Goal: Task Accomplishment & Management: Use online tool/utility

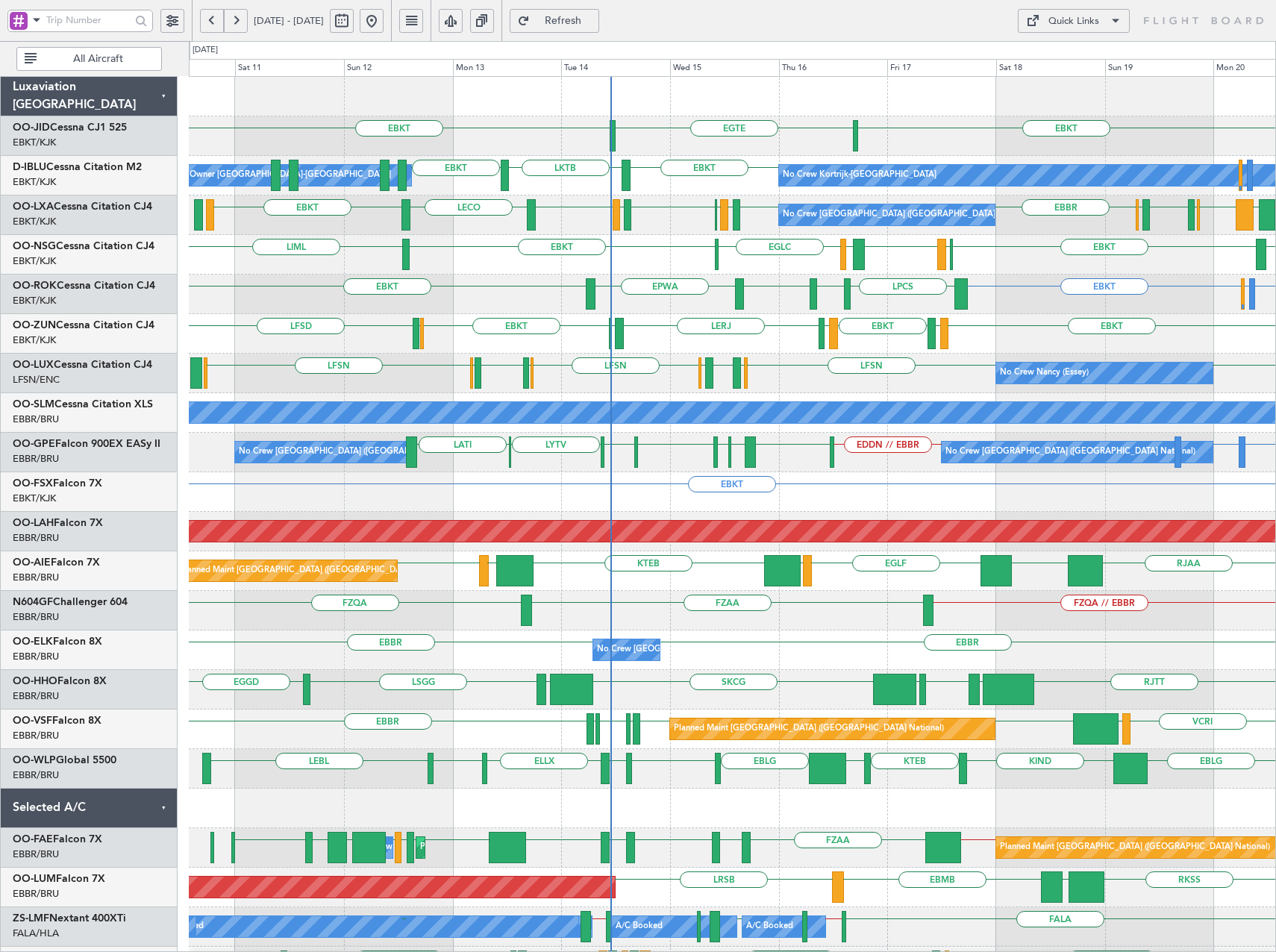
click at [216, 21] on button at bounding box center [212, 21] width 24 height 24
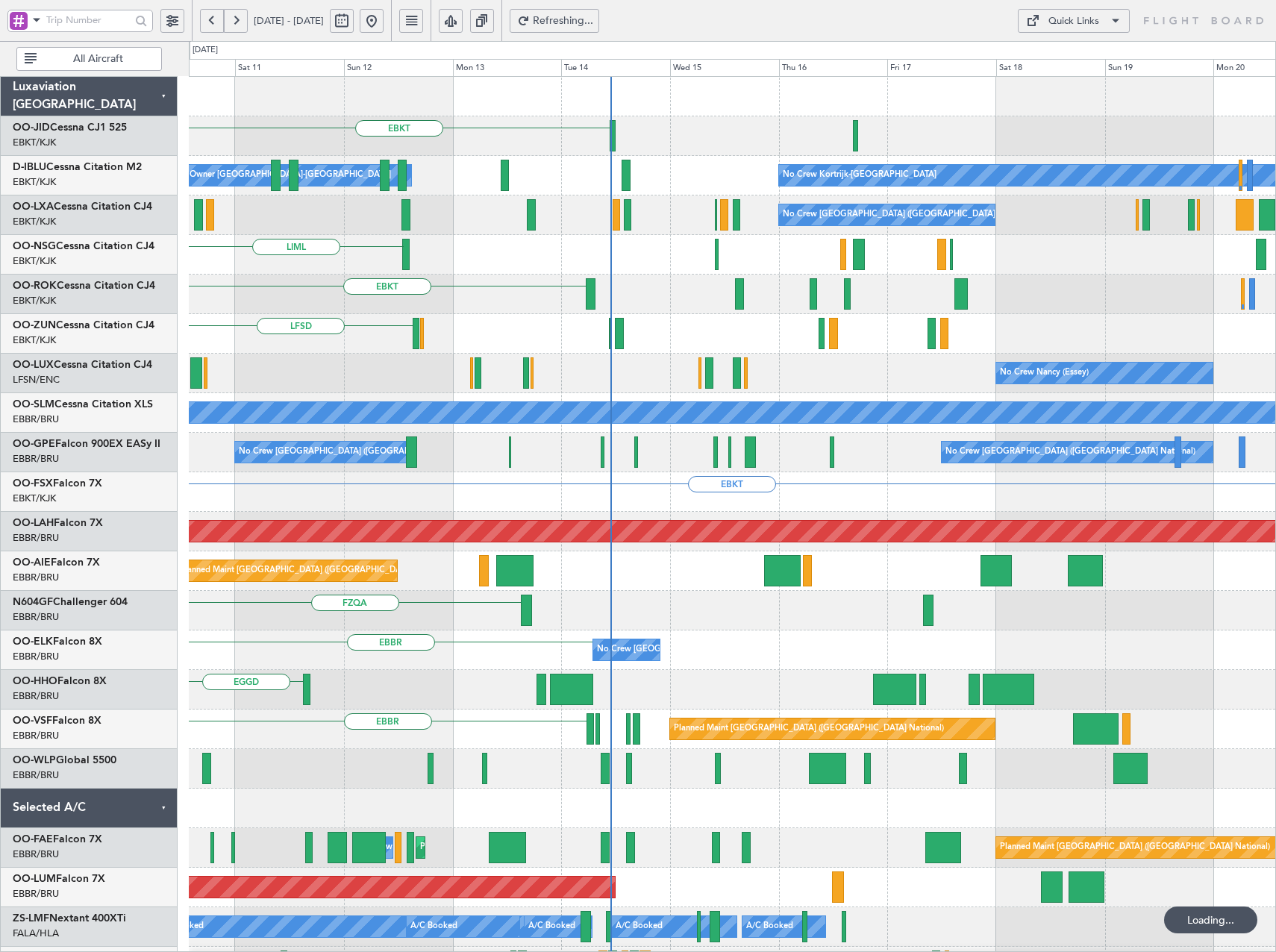
click at [216, 21] on button at bounding box center [212, 21] width 24 height 24
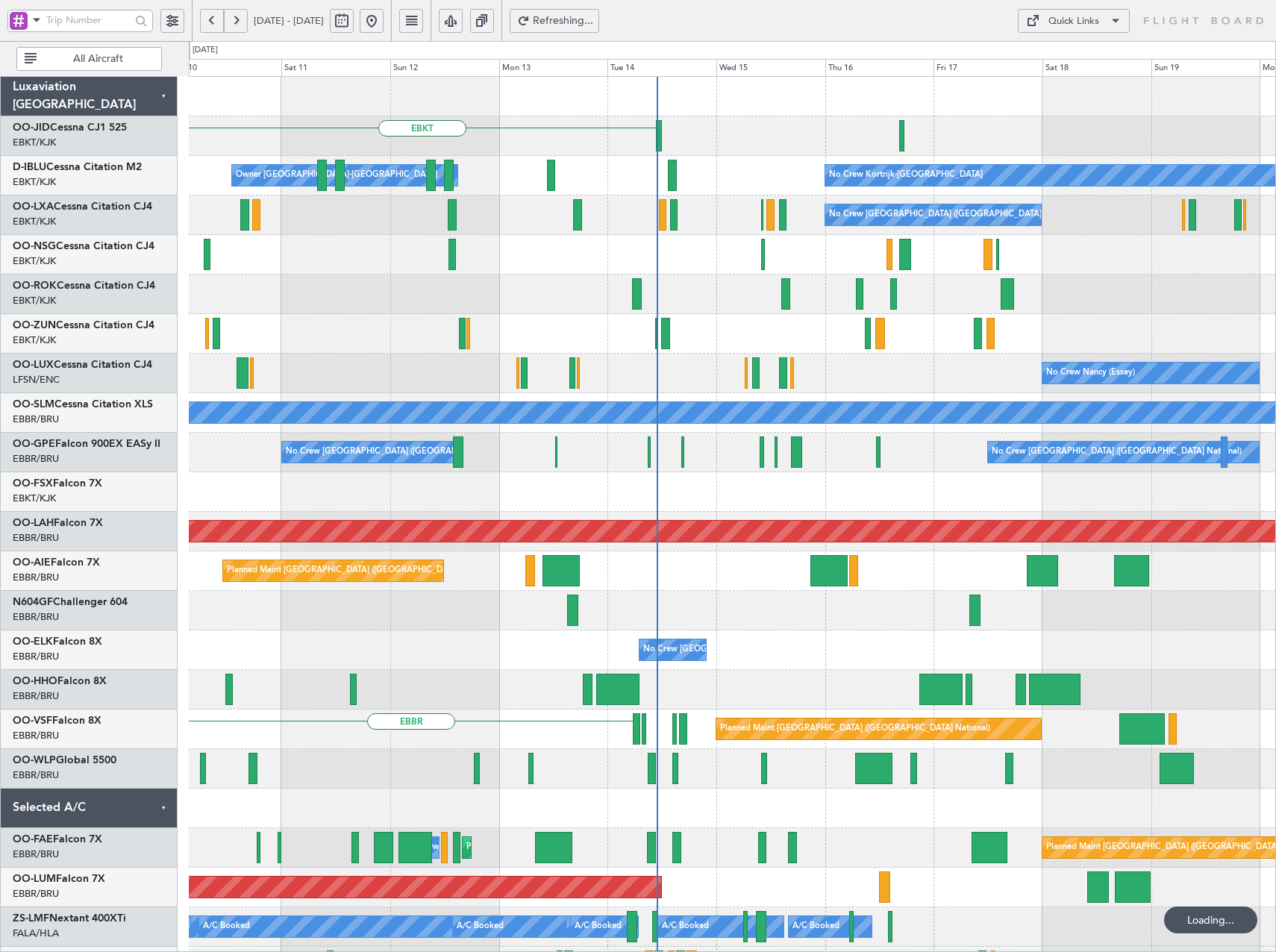
click at [216, 21] on button at bounding box center [212, 21] width 24 height 24
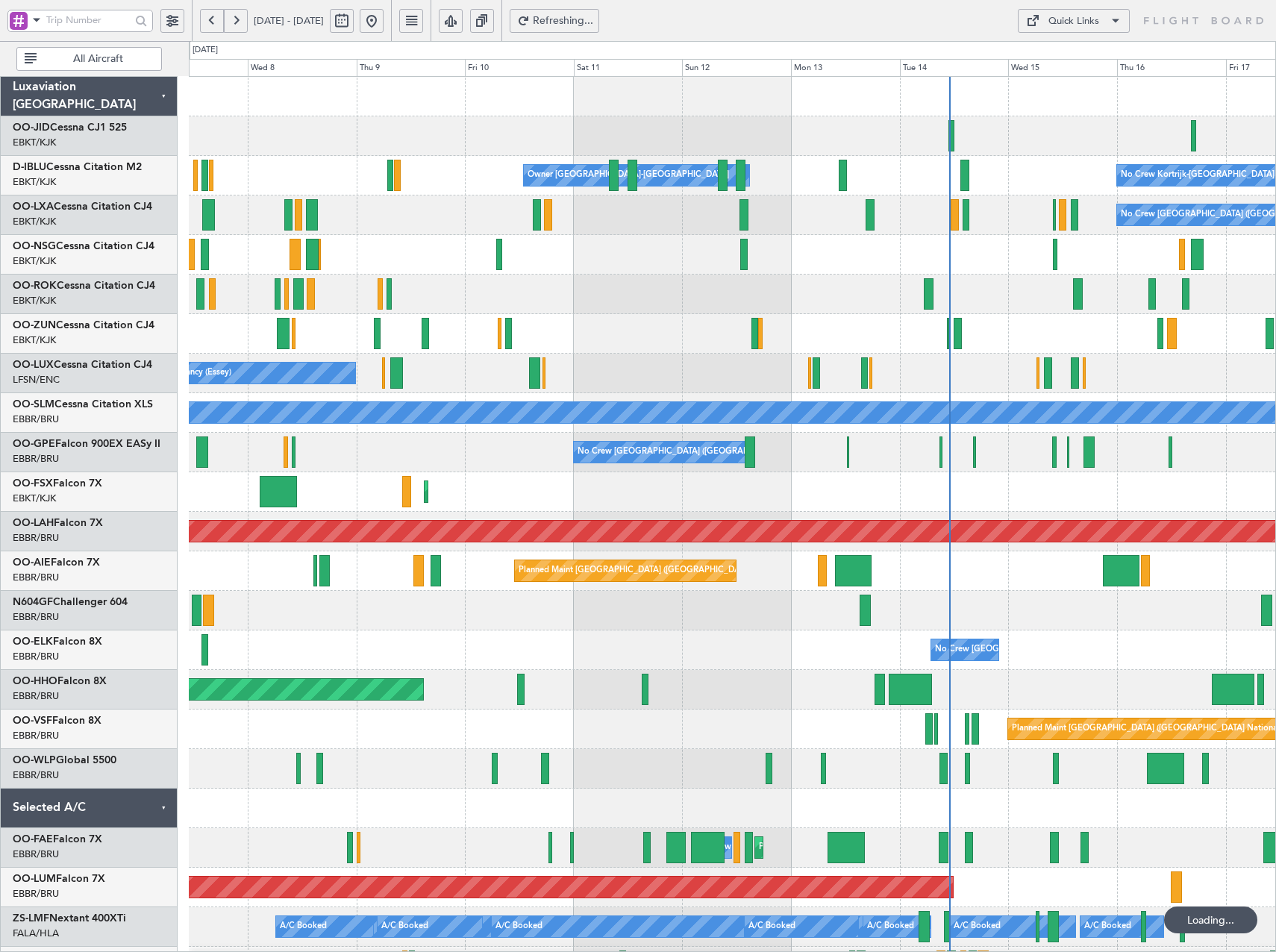
click at [216, 21] on button at bounding box center [212, 21] width 24 height 24
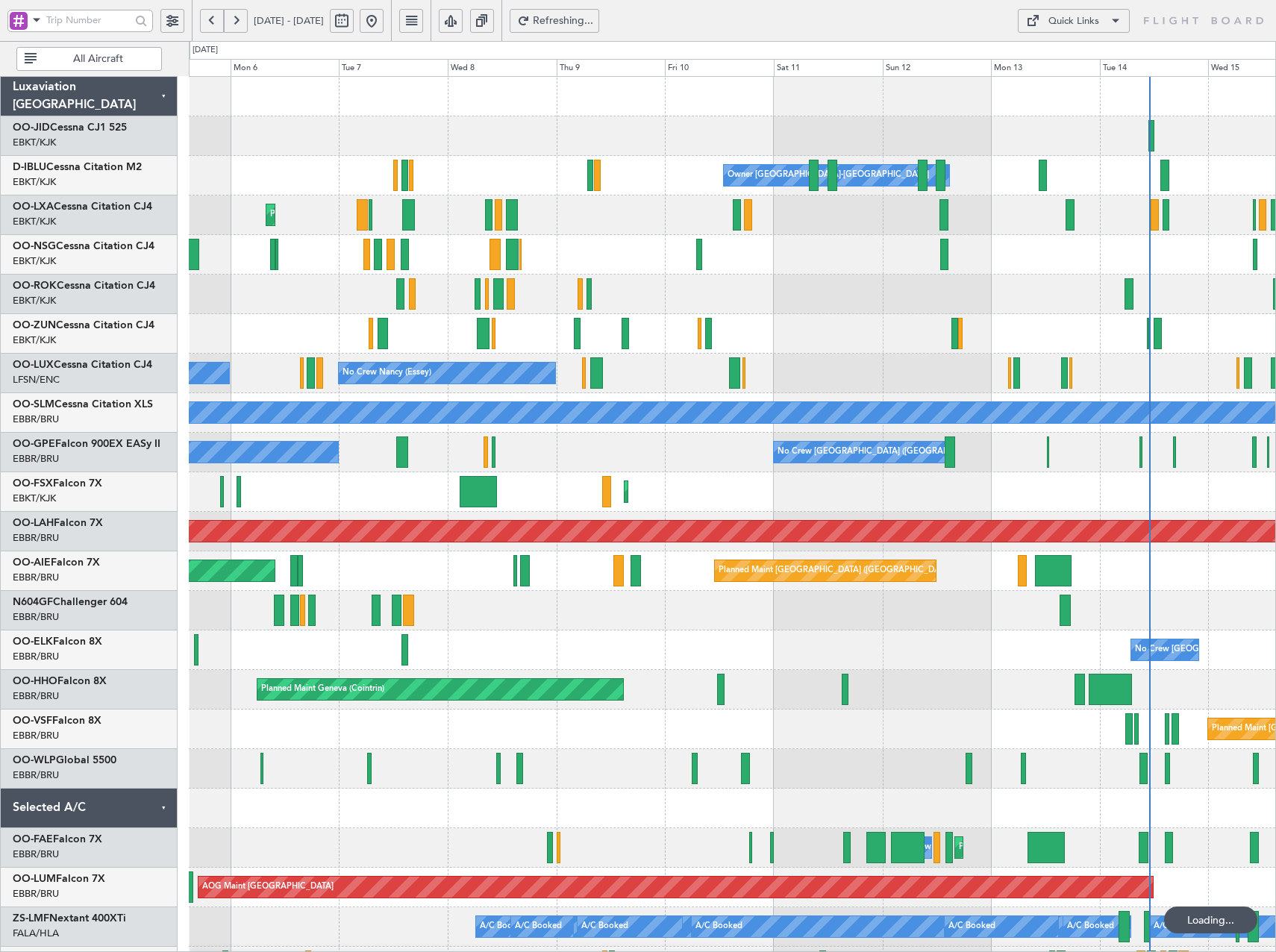
click at [216, 21] on button at bounding box center [212, 21] width 24 height 24
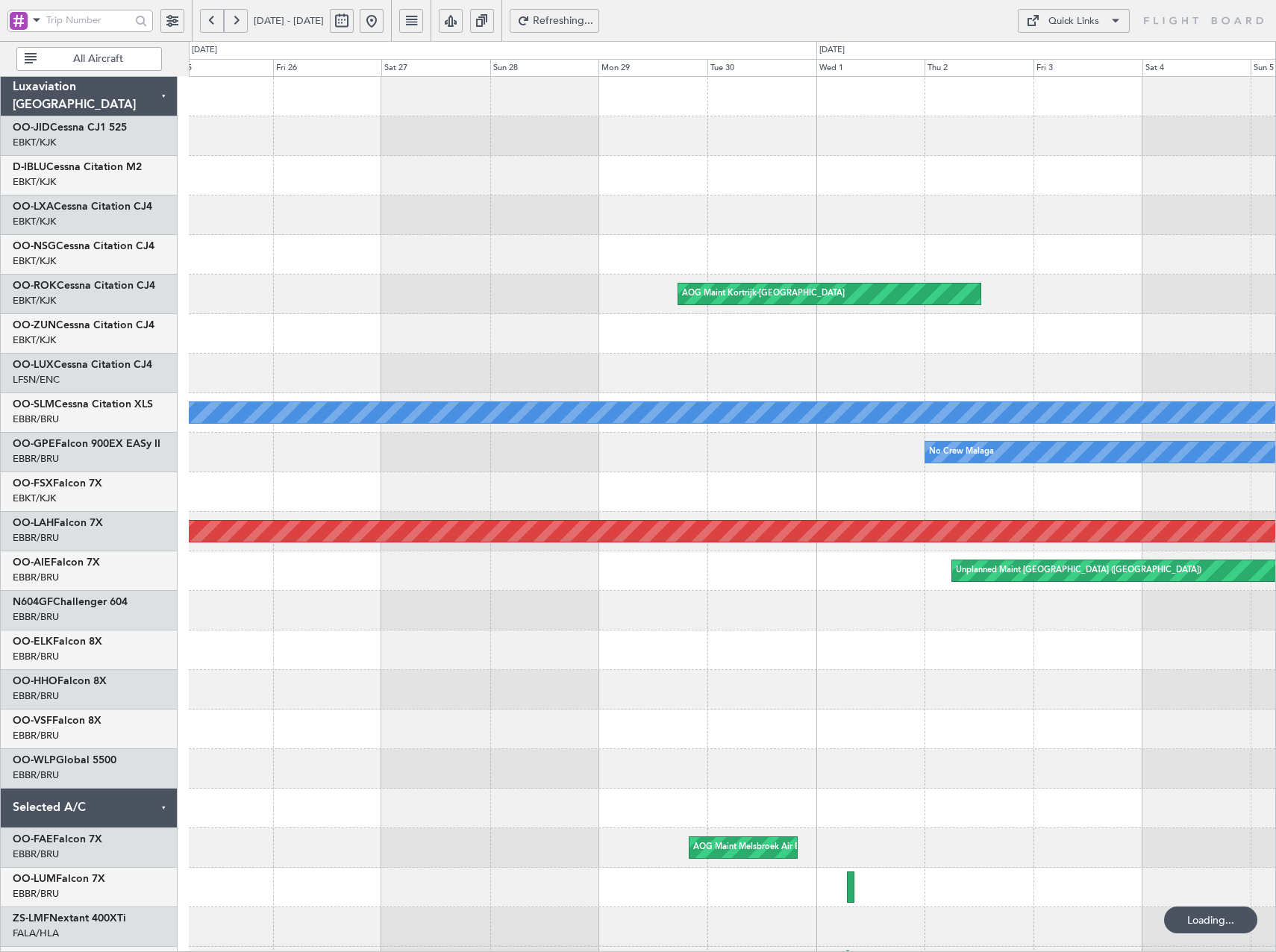
click at [216, 21] on button at bounding box center [212, 21] width 24 height 24
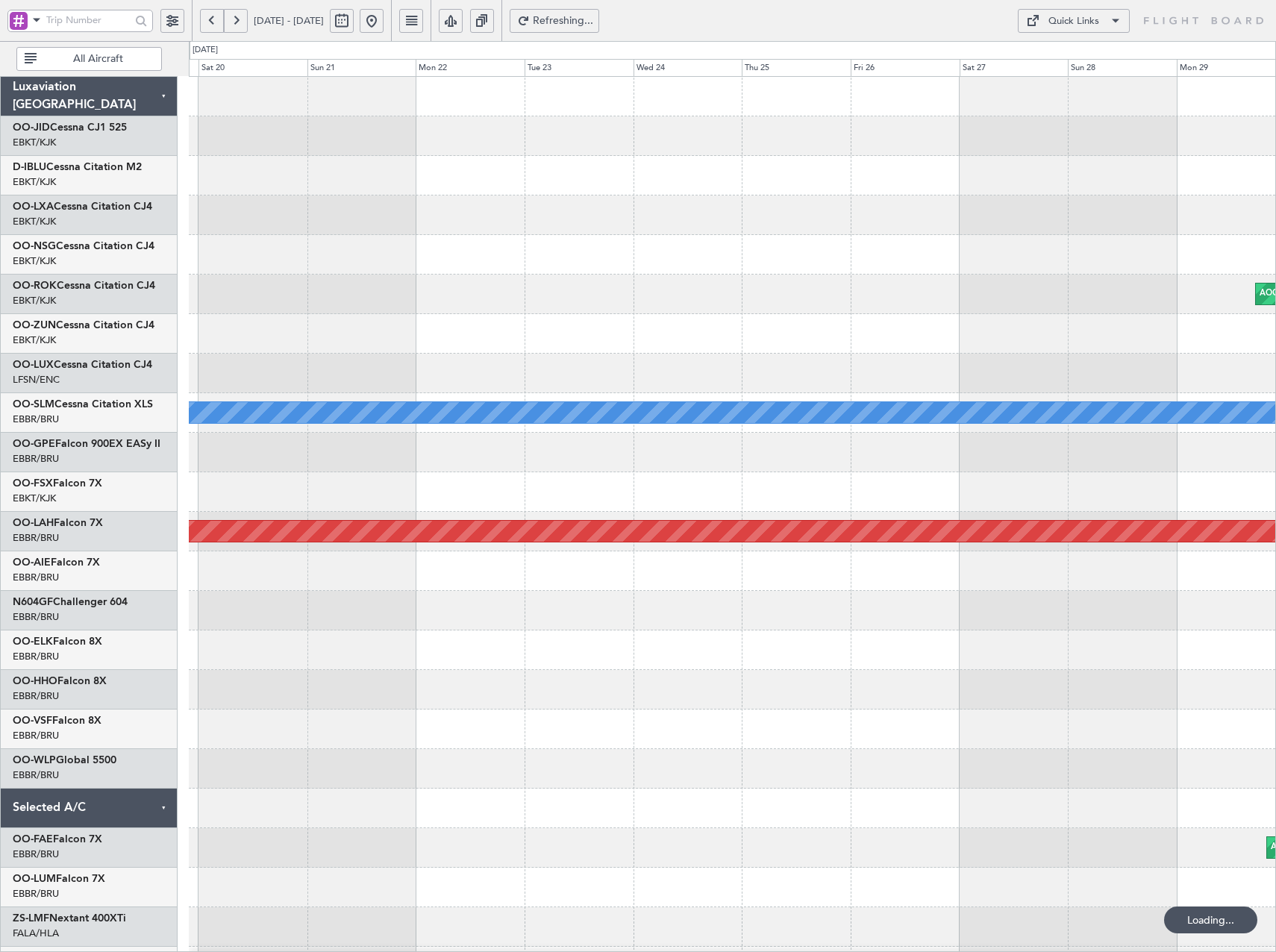
click at [216, 21] on button at bounding box center [212, 21] width 24 height 24
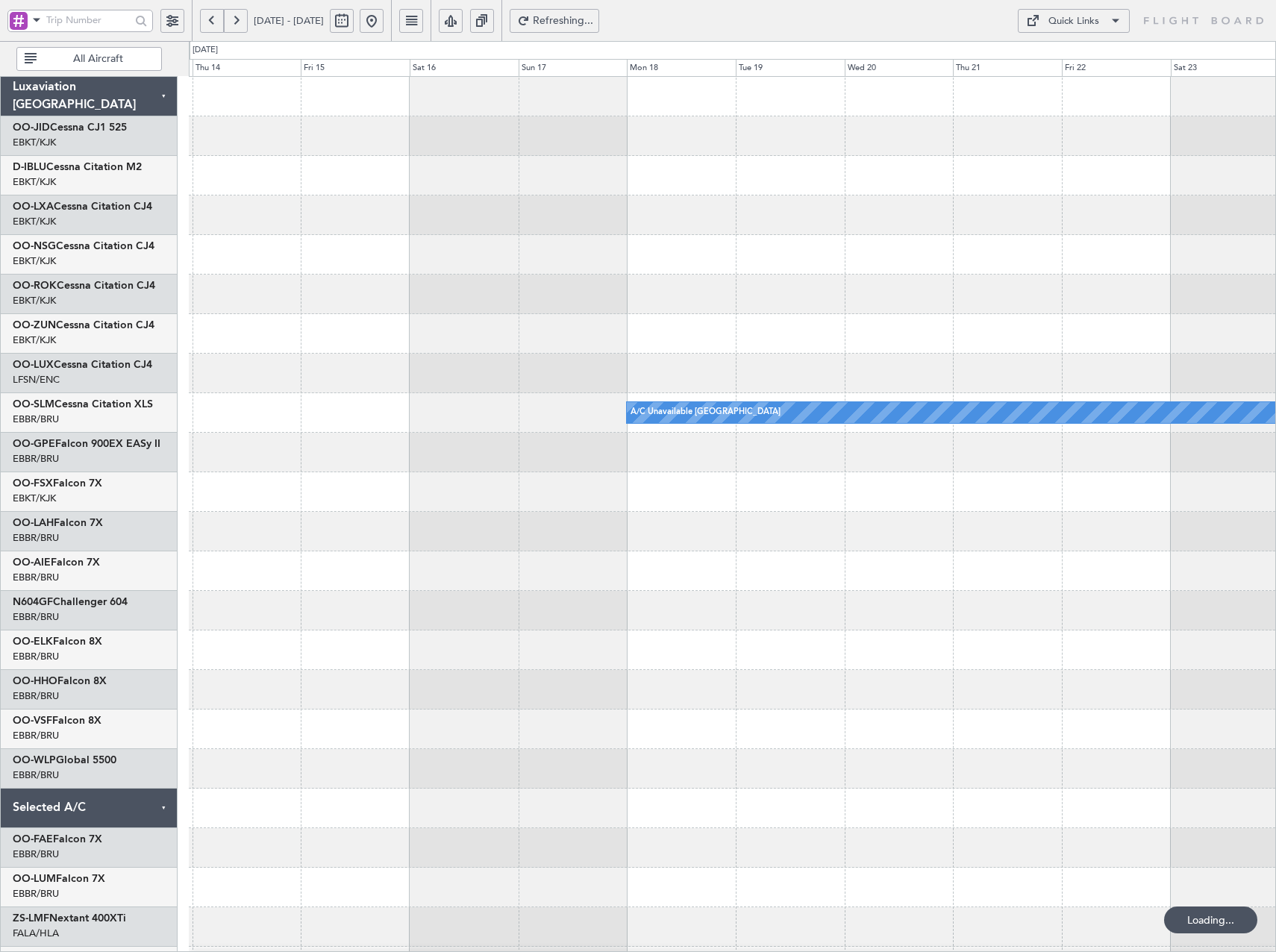
click at [216, 21] on button at bounding box center [212, 21] width 24 height 24
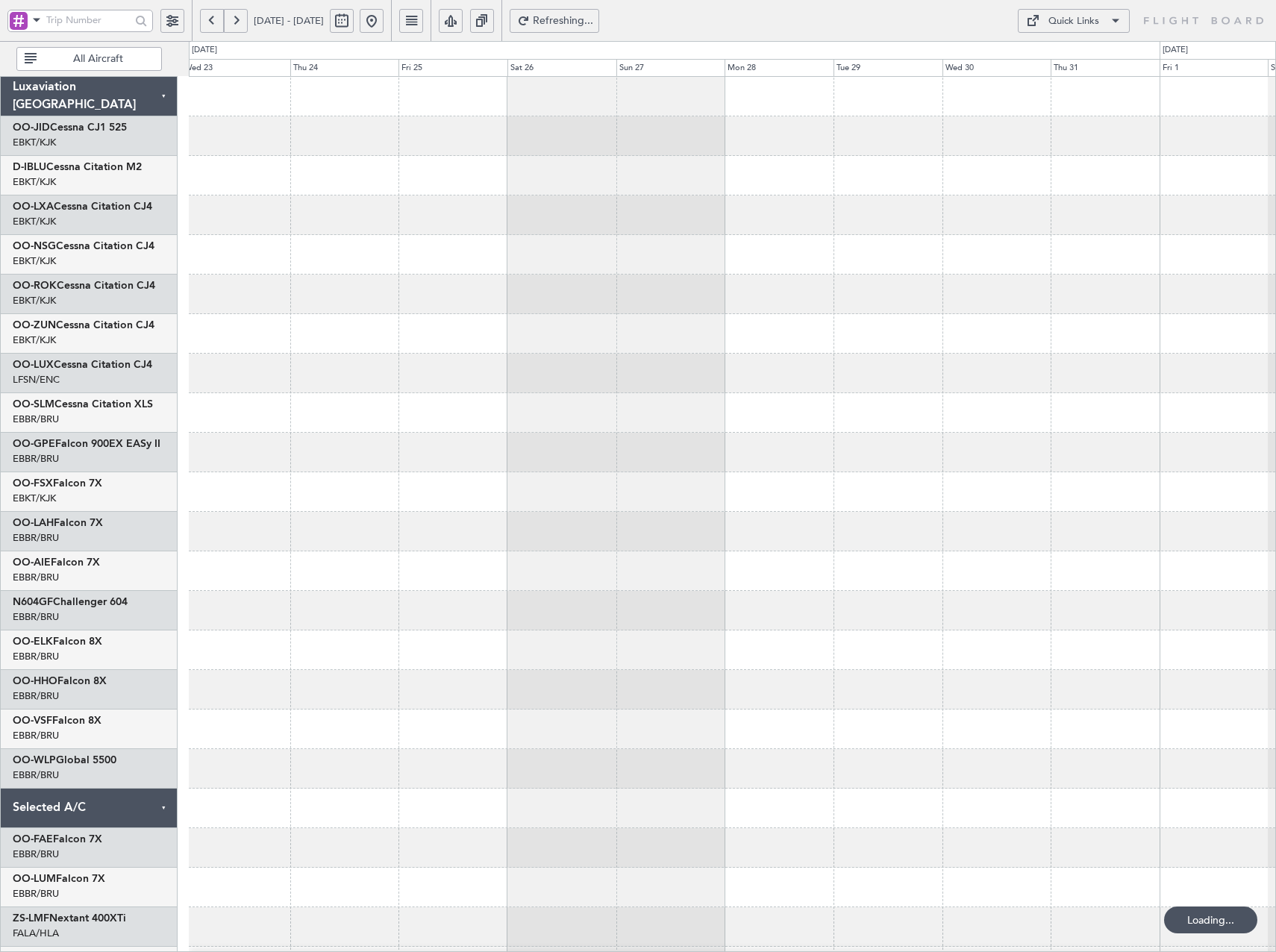
click at [216, 21] on button at bounding box center [212, 21] width 24 height 24
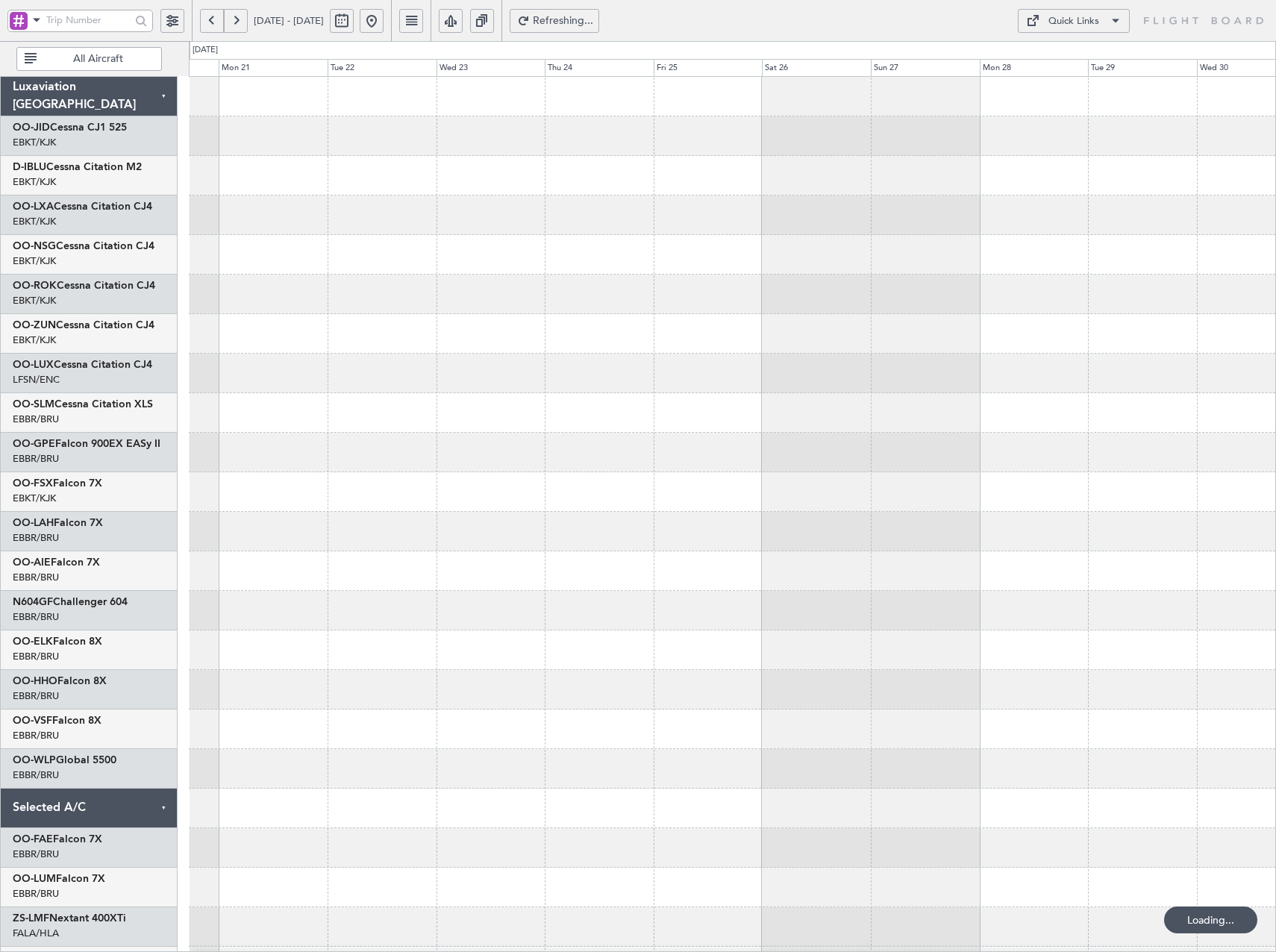
click at [216, 21] on button at bounding box center [212, 21] width 24 height 24
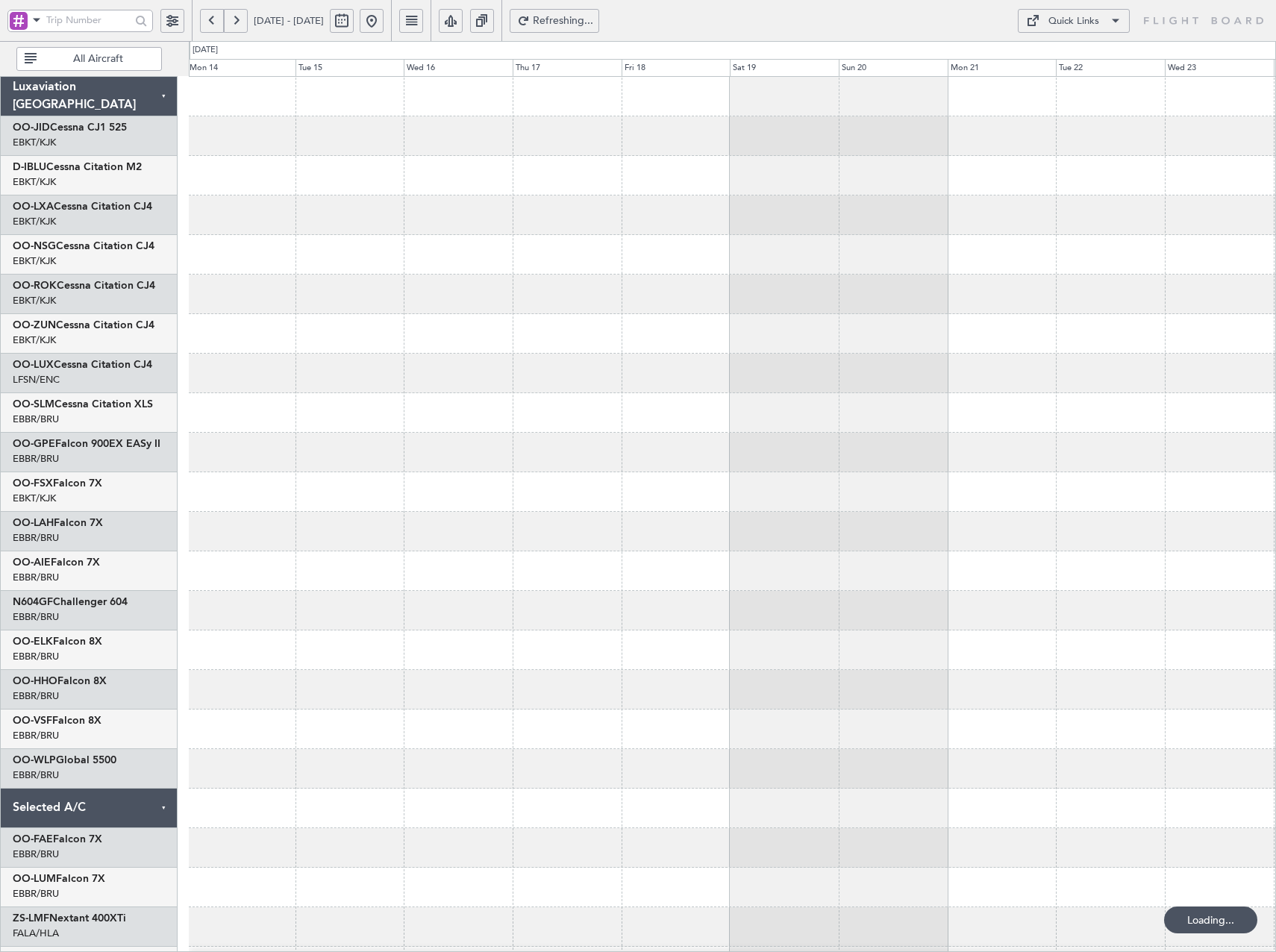
click at [216, 21] on button at bounding box center [212, 21] width 24 height 24
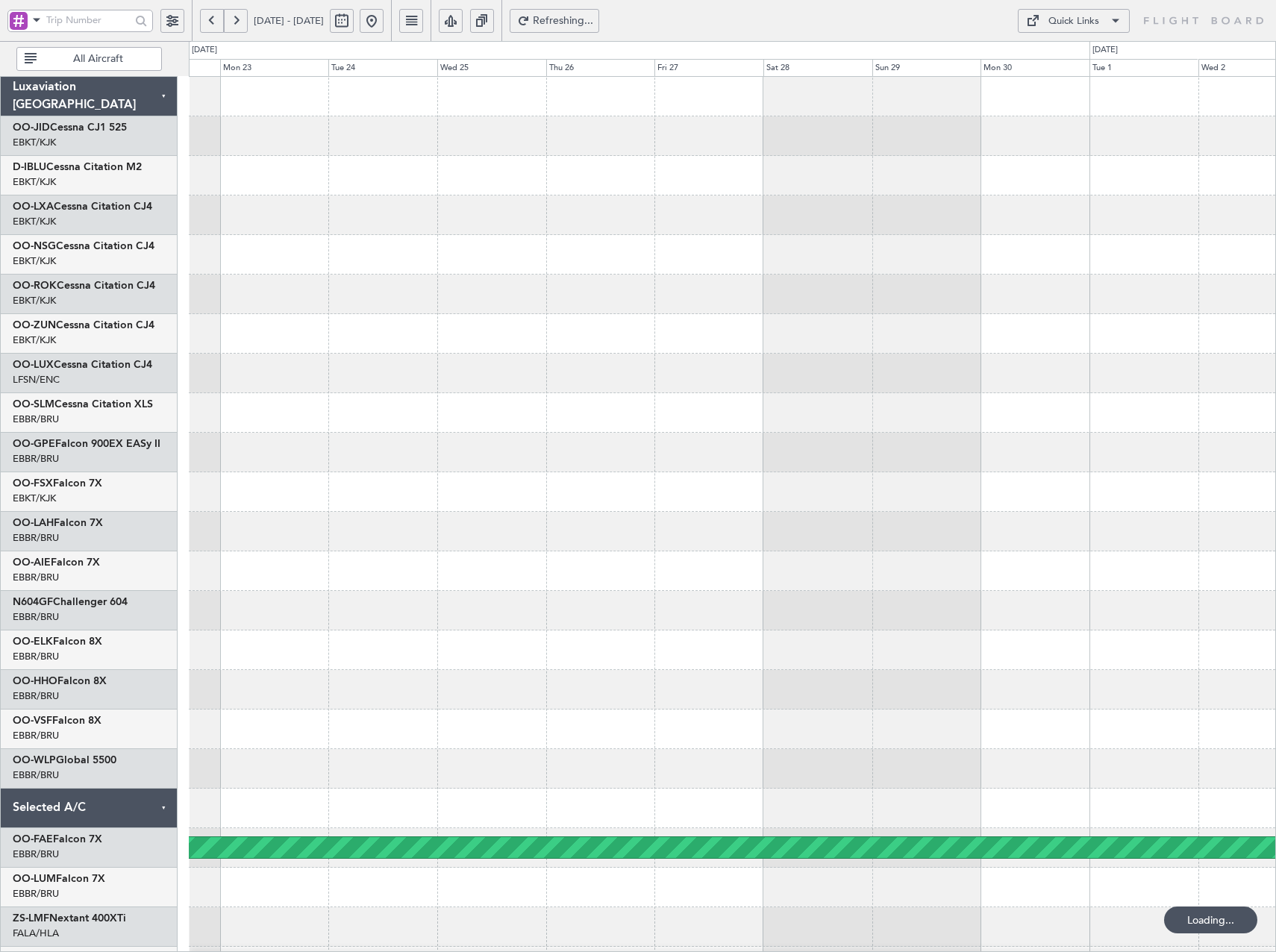
click at [216, 21] on button at bounding box center [212, 21] width 24 height 24
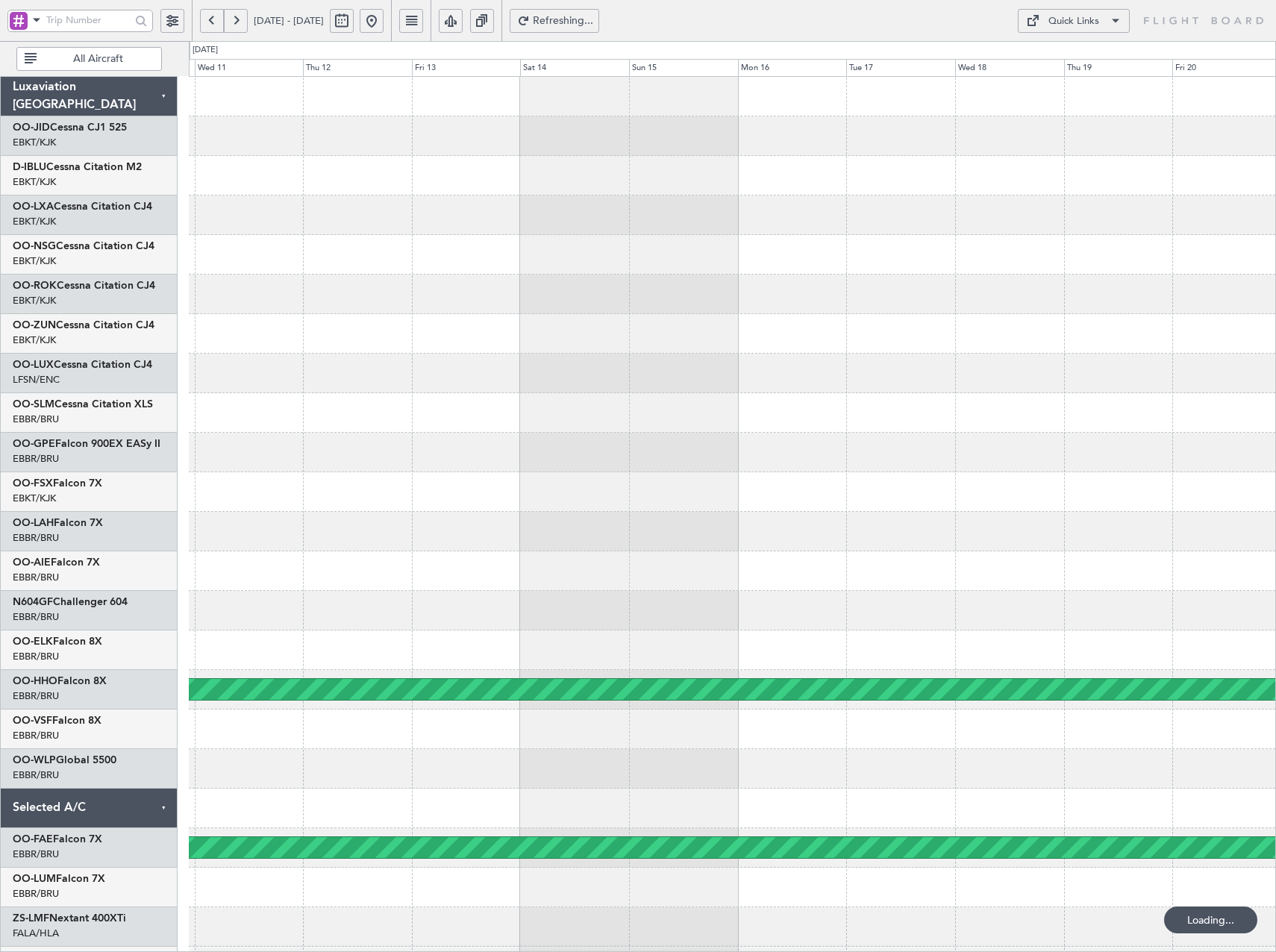
click at [216, 21] on button at bounding box center [212, 21] width 24 height 24
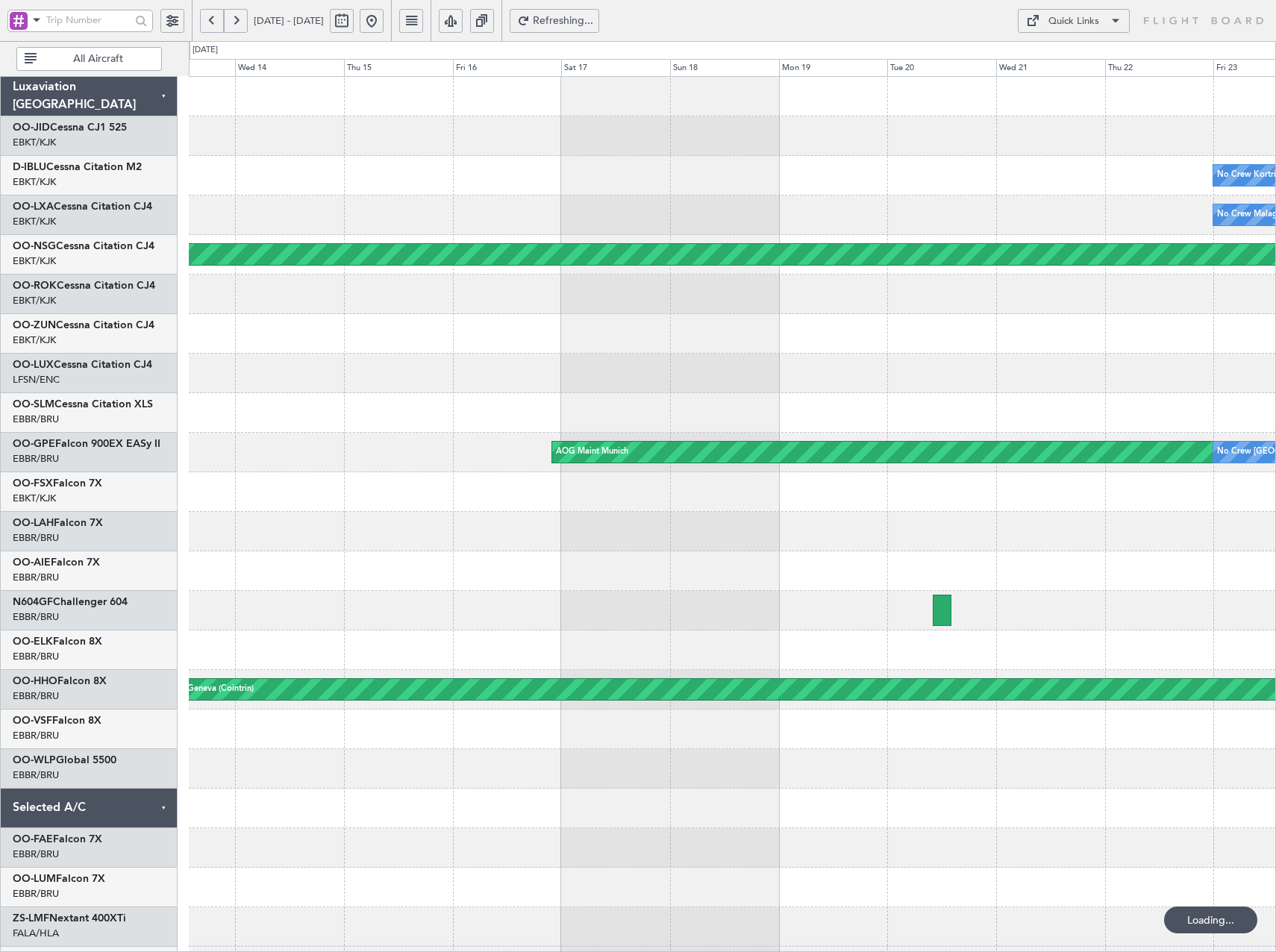
click at [216, 21] on button at bounding box center [212, 21] width 24 height 24
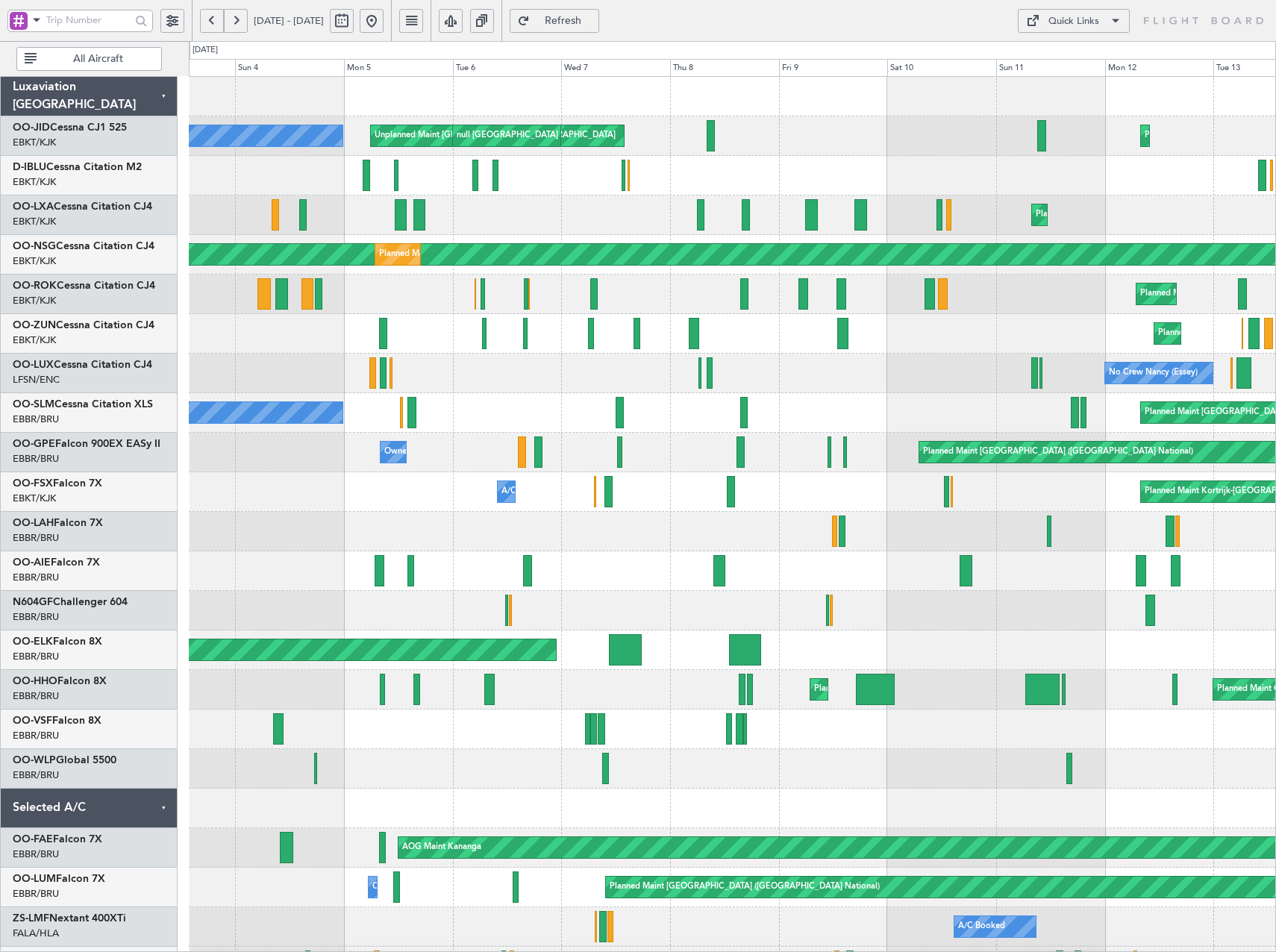
click at [239, 18] on button at bounding box center [236, 21] width 24 height 24
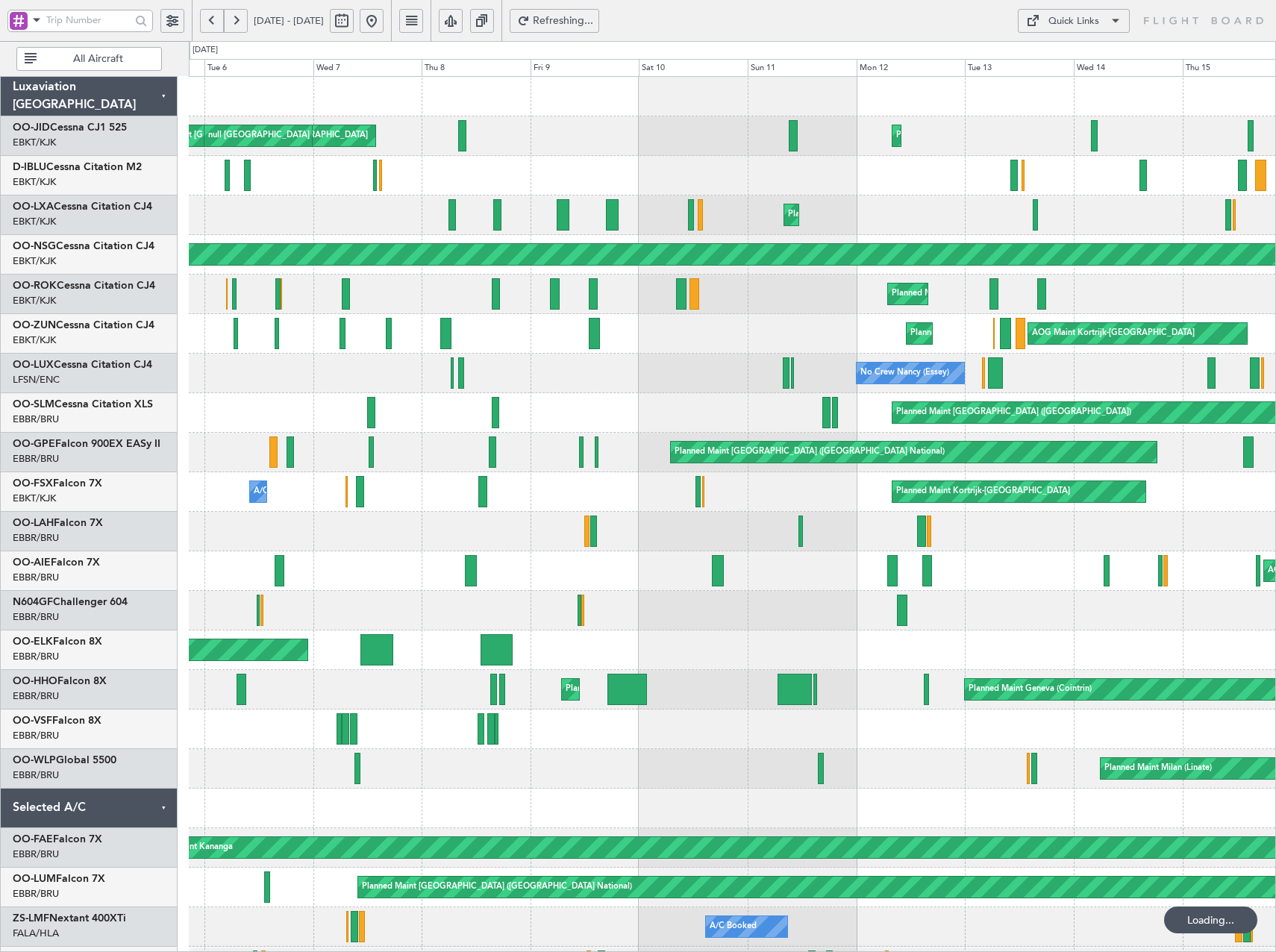
click at [239, 18] on button at bounding box center [236, 21] width 24 height 24
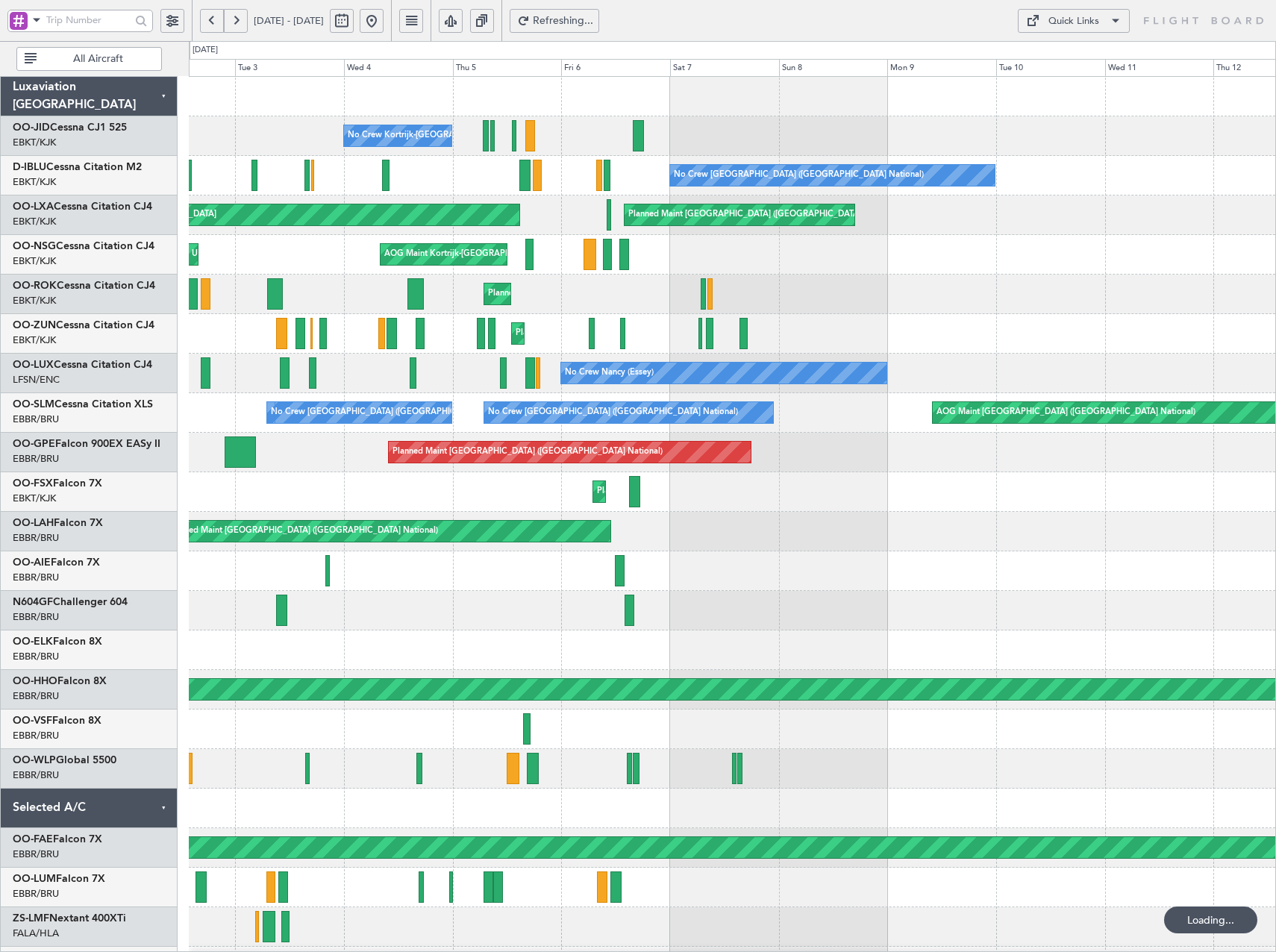
click at [239, 18] on button at bounding box center [236, 21] width 24 height 24
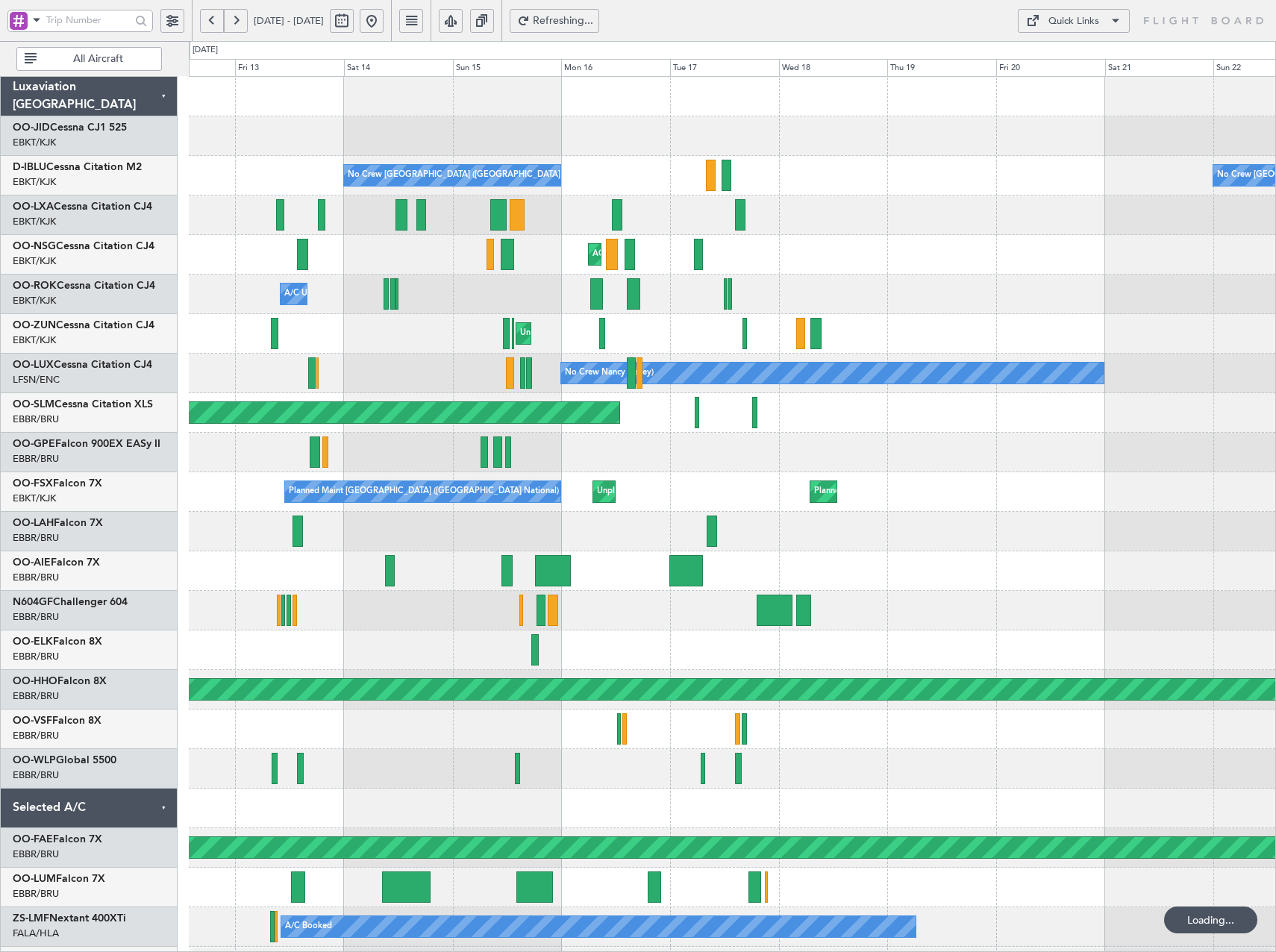
click at [239, 18] on button at bounding box center [236, 21] width 24 height 24
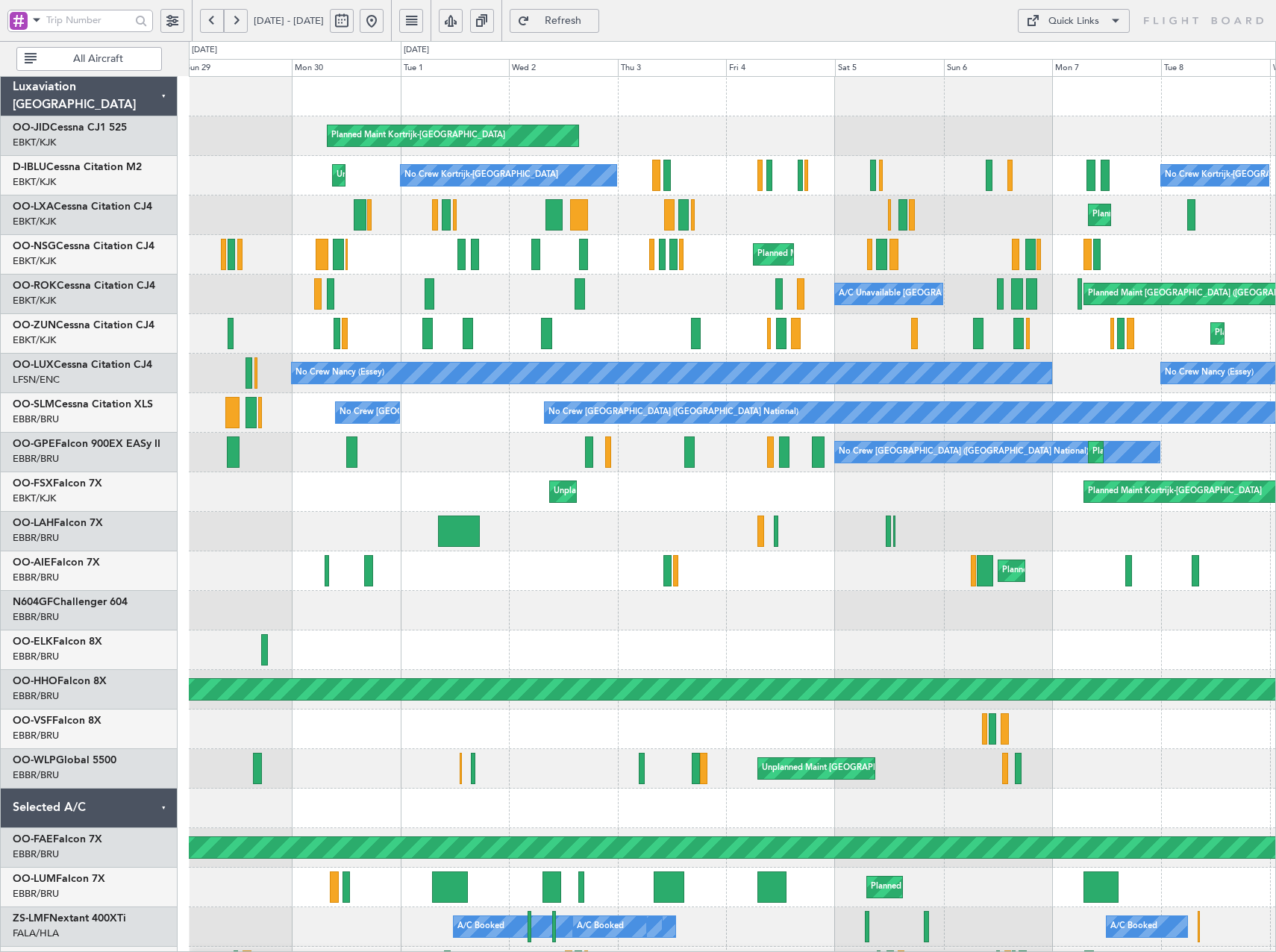
click at [0, 362] on html "[DATE] - [DATE] Refresh Quick Links All Aircraft Planned Maint [GEOGRAPHIC_DATA…" at bounding box center [638, 476] width 1276 height 952
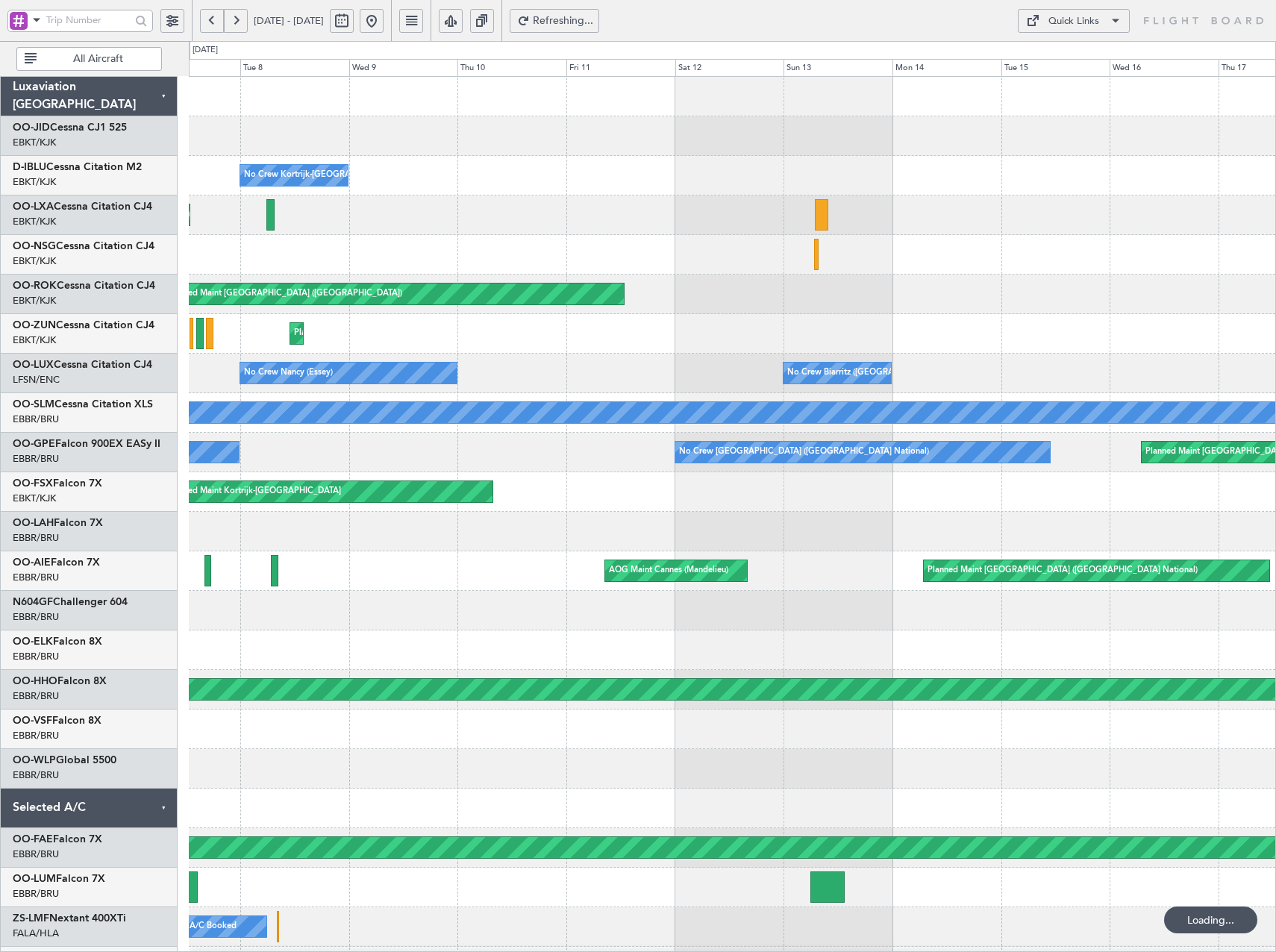
click at [255, 343] on div "No Crew Kortrijk-[GEOGRAPHIC_DATA] Planned Maint [GEOGRAPHIC_DATA]-[GEOGRAPHIC_…" at bounding box center [732, 630] width 1086 height 1107
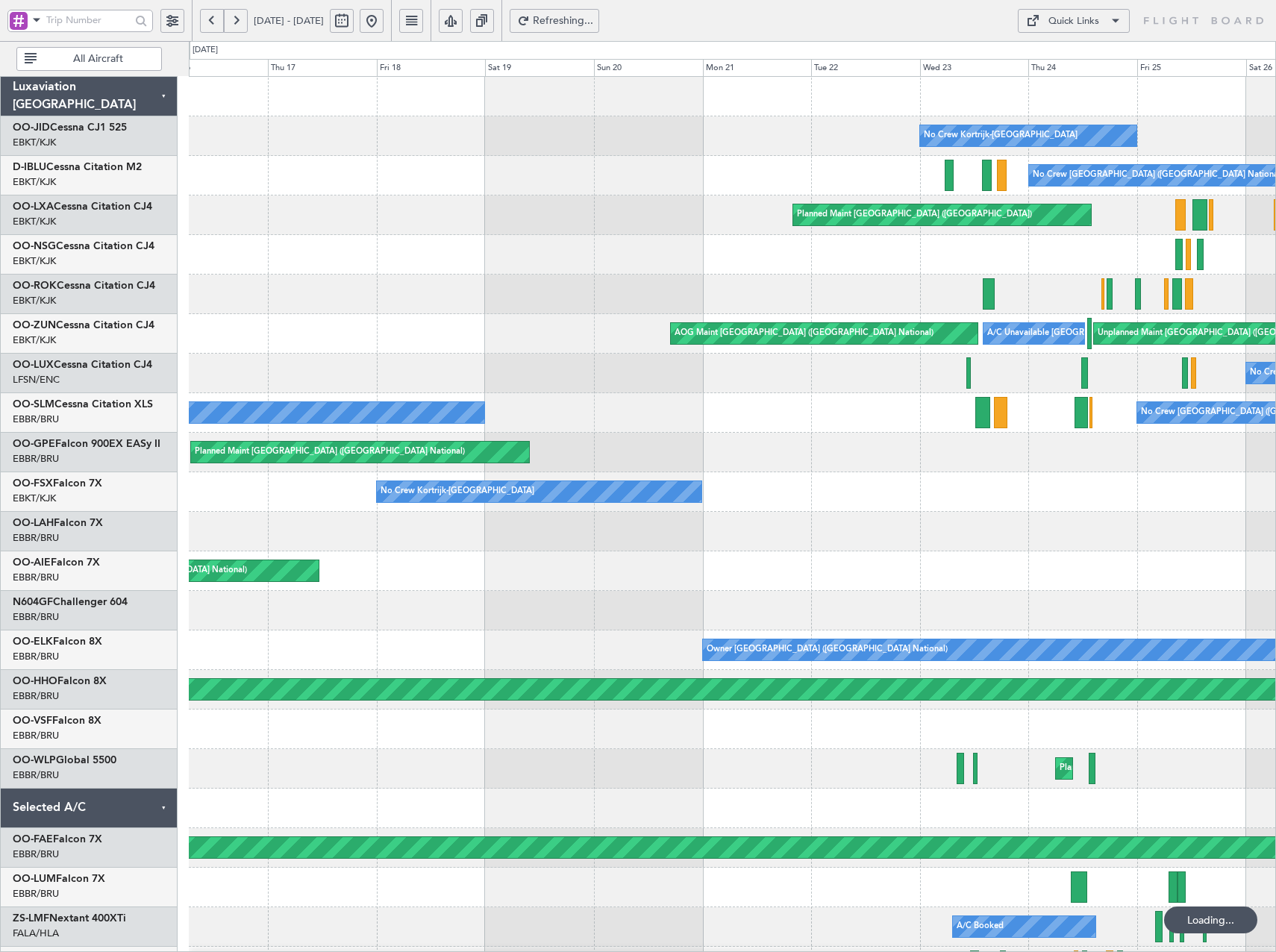
click at [0, 339] on html "[DATE] - [DATE] Refreshing... Quick Links All Aircraft No Crew Kortrijk-[GEOGRA…" at bounding box center [638, 476] width 1276 height 952
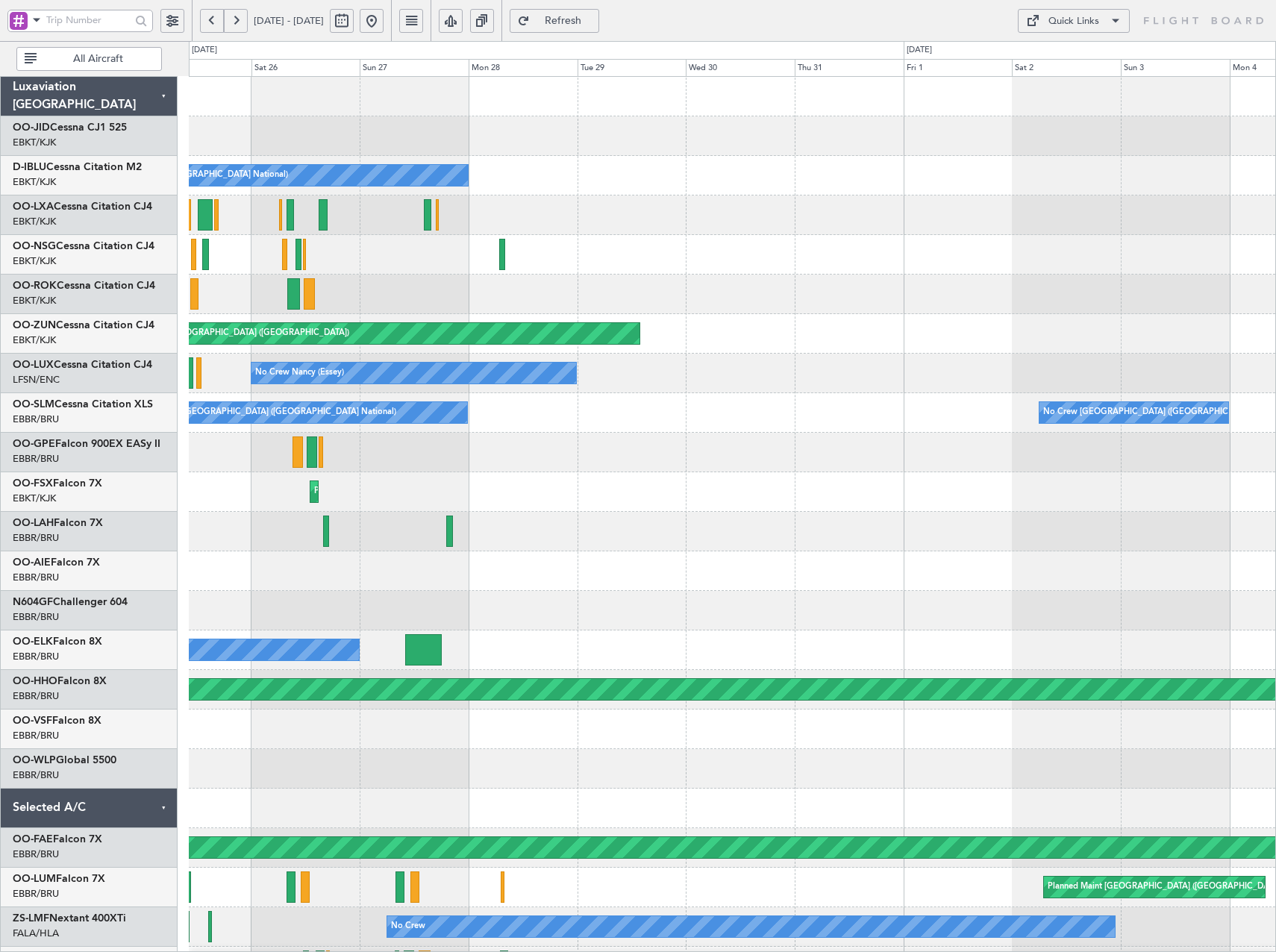
click at [25, 367] on div "No Crew Kortrijk-[GEOGRAPHIC_DATA] No Crew [GEOGRAPHIC_DATA] (Brussels National…" at bounding box center [638, 497] width 1276 height 911
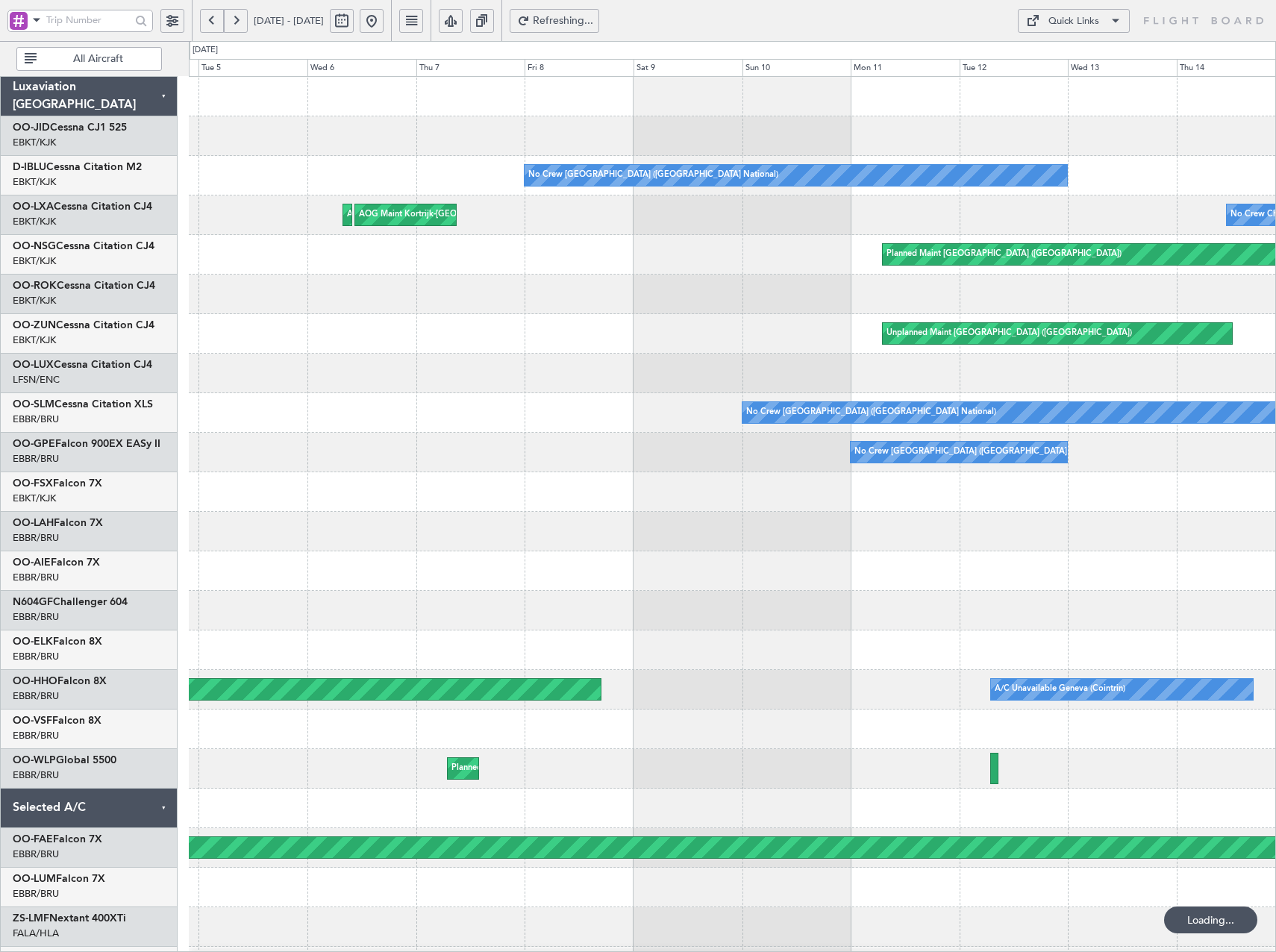
click at [181, 321] on div "No Crew [GEOGRAPHIC_DATA] ([GEOGRAPHIC_DATA] National) AOG Maint [GEOGRAPHIC_DA…" at bounding box center [638, 497] width 1276 height 911
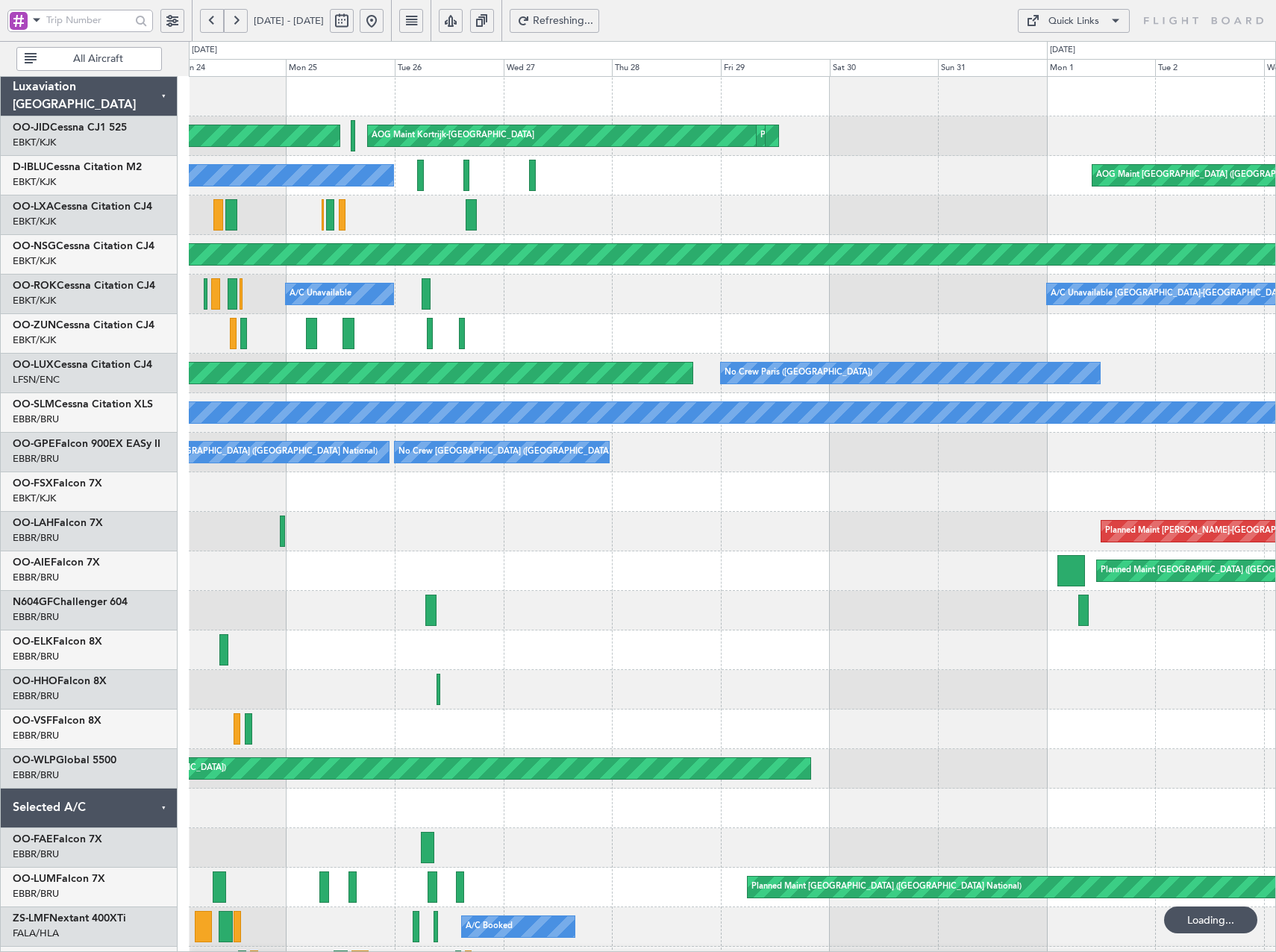
click at [869, 439] on div "Planned Maint [GEOGRAPHIC_DATA] ([GEOGRAPHIC_DATA]) AOG Maint [GEOGRAPHIC_DATA]…" at bounding box center [732, 571] width 1086 height 988
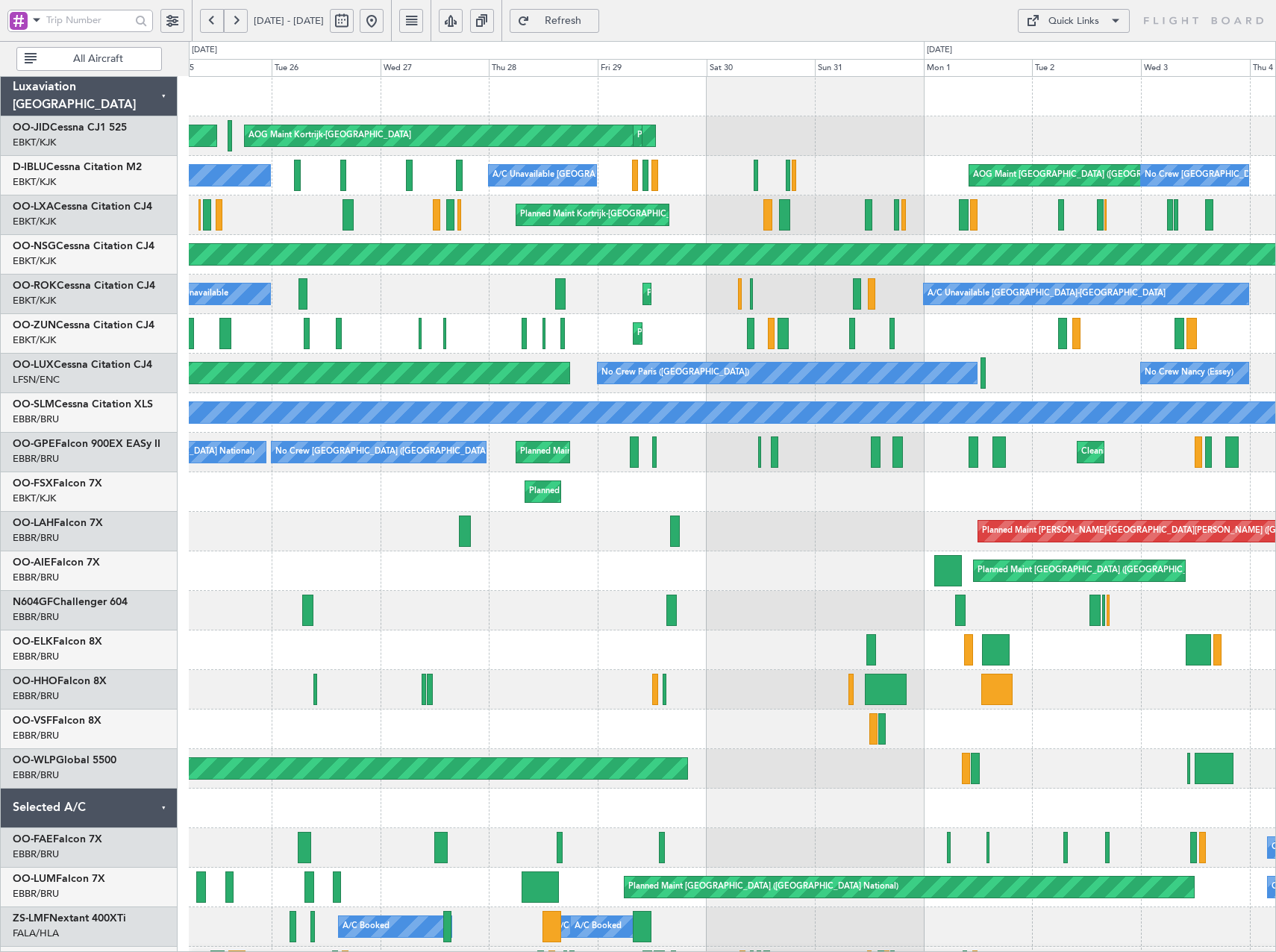
click at [0, 402] on html "[DATE] - [DATE] Refresh Quick Links All Aircraft Planned Maint [GEOGRAPHIC_DATA…" at bounding box center [638, 476] width 1276 height 952
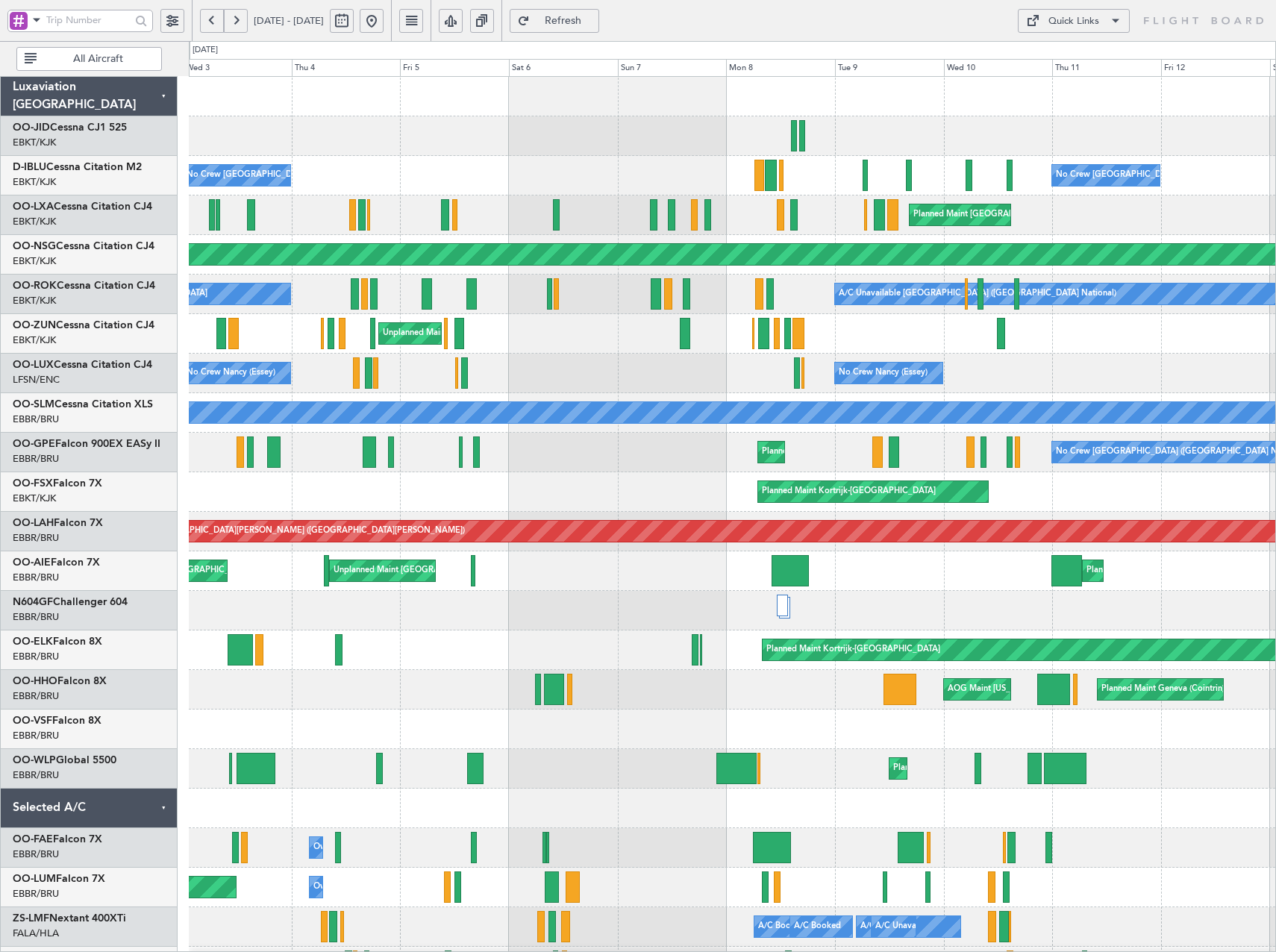
click at [351, 418] on div "A/C Unavailable [GEOGRAPHIC_DATA]" at bounding box center [732, 412] width 3259 height 21
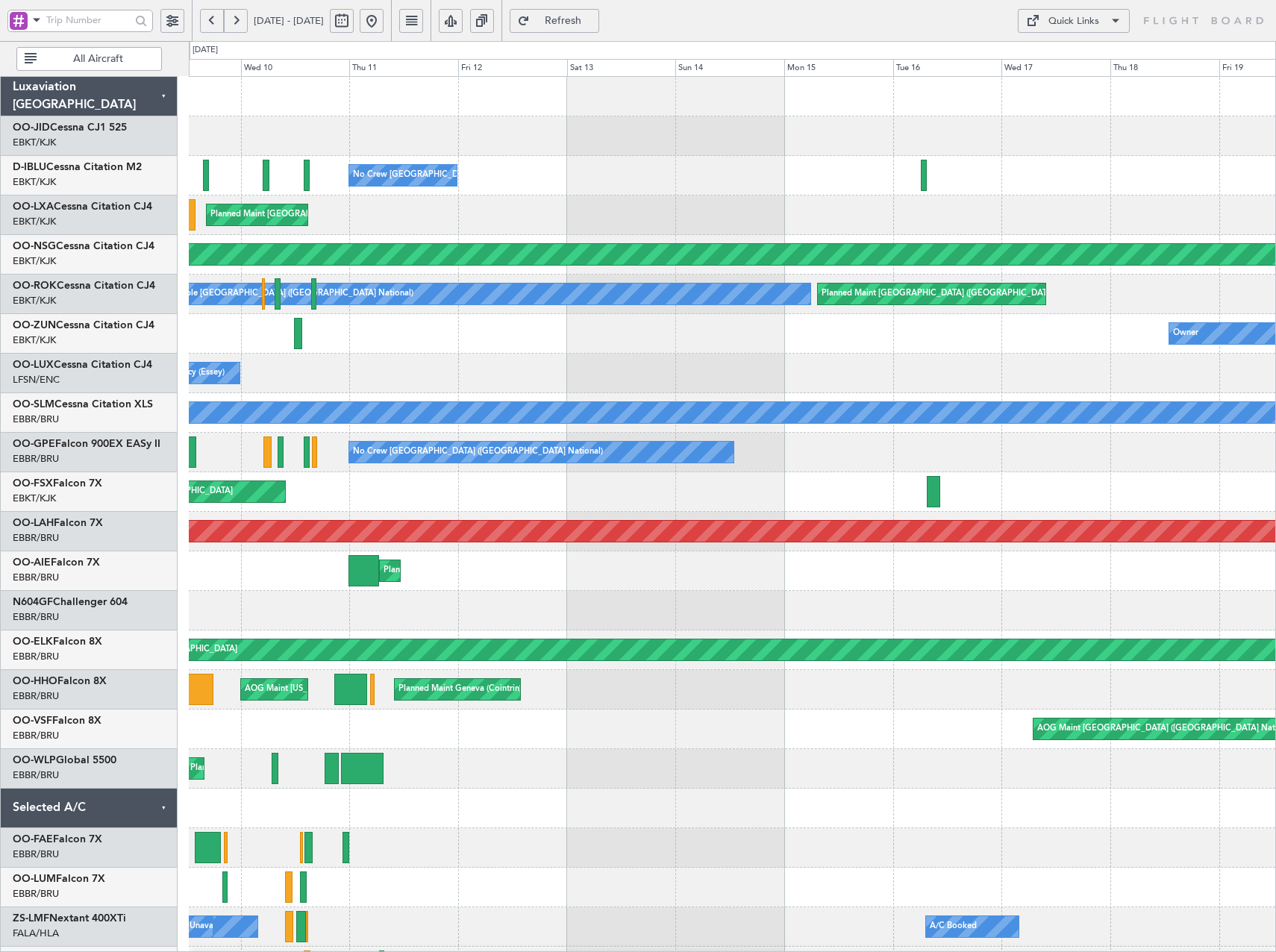
click at [273, 444] on div "No Crew [GEOGRAPHIC_DATA] ([GEOGRAPHIC_DATA] National) Planned Maint [GEOGRAPHI…" at bounding box center [732, 670] width 1086 height 1187
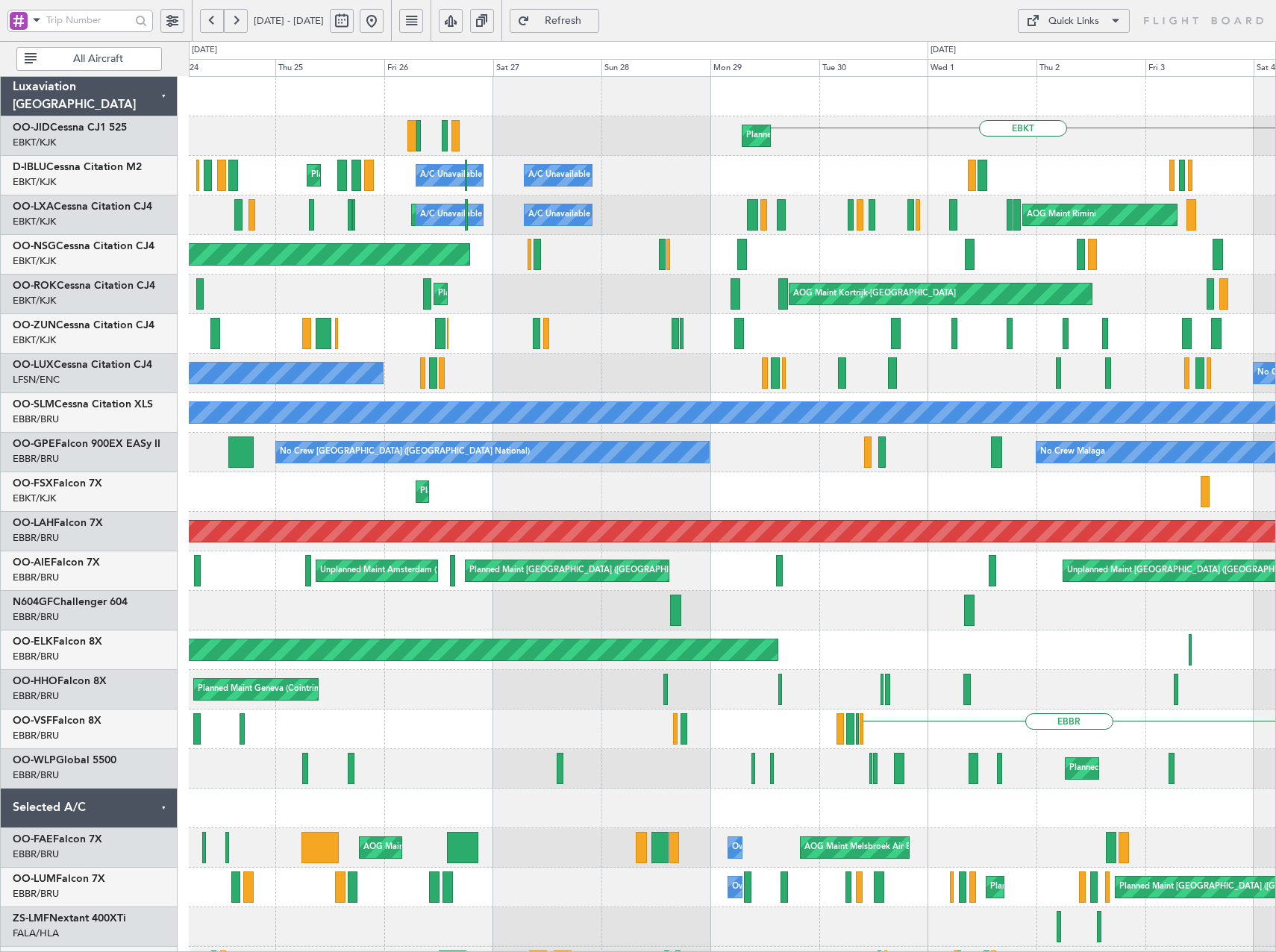
click at [1104, 19] on button "Quick Links" at bounding box center [1074, 21] width 112 height 24
click at [1083, 56] on button "Trip Builder" at bounding box center [1074, 57] width 112 height 36
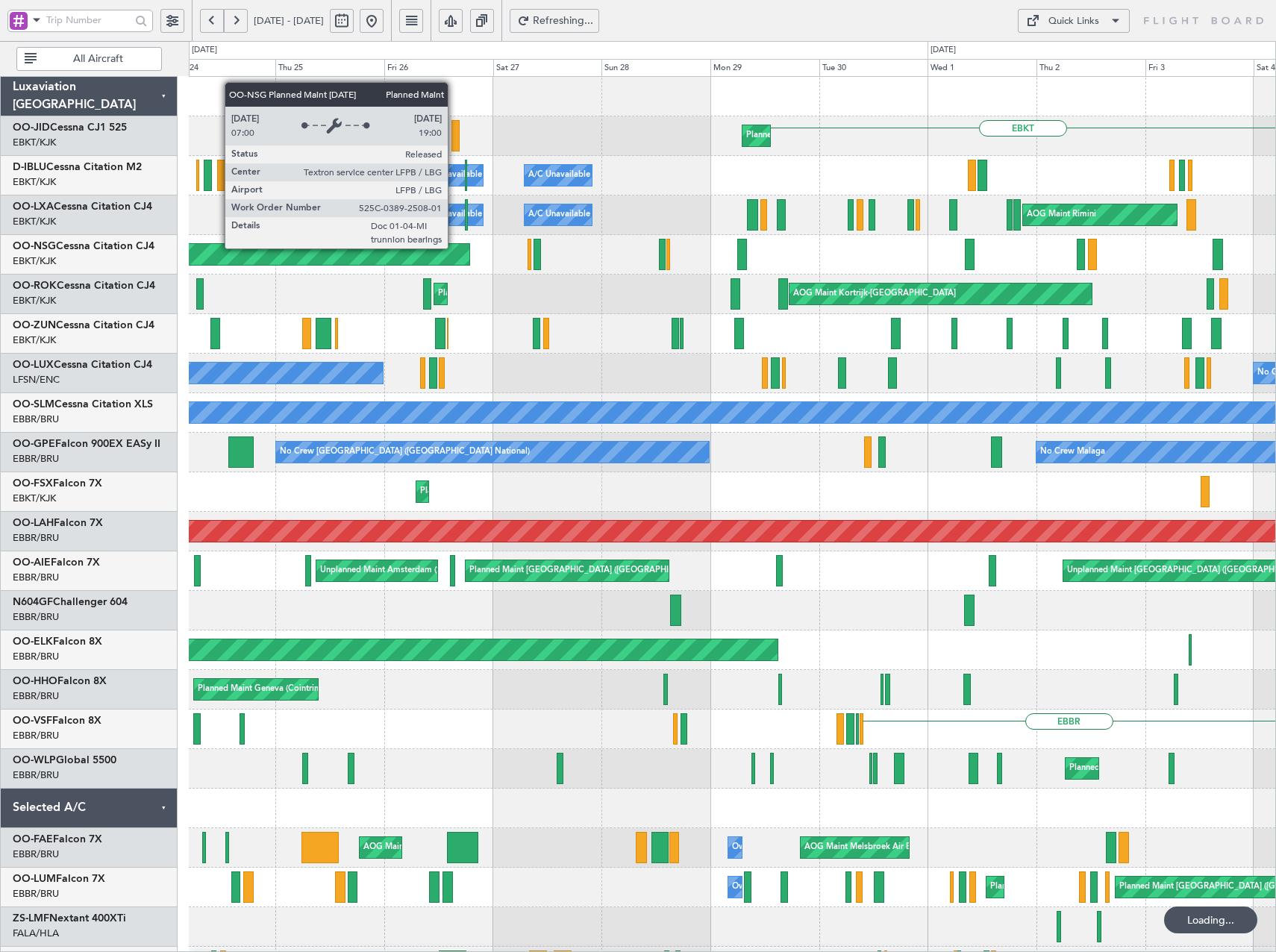
click at [827, 308] on div "EBKT Planned Maint [GEOGRAPHIC_DATA]-[GEOGRAPHIC_DATA] [GEOGRAPHIC_DATA] ([GEOG…" at bounding box center [732, 610] width 1086 height 1067
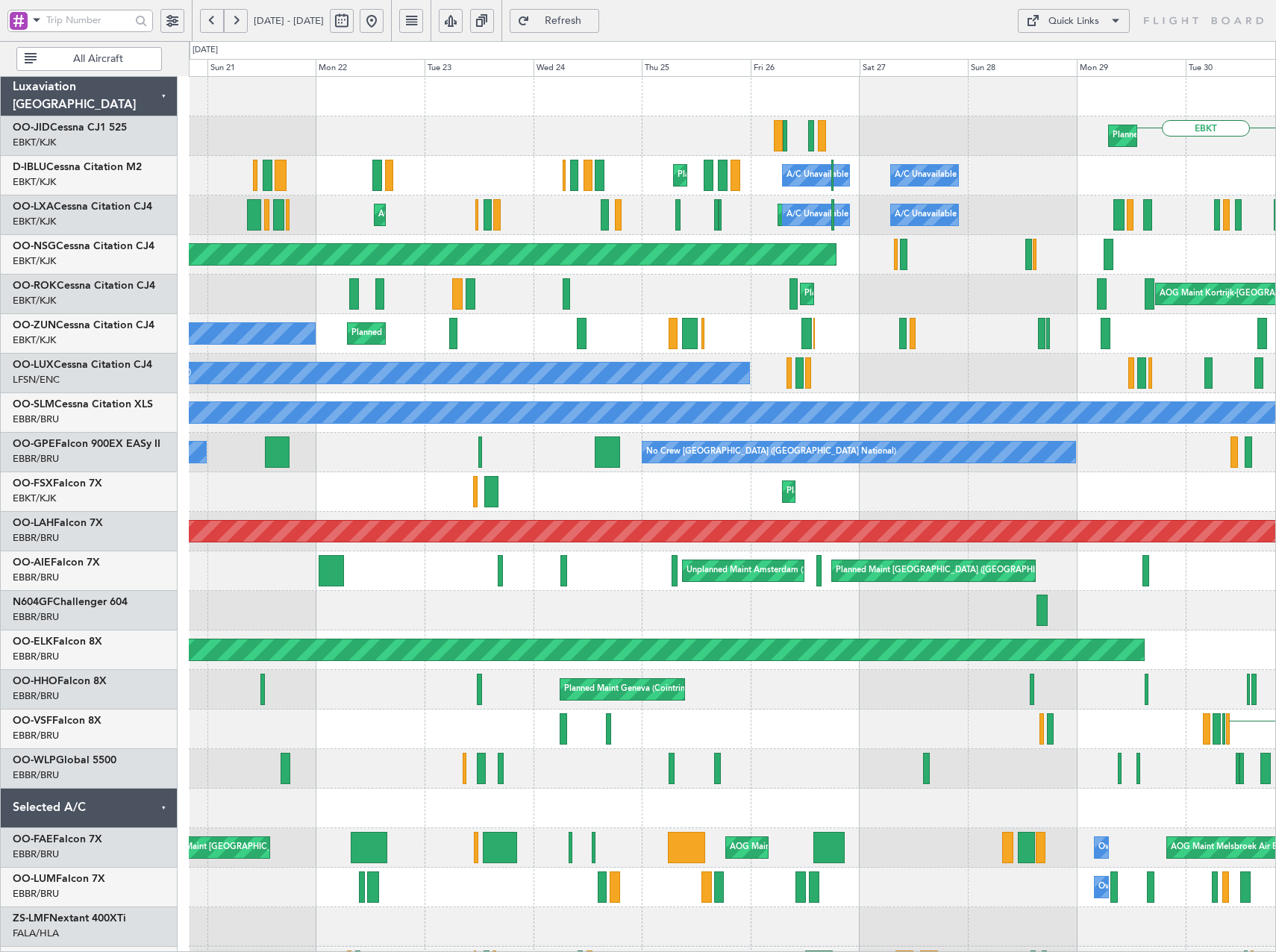
click at [383, 14] on button at bounding box center [371, 21] width 24 height 24
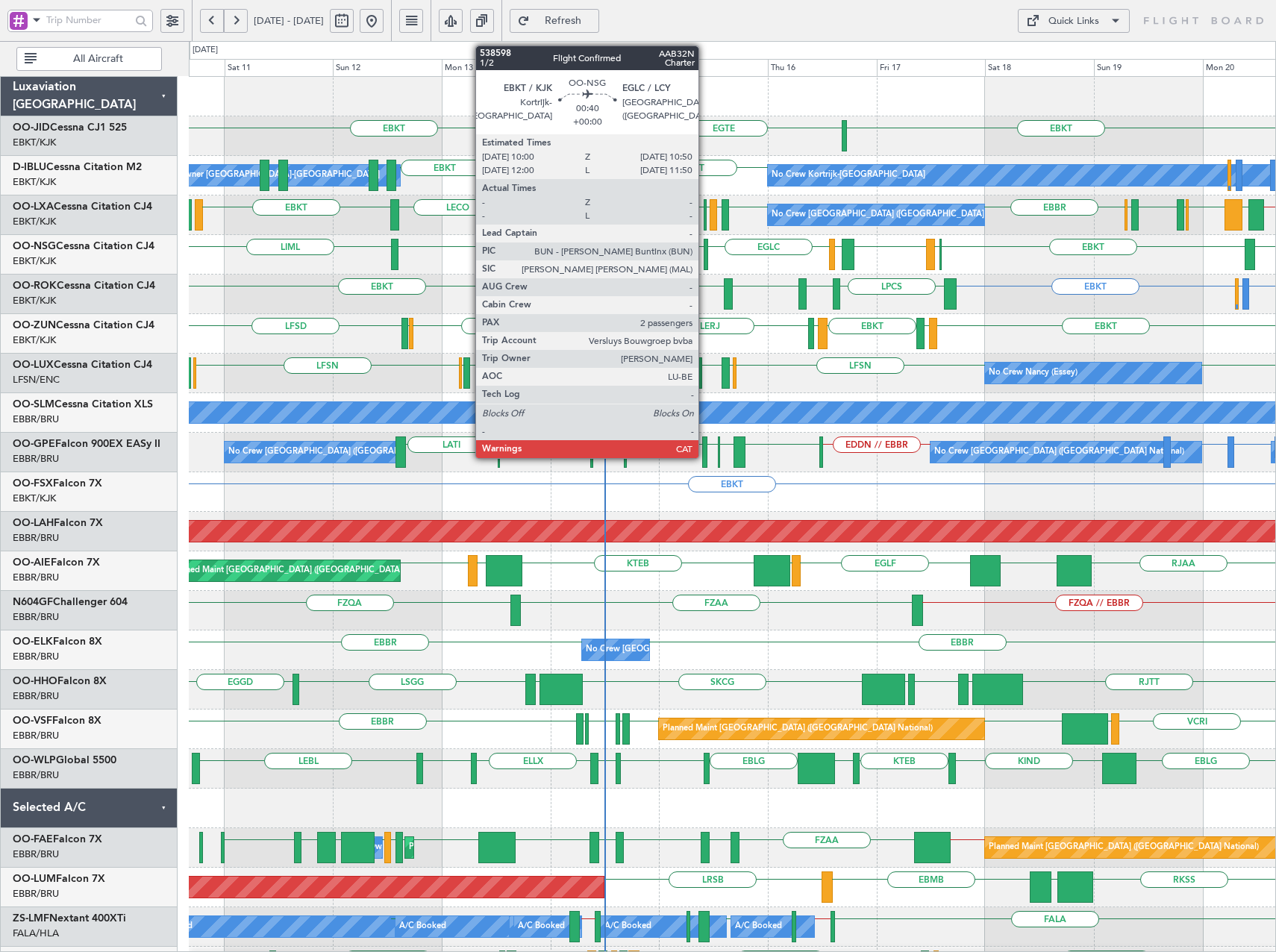
click at [705, 251] on div at bounding box center [706, 254] width 5 height 31
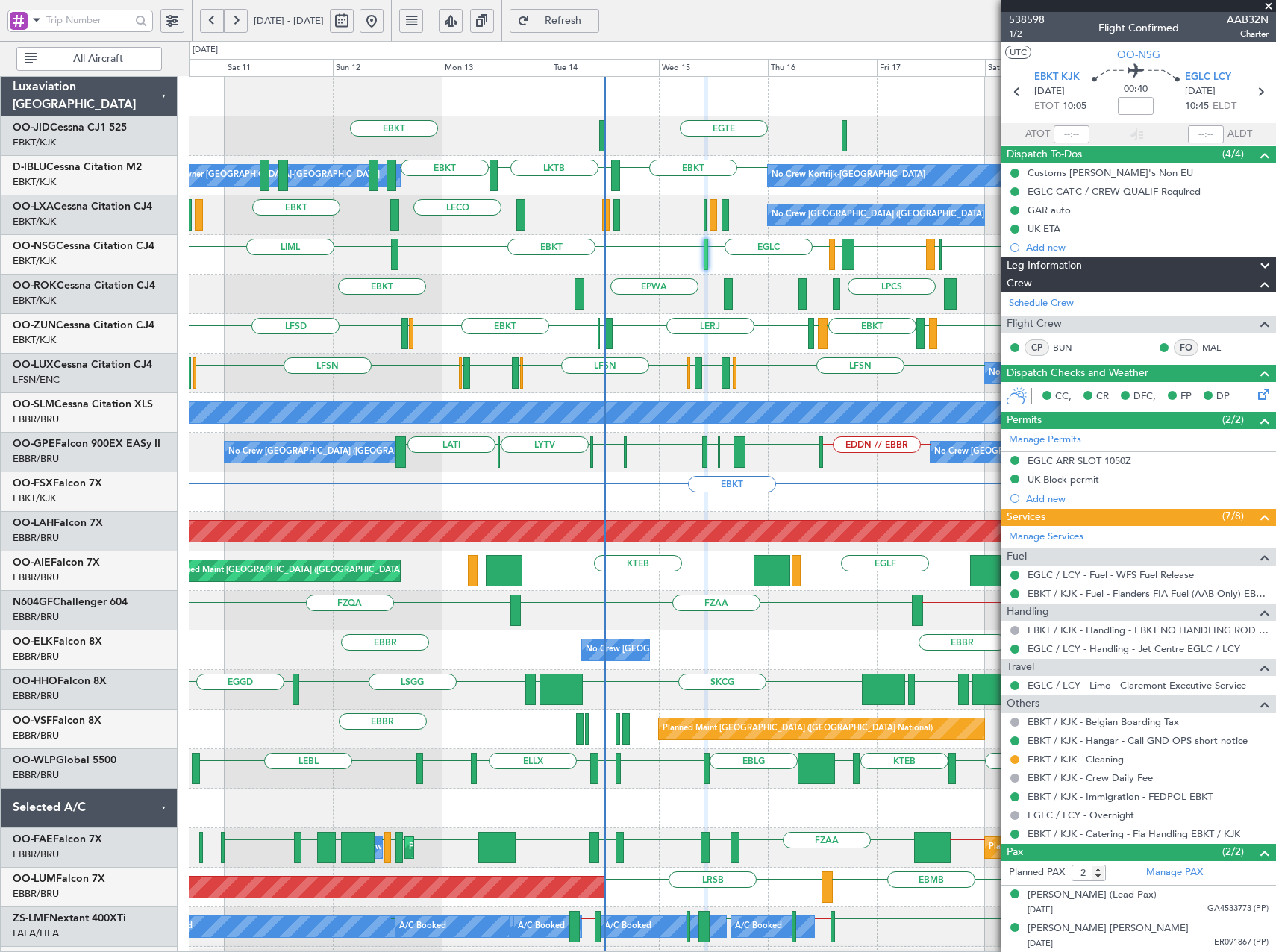
click at [1270, 5] on span at bounding box center [1268, 6] width 15 height 13
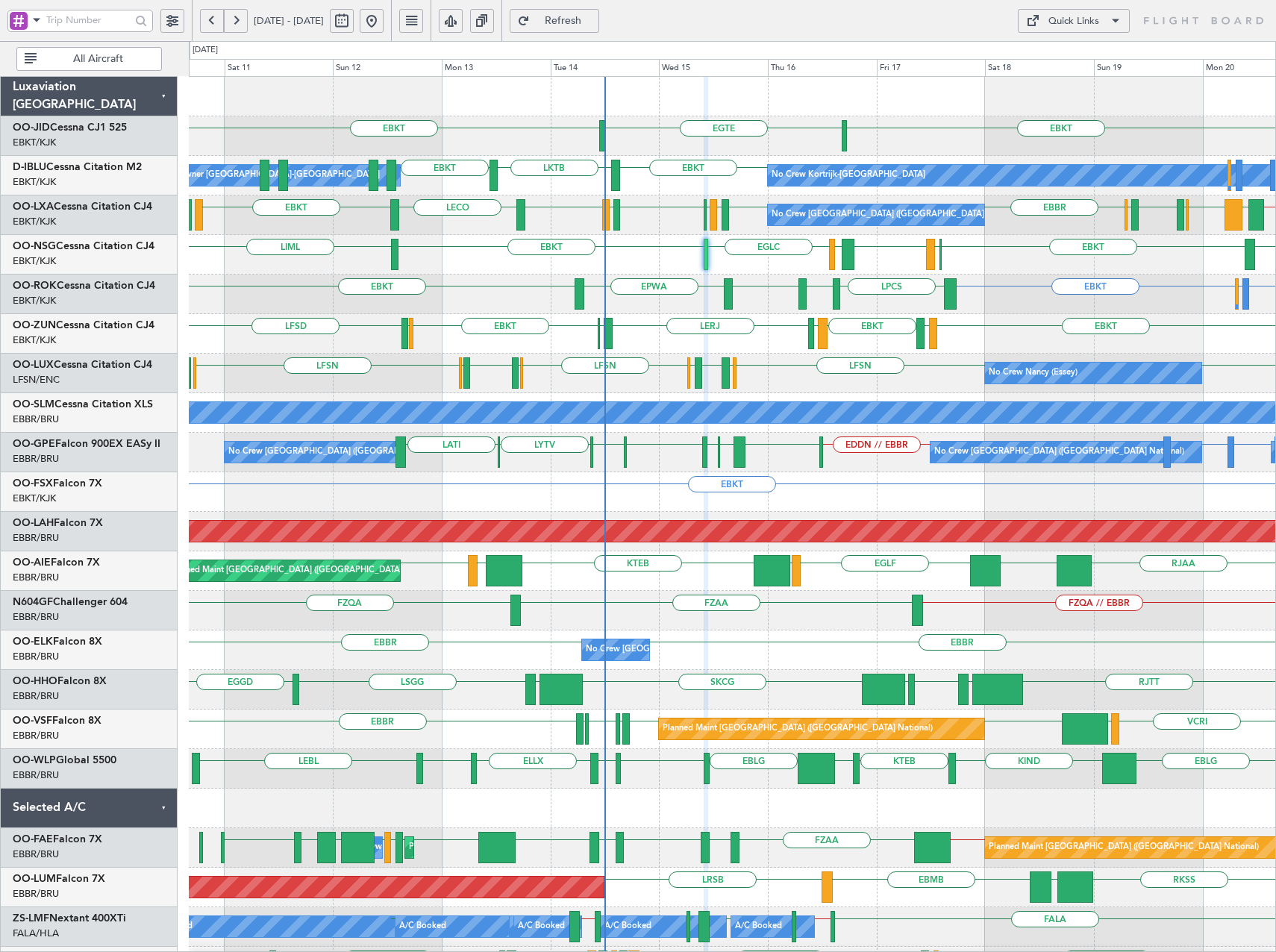
type input "0"
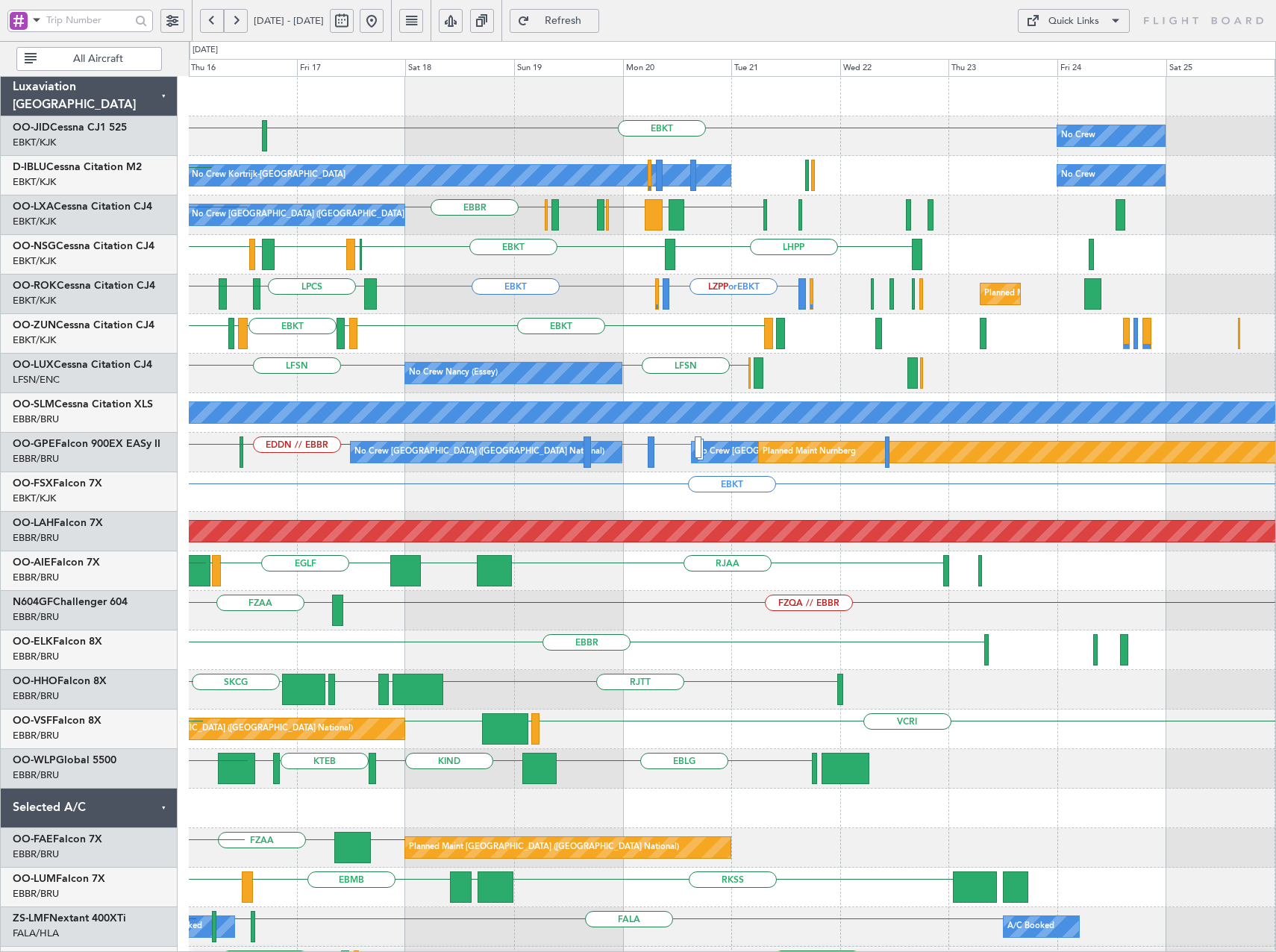
click at [610, 394] on div "EBKT [GEOGRAPHIC_DATA] No Crew EBKT No Crew Kortrijk-[GEOGRAPHIC_DATA] No Crew …" at bounding box center [732, 670] width 1086 height 1187
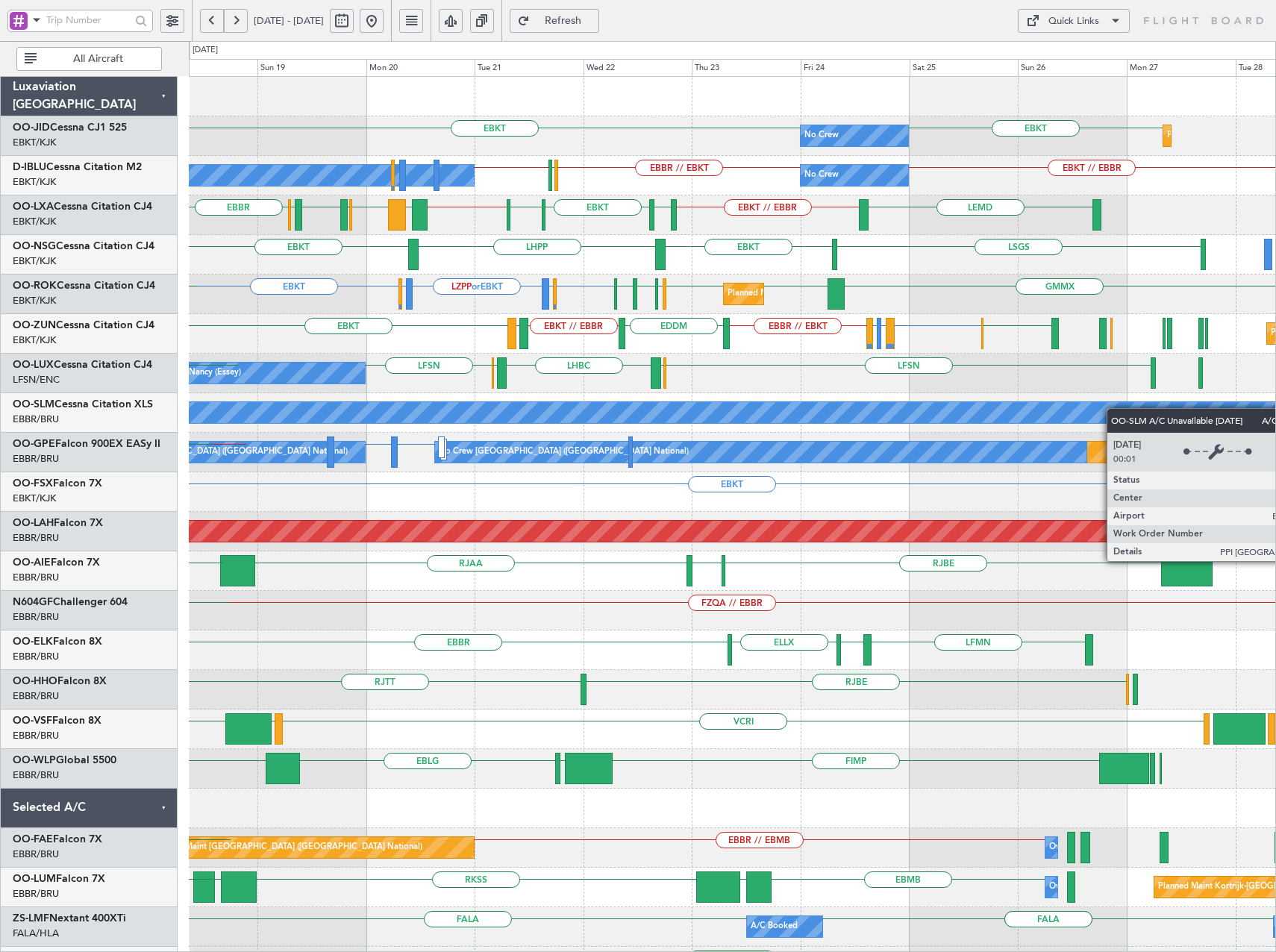
click at [795, 411] on div "EBKT EBKT No Crew Planned Maint [GEOGRAPHIC_DATA]-[GEOGRAPHIC_DATA] [GEOGRAPHIC…" at bounding box center [732, 650] width 1086 height 1146
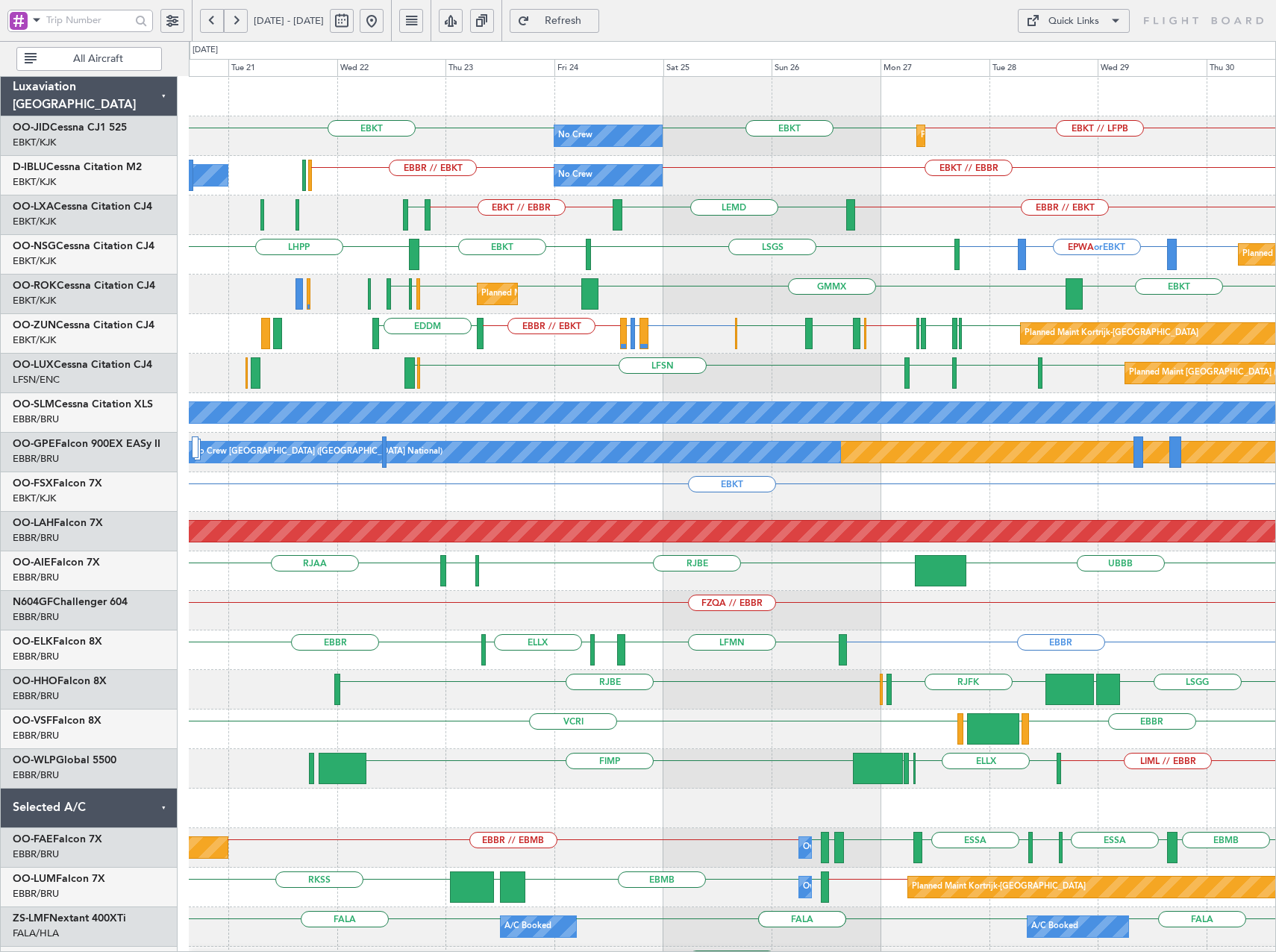
click at [745, 356] on div "EBKT EBKT // LFPB EBKT No Crew Planned Maint [GEOGRAPHIC_DATA]-[GEOGRAPHIC_DATA…" at bounding box center [732, 571] width 1086 height 988
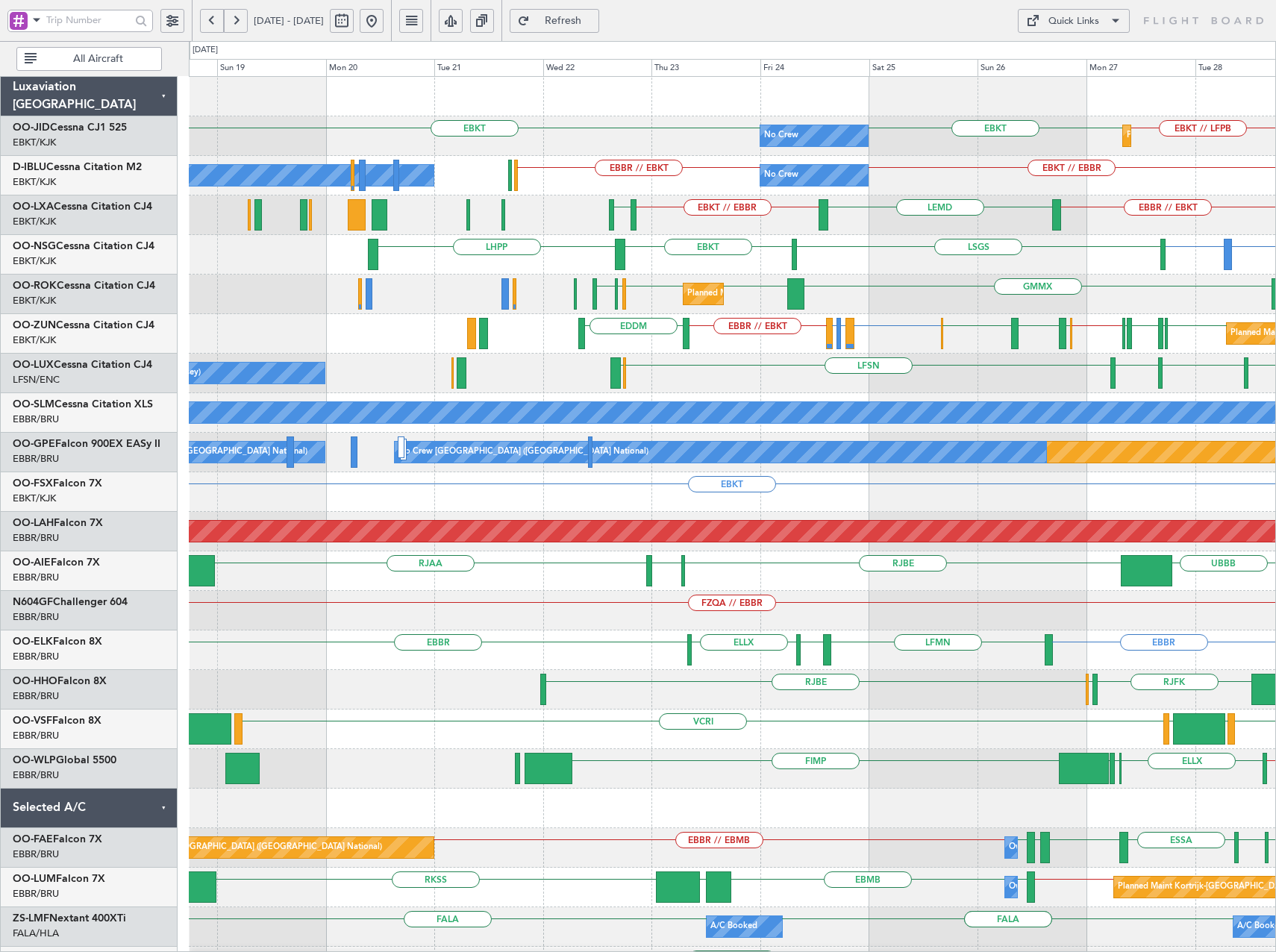
click at [708, 364] on div "EBKT EBKT // LFPB EBKT No Crew Planned Maint [GEOGRAPHIC_DATA]-[GEOGRAPHIC_DATA…" at bounding box center [732, 571] width 1086 height 988
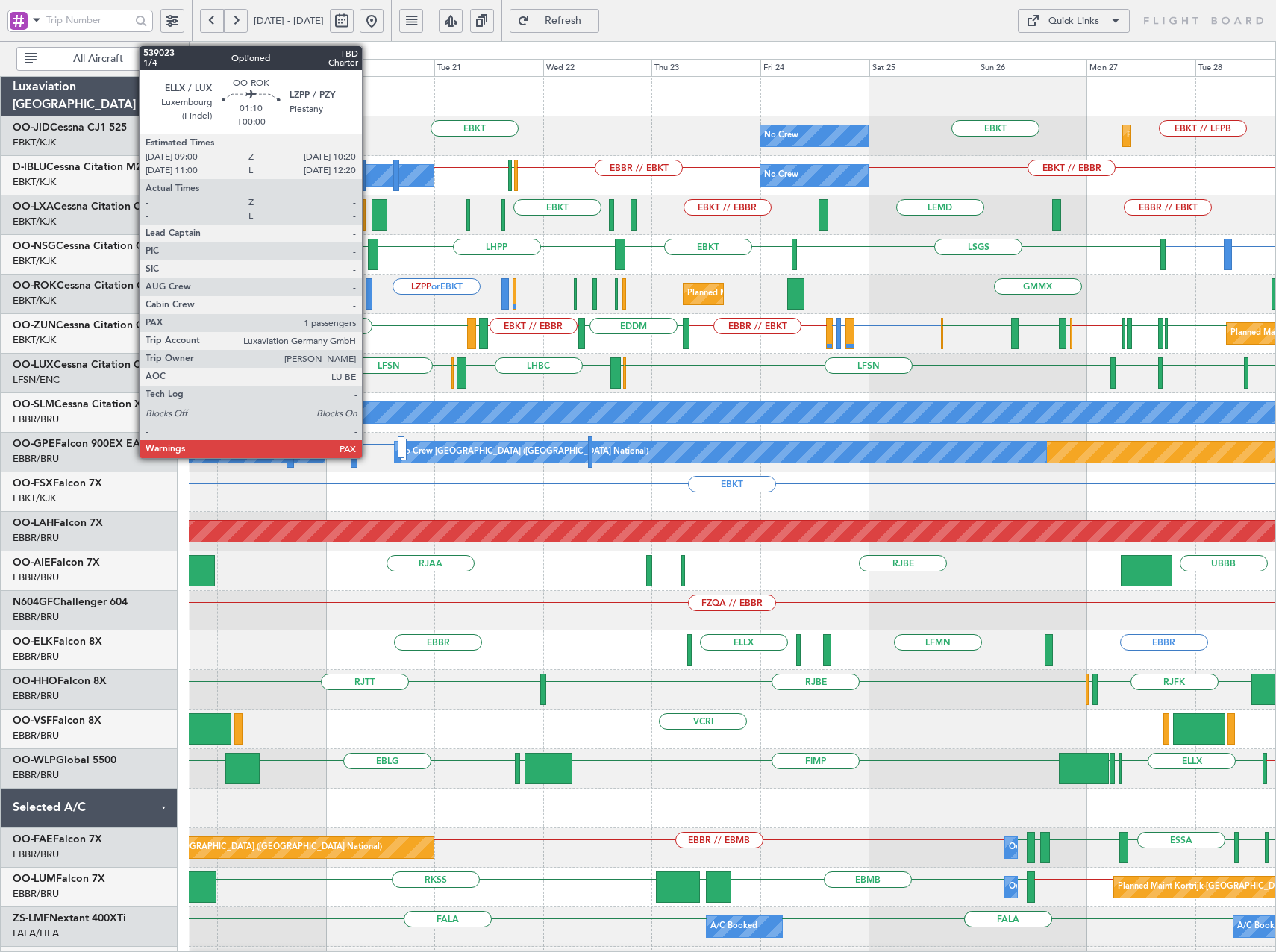
click at [369, 294] on div at bounding box center [369, 294] width 7 height 31
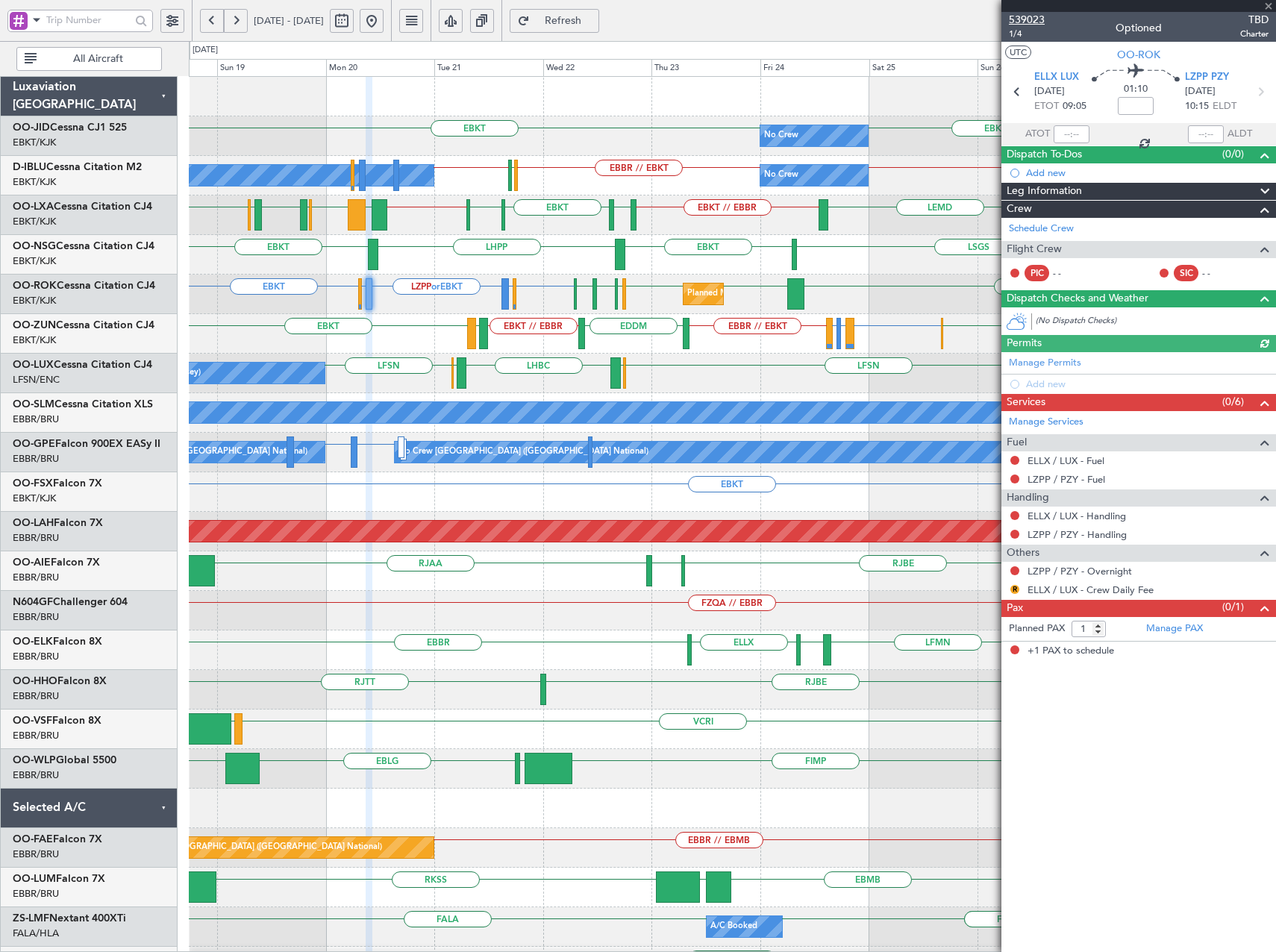
click at [1036, 17] on span "539023" at bounding box center [1027, 19] width 36 height 15
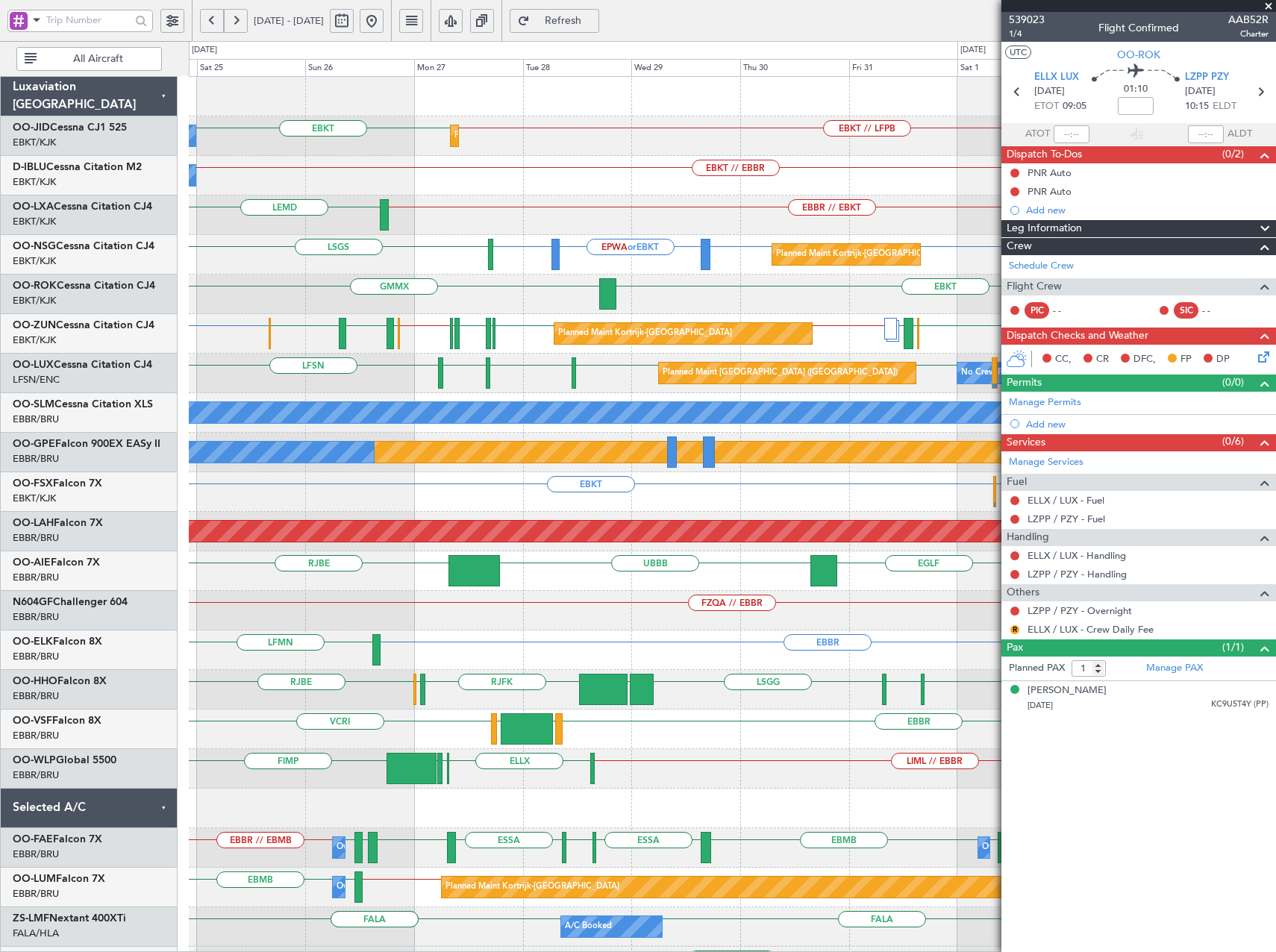
click at [625, 232] on div "EBBR // EBKT LEMD EBKT // EBBR" at bounding box center [732, 215] width 1086 height 40
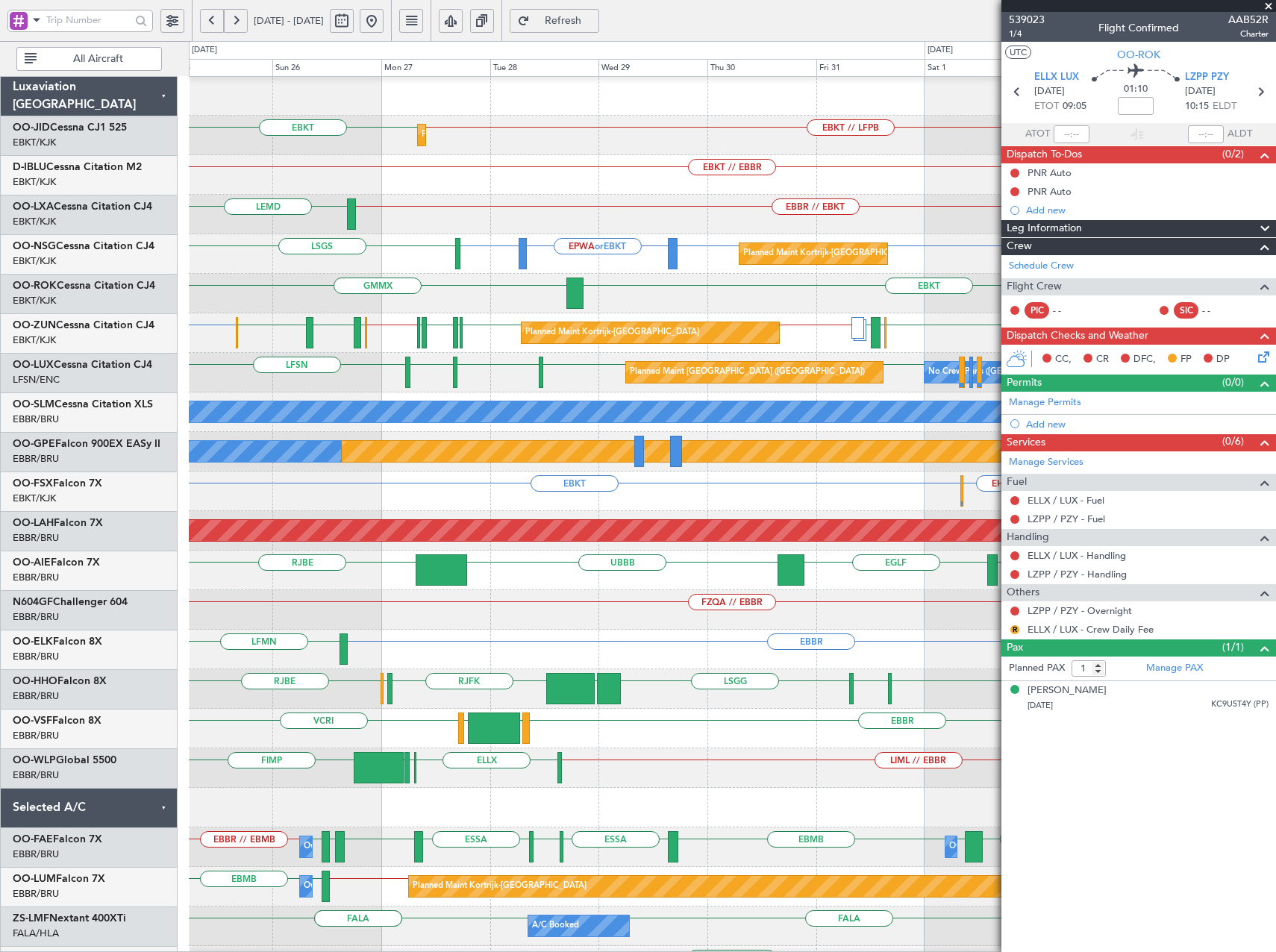
scroll to position [2, 0]
click at [349, 263] on div "Planned Maint Kortrijk-[GEOGRAPHIC_DATA] EBKT EBKT EPWA or EBKT EBKT LSGS" at bounding box center [732, 253] width 1086 height 40
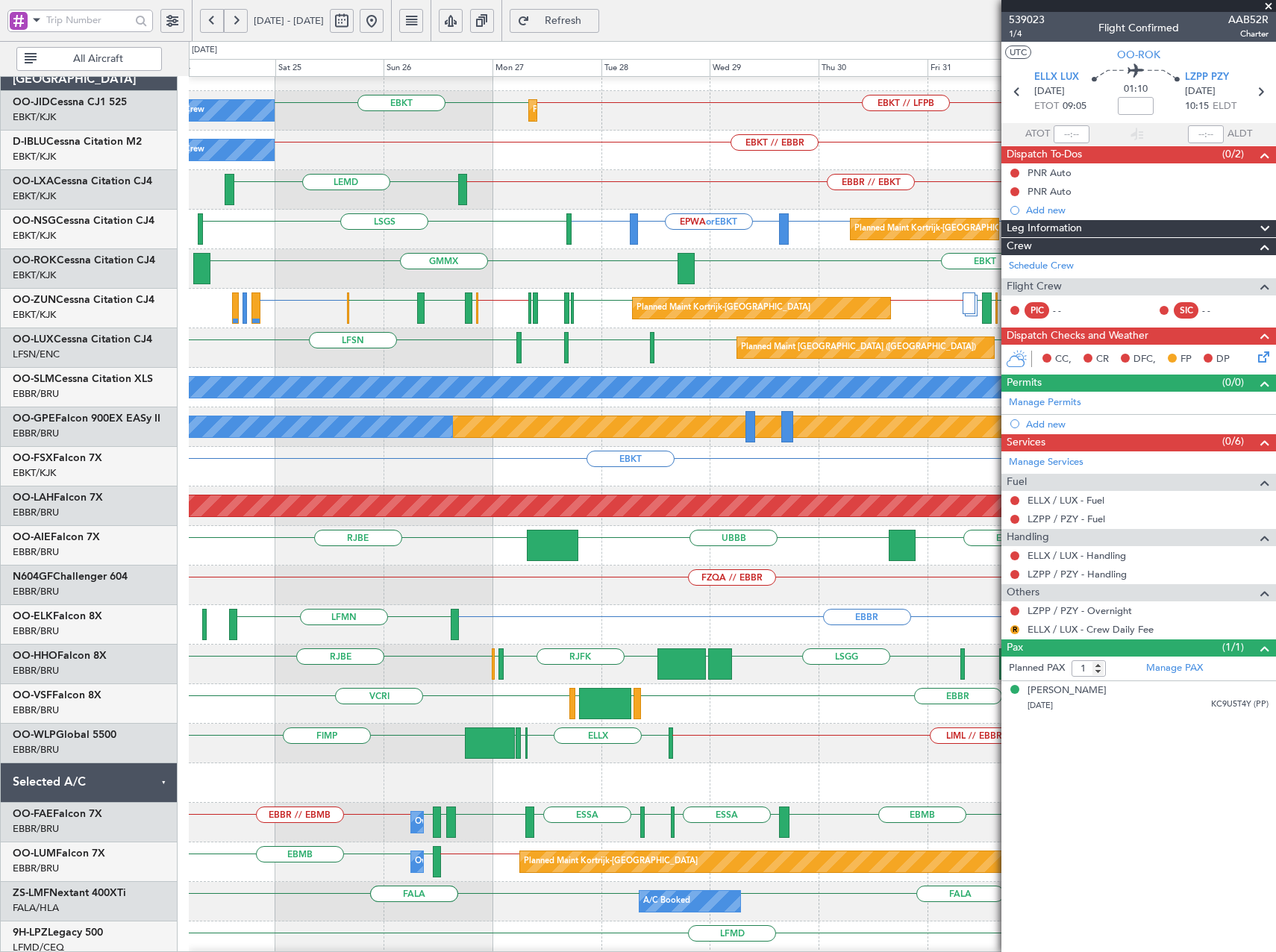
click at [457, 263] on div "EBKT GMMX Planned Maint [GEOGRAPHIC_DATA]-[GEOGRAPHIC_DATA]" at bounding box center [732, 269] width 1086 height 40
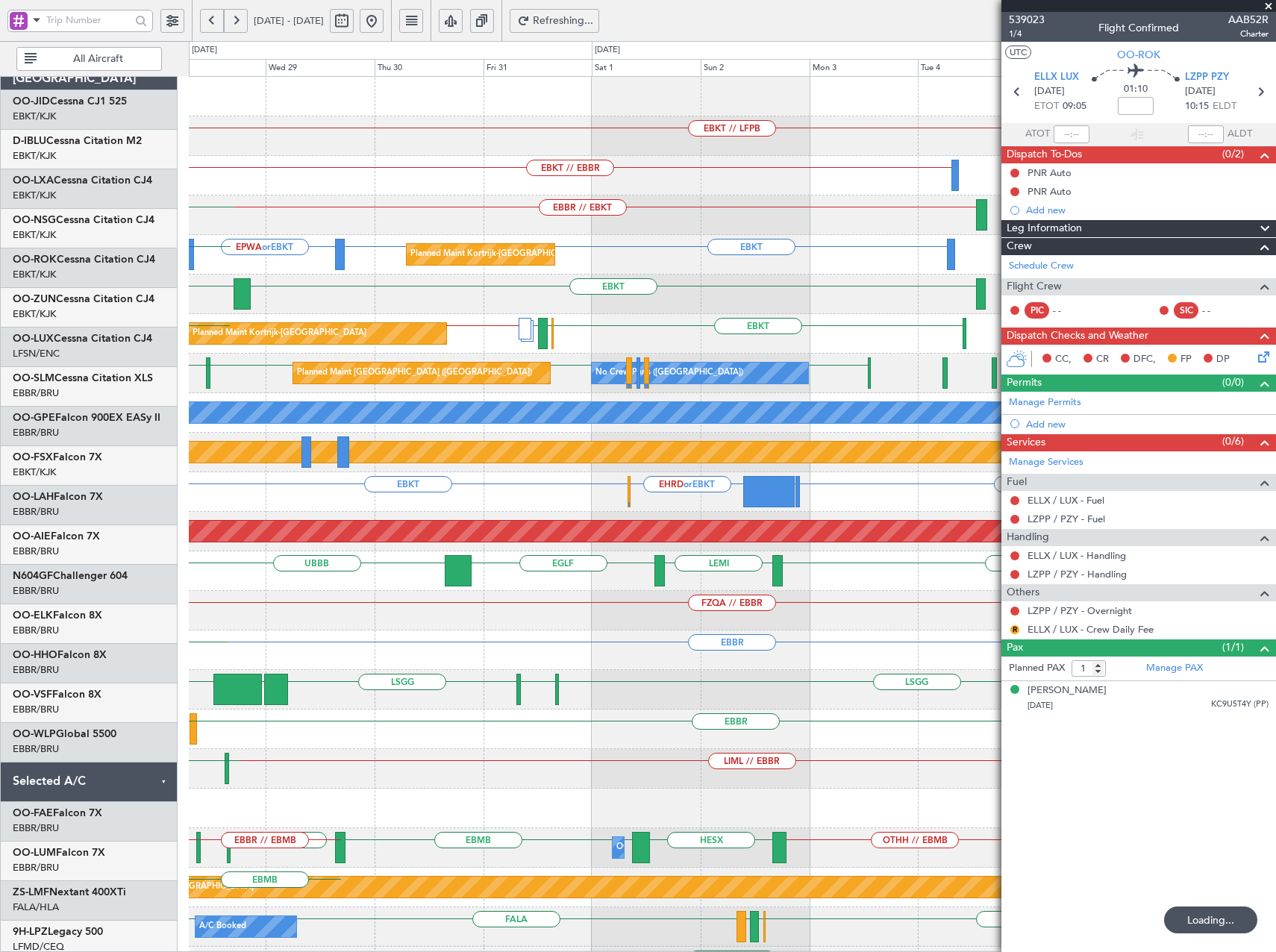
scroll to position [0, 0]
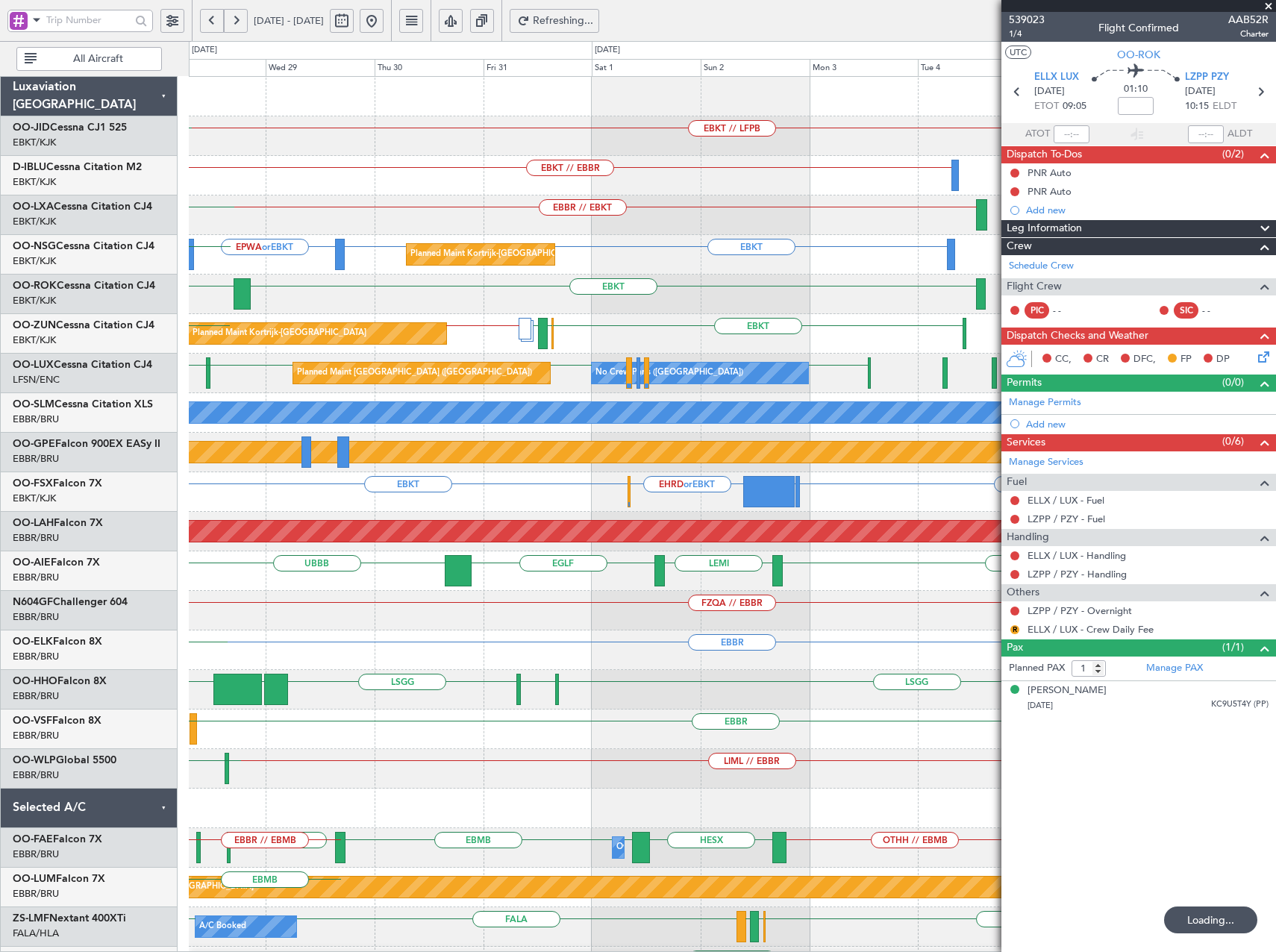
click at [262, 248] on div "EBKT // LFPB Planned Maint [GEOGRAPHIC_DATA]-[GEOGRAPHIC_DATA] EBKT EBKT // EBB…" at bounding box center [732, 610] width 1086 height 1067
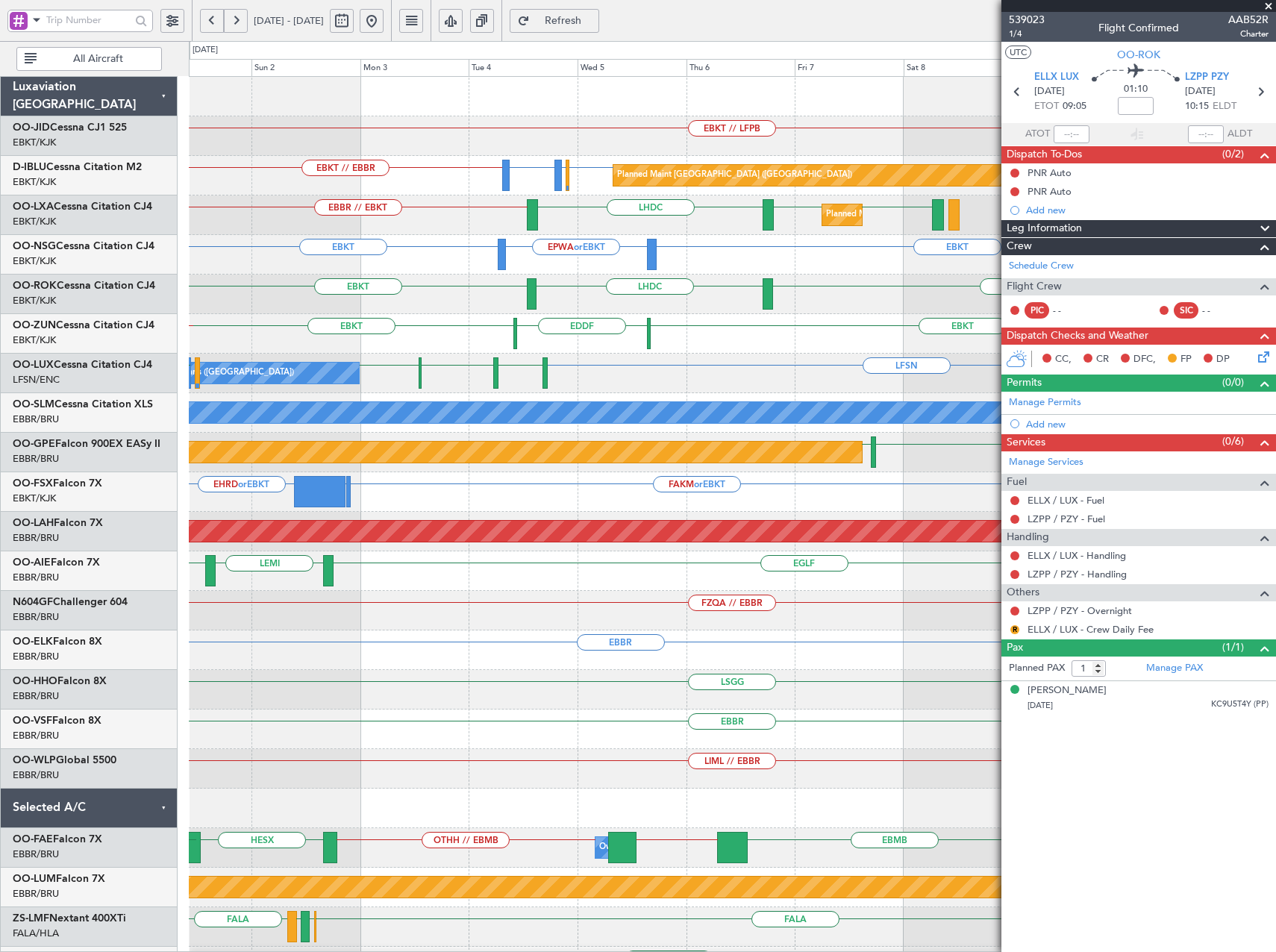
click at [374, 438] on div "EBKT // LFPB LFPB or EBKT EBBR or EBKT LFMD or EBKT EBKT // EBBR Planned Maint …" at bounding box center [732, 610] width 1086 height 1067
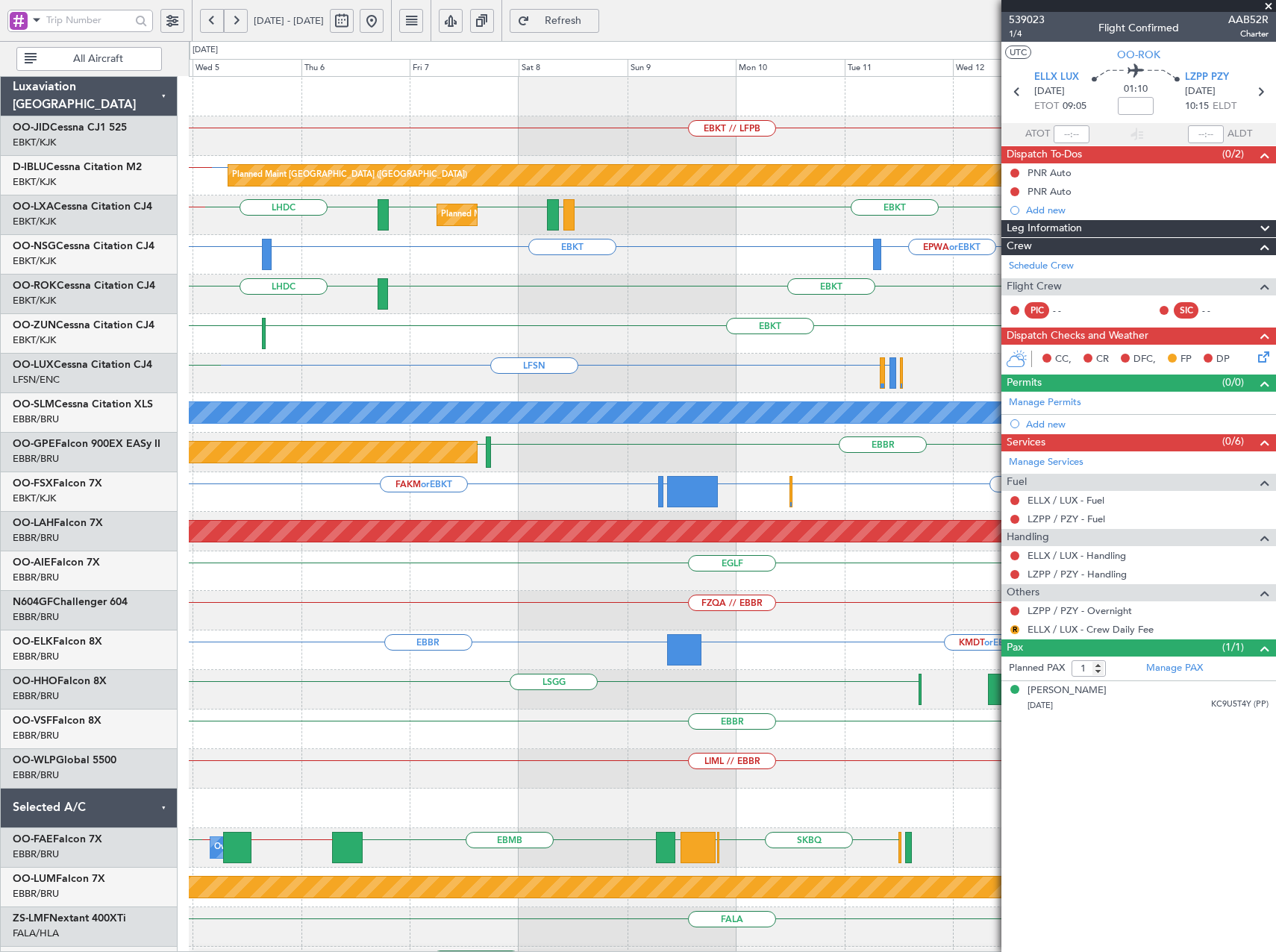
click at [421, 360] on div "EBKT // LFPB LFPB or EBKT Planned Maint [GEOGRAPHIC_DATA] ([GEOGRAPHIC_DATA]) L…" at bounding box center [732, 630] width 1086 height 1107
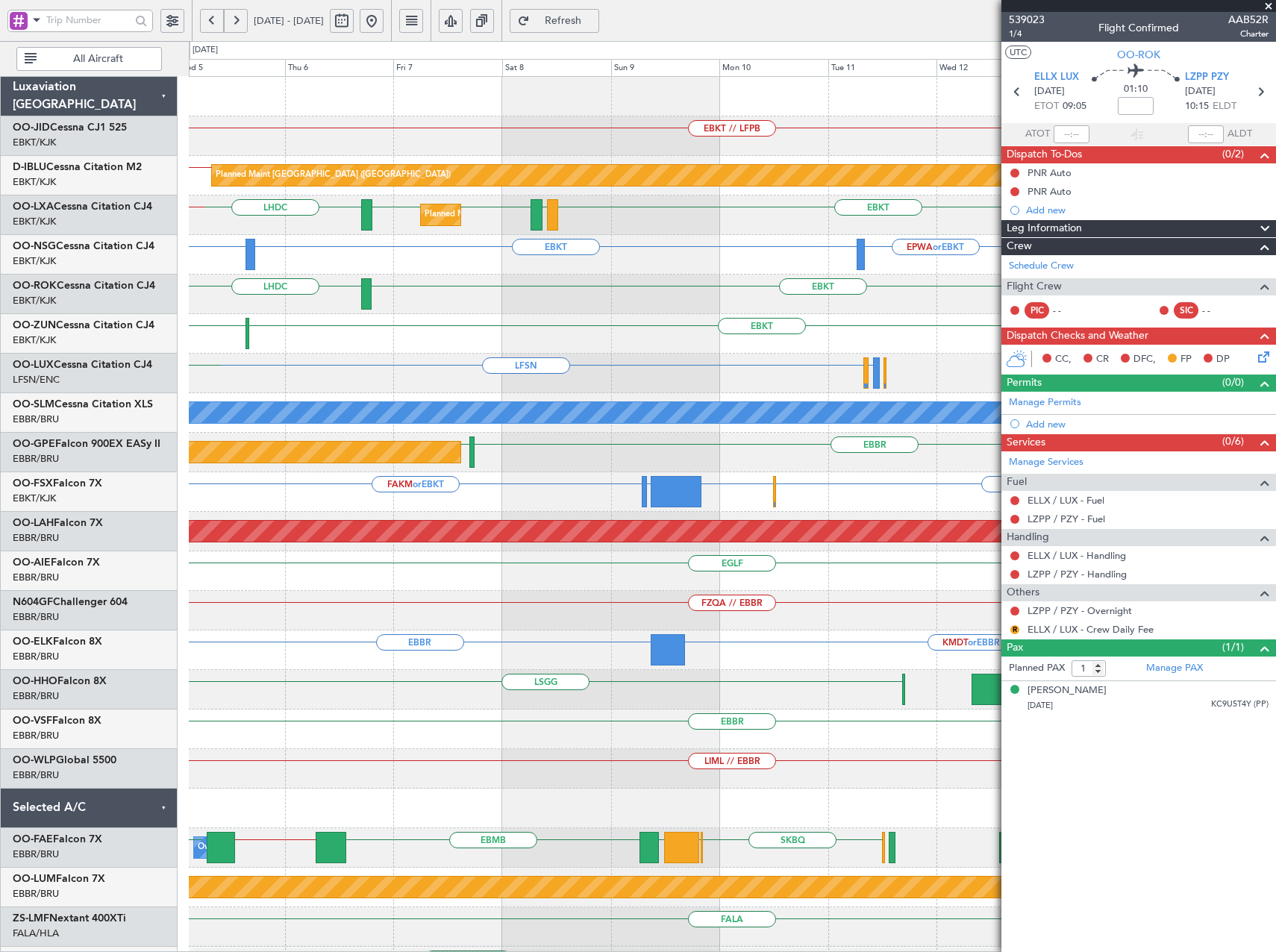
click at [406, 390] on div "EBKT // LFPB LFPB or EBKT Planned Maint [GEOGRAPHIC_DATA] ([GEOGRAPHIC_DATA]) L…" at bounding box center [732, 630] width 1086 height 1107
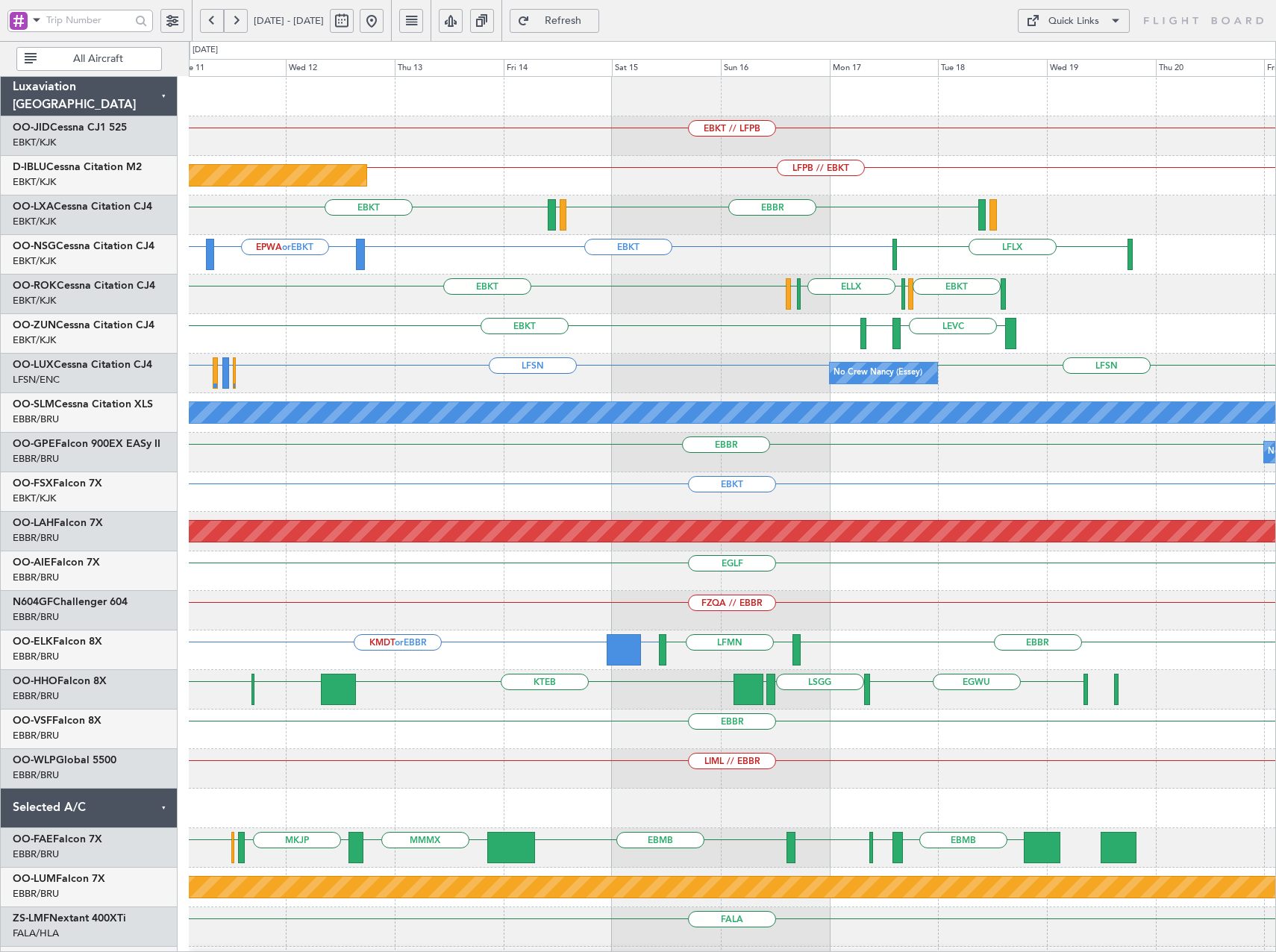
click at [727, 311] on div "EBKT EBKT [GEOGRAPHIC_DATA] ELLX [GEOGRAPHIC_DATA]" at bounding box center [732, 294] width 1086 height 40
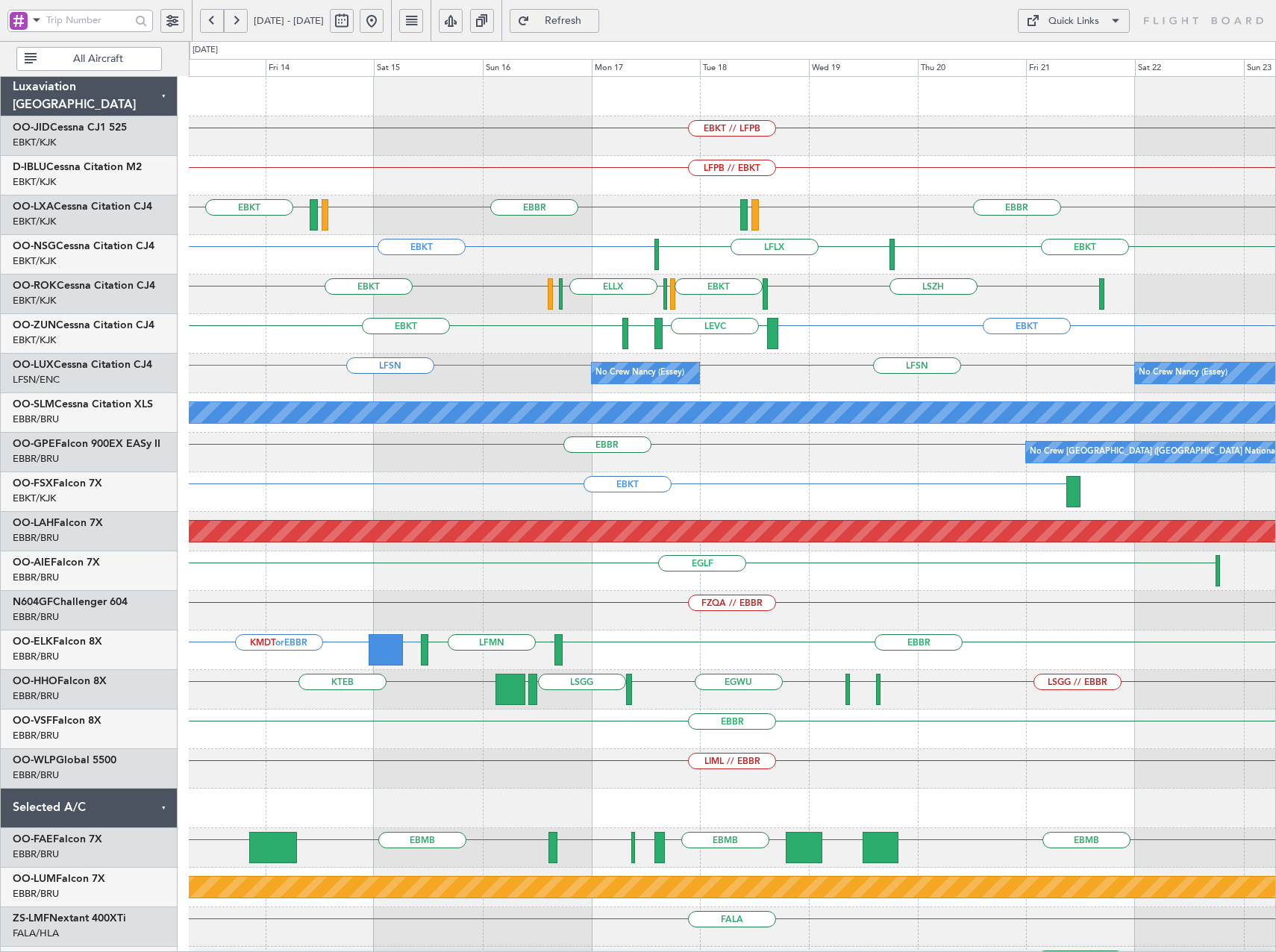
click at [474, 263] on div "EBKT EBKT LFLX EPWA or EBKT EBKT" at bounding box center [732, 254] width 1086 height 40
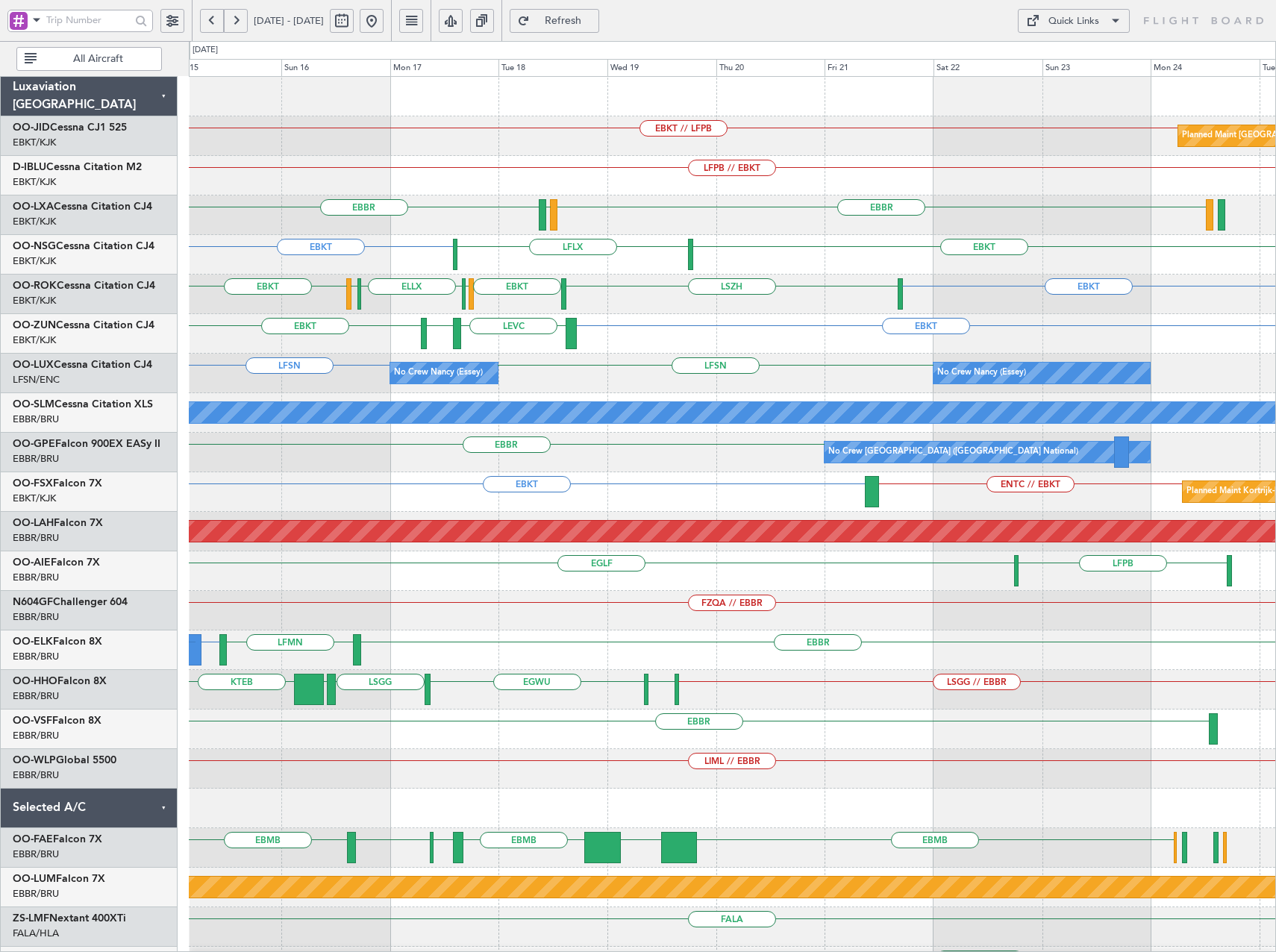
click at [889, 262] on div "EBKT EBKT LFLX Owner [GEOGRAPHIC_DATA]-[GEOGRAPHIC_DATA]" at bounding box center [732, 254] width 1086 height 40
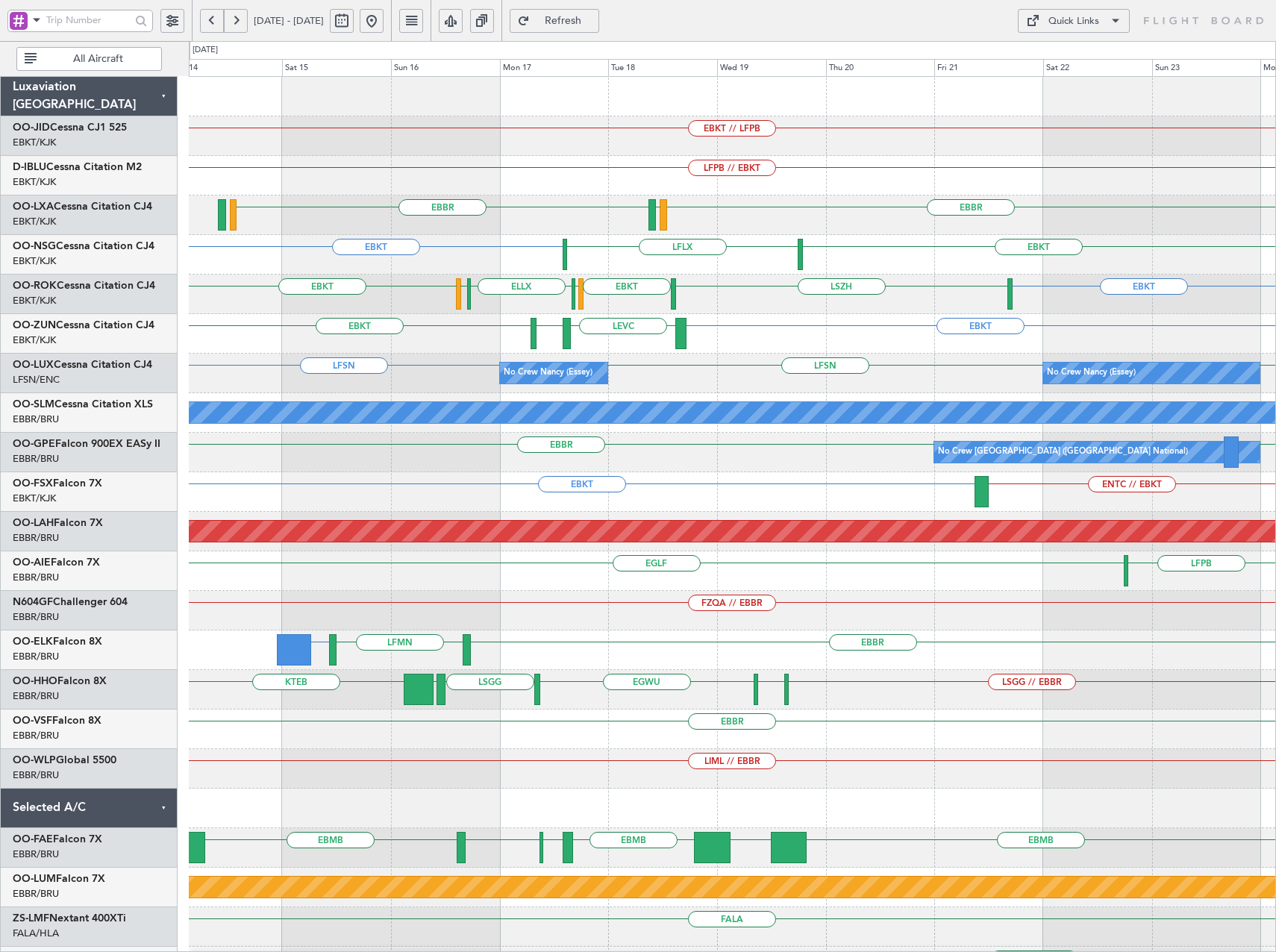
click at [1209, 263] on div "EBKT EBKT LFLX Owner [GEOGRAPHIC_DATA]-[GEOGRAPHIC_DATA]" at bounding box center [732, 254] width 1086 height 40
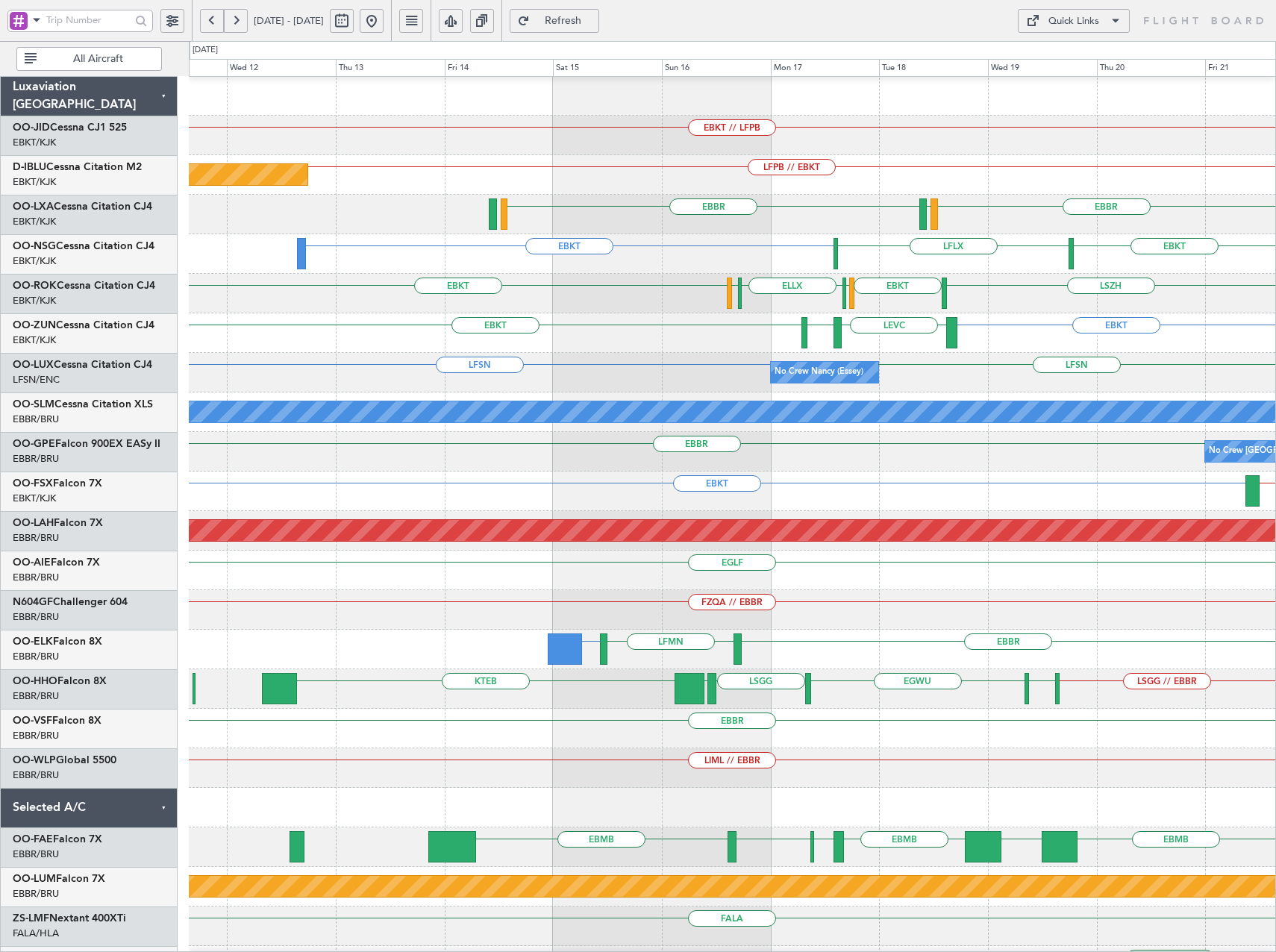
scroll to position [1, 0]
click at [1082, 21] on div "Quick Links" at bounding box center [1073, 21] width 50 height 15
click at [854, 255] on div at bounding box center [638, 476] width 1276 height 952
click at [1061, 13] on button "Quick Links" at bounding box center [1074, 21] width 112 height 24
click at [1058, 59] on button "Trip Builder" at bounding box center [1074, 57] width 112 height 36
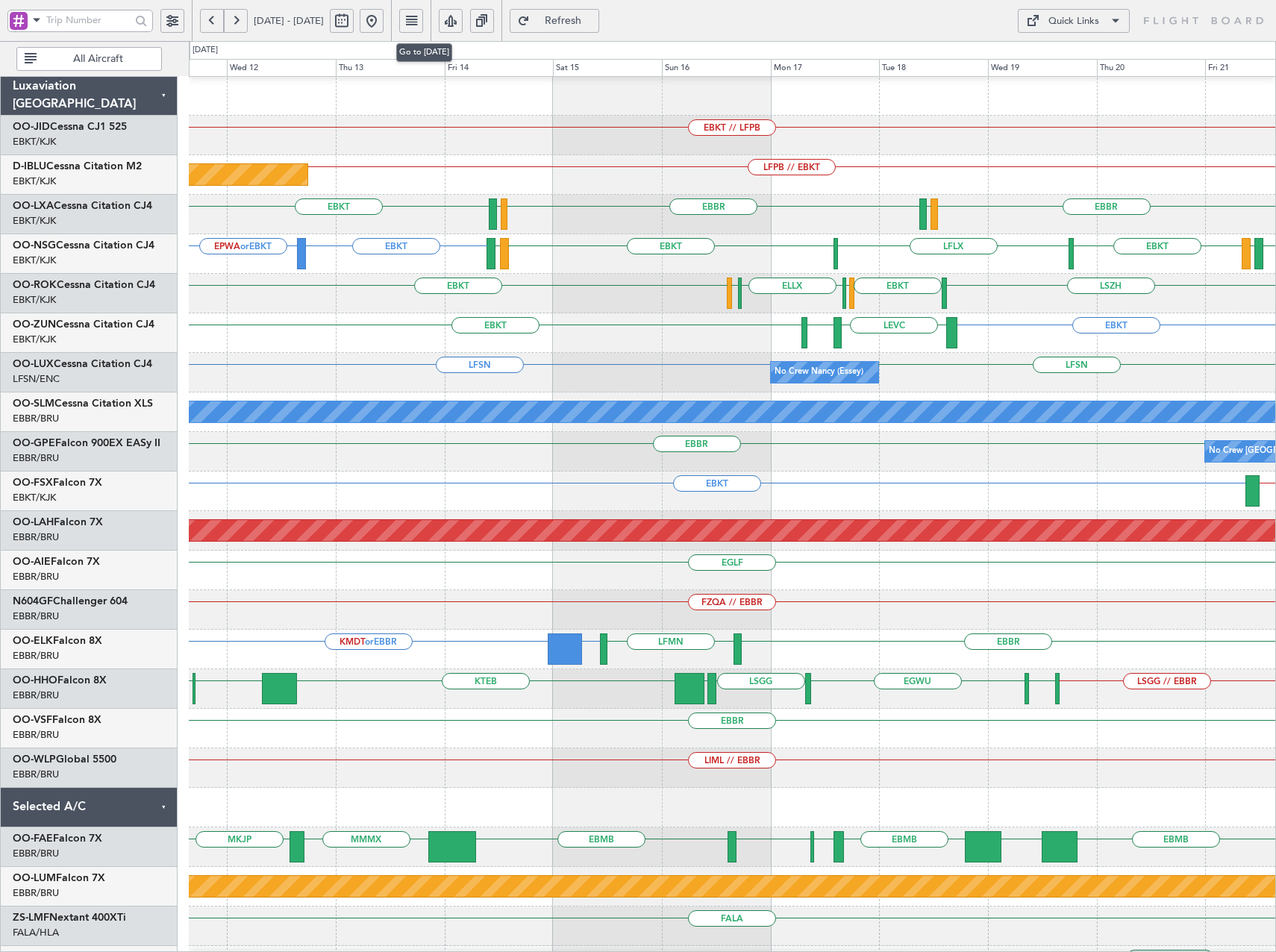
click at [383, 22] on button at bounding box center [371, 21] width 24 height 24
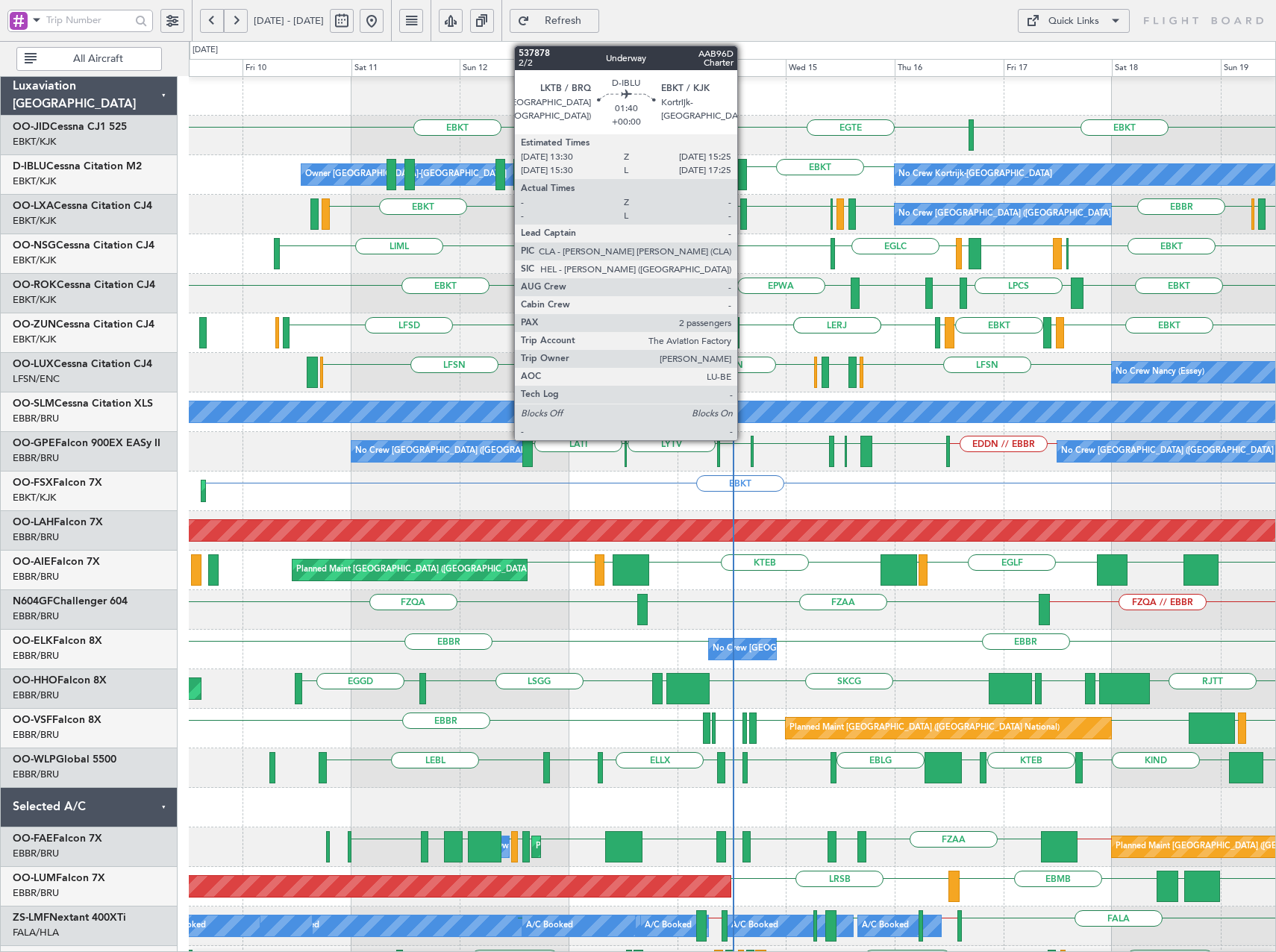
click at [744, 180] on div at bounding box center [743, 174] width 9 height 31
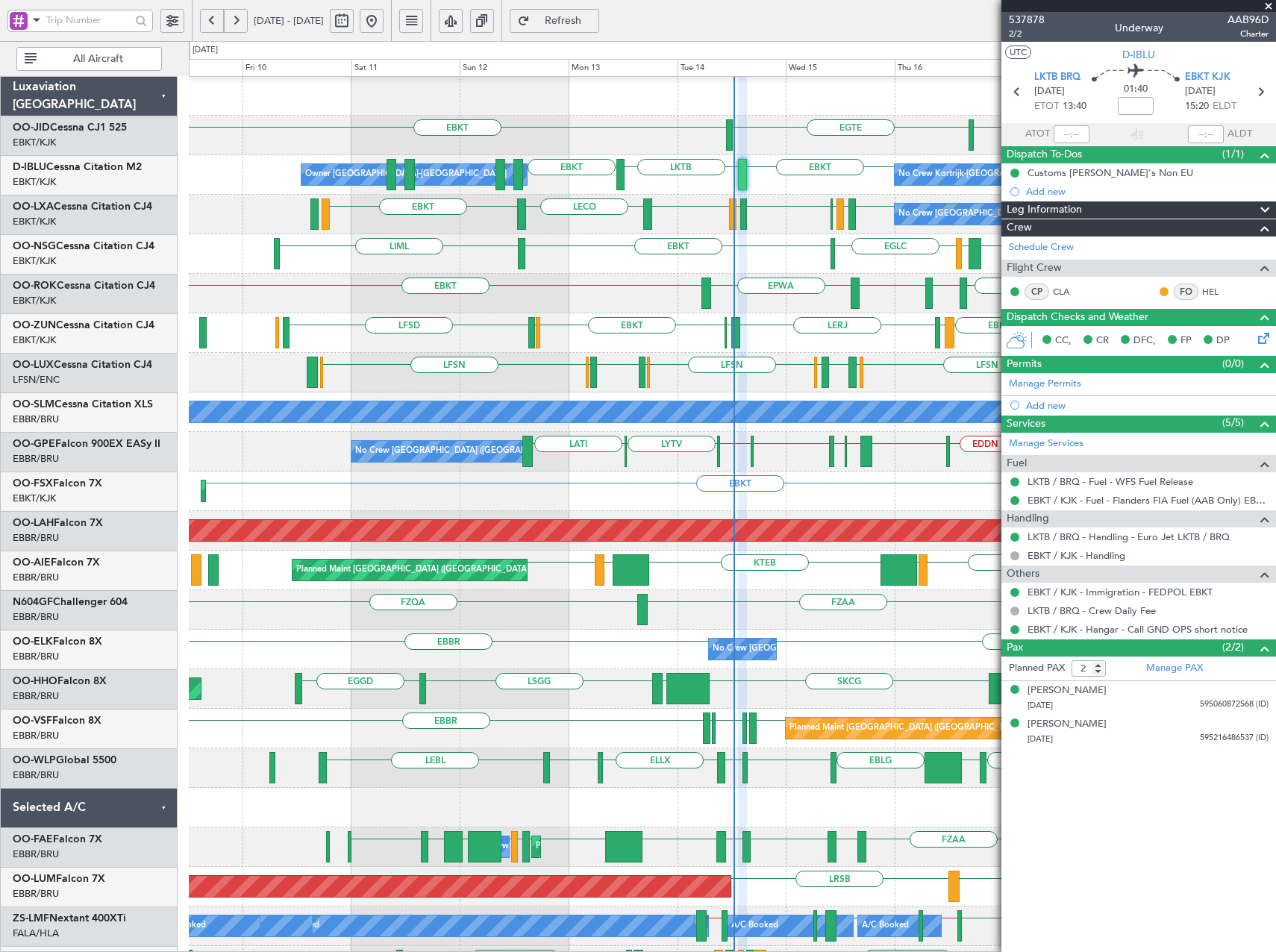
scroll to position [1, 0]
click at [1272, 5] on span at bounding box center [1268, 6] width 15 height 13
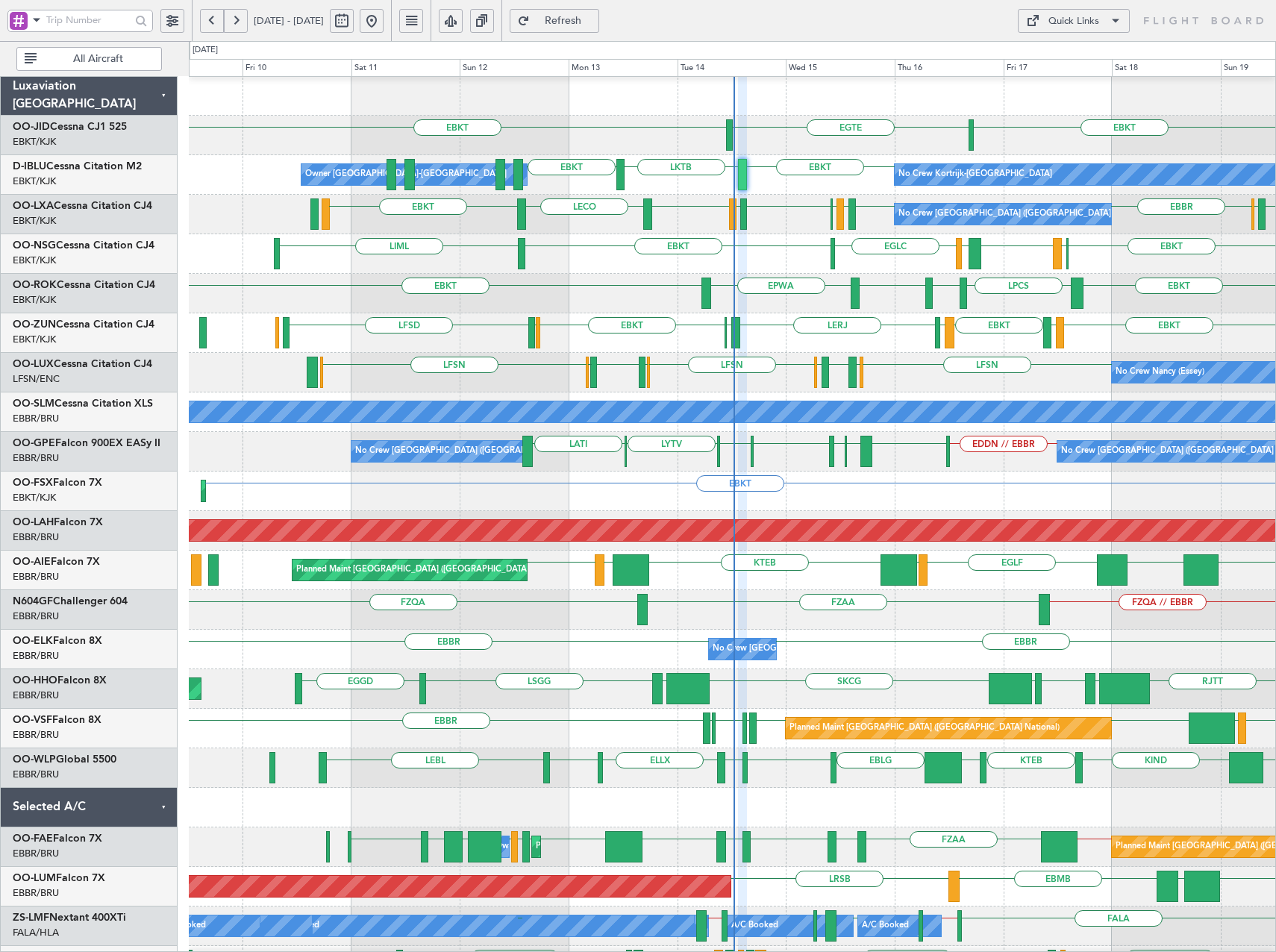
type input "0"
click at [599, 29] on button "Refresh" at bounding box center [555, 21] width 90 height 24
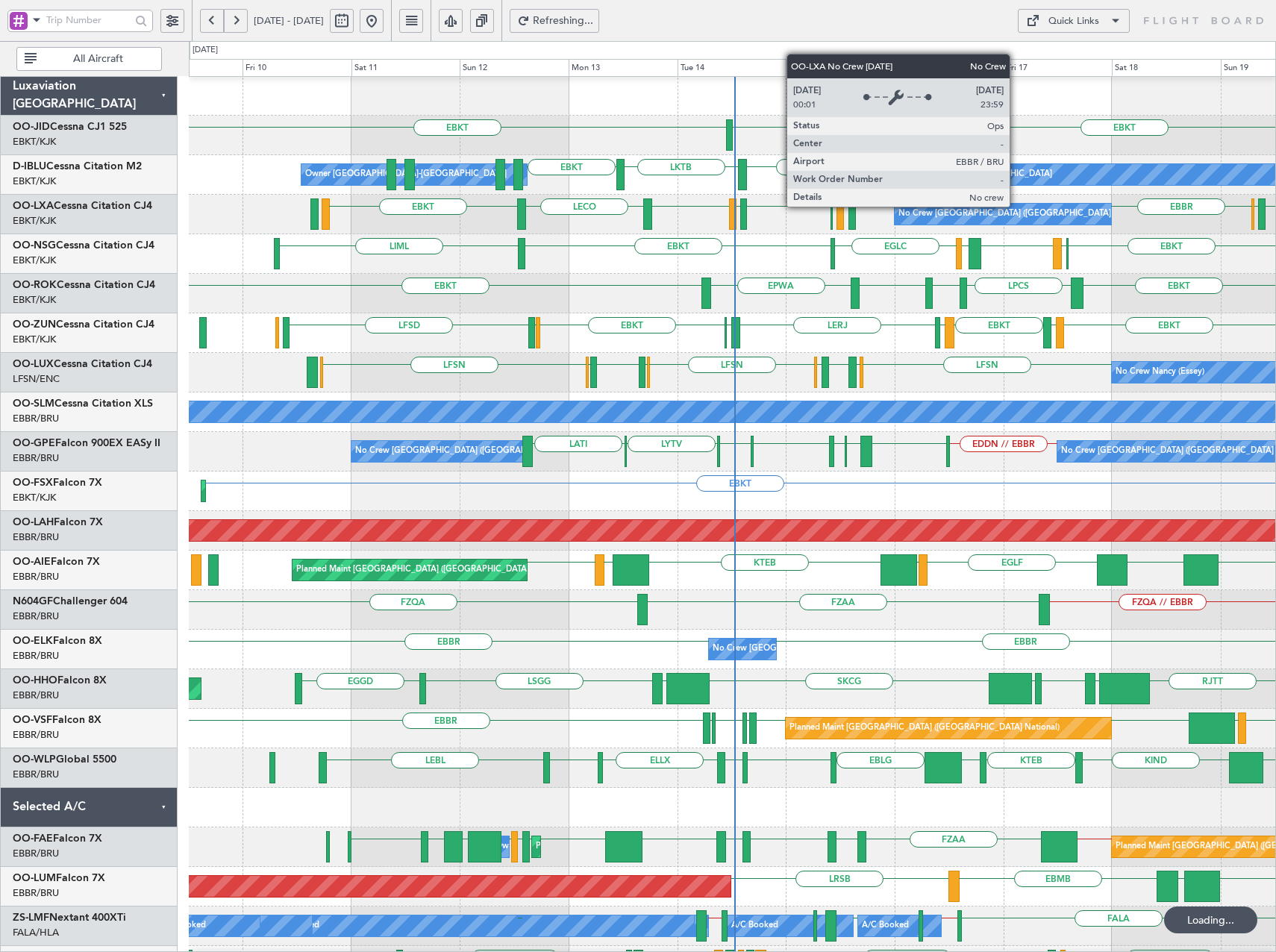
click at [0, 359] on html "09 Oct 2025 - 19 Oct 2025 Refreshing... Quick Links All Aircraft EGTE EBKT EBKT…" at bounding box center [638, 476] width 1276 height 952
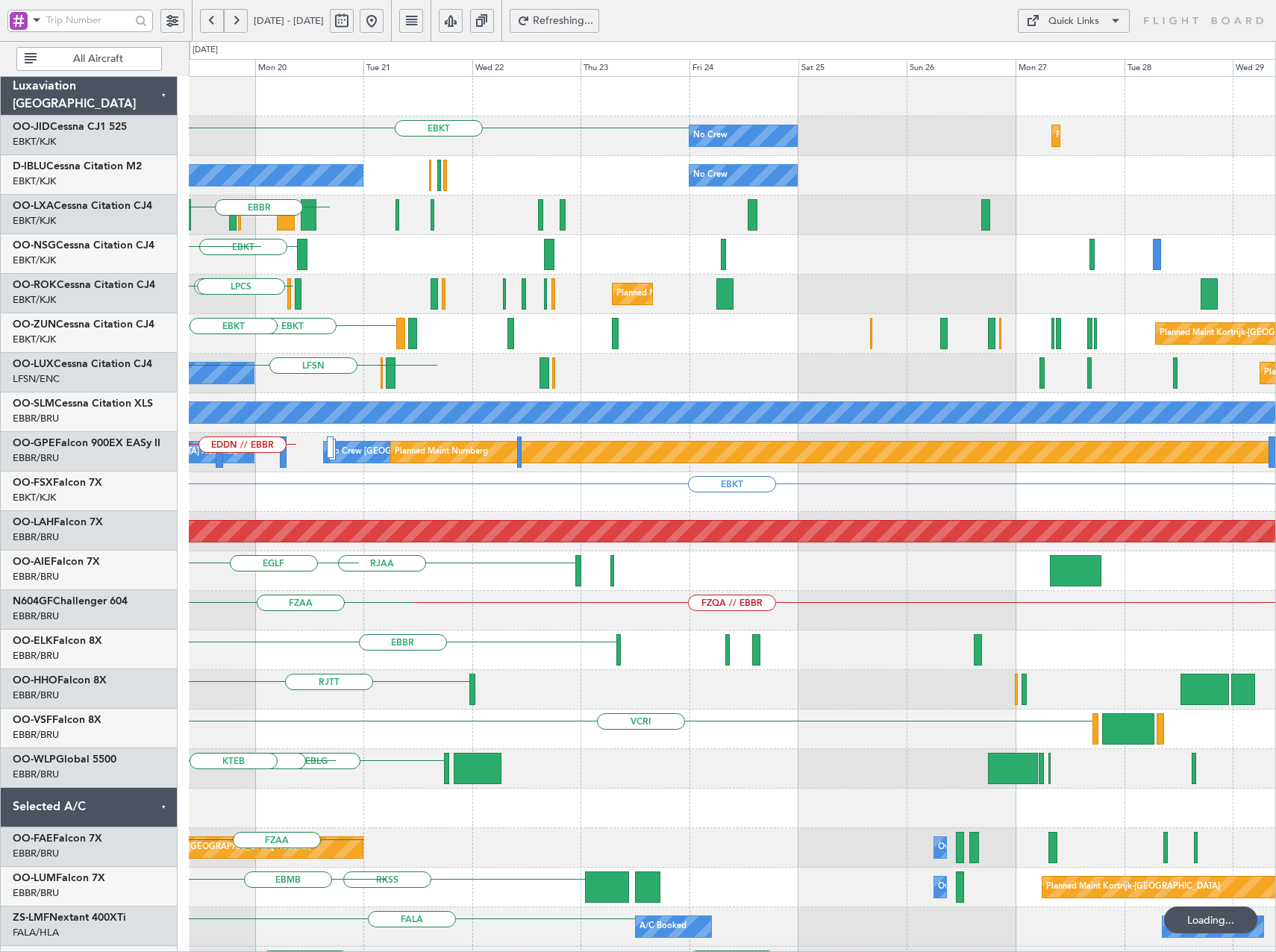
scroll to position [0, 0]
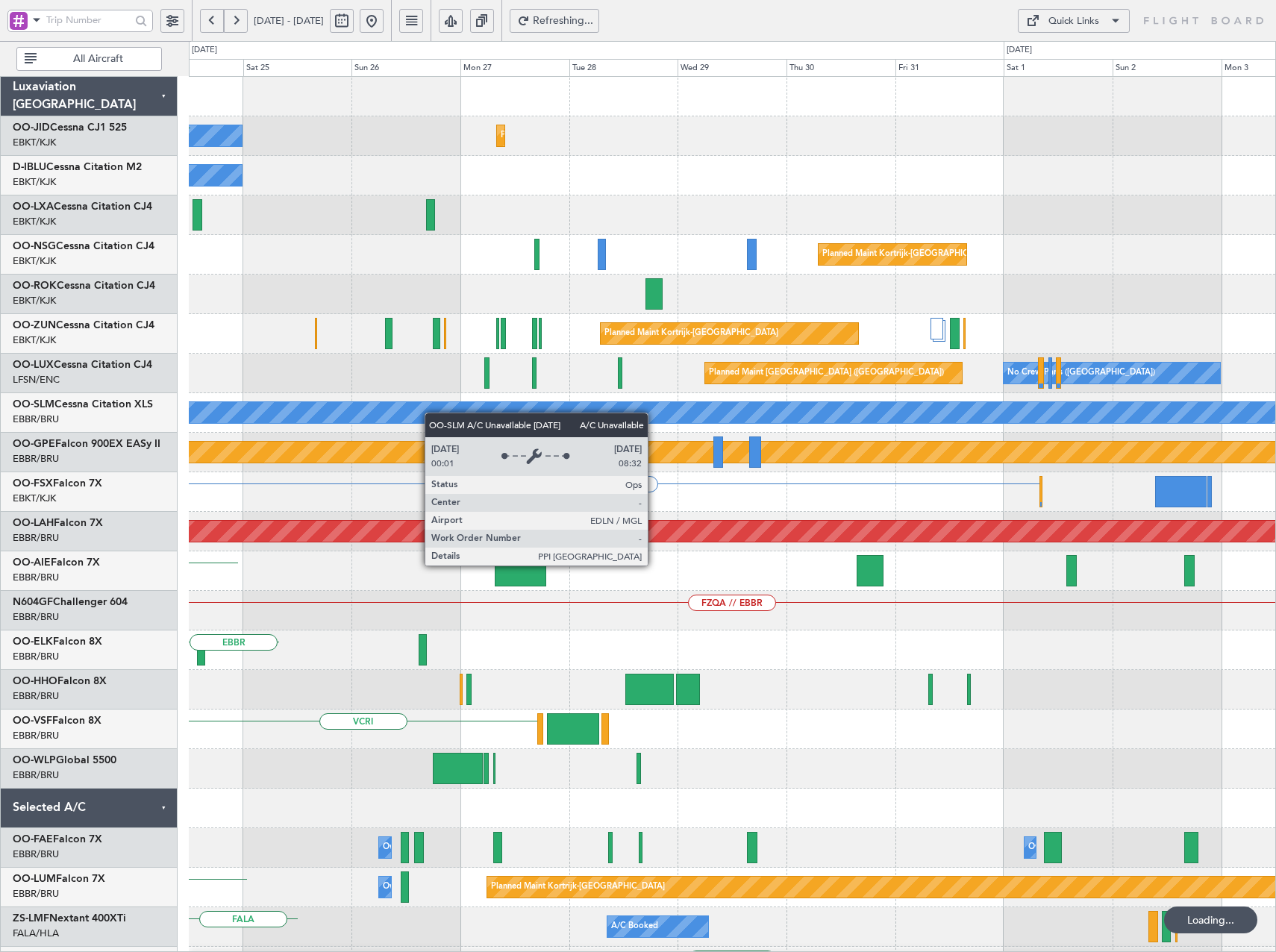
click at [153, 445] on div "No Crew Planned Maint Kortrijk-Wevelgem EBKT No Crew Planned Maint Paris (Le Bo…" at bounding box center [638, 497] width 1276 height 911
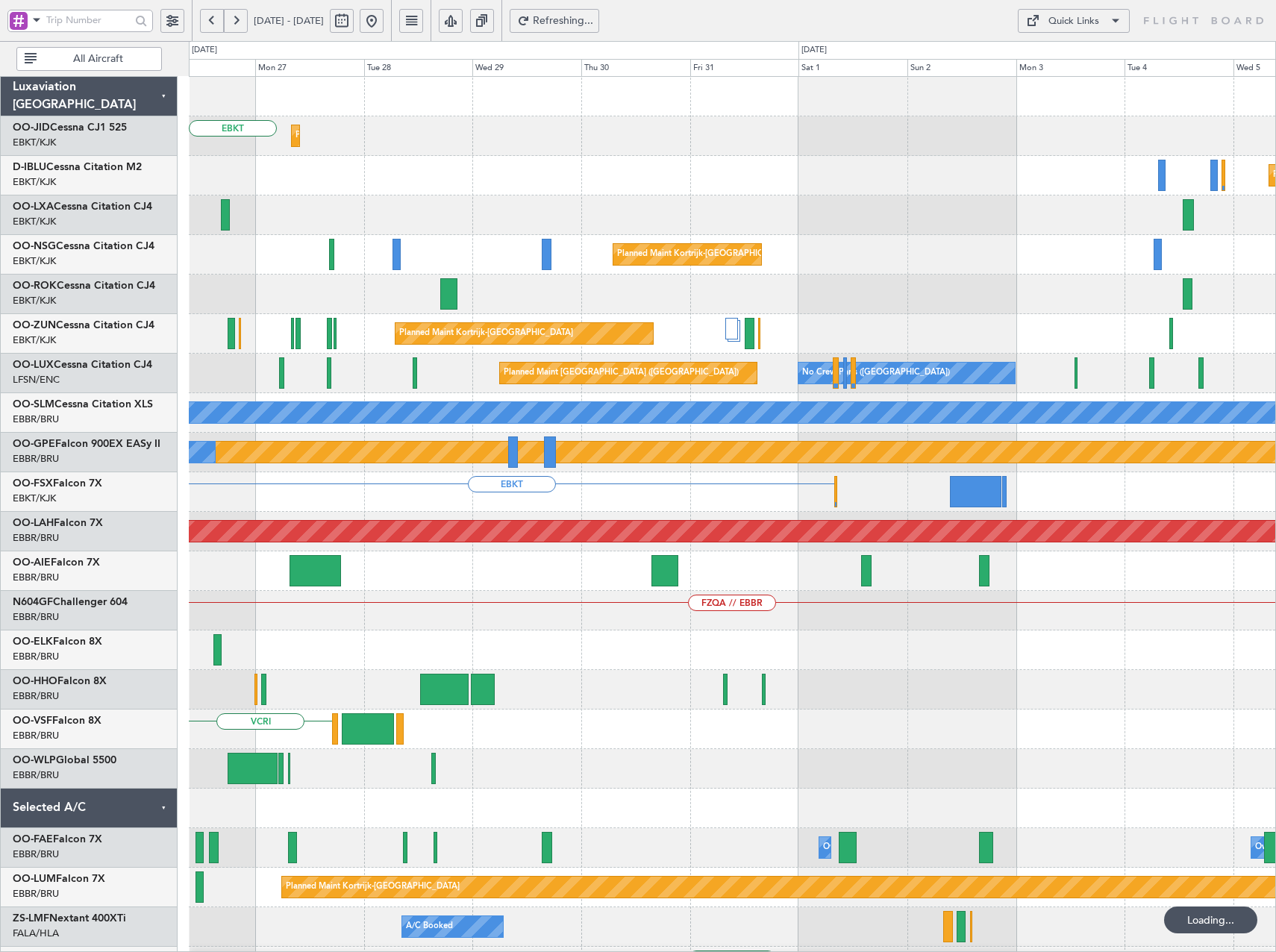
click at [143, 568] on div "Planned Maint Kortrijk-Wevelgem No Crew EBKT Planned Maint Paris (Le Bourget) N…" at bounding box center [638, 497] width 1276 height 911
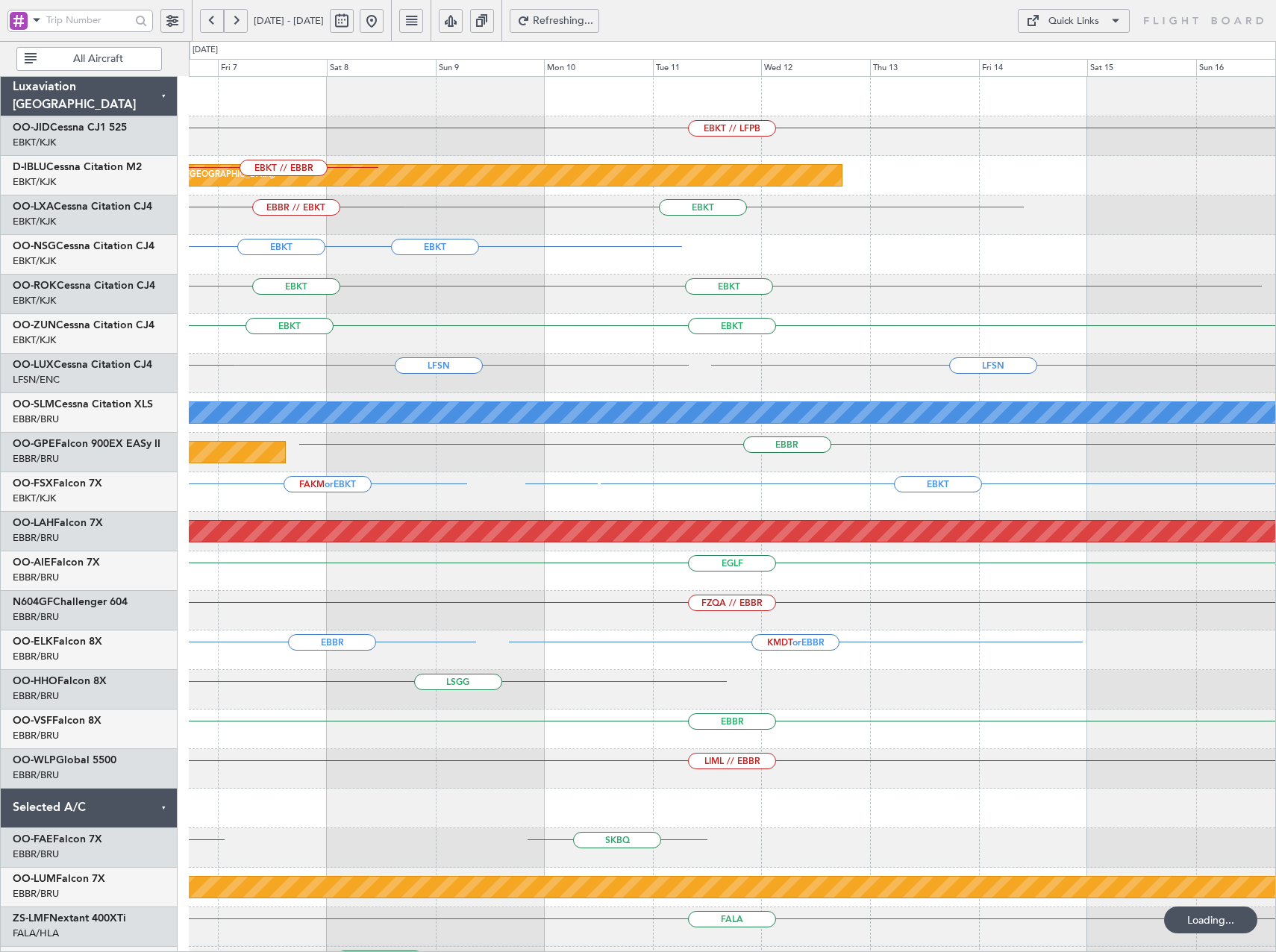
click at [459, 609] on div "EBKT // LFPB Planned Maint Paris (Le Bourget) LFMD or EBKT EBBR or EBKT LFPB or…" at bounding box center [732, 670] width 1086 height 1187
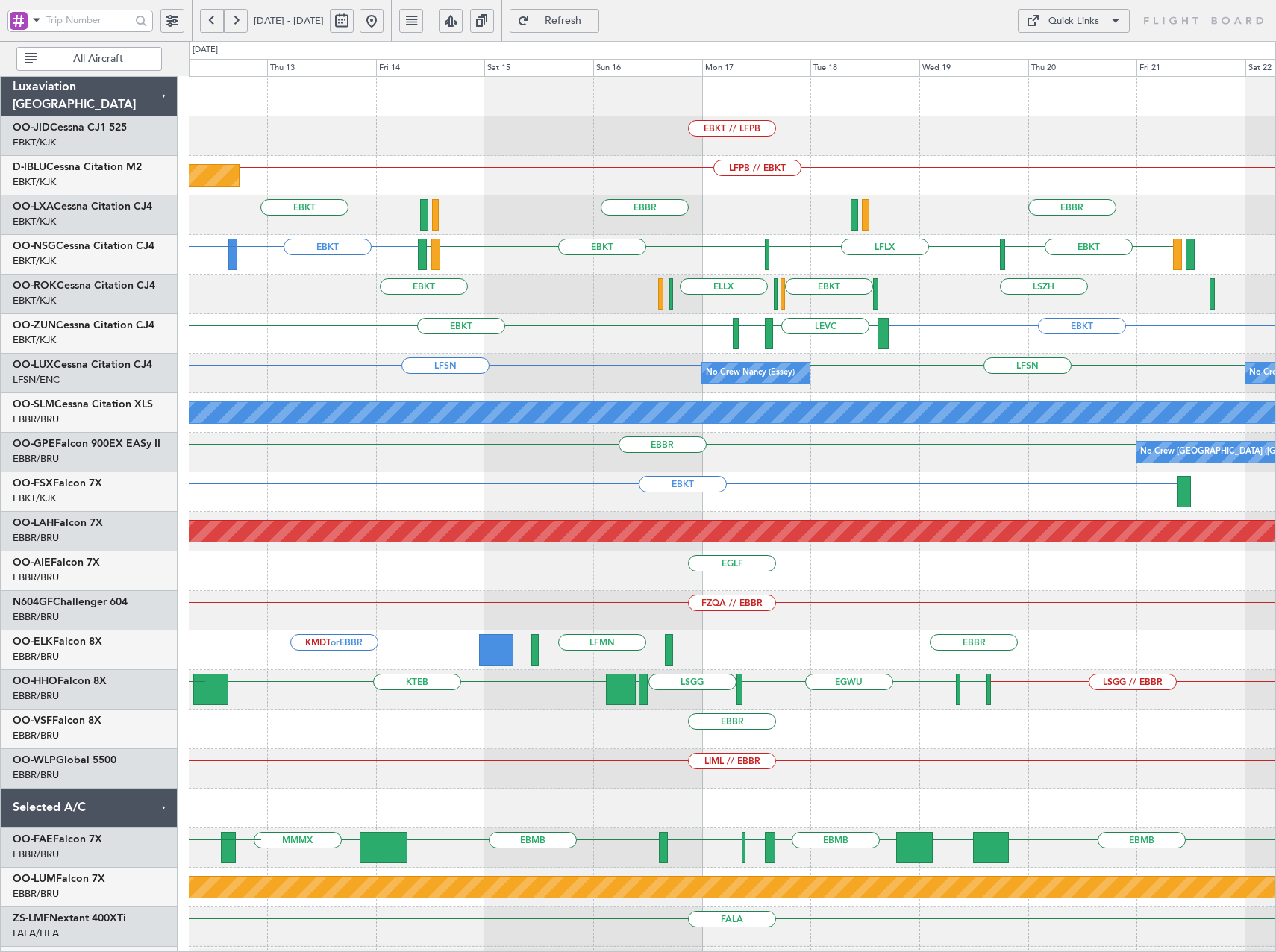
click at [590, 392] on div "No Crew Nancy (Essey) LFSN LFSN No Crew Nancy (Essey) EBBR or LFSN LFMN or LFSN…" at bounding box center [732, 373] width 1086 height 40
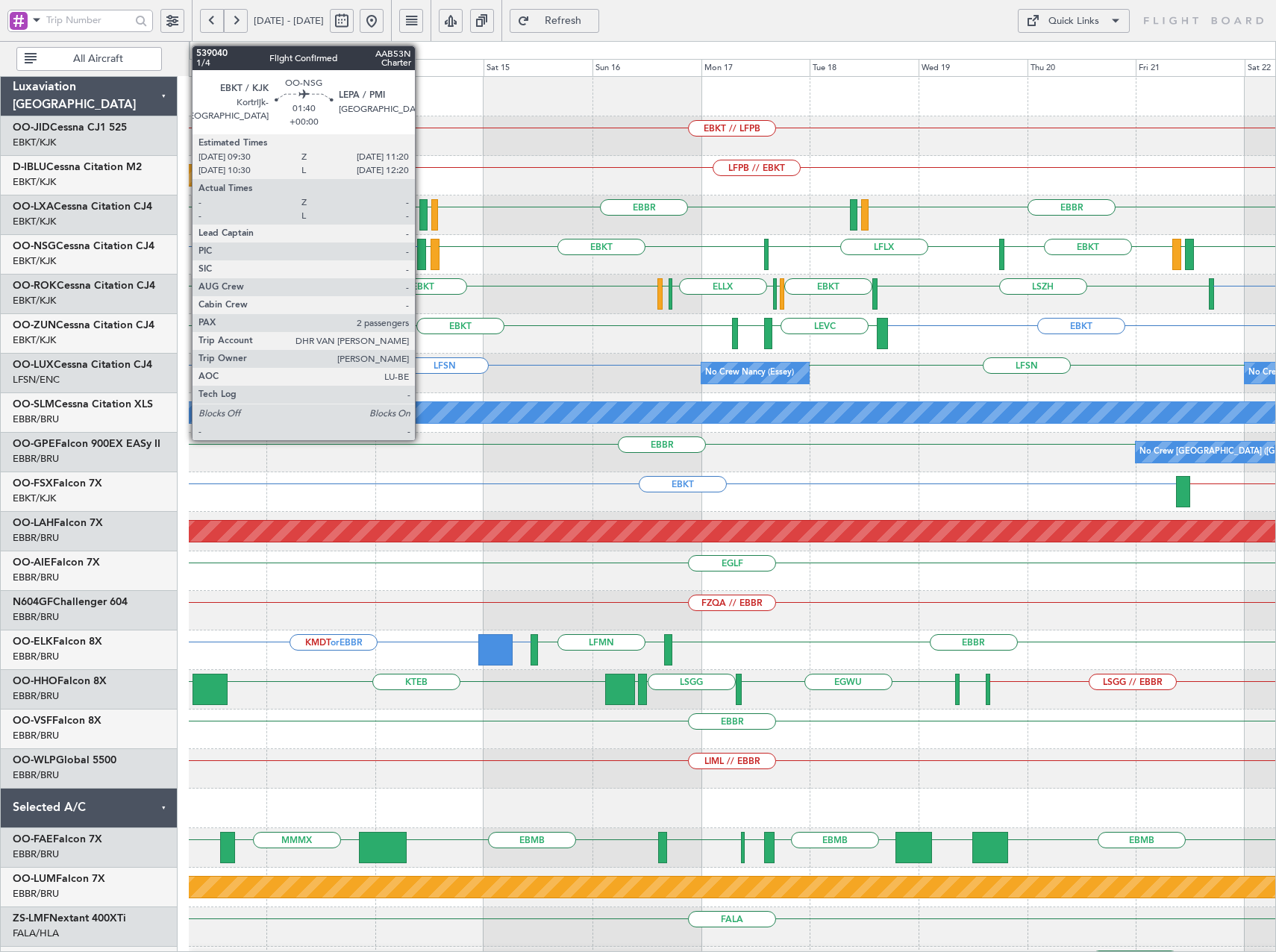
click at [421, 253] on div at bounding box center [421, 254] width 9 height 31
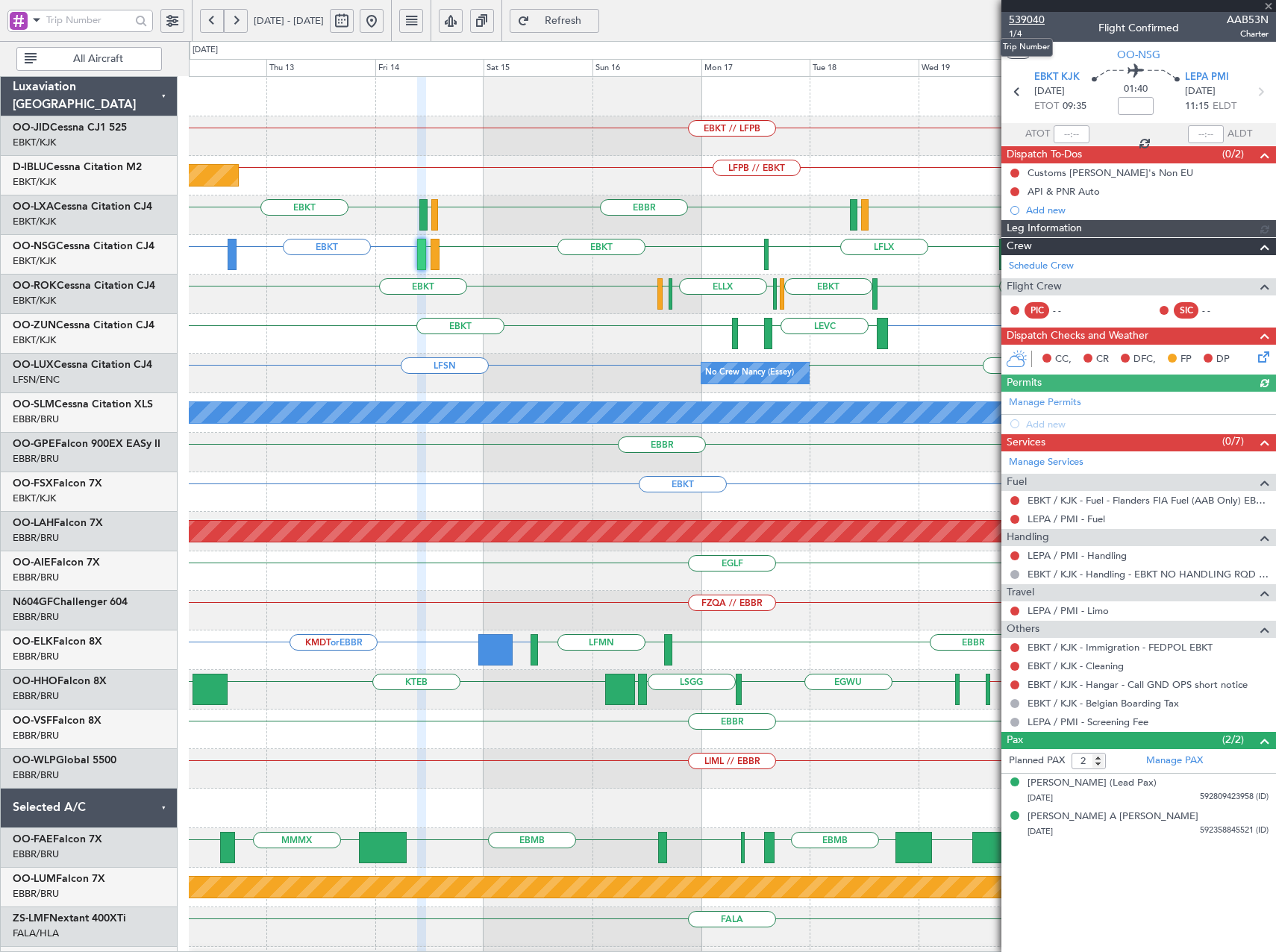
click at [1034, 24] on span "539040" at bounding box center [1027, 19] width 36 height 15
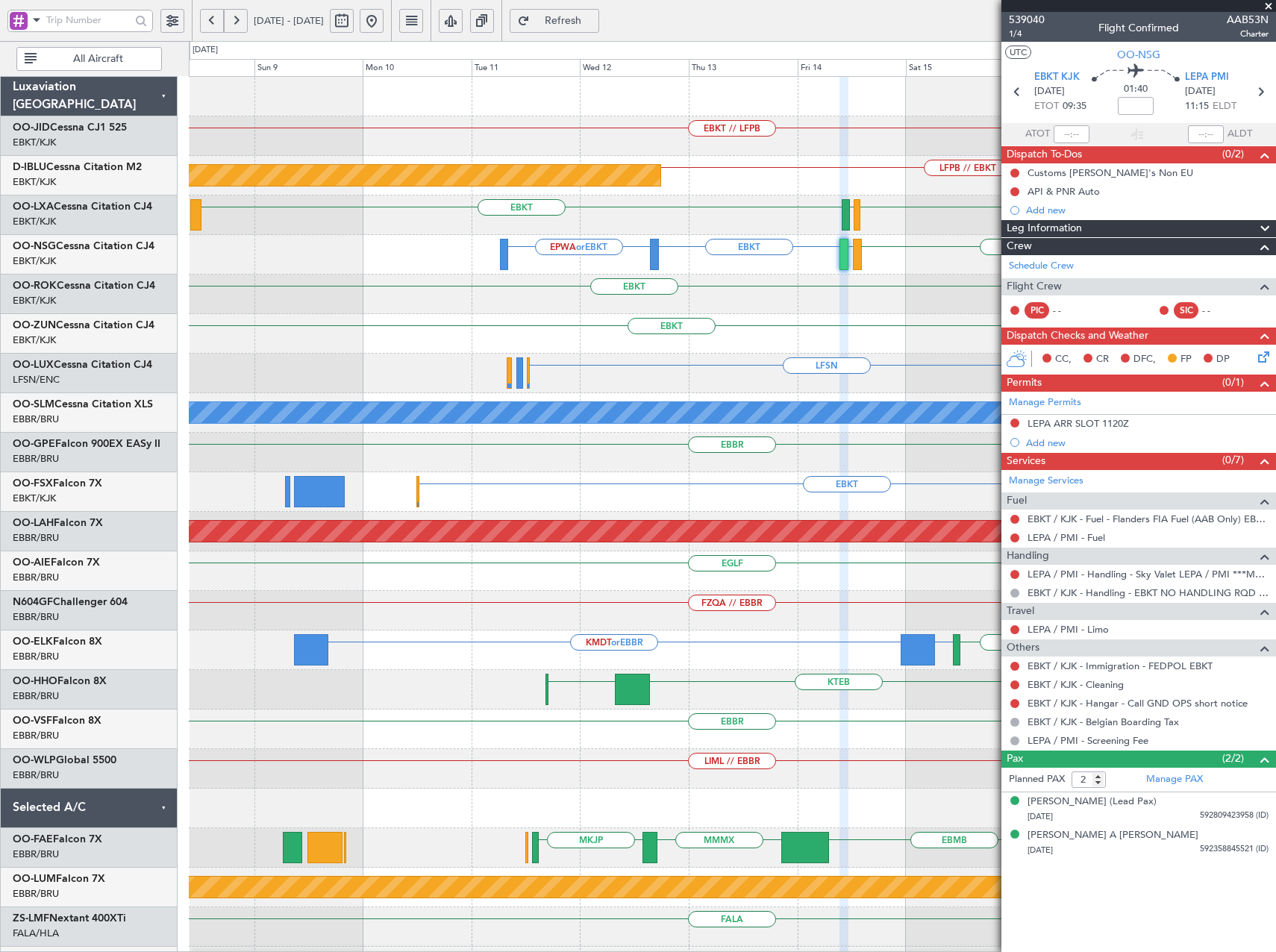
click at [1275, 493] on html "12 Nov 2025 - 22 Nov 2025 Refresh Quick Links All Aircraft EBKT // LFPB LFPB //…" at bounding box center [638, 476] width 1276 height 952
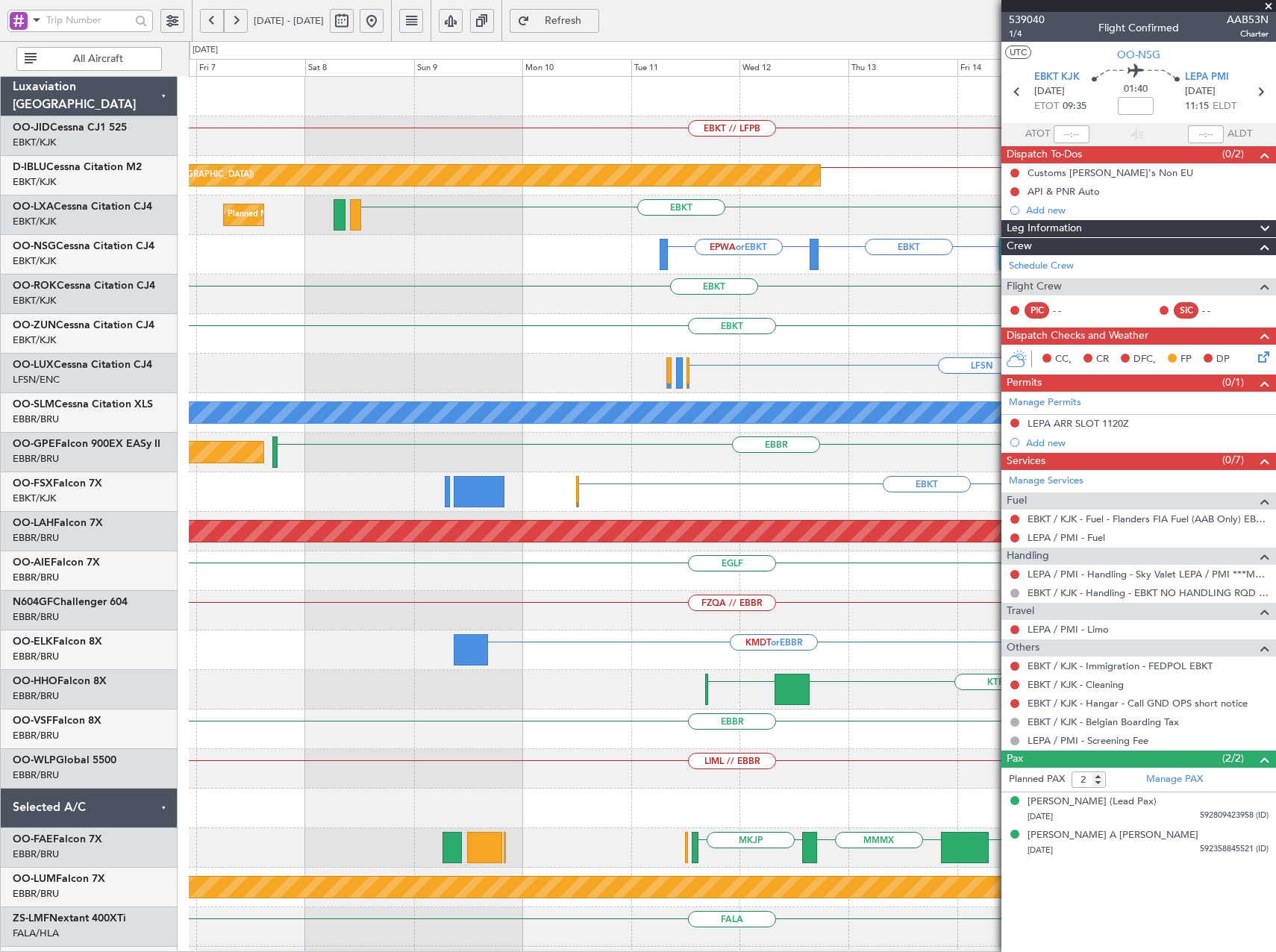
click at [1053, 457] on fb-app "12 Nov 2025 - 22 Nov 2025 Refresh Quick Links All Aircraft EBKT // LFPB LFPB //…" at bounding box center [638, 486] width 1276 height 934
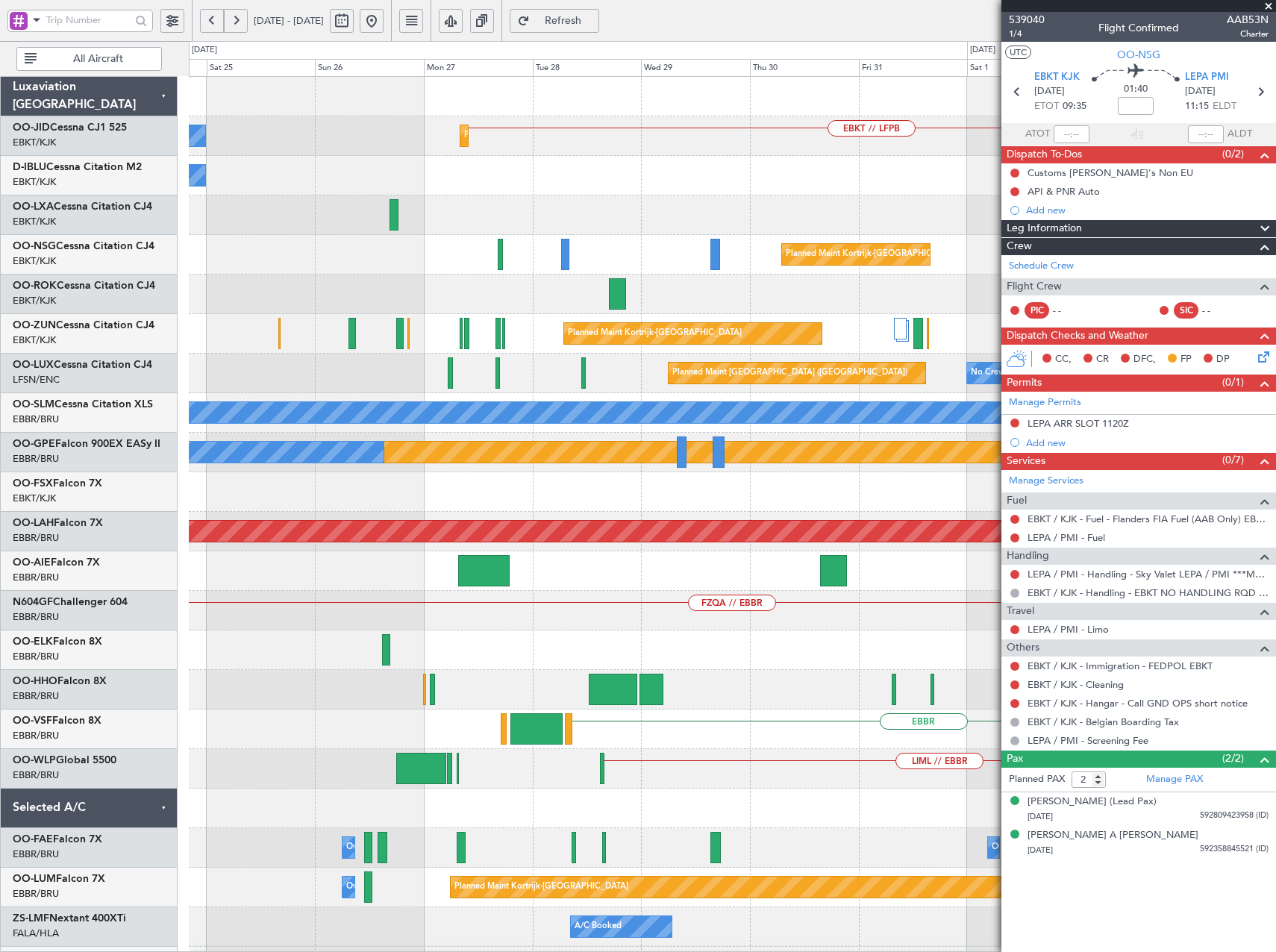
click at [810, 478] on div "EBKT // LFPB Planned Maint Kortrijk-Wevelgem No Crew No Crew Planned Maint Pari…" at bounding box center [732, 571] width 1086 height 988
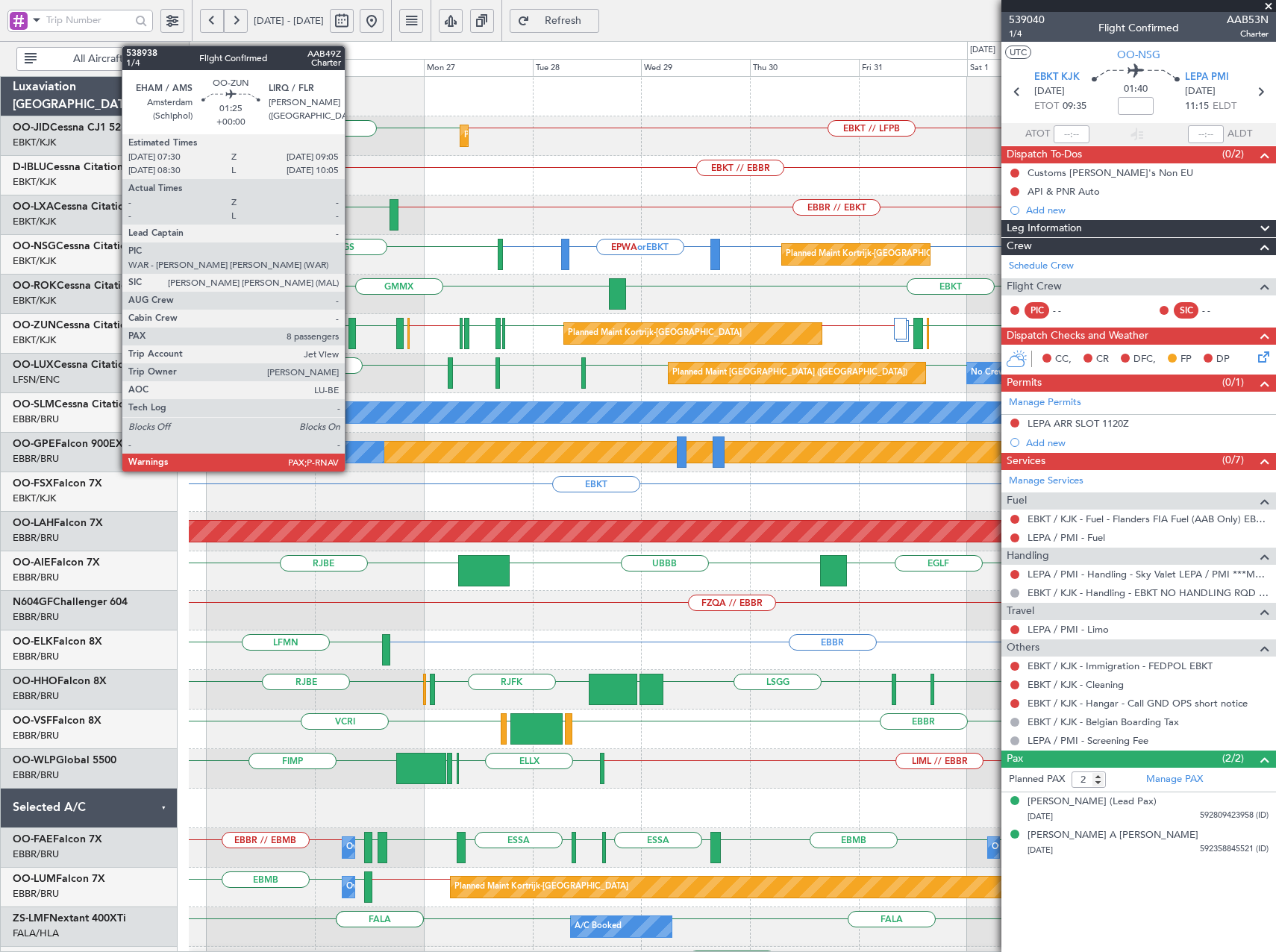
click at [352, 336] on div at bounding box center [353, 333] width 8 height 31
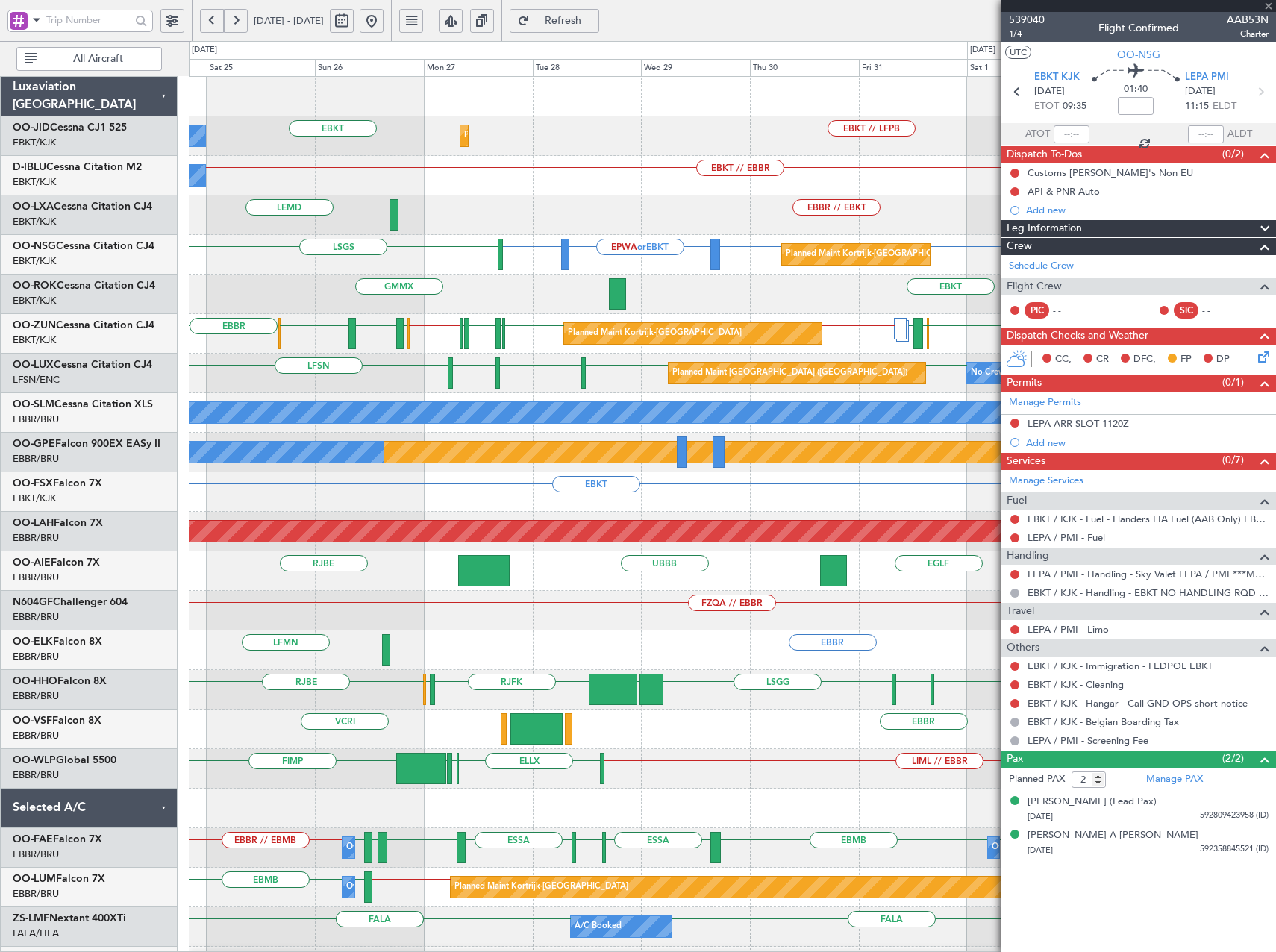
type input "8"
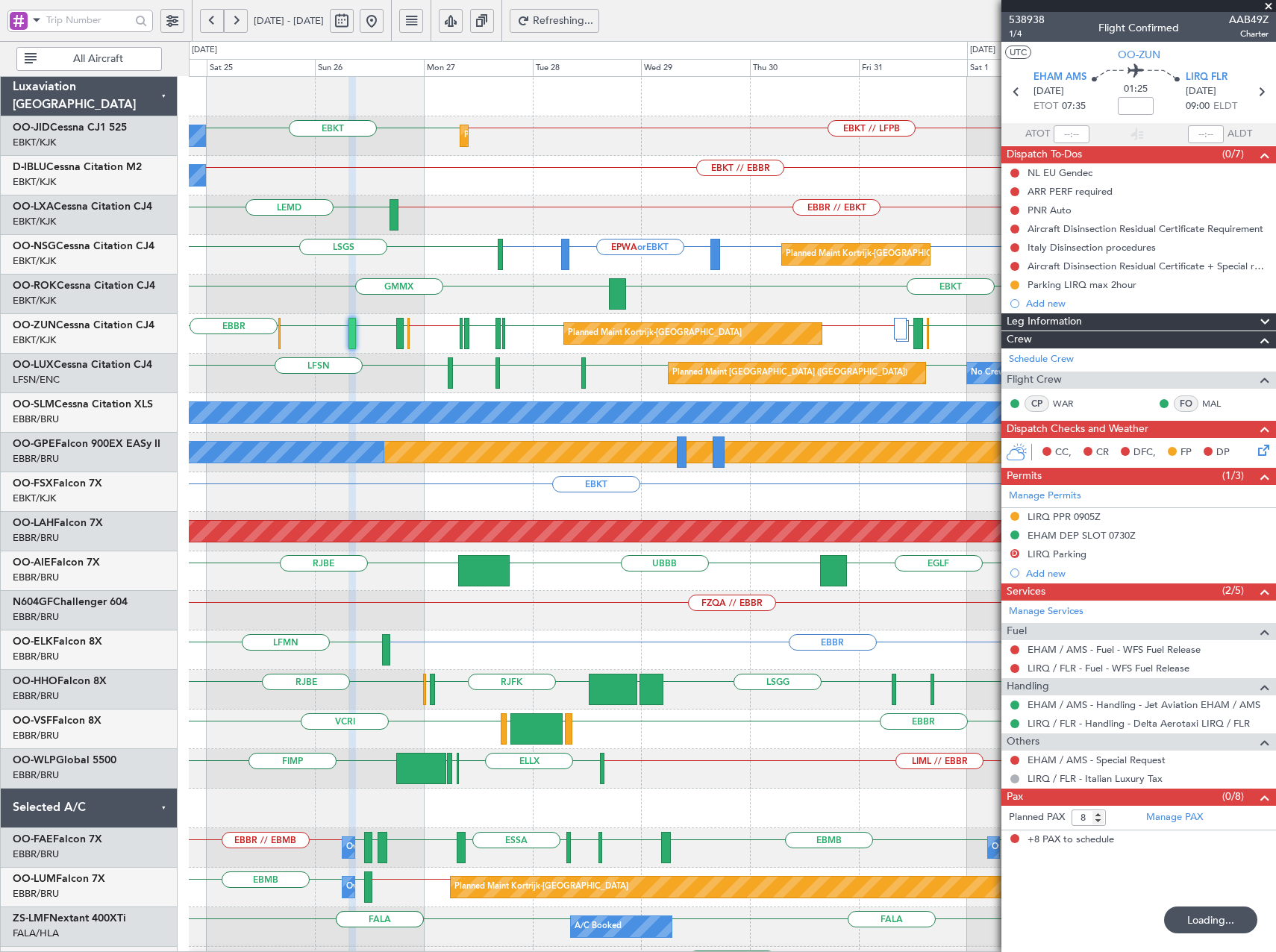
click at [594, 22] on span "Refreshing..." at bounding box center [563, 20] width 61 height 10
click at [383, 21] on button at bounding box center [371, 21] width 24 height 24
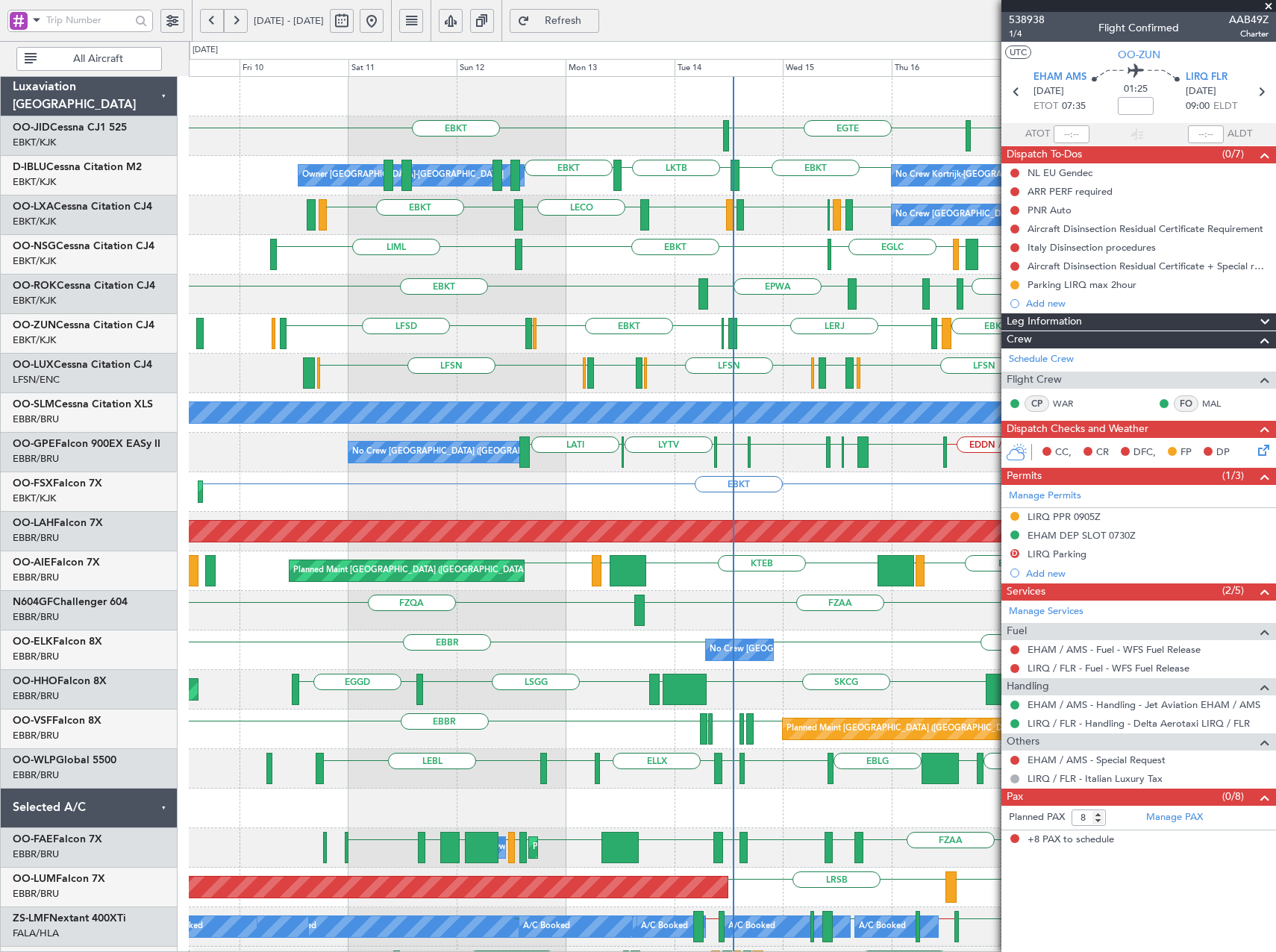
click at [674, 366] on div "EBKT EGTE EBKT EBKT LKTB EBKT No Crew Kortrijk-Wevelgem Owner Kortrijk-Wevelgem…" at bounding box center [732, 670] width 1086 height 1187
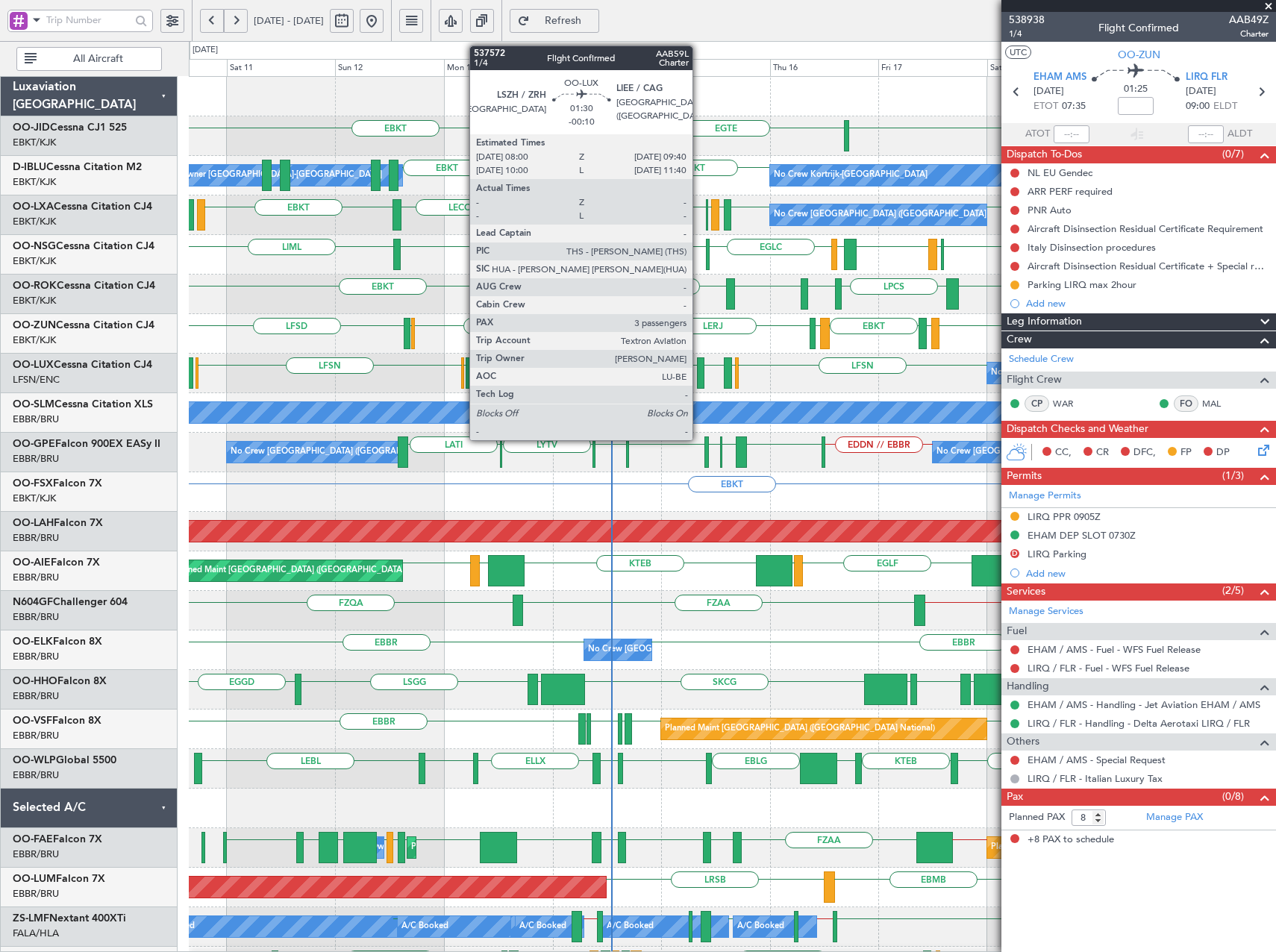
click at [700, 372] on div at bounding box center [701, 373] width 9 height 31
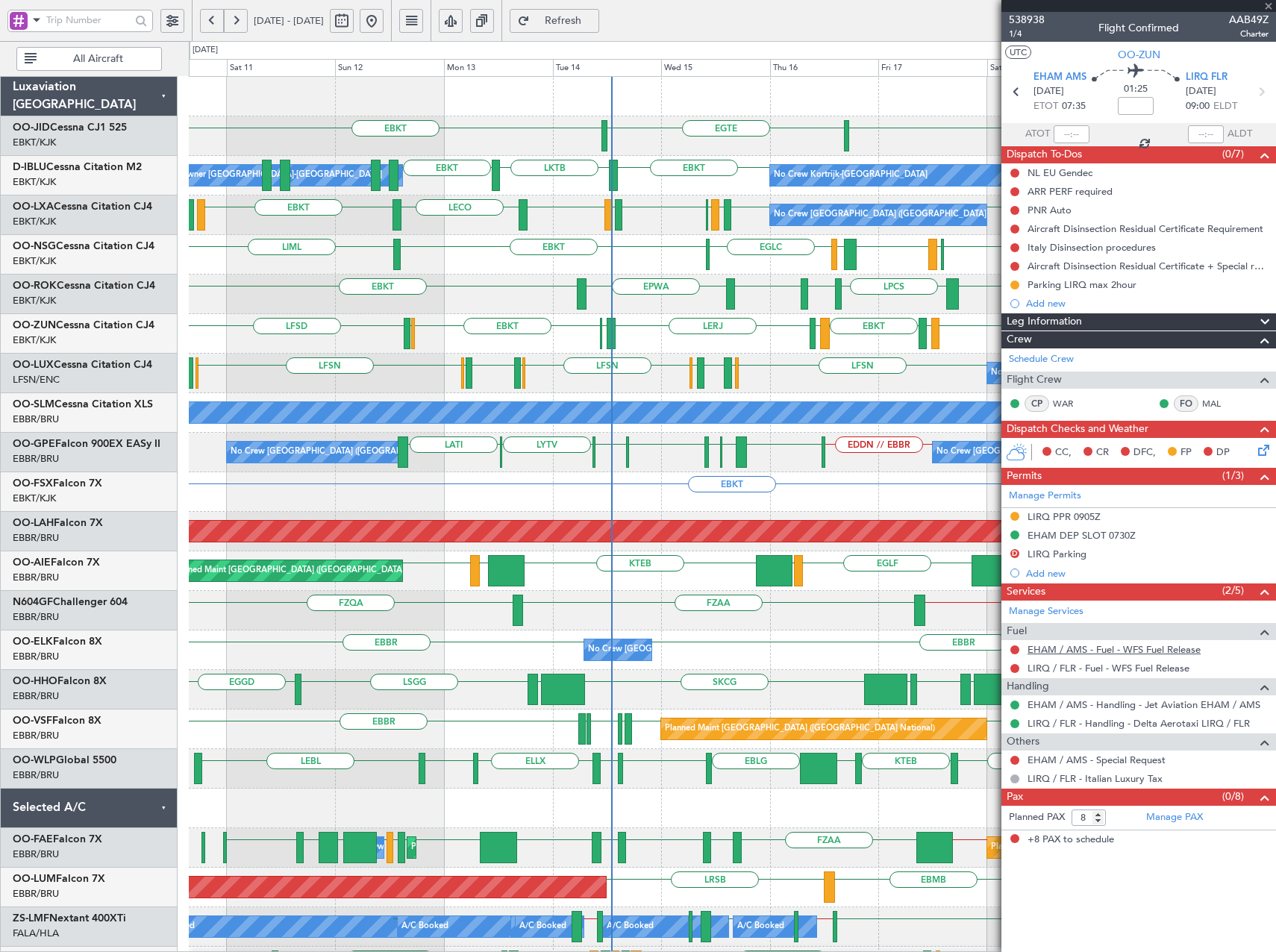
type input "-00:10"
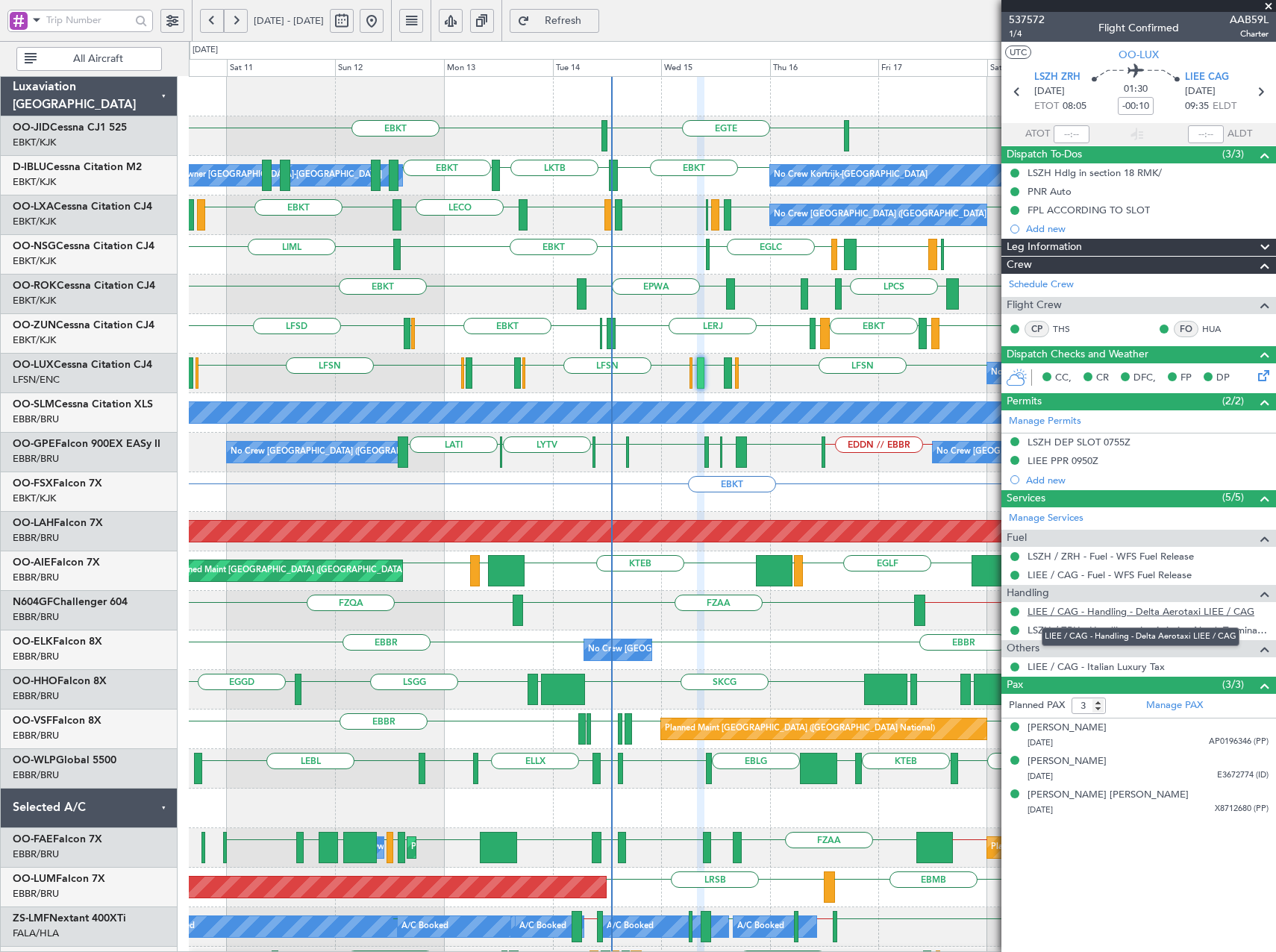
click at [1113, 614] on link "LIEE / CAG - Handling - Delta Aerotaxi LIEE / CAG" at bounding box center [1140, 611] width 227 height 12
click at [197, 349] on div "EGTE EBKT EBKT EBKT LKTB EBKT No Crew Kortrijk-Wevelgem Owner Kortrijk-Wevelgem…" at bounding box center [732, 670] width 1086 height 1187
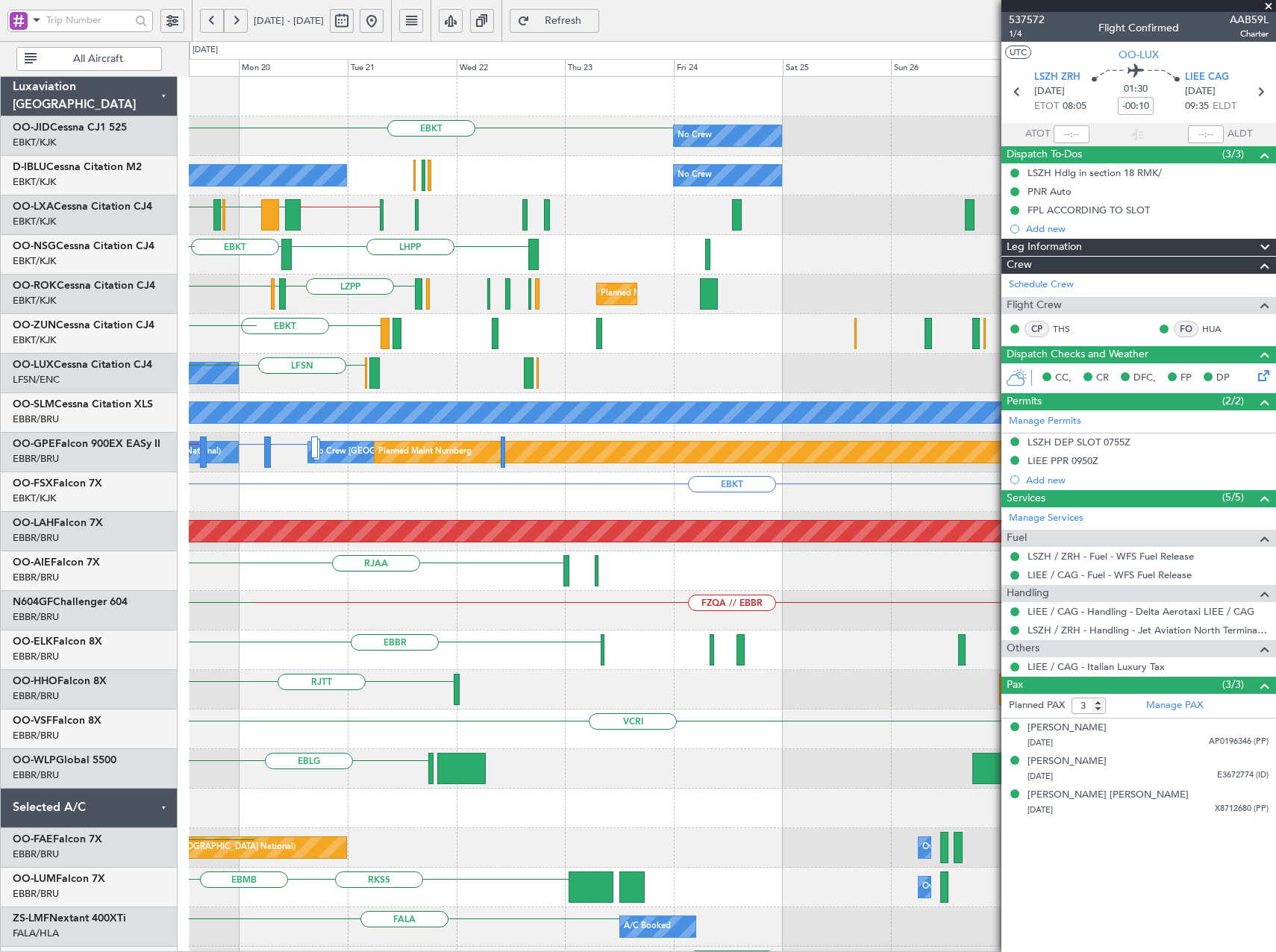
click at [421, 325] on div "EBKT No Crew Planned Maint Kortrijk-Wevelgem No Crew Kortrijk-Wevelgem No Crew …" at bounding box center [732, 670] width 1086 height 1187
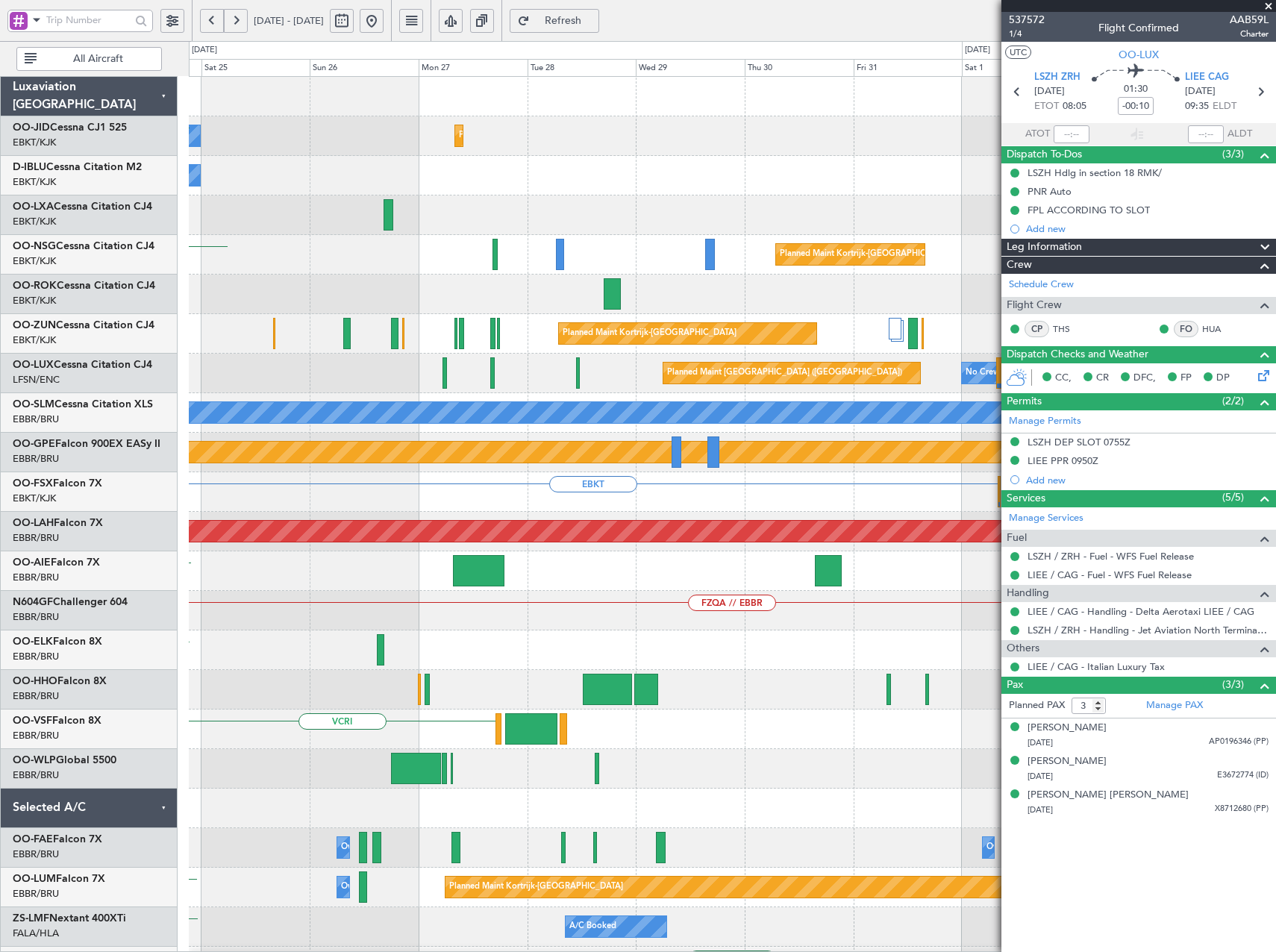
click at [315, 326] on div "No Crew Planned Maint Kortrijk-Wevelgem EBKT No Crew Planned Maint Paris (Le Bo…" at bounding box center [732, 670] width 1086 height 1187
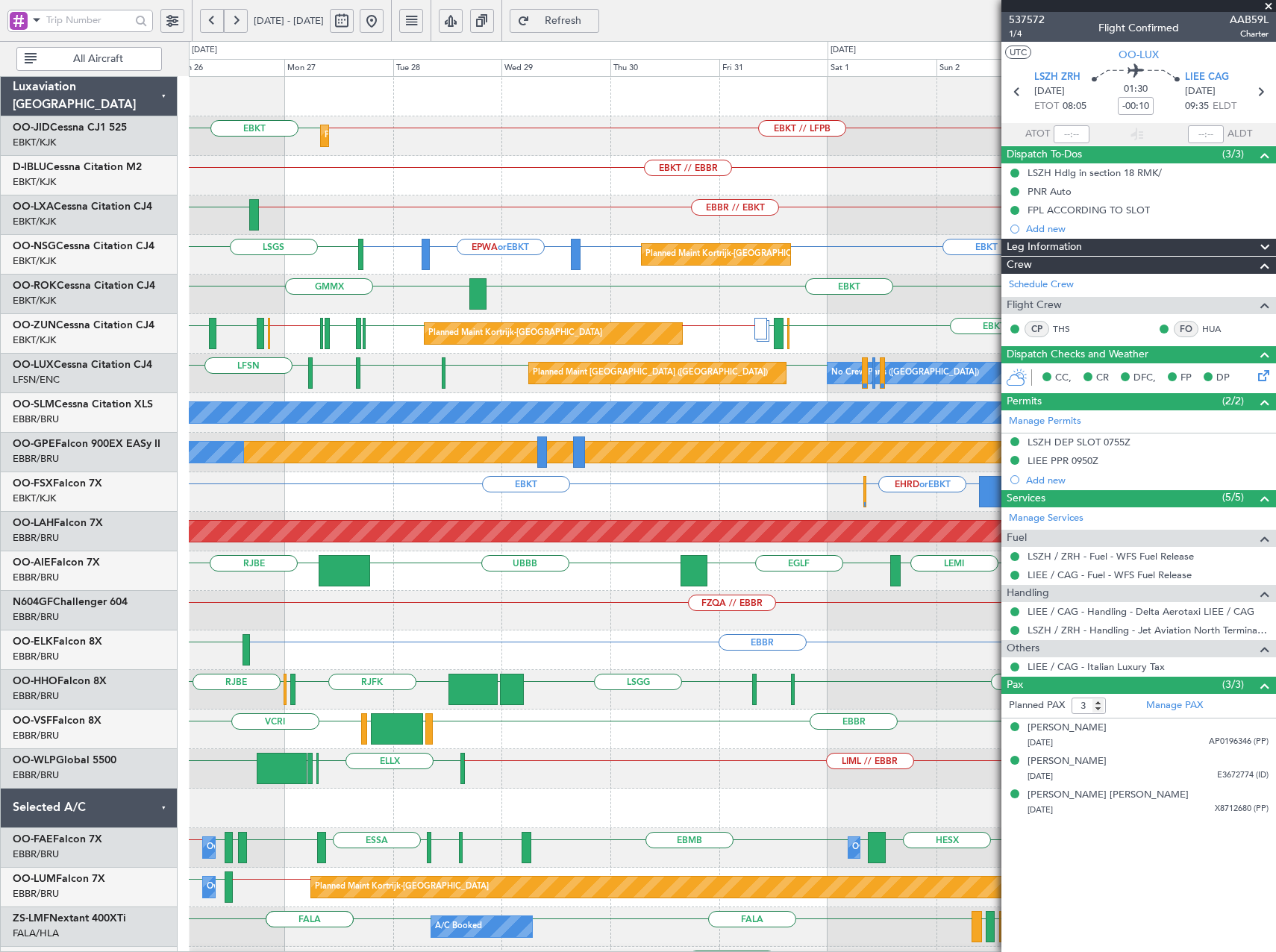
click at [488, 229] on div "LEMD EBBR // EBKT Planned Maint Kortrijk-Wevelgem" at bounding box center [732, 215] width 1086 height 40
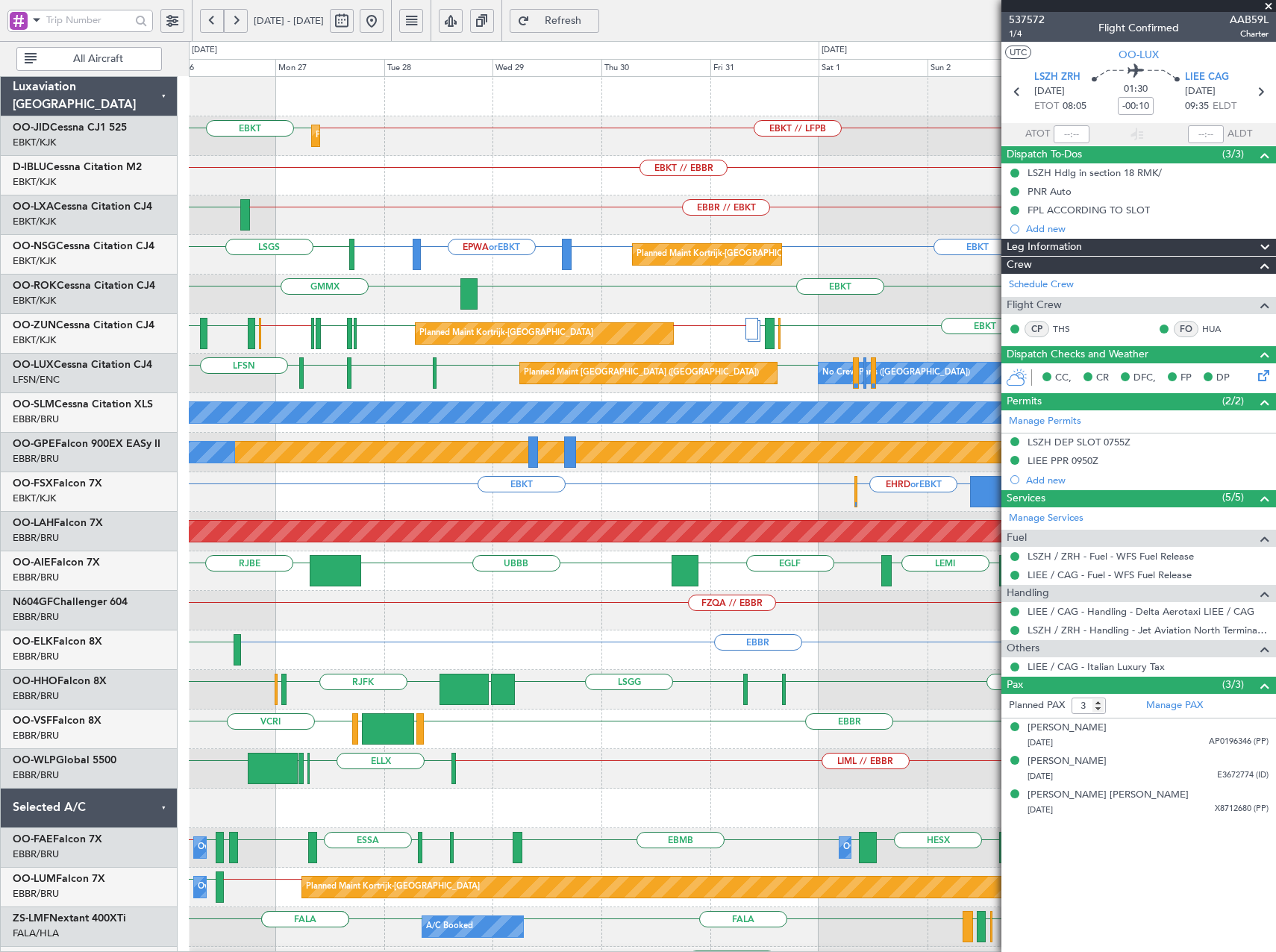
click at [1270, 7] on span at bounding box center [1268, 6] width 15 height 13
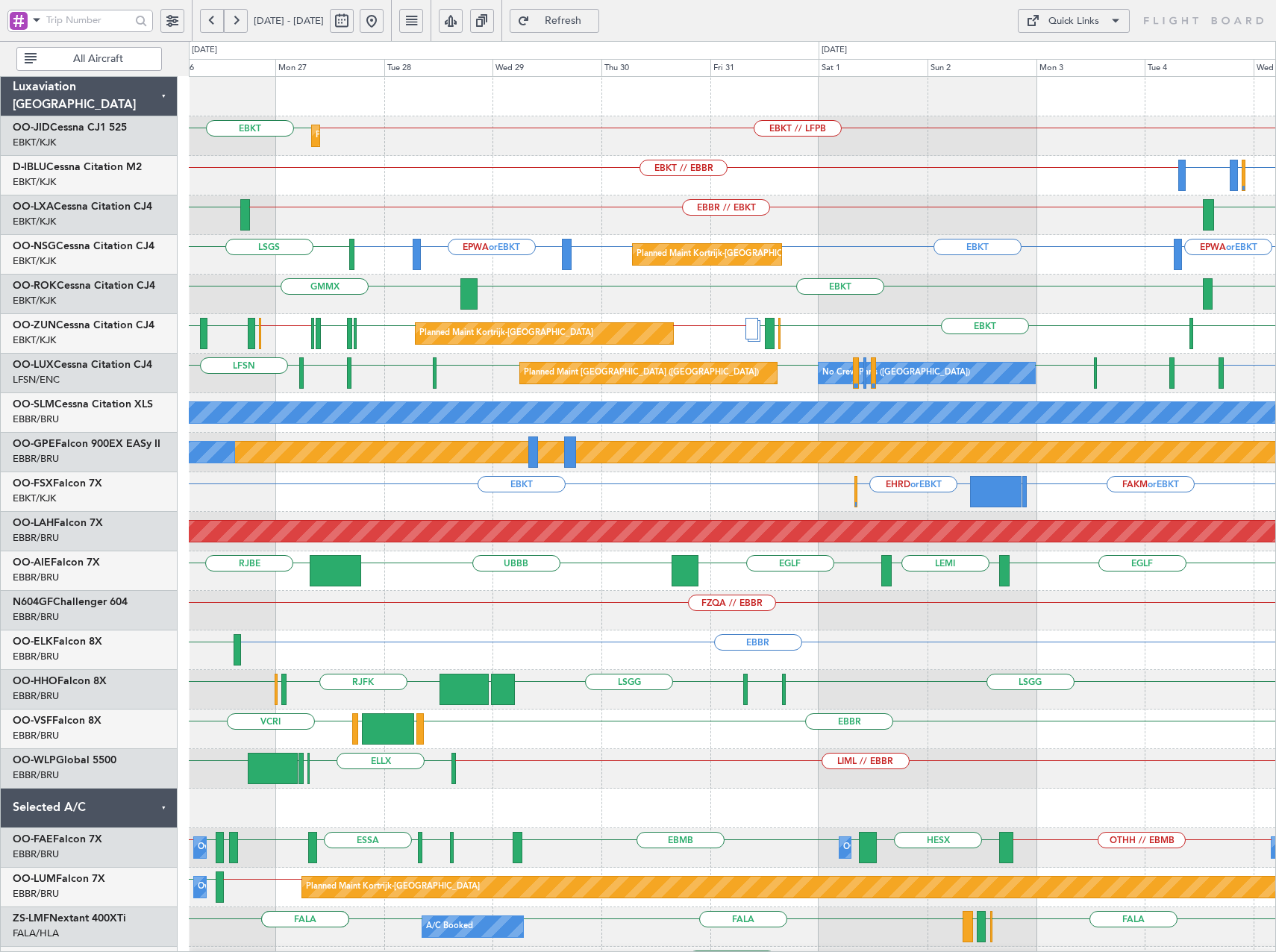
type input "0"
click at [1071, 23] on div "Quick Links" at bounding box center [1073, 21] width 50 height 15
click at [1090, 49] on button "Trip Builder" at bounding box center [1074, 57] width 112 height 36
click at [383, 19] on button at bounding box center [371, 21] width 24 height 24
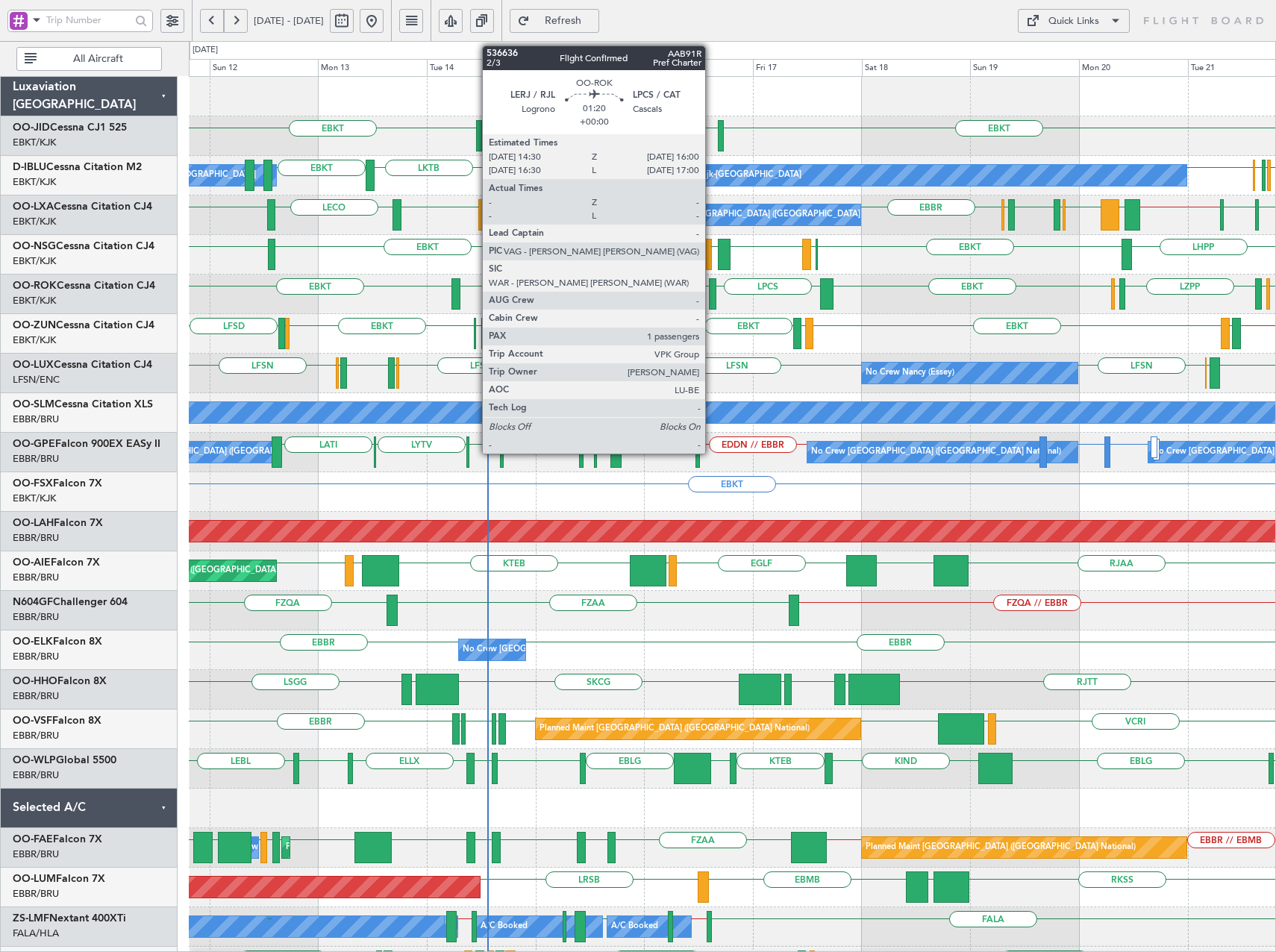
click at [712, 296] on div at bounding box center [713, 294] width 8 height 31
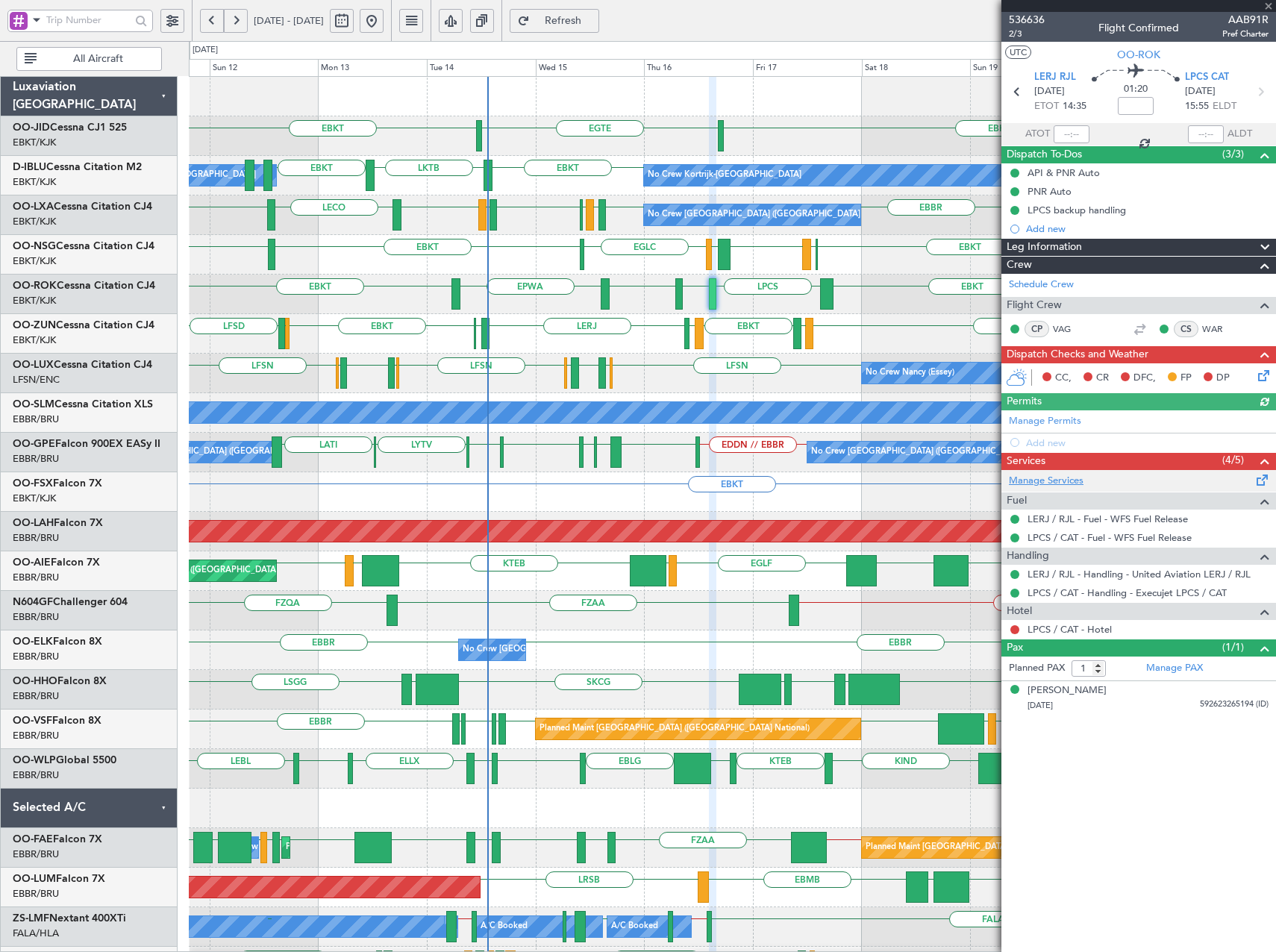
click at [1051, 482] on link "Manage Services" at bounding box center [1046, 481] width 74 height 15
click at [280, 304] on div "EGTE EBKT EBKT No Crew EBKT LKTB EBKT EBKT EBBR // EBKT LFPB EBBR No Crew Kortr…" at bounding box center [732, 670] width 1086 height 1187
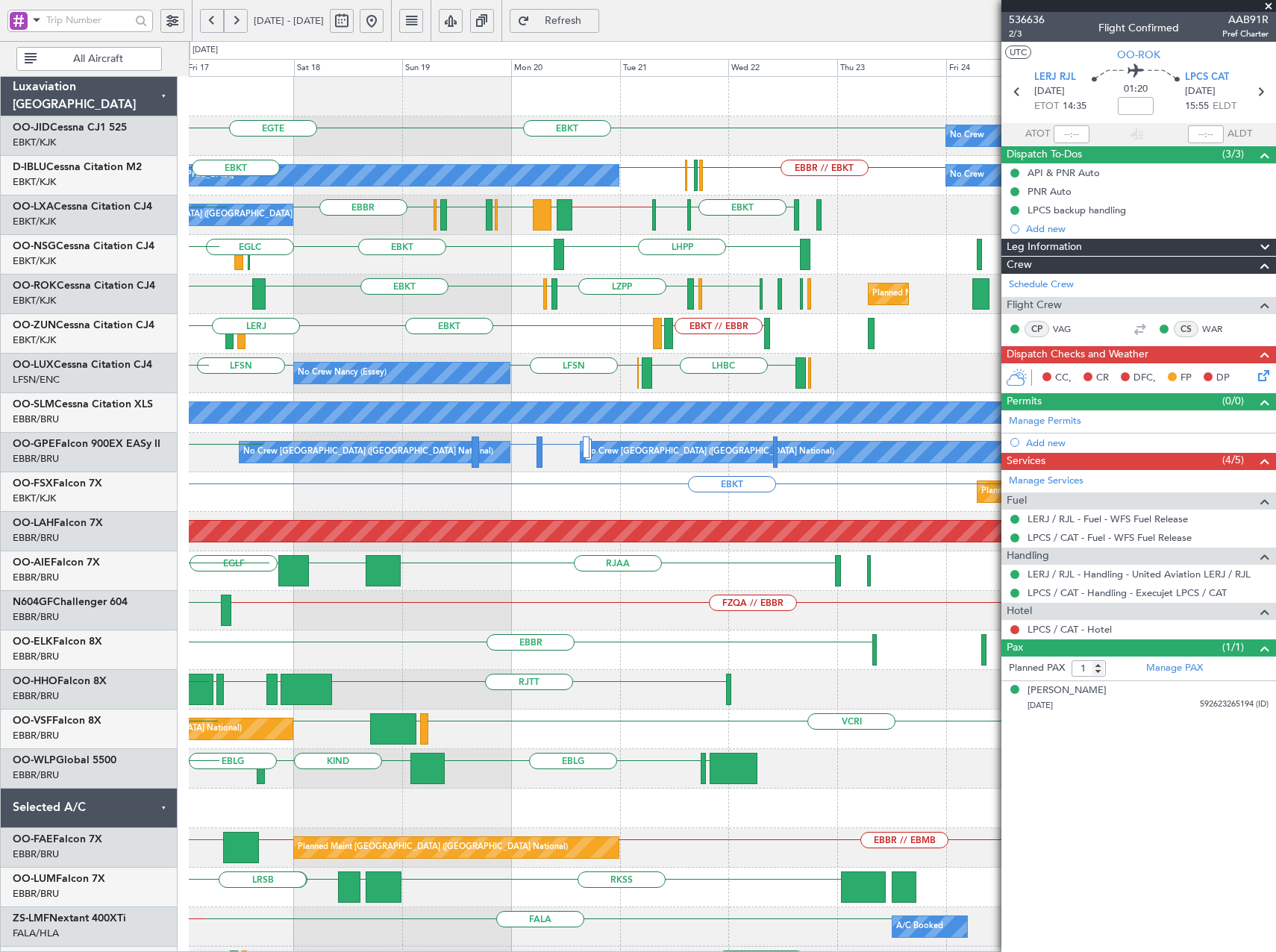
click at [232, 319] on div "EBKT No Crew Planned Maint Kortrijk-Wevelgem EGTE EBKT EBBR // EBKT LFPB EBBR N…" at bounding box center [732, 670] width 1086 height 1187
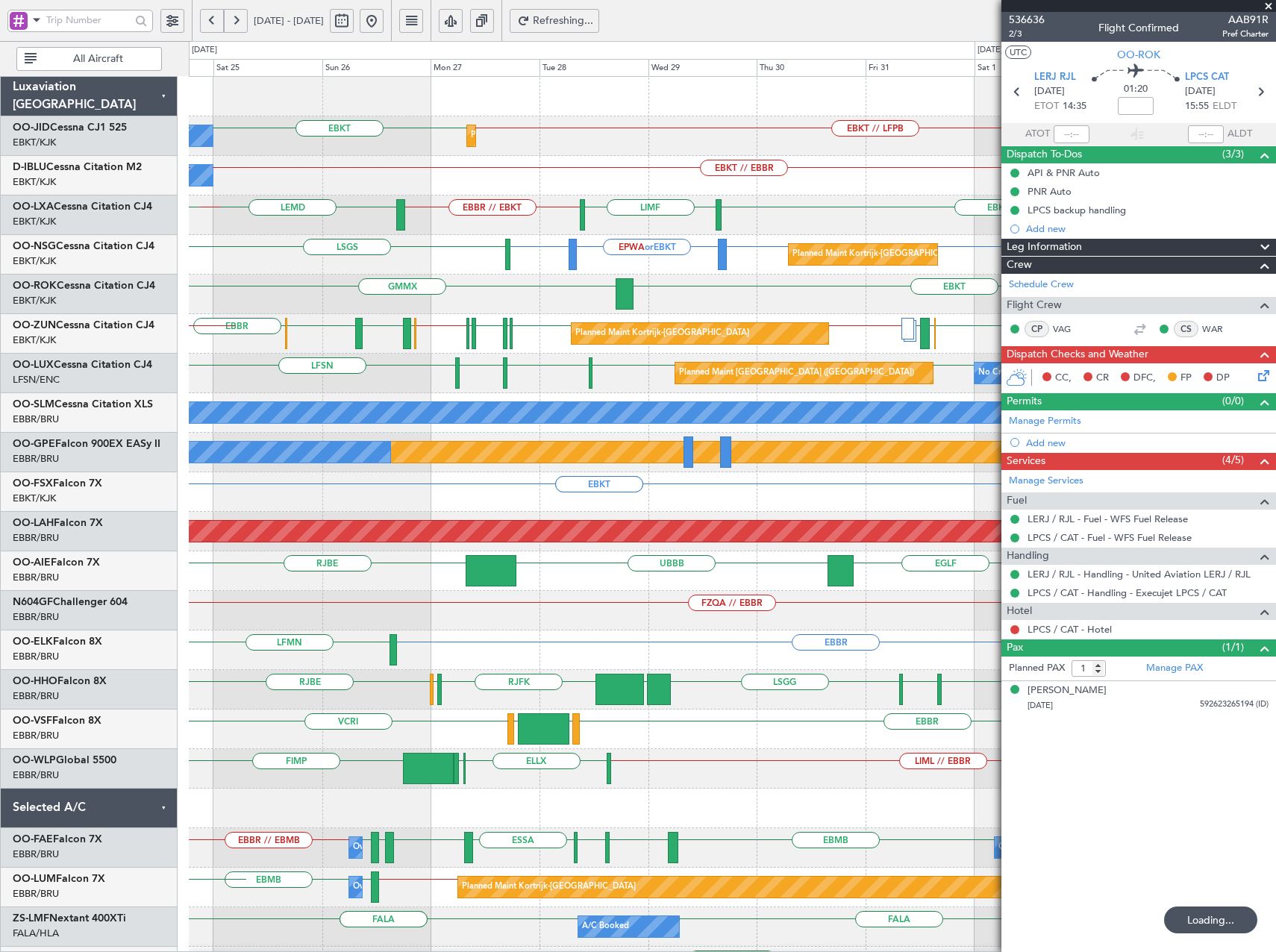
click at [601, 277] on div "EBKT // LFPB EBKT No Crew Planned Maint Kortrijk-Wevelgem EBKT EBKT // EBBR No …" at bounding box center [732, 571] width 1086 height 988
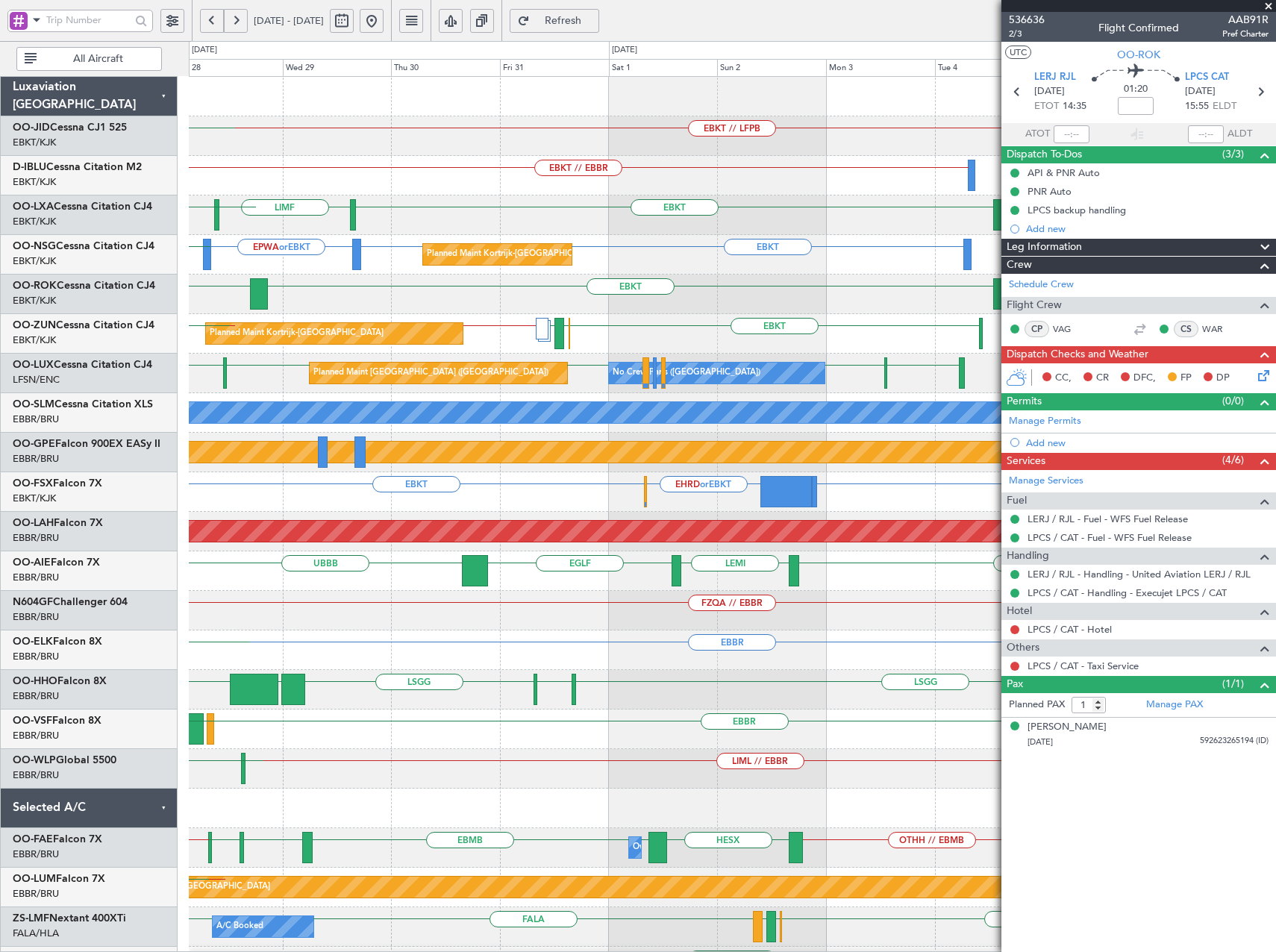
click at [368, 305] on div "EBKT // LFPB Planned Maint Kortrijk-Wevelgem EBKT EBKT // EBBR Planned Maint Pa…" at bounding box center [732, 610] width 1086 height 1067
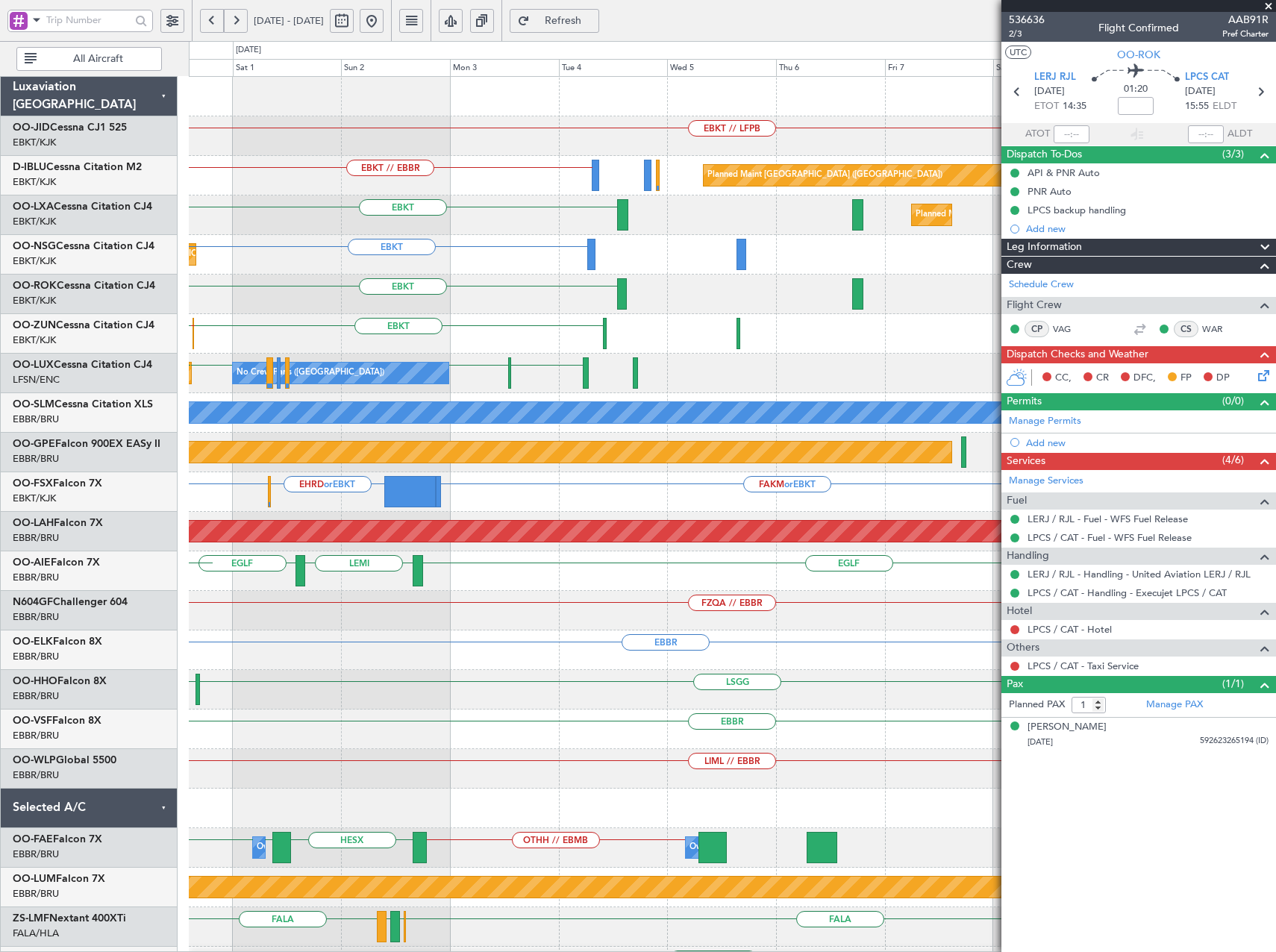
click at [418, 317] on div "EBKT // LFPB EBKT // EBBR Planned Maint Paris (Le Bourget) EBKT Planned Maint K…" at bounding box center [732, 610] width 1086 height 1067
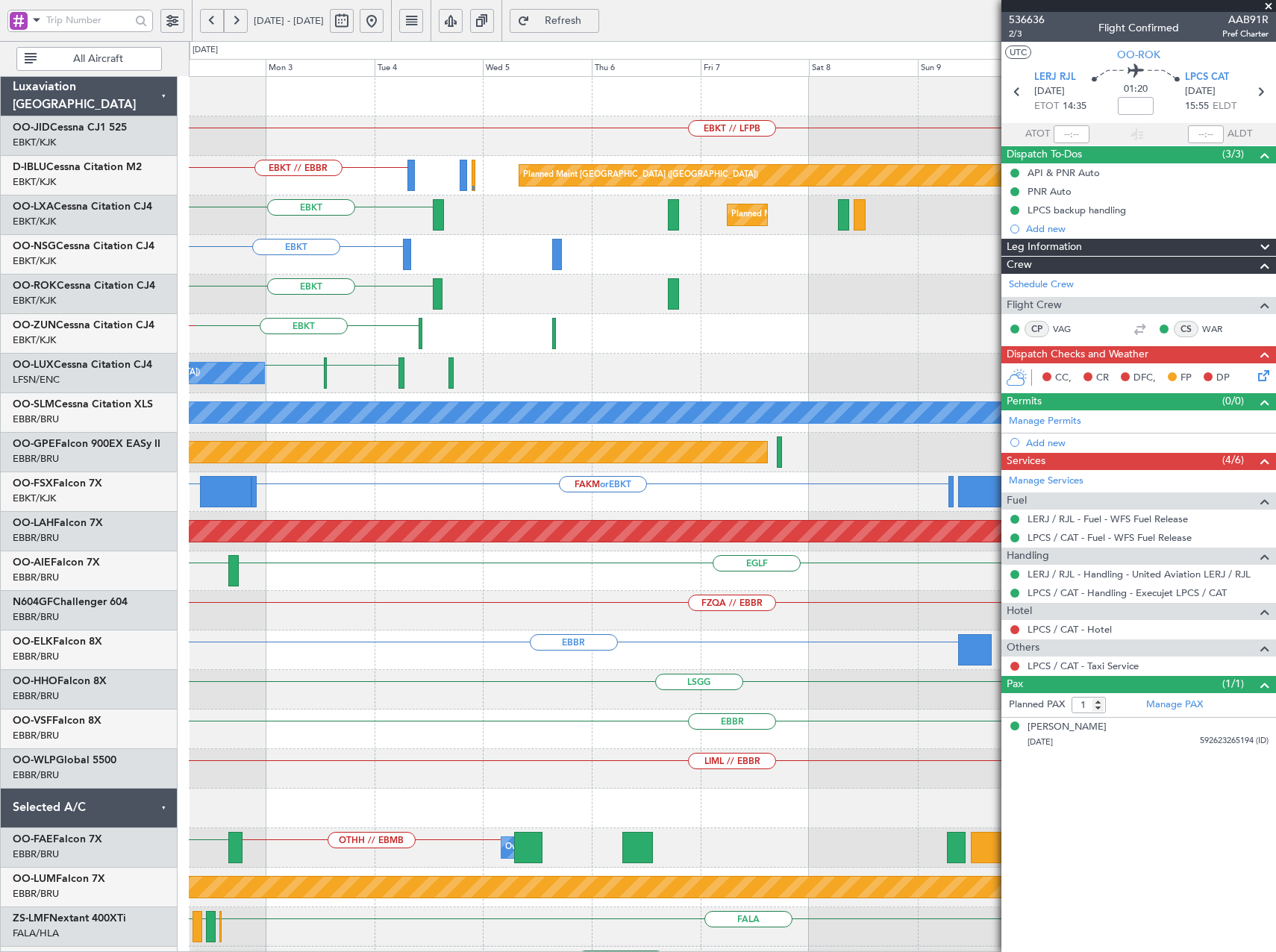
click at [466, 341] on div "EBKT // LFPB EBKT // EBBR Planned Maint Paris (Le Bourget) EBKT Planned Maint K…" at bounding box center [732, 610] width 1086 height 1067
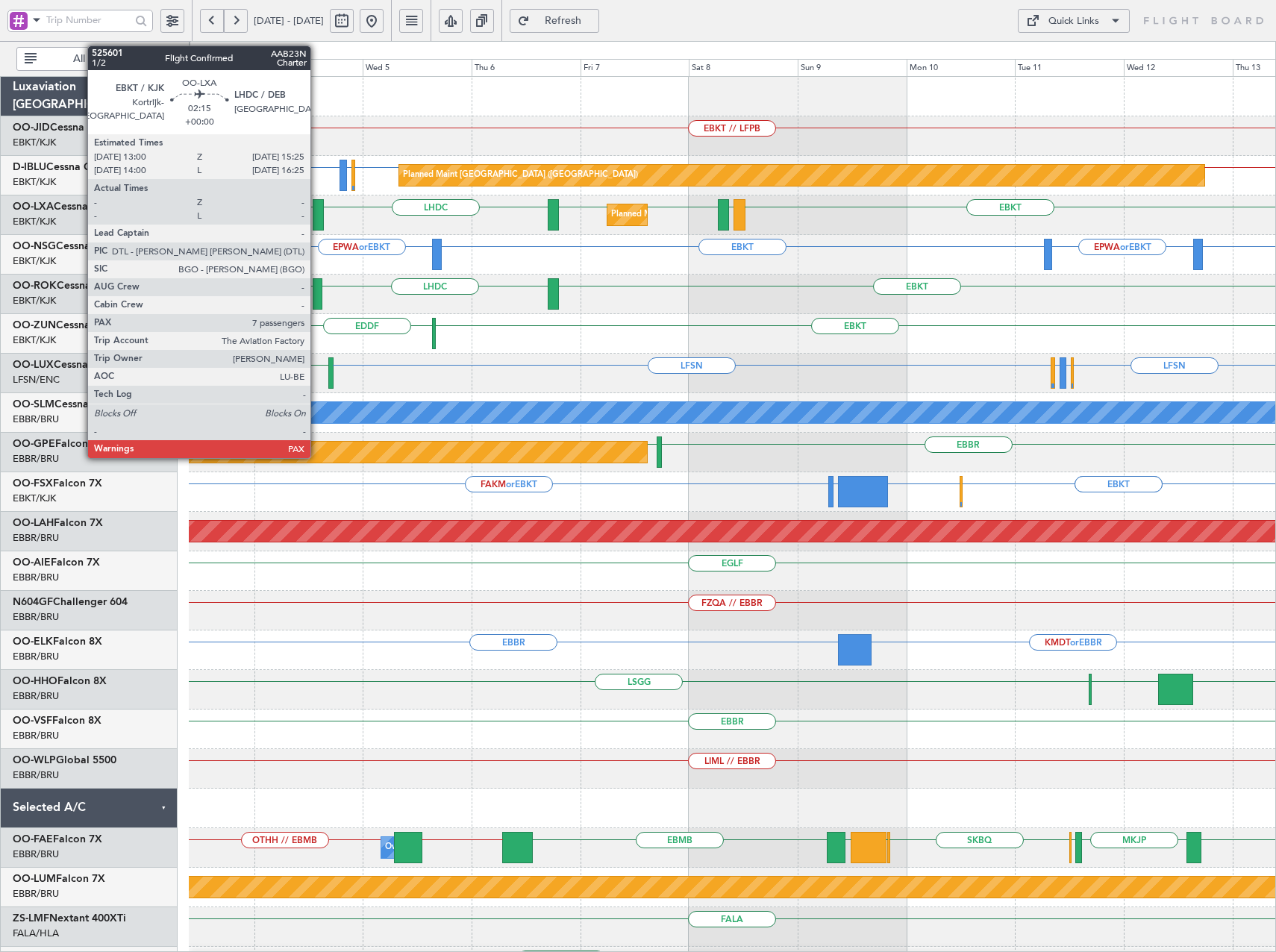
click at [317, 219] on div at bounding box center [318, 215] width 11 height 31
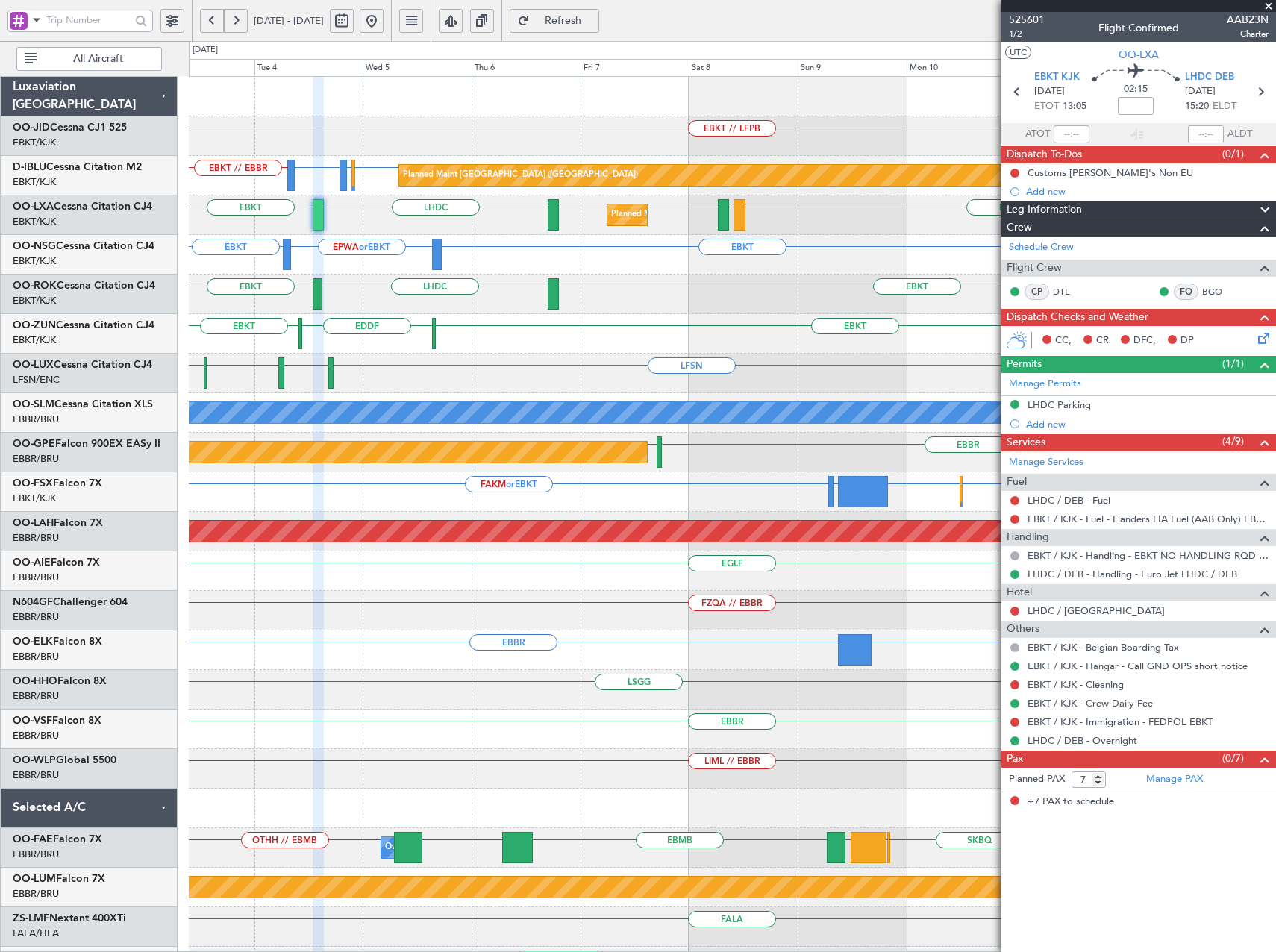
click at [1265, 5] on span at bounding box center [1268, 6] width 15 height 13
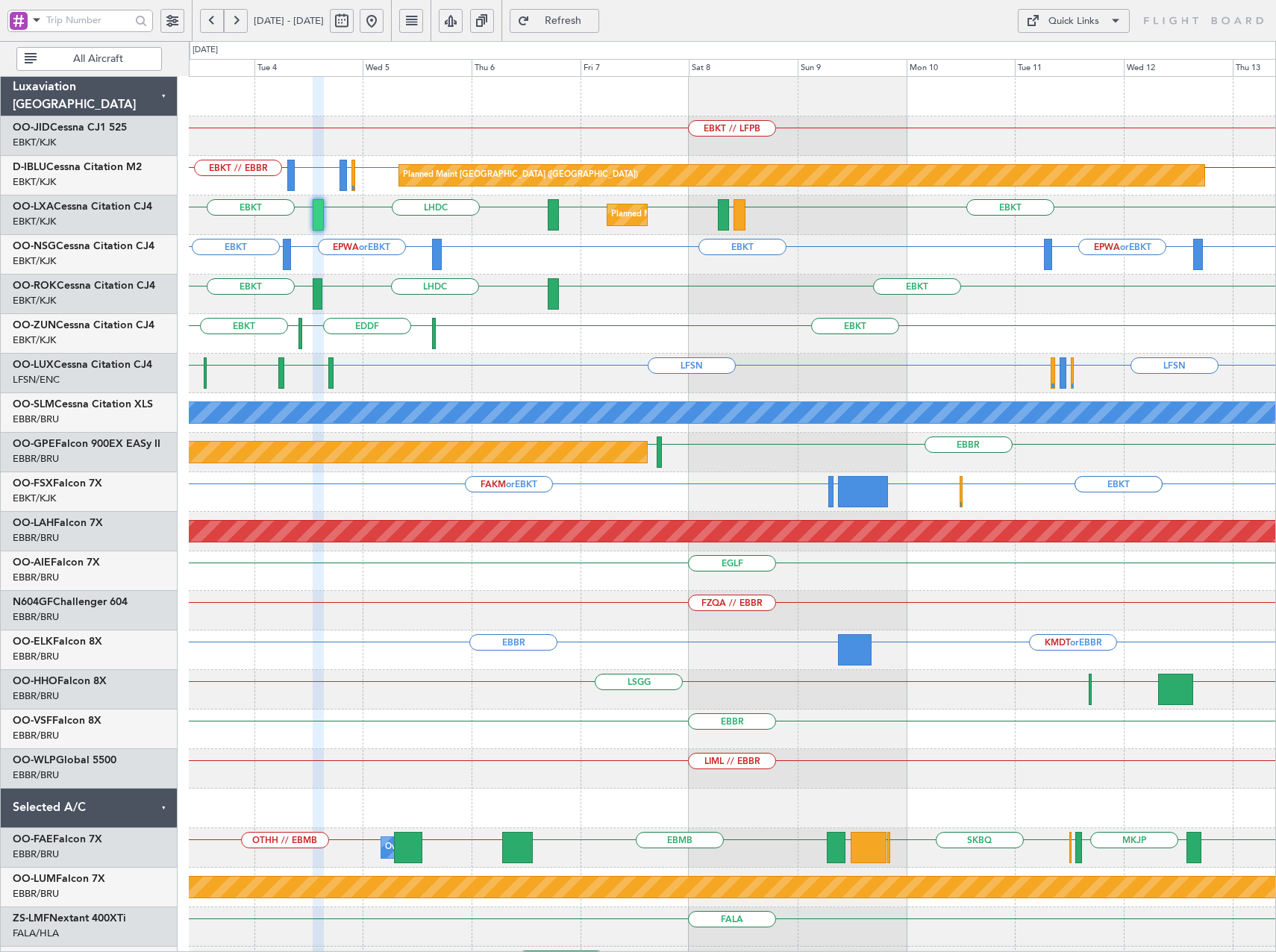
type input "0"
click at [1064, 30] on button "Quick Links" at bounding box center [1074, 21] width 112 height 24
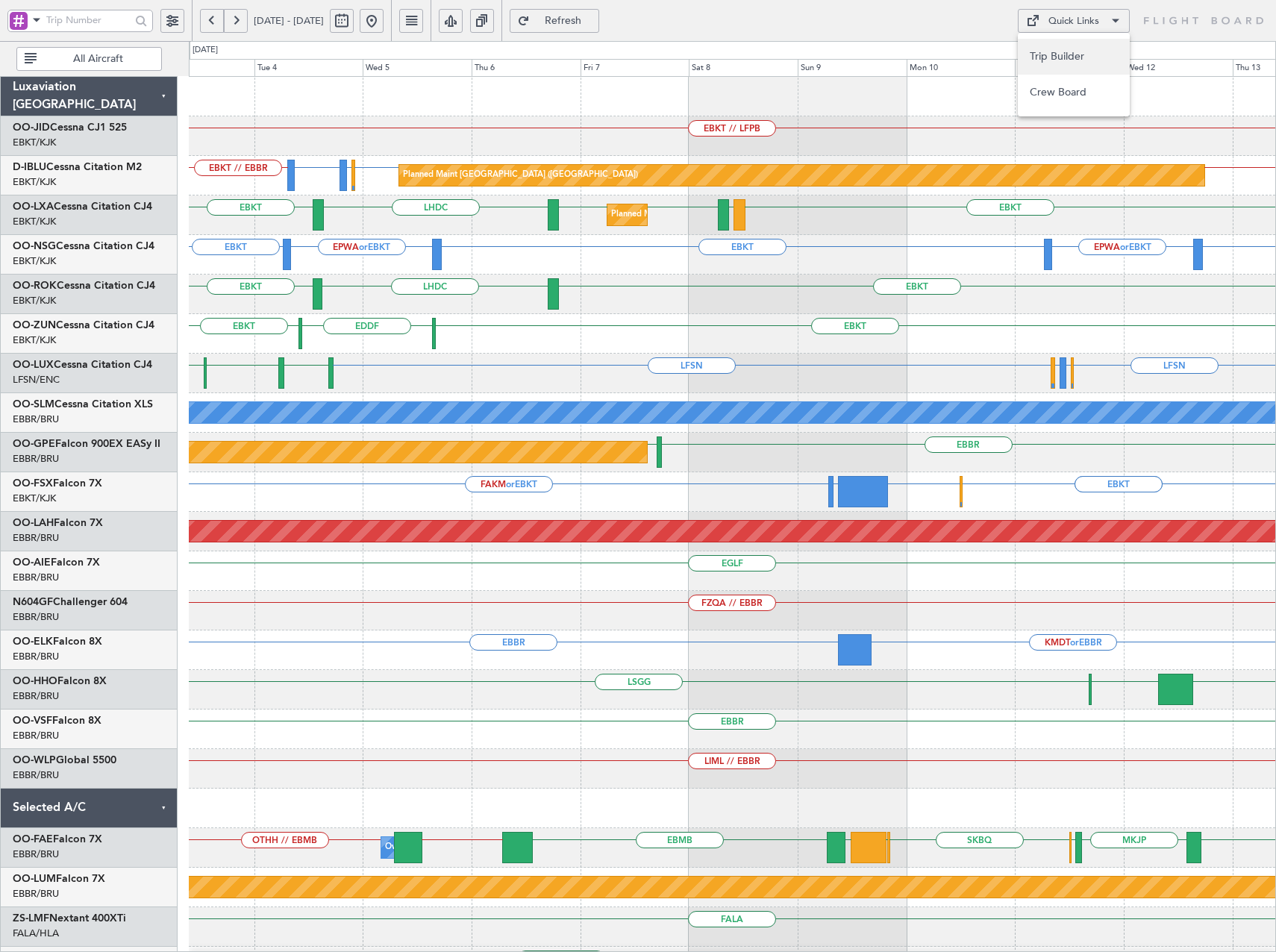
click at [1075, 63] on button "Trip Builder" at bounding box center [1074, 57] width 112 height 36
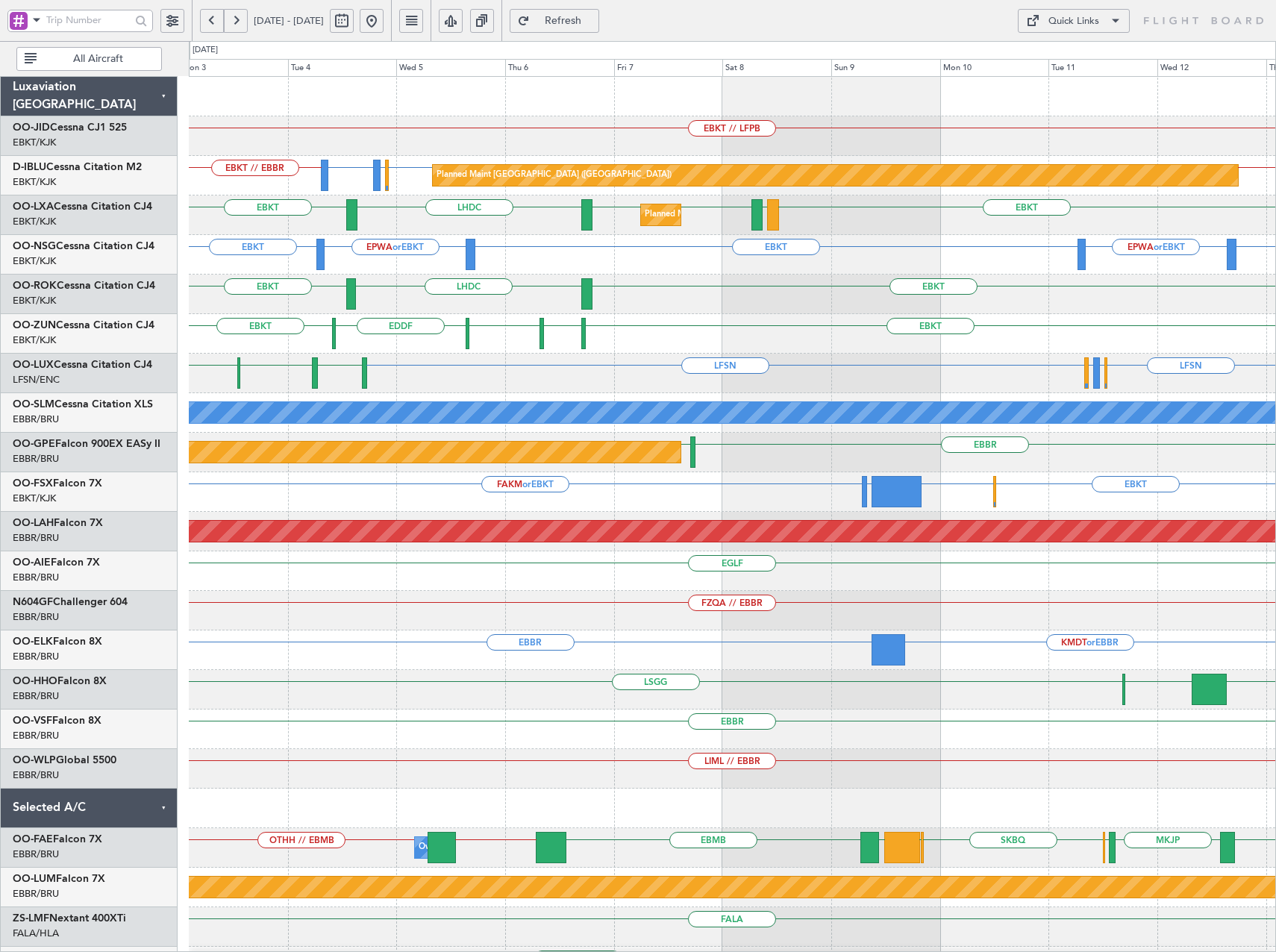
click at [1092, 362] on div "EBKT // LFPB LFPB or EBKT EBBR or EBKT LFMD or EBKT EBKT // EBBR LFPB // EBKT P…" at bounding box center [732, 610] width 1086 height 1067
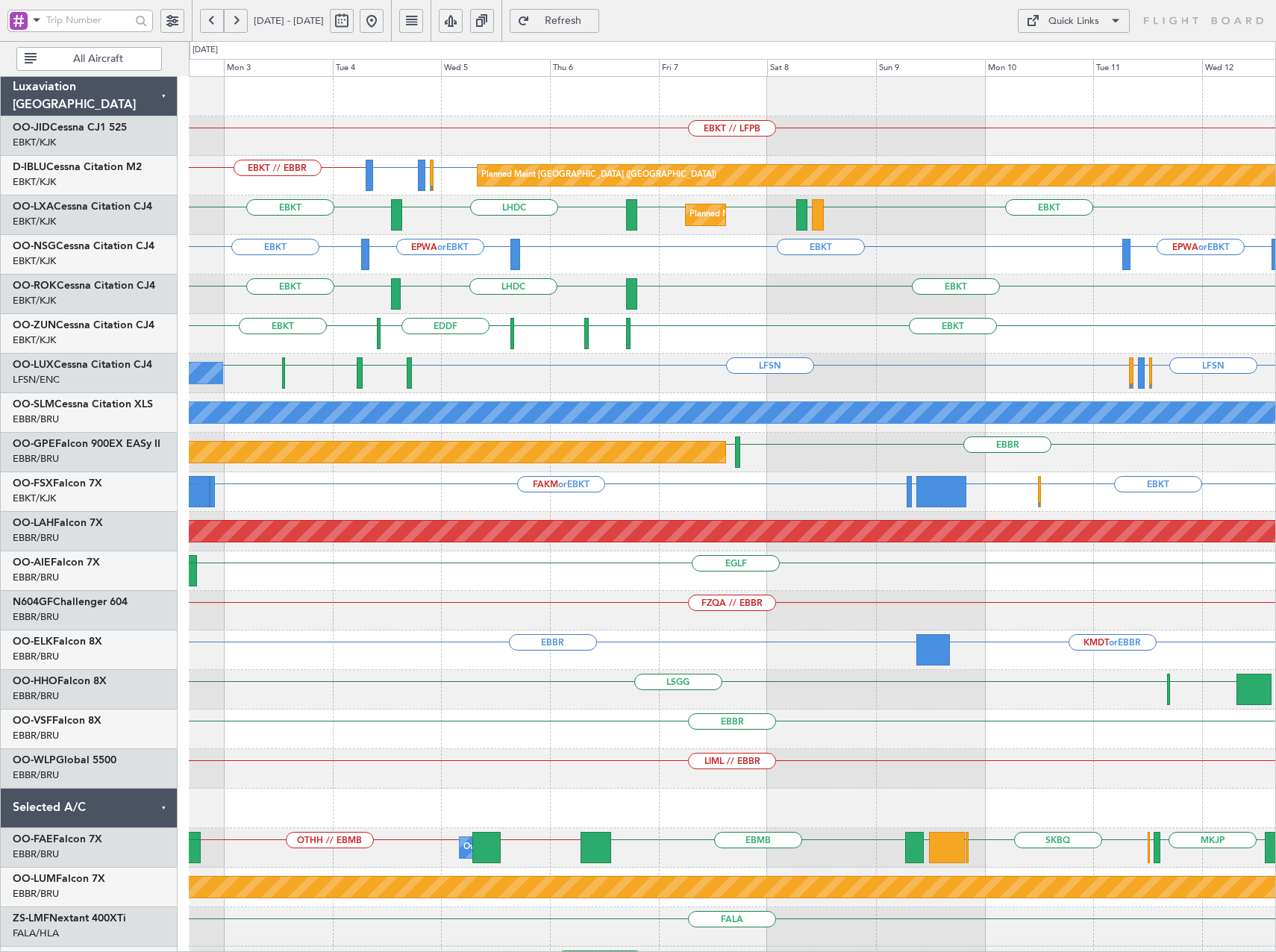
click at [360, 345] on div "EBKT LFST EBKT EDDF EBKT" at bounding box center [732, 334] width 1086 height 40
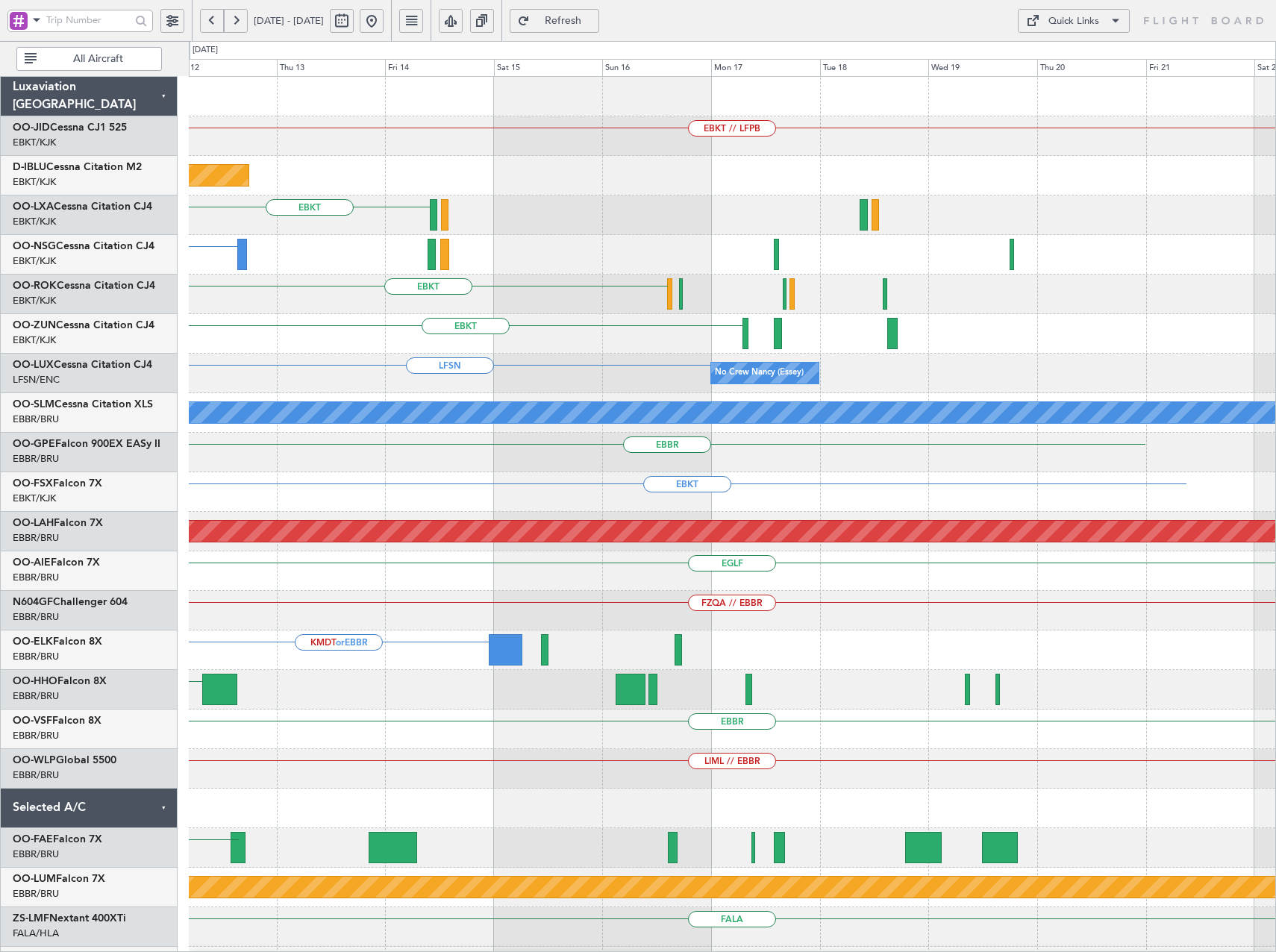
click at [442, 370] on div "EBKT // LFPB Planned Maint Paris (Le Bourget) Planned Maint Paris (Le Bourget) …" at bounding box center [732, 630] width 1086 height 1107
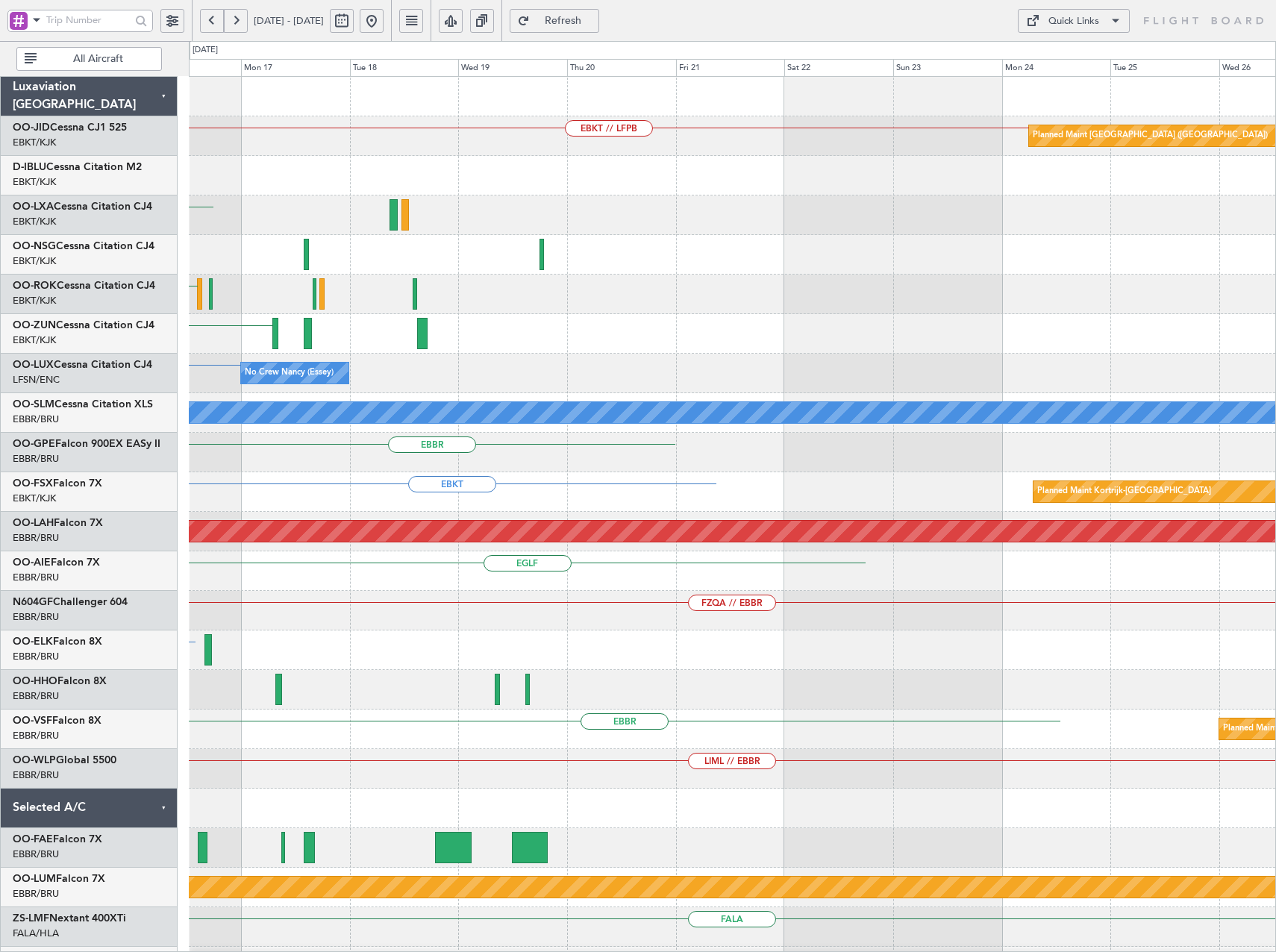
click at [136, 372] on div "EBKT // LFPB Planned Maint Paris (Le Bourget) EBKT EBKT EBKT LFSN No Crew Nancy…" at bounding box center [638, 497] width 1276 height 911
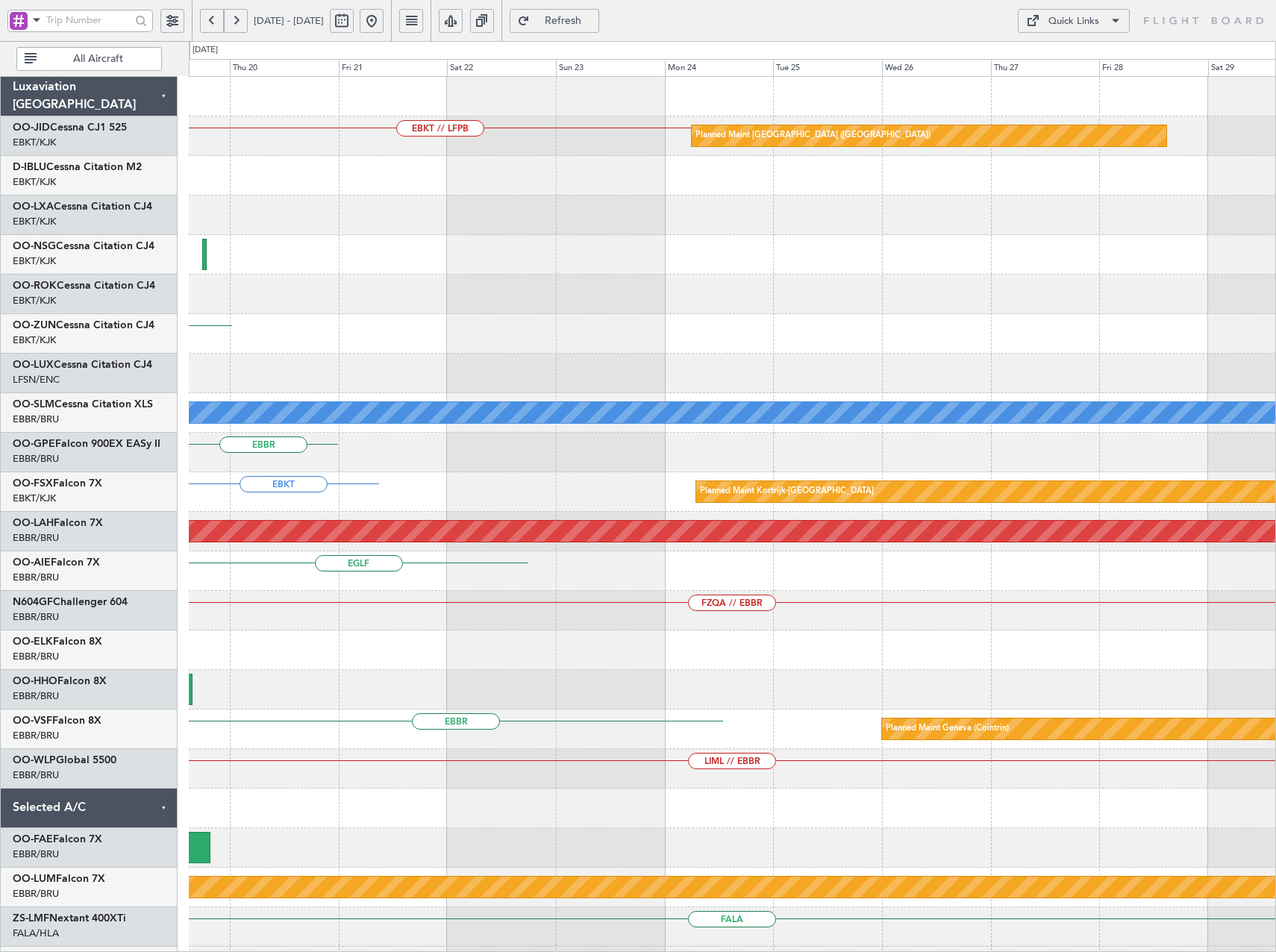
click at [358, 383] on div "No Crew Nancy (Essey)" at bounding box center [732, 373] width 1086 height 40
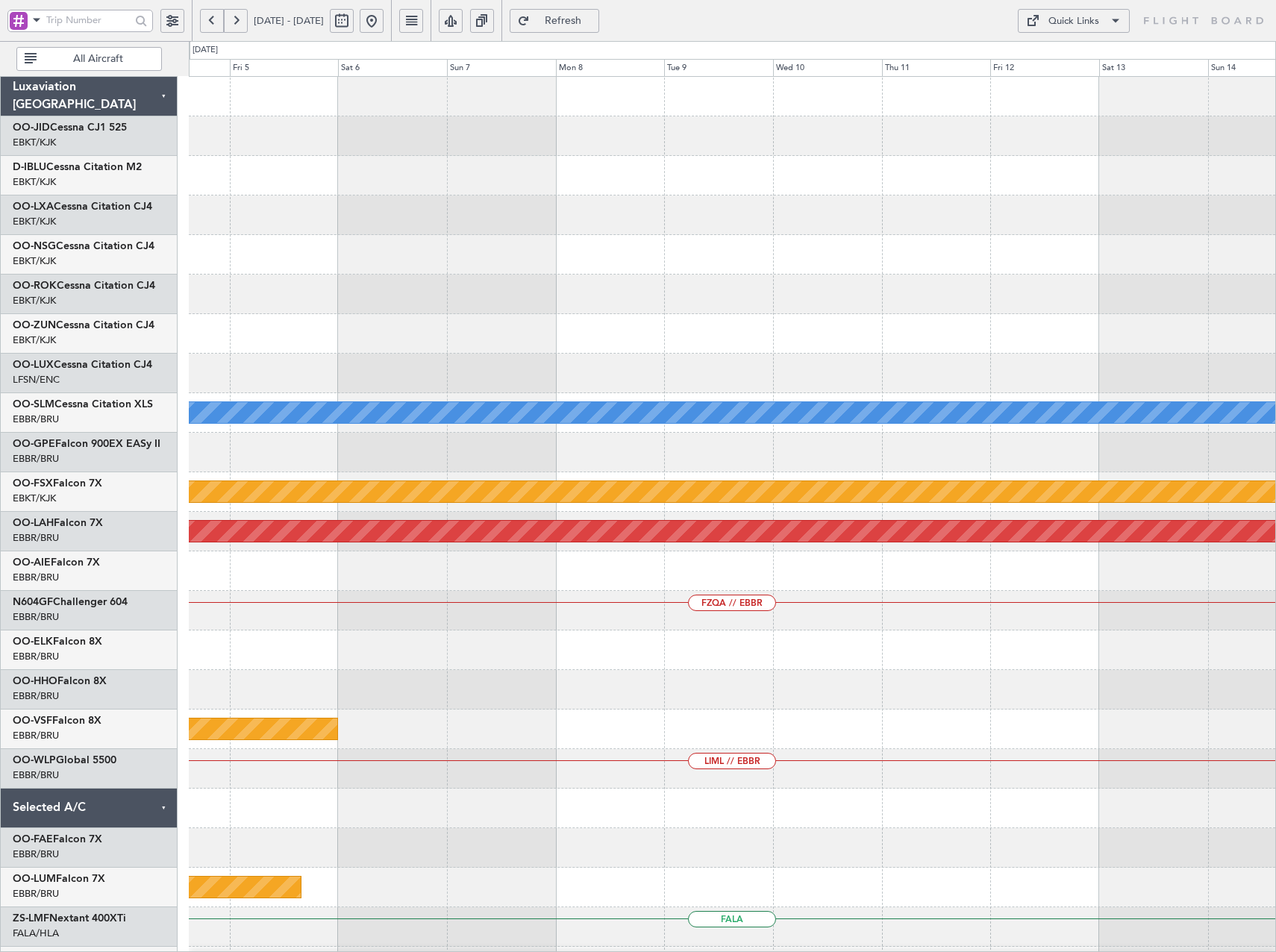
click at [29, 379] on div "A/C Unavailable Monchengladbach Planned Maint Kortrijk-Wevelgem Planned Maint A…" at bounding box center [638, 497] width 1276 height 911
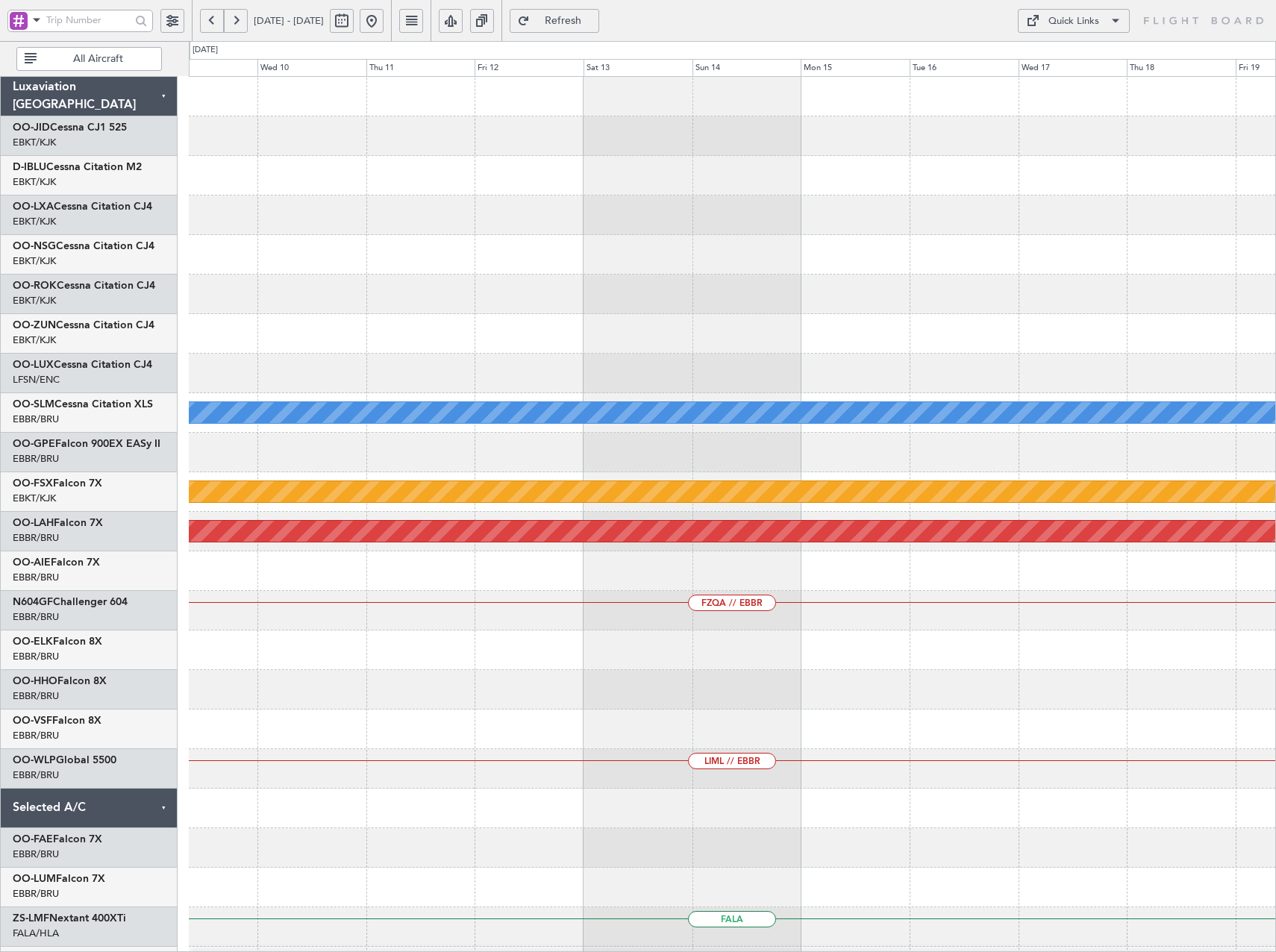
click at [227, 369] on div at bounding box center [732, 373] width 1086 height 40
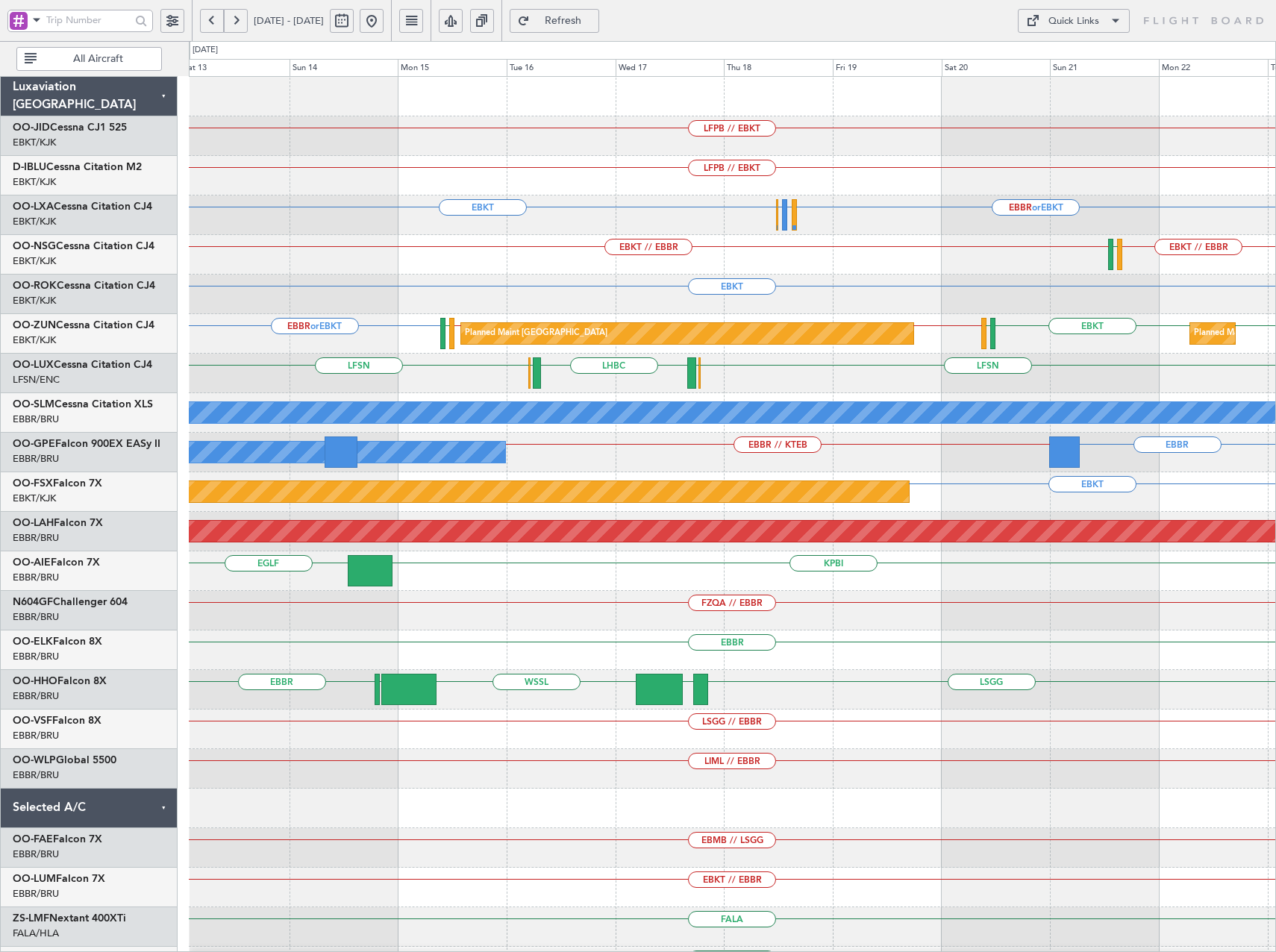
click at [1091, 20] on div "Quick Links" at bounding box center [1073, 21] width 50 height 15
click at [1092, 50] on button "Trip Builder" at bounding box center [1074, 57] width 112 height 36
click at [594, 16] on span "Refreshing..." at bounding box center [563, 20] width 61 height 10
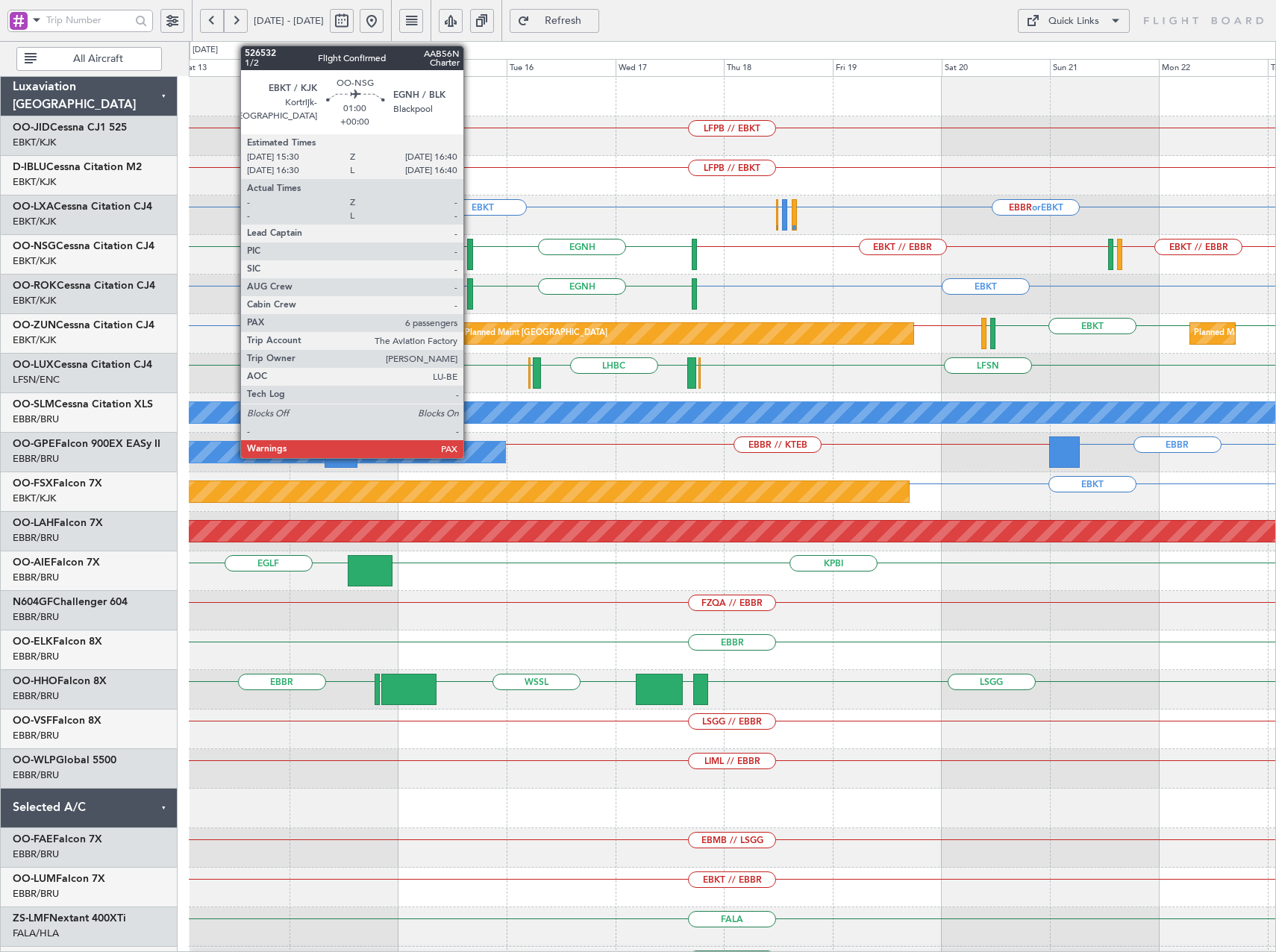
click at [469, 256] on div at bounding box center [470, 254] width 6 height 31
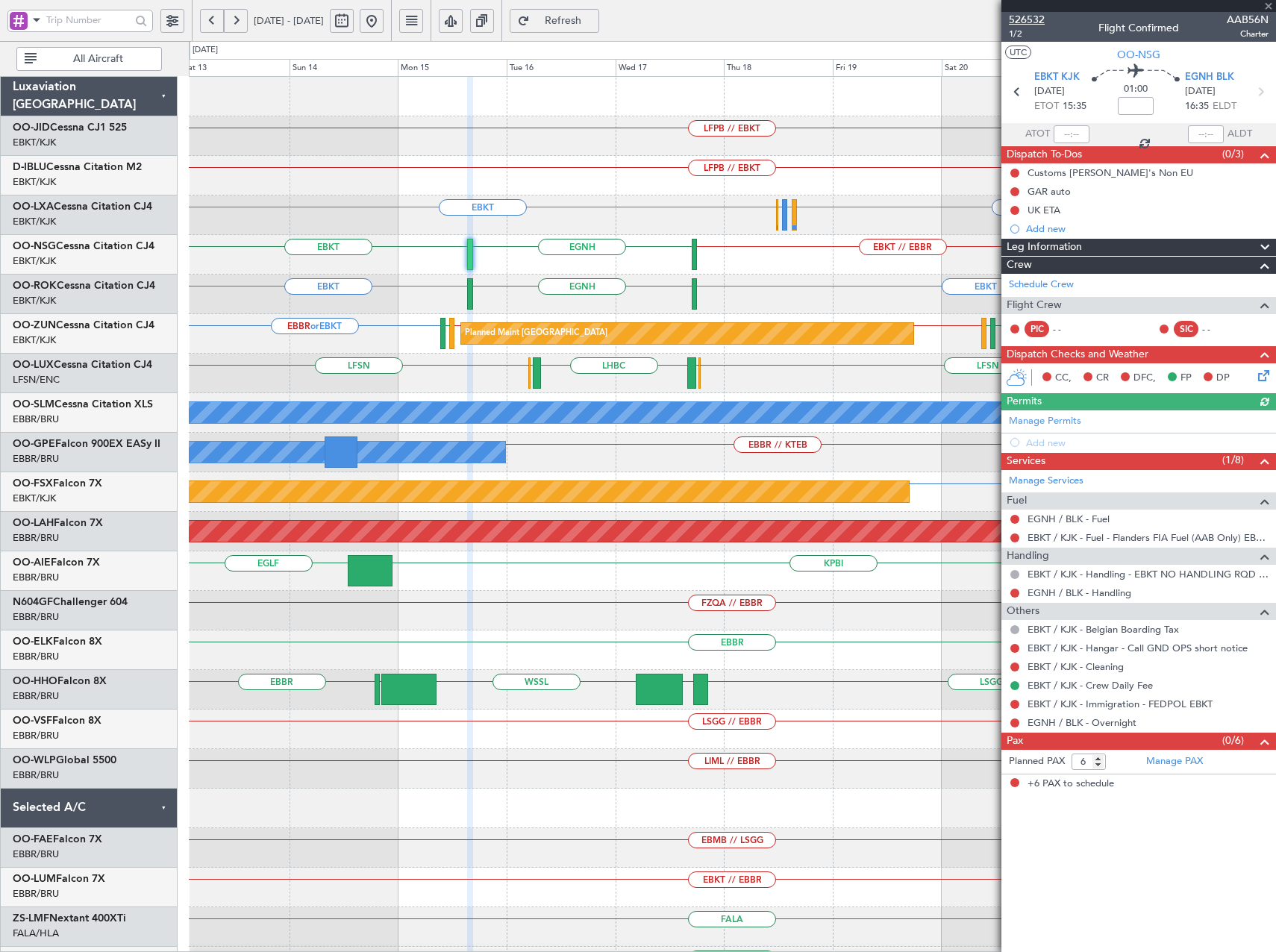
click at [1030, 18] on span "526532" at bounding box center [1027, 19] width 36 height 15
click at [594, 15] on span "Refresh" at bounding box center [563, 20] width 61 height 10
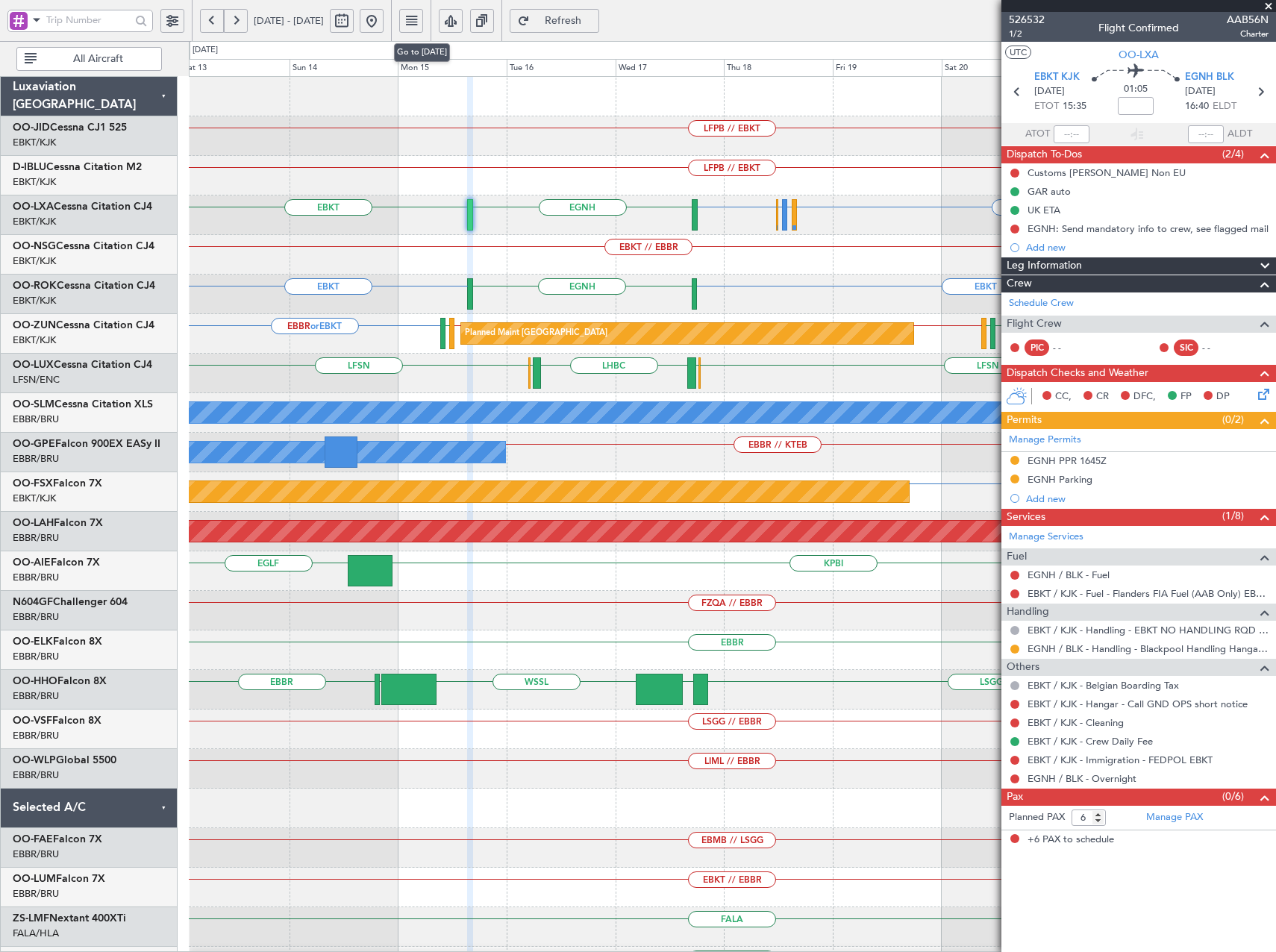
click at [383, 21] on button at bounding box center [371, 21] width 24 height 24
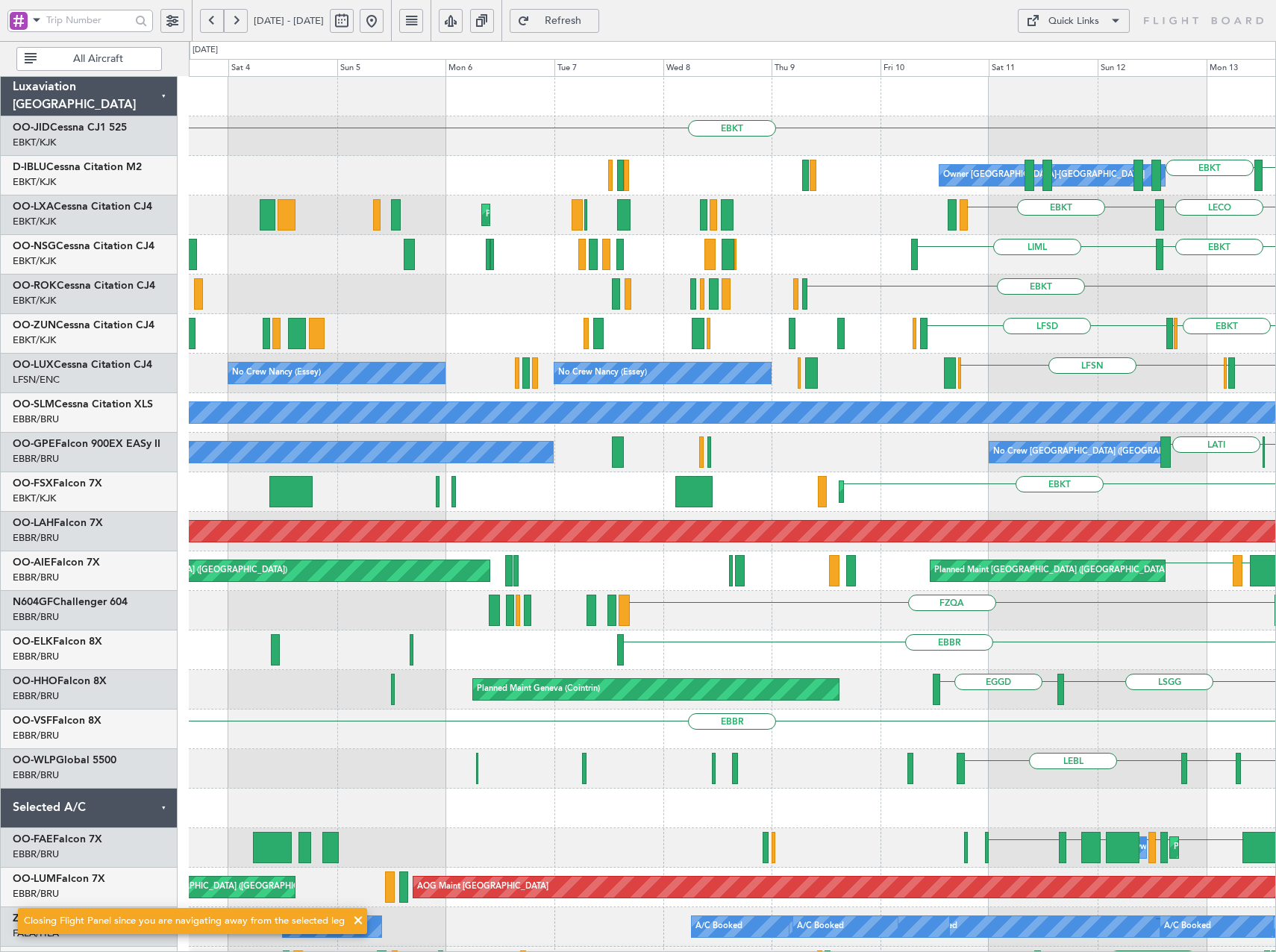
click at [1275, 327] on html "09 Oct 2025 - 19 Oct 2025 Refresh Quick Links All Aircraft EBKT EGTE LKTB EBKT …" at bounding box center [638, 476] width 1276 height 952
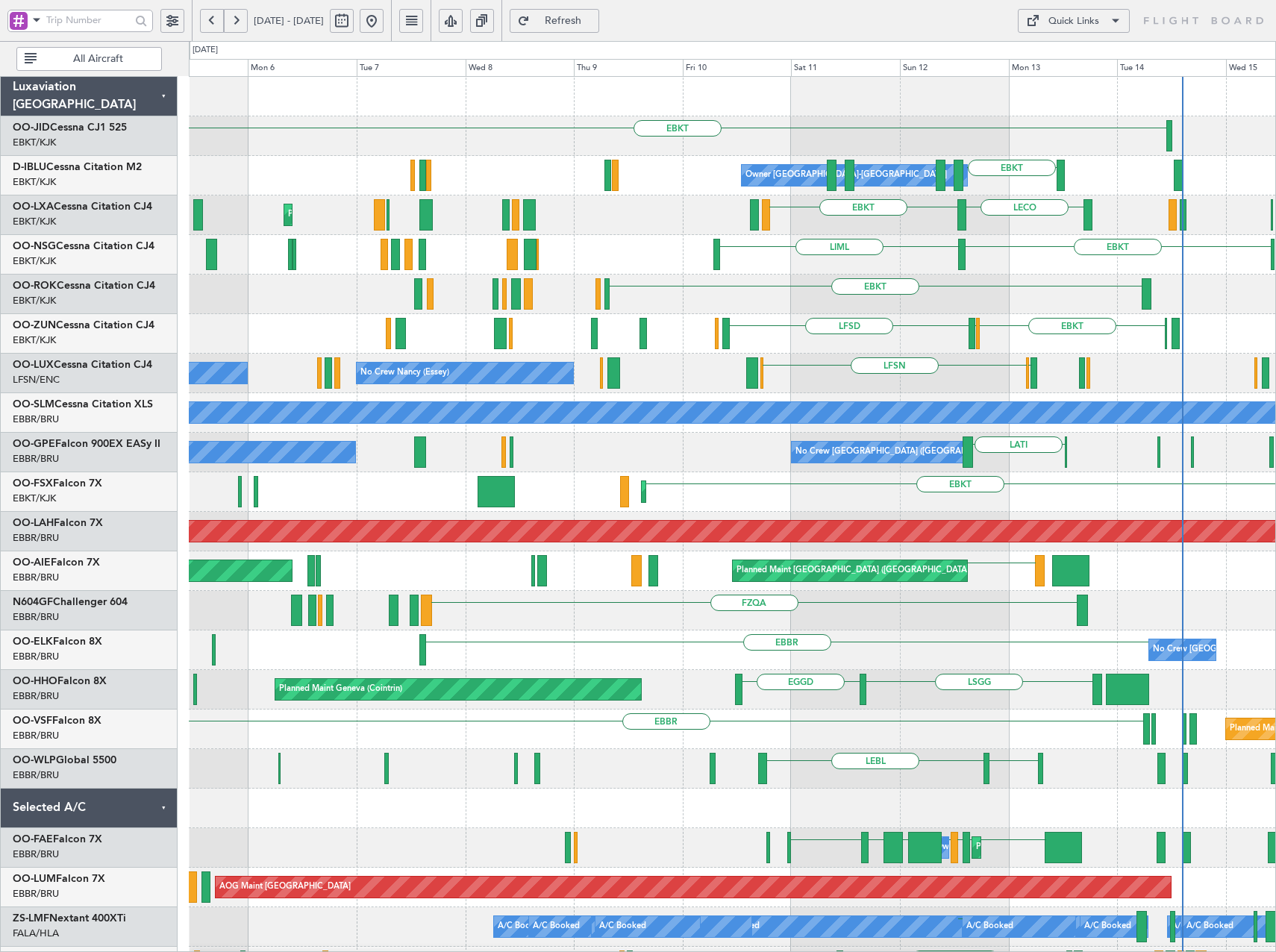
click at [799, 312] on div "EBKT" at bounding box center [732, 294] width 1086 height 40
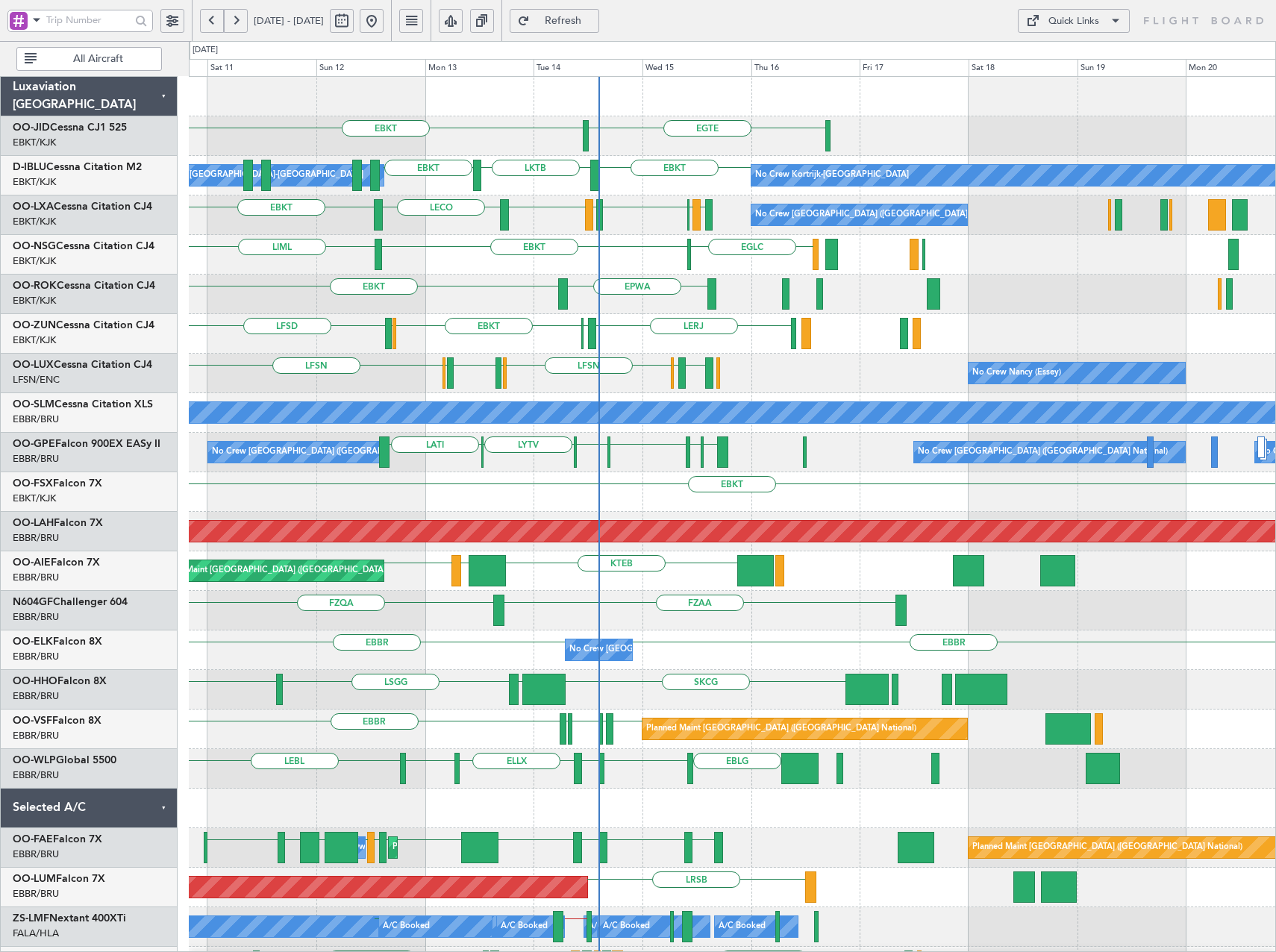
click at [512, 314] on div "EBKT EPWA Planned Maint Kortrijk-Wevelgem" at bounding box center [732, 294] width 1086 height 40
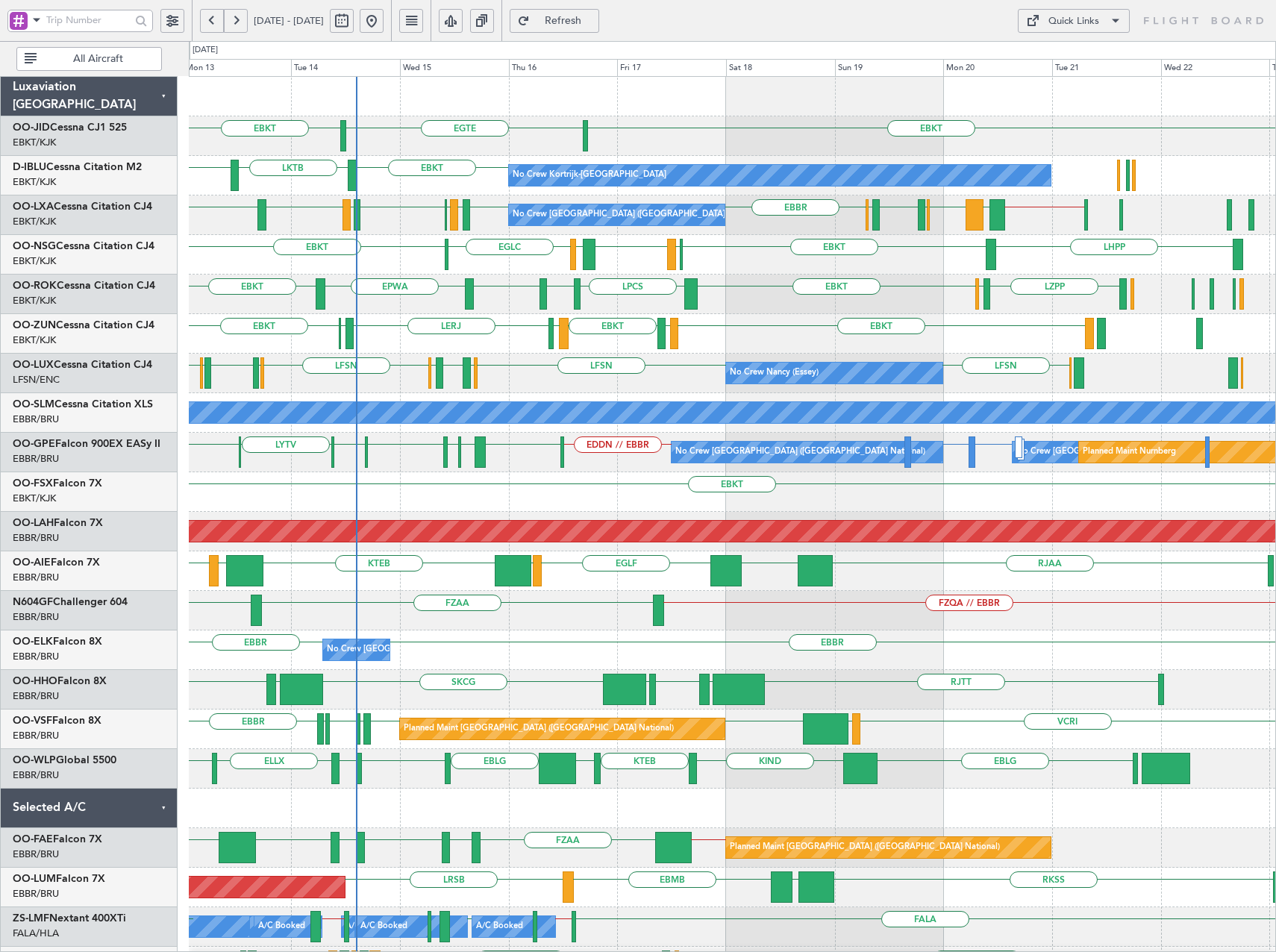
click at [925, 283] on div "EBKT EGTE EBKT No Crew No Crew Kortrijk-Wevelgem EBKT LKTB EBKT No Crew Owner K…" at bounding box center [732, 670] width 1086 height 1187
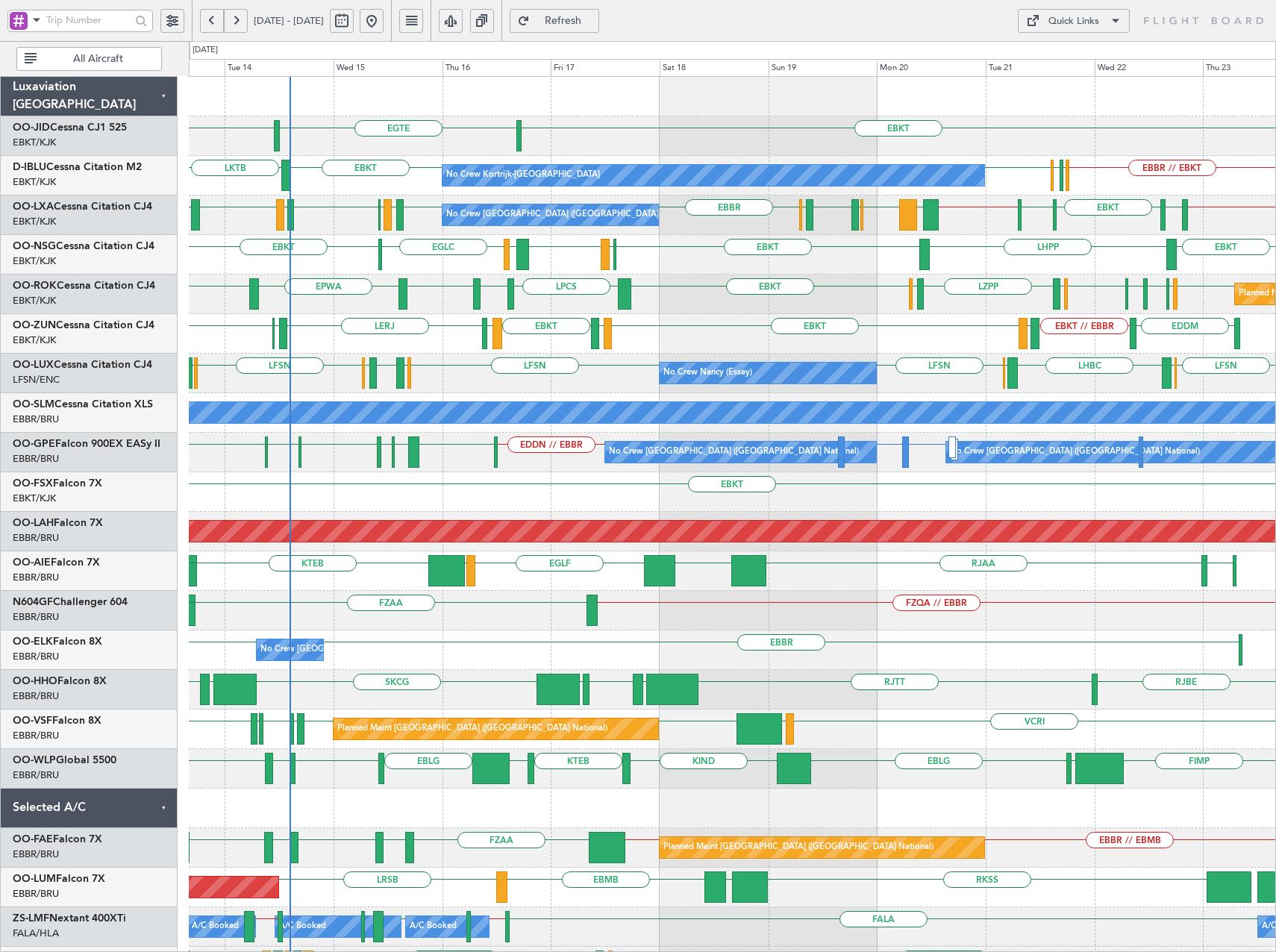
click at [763, 305] on div "LZPP EBKT EBKT LFST EDDM EDDL EBKT ELLX ELLX EBKT LPCS LERJ EBKT EPWA Planned M…" at bounding box center [732, 294] width 1086 height 40
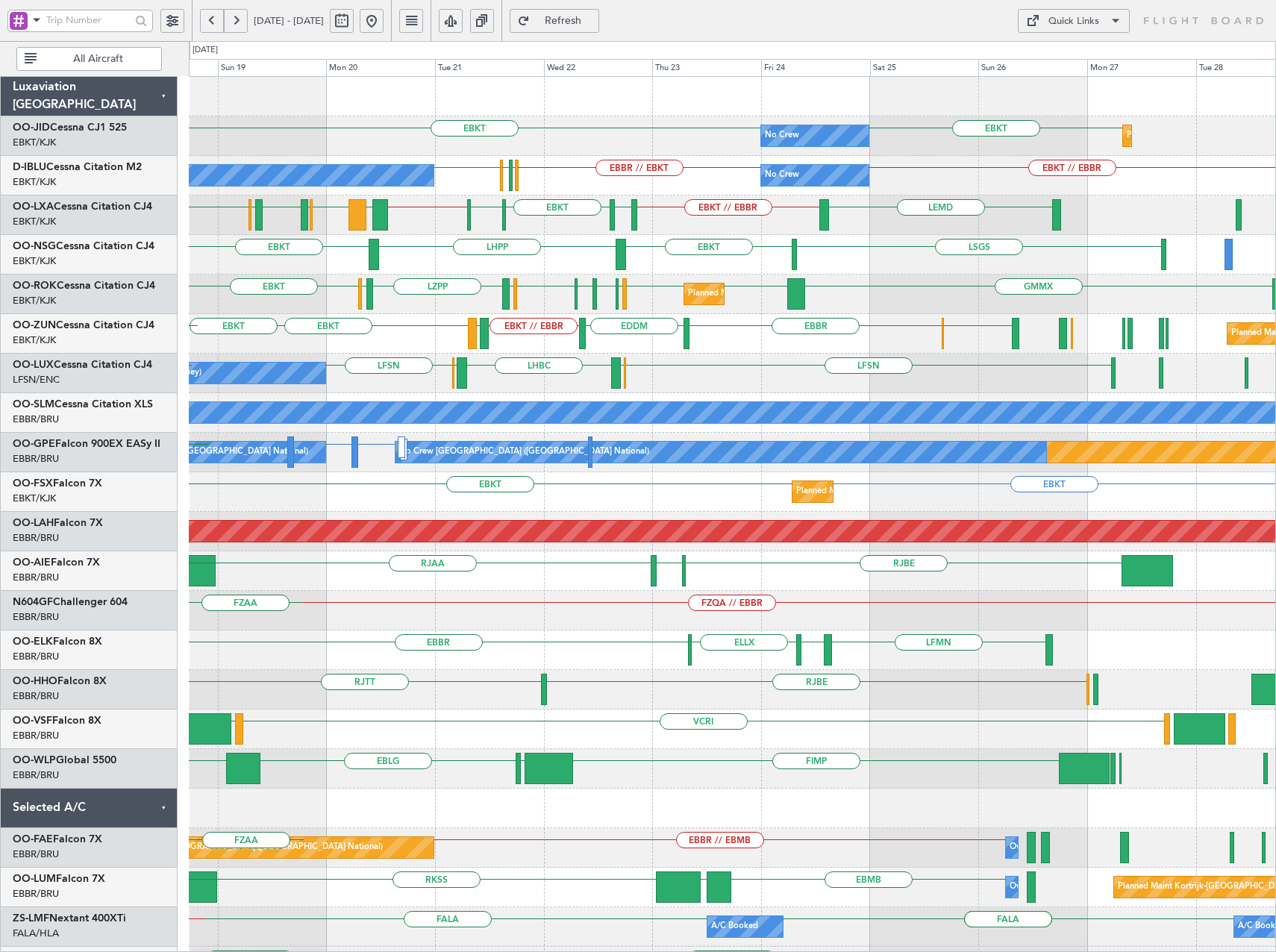
click at [992, 355] on div "No Crew EBKT EBKT Planned Maint Kortrijk-Wevelgem EGTE No Crew Kortrijk-Wevelge…" at bounding box center [732, 650] width 1086 height 1146
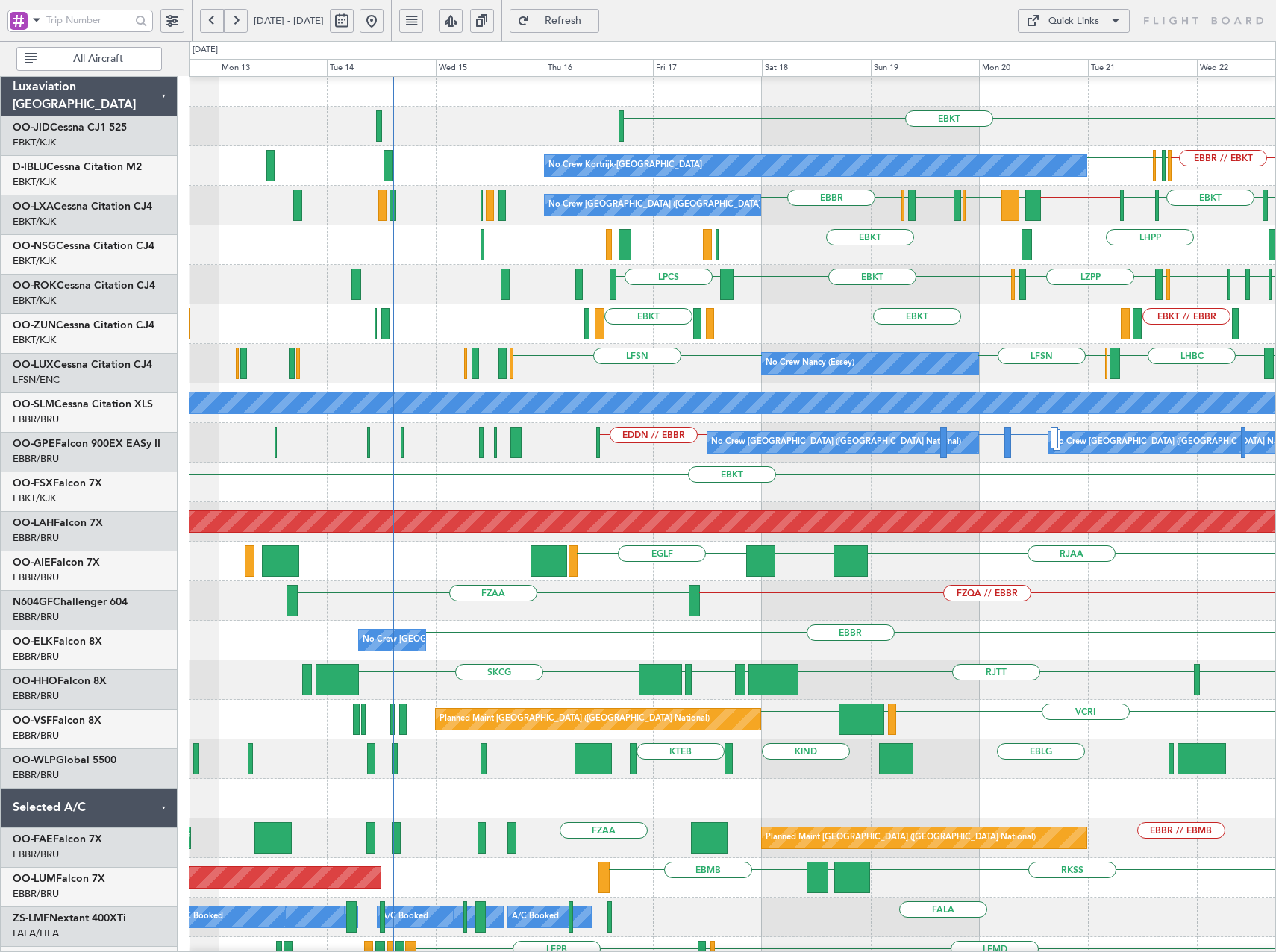
scroll to position [10, 0]
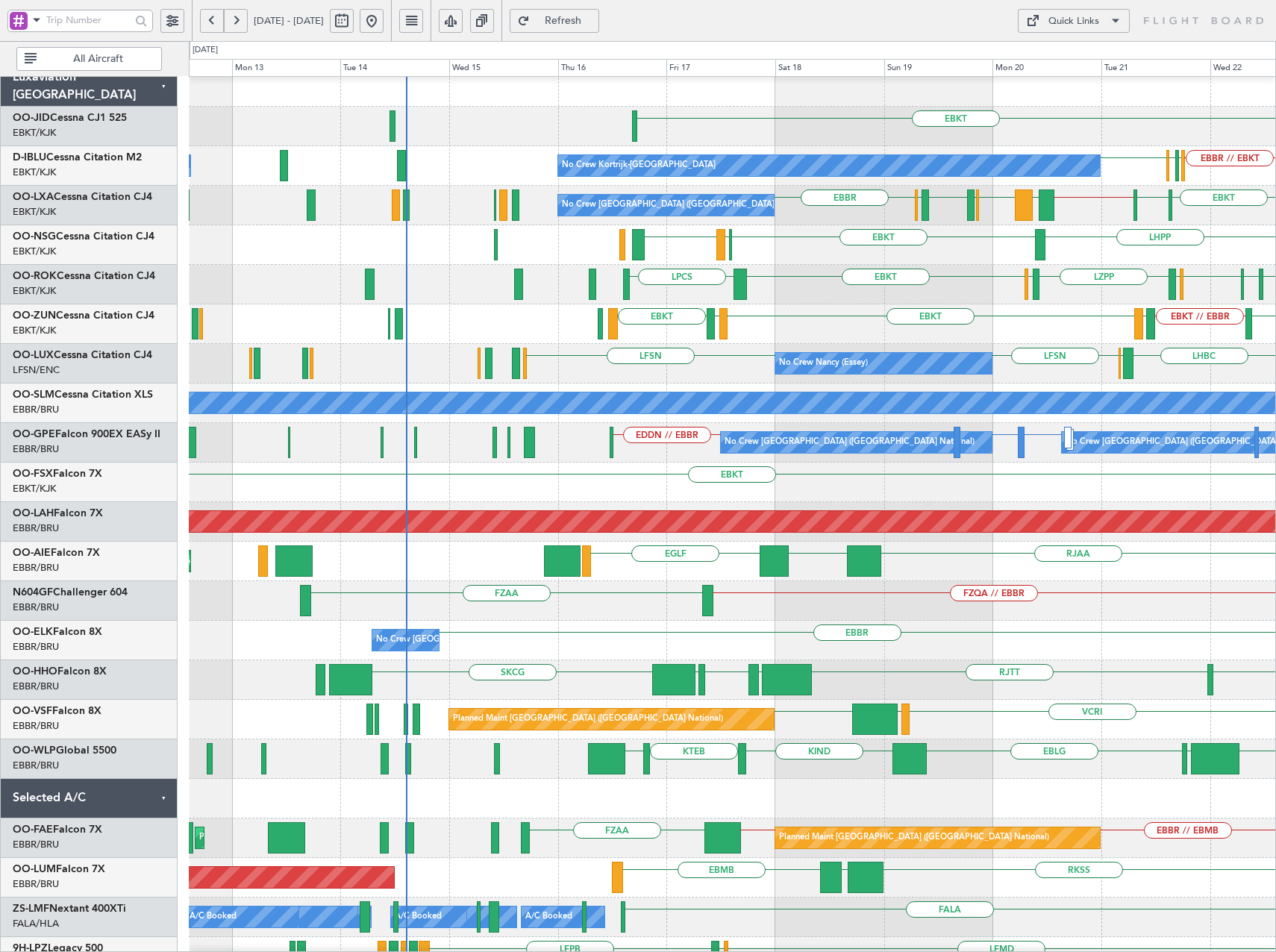
click at [1092, 150] on div "EBKT EBBR // EBKT LFPB EBBR No Crew Kortrijk-Wevelgem Owner Kortrijk-Wevelgem N…" at bounding box center [732, 166] width 1086 height 40
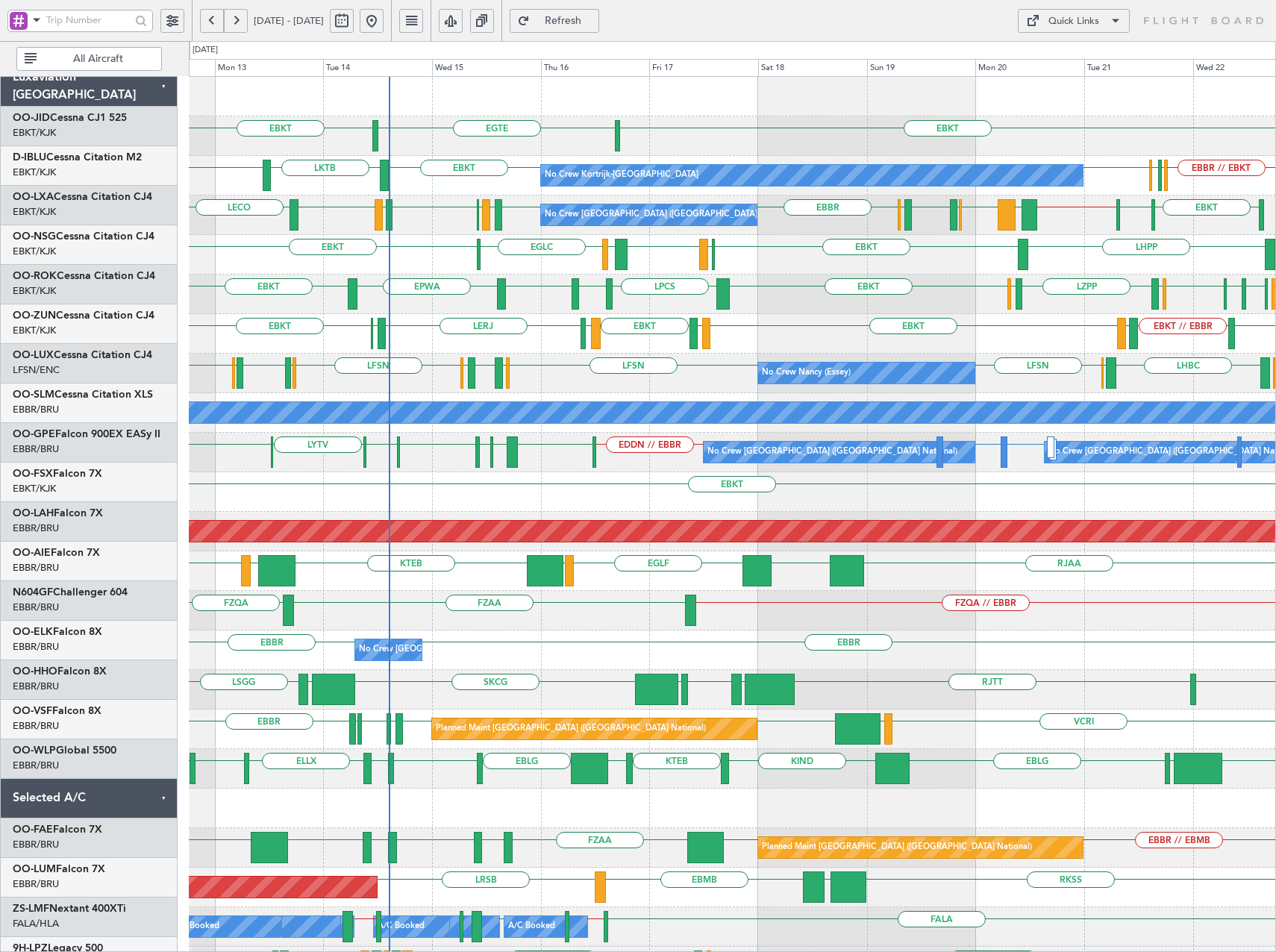
scroll to position [0, 0]
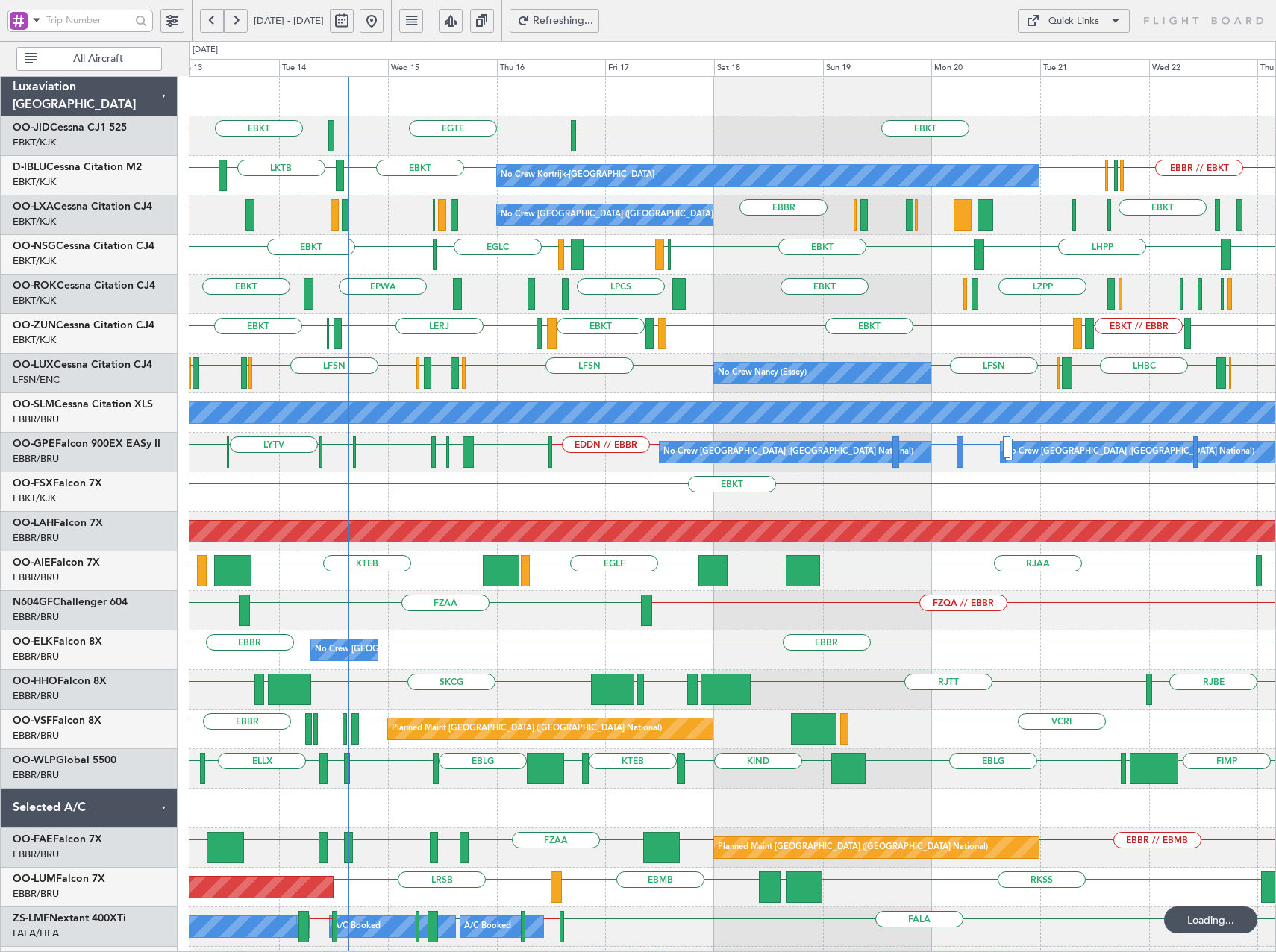
click at [924, 314] on div "LERJ EBOS EBKT EBKT LFMD EBKT LEIB EDDM EBKT // EBBR LEGE" at bounding box center [732, 334] width 1086 height 40
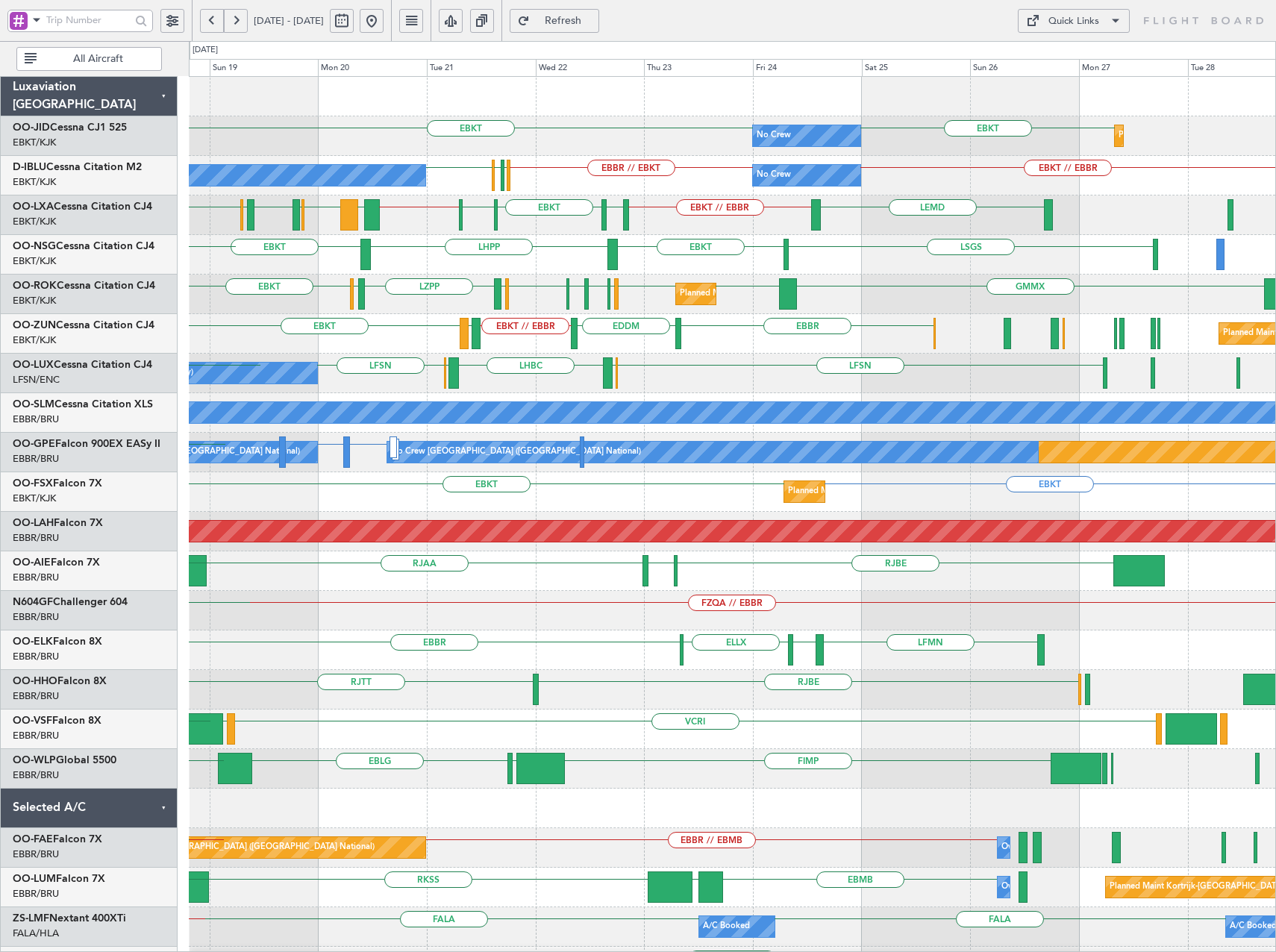
click at [725, 325] on div "EBKT EBBR EDDM EBKT // EBBR LEGE Planned Maint Kortrijk-Wevelgem LFMD EBKT LEIB…" at bounding box center [732, 334] width 1086 height 40
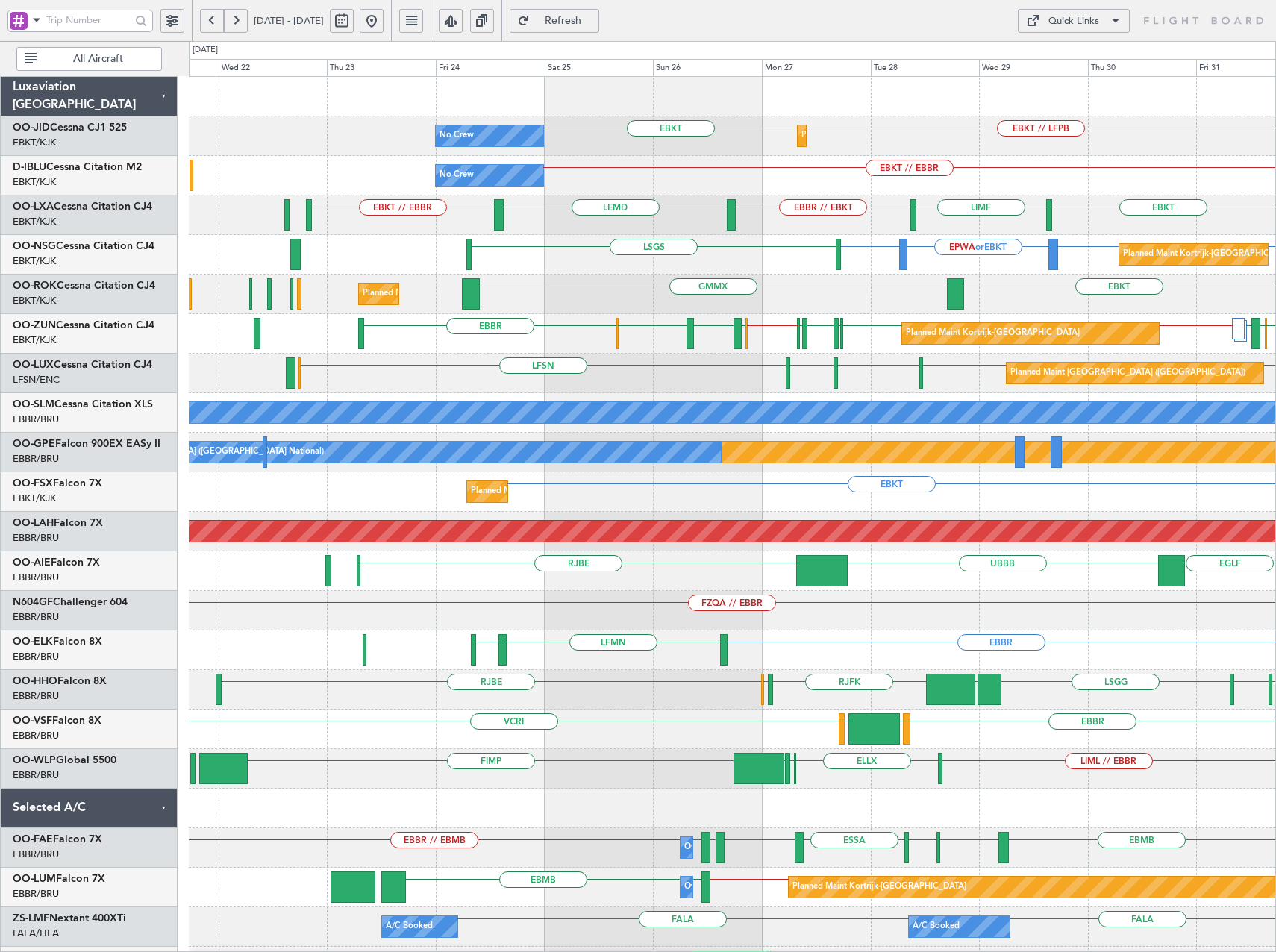
click at [647, 334] on div "EBKT // LFPB EBKT No Crew Planned Maint Kortrijk-Wevelgem EBKT // EBBR No Crew …" at bounding box center [732, 610] width 1086 height 1067
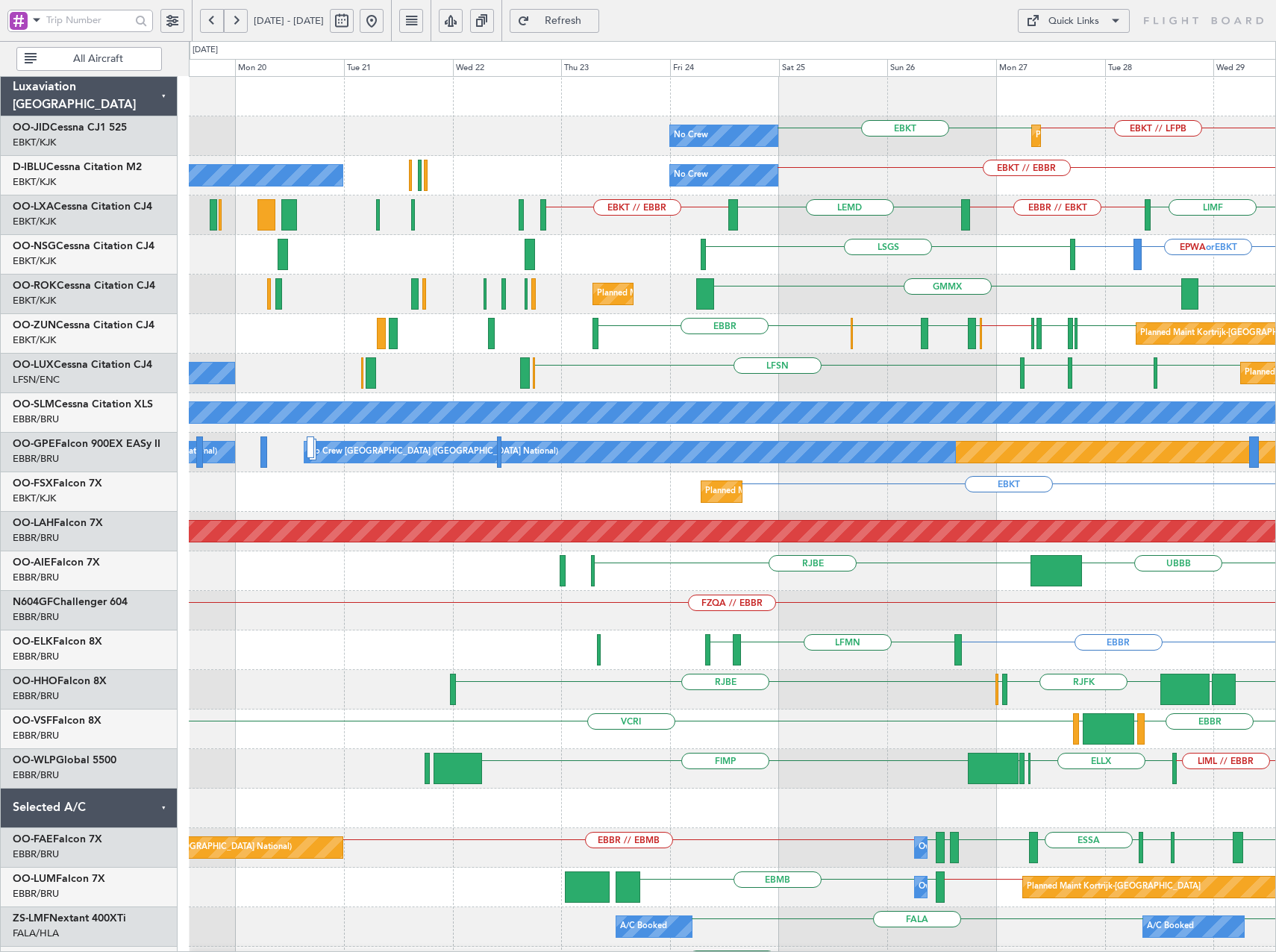
click at [659, 357] on div "EBKT // LFPB EBKT No Crew Planned Maint Kortrijk-Wevelgem EBKT // EBBR No Crew …" at bounding box center [732, 610] width 1086 height 1067
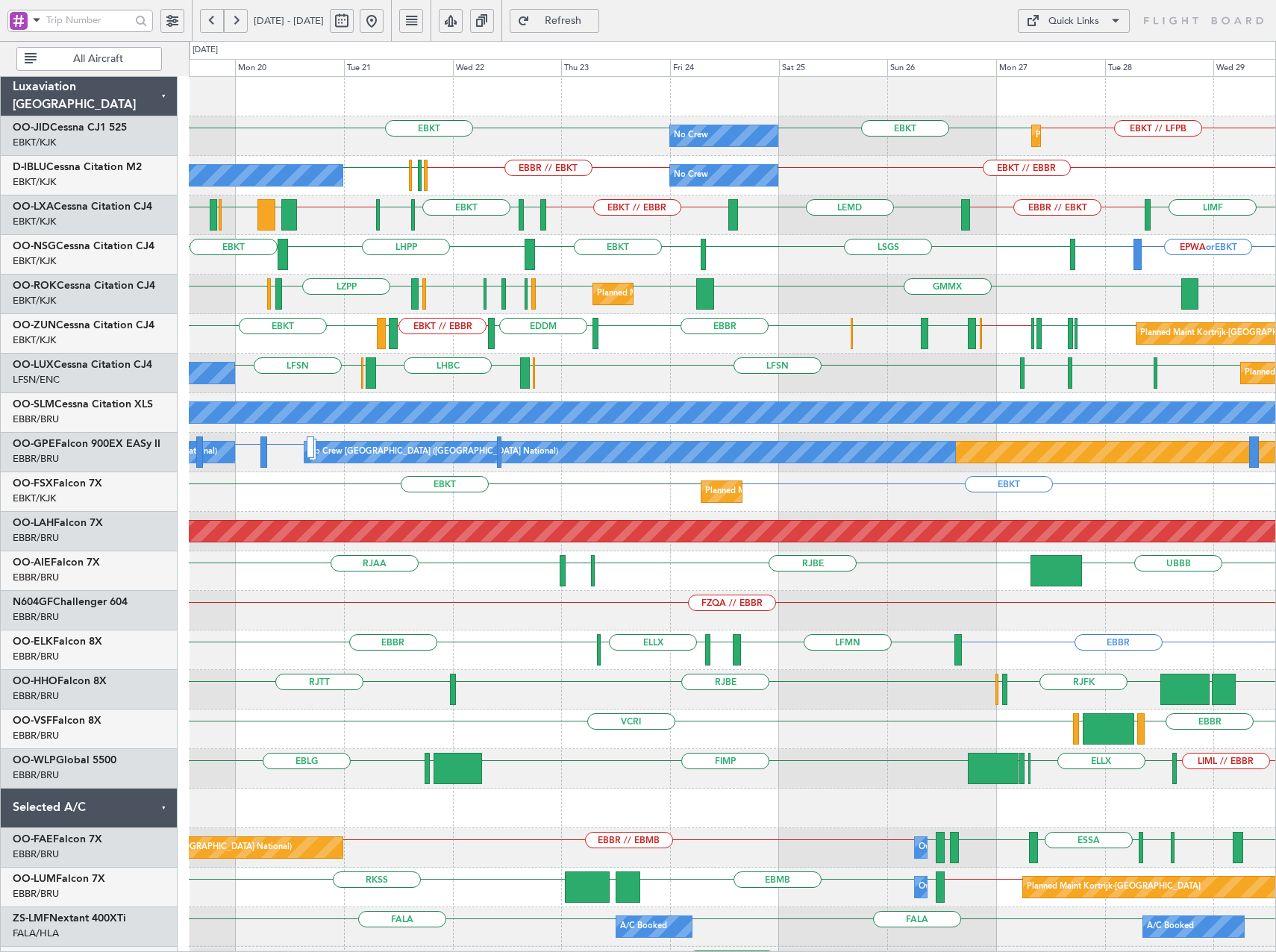
click at [383, 21] on button at bounding box center [371, 21] width 24 height 24
